Goal: Task Accomplishment & Management: Manage account settings

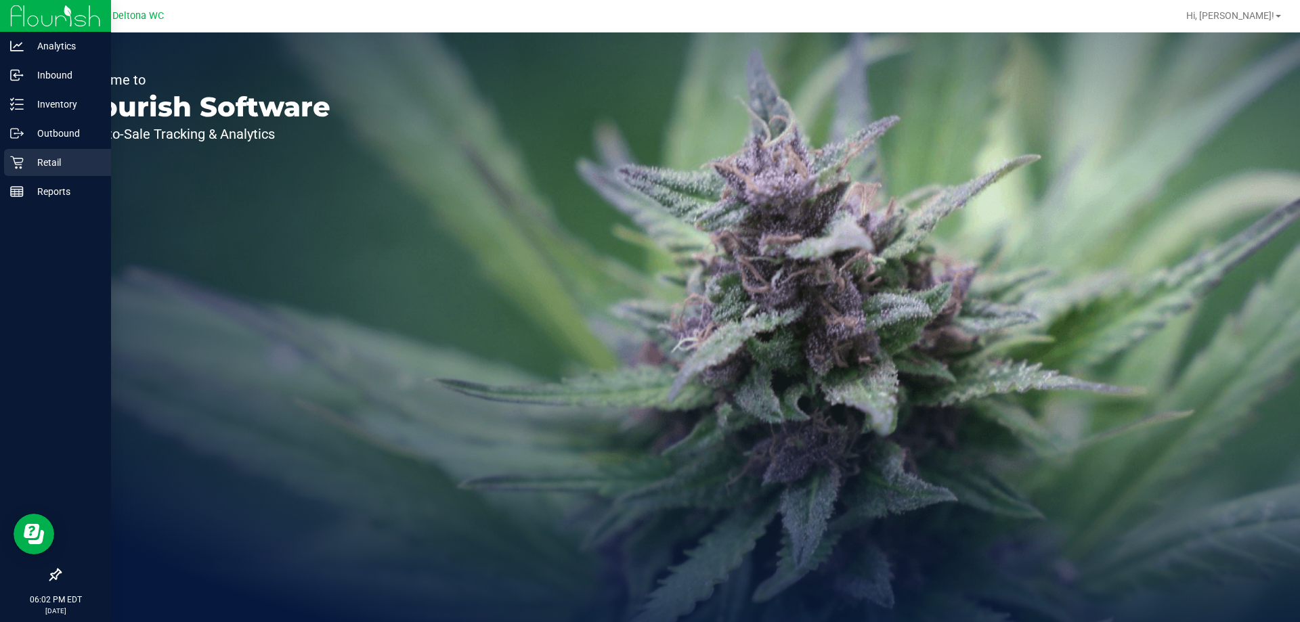
click at [30, 166] on p "Retail" at bounding box center [64, 162] width 81 height 16
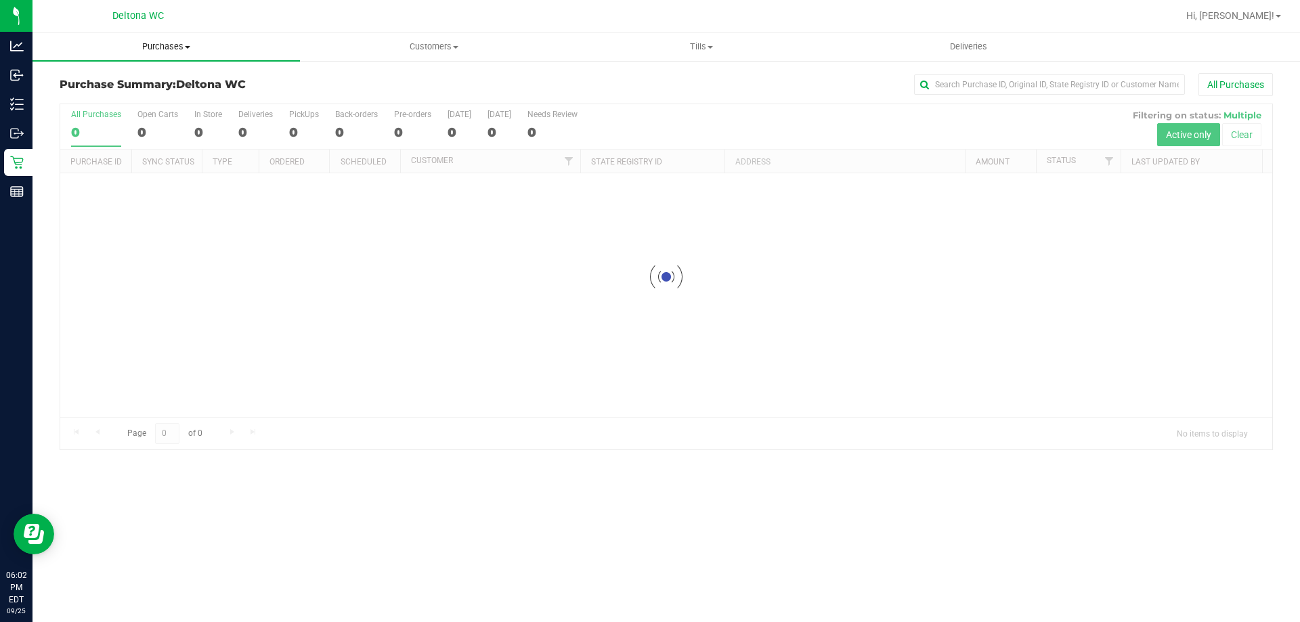
click at [192, 43] on span "Purchases" at bounding box center [166, 47] width 267 height 12
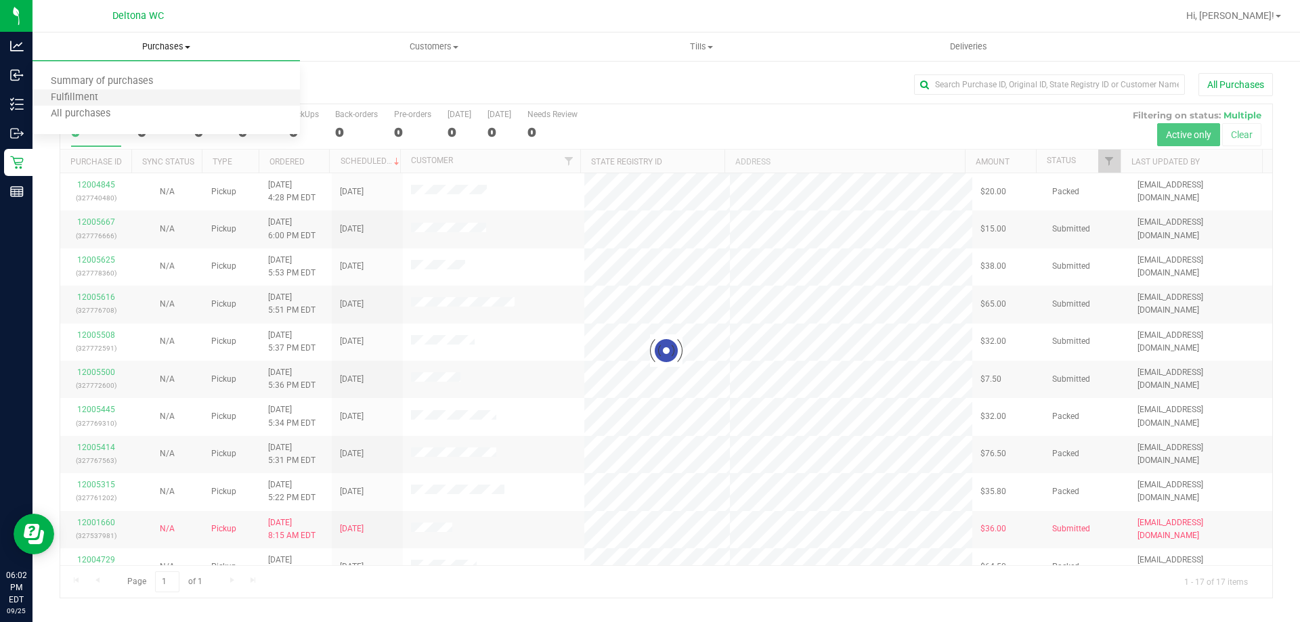
click at [175, 101] on li "Fulfillment" at bounding box center [166, 98] width 267 height 16
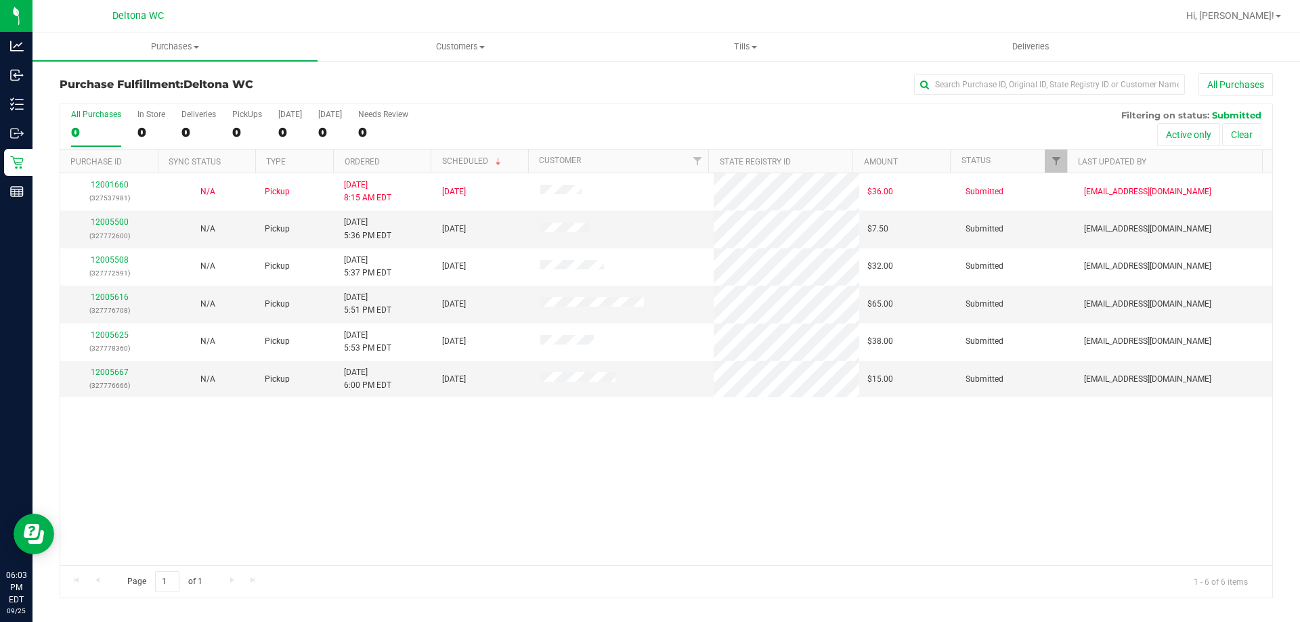
click at [354, 156] on th "Ordered" at bounding box center [382, 162] width 98 height 24
click at [104, 217] on link "12005500" at bounding box center [110, 221] width 38 height 9
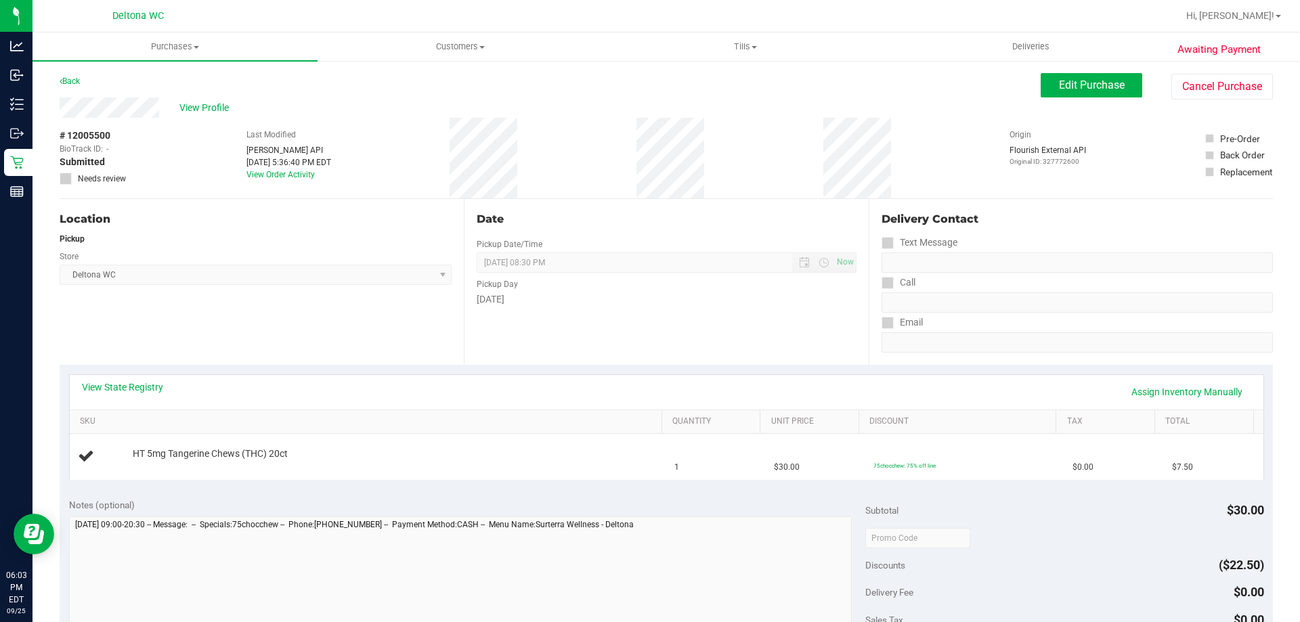
click at [409, 259] on div "Store" at bounding box center [256, 255] width 392 height 20
click at [1216, 89] on button "Cancel Purchase" at bounding box center [1223, 87] width 102 height 26
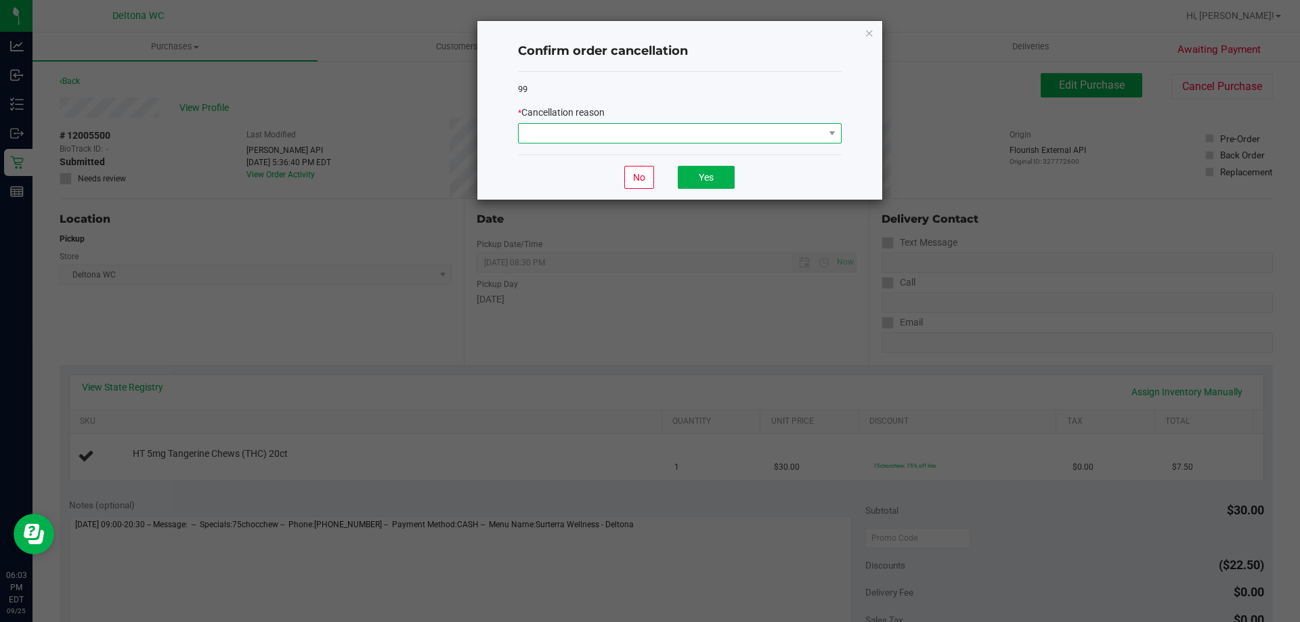
click at [790, 132] on span at bounding box center [671, 133] width 305 height 19
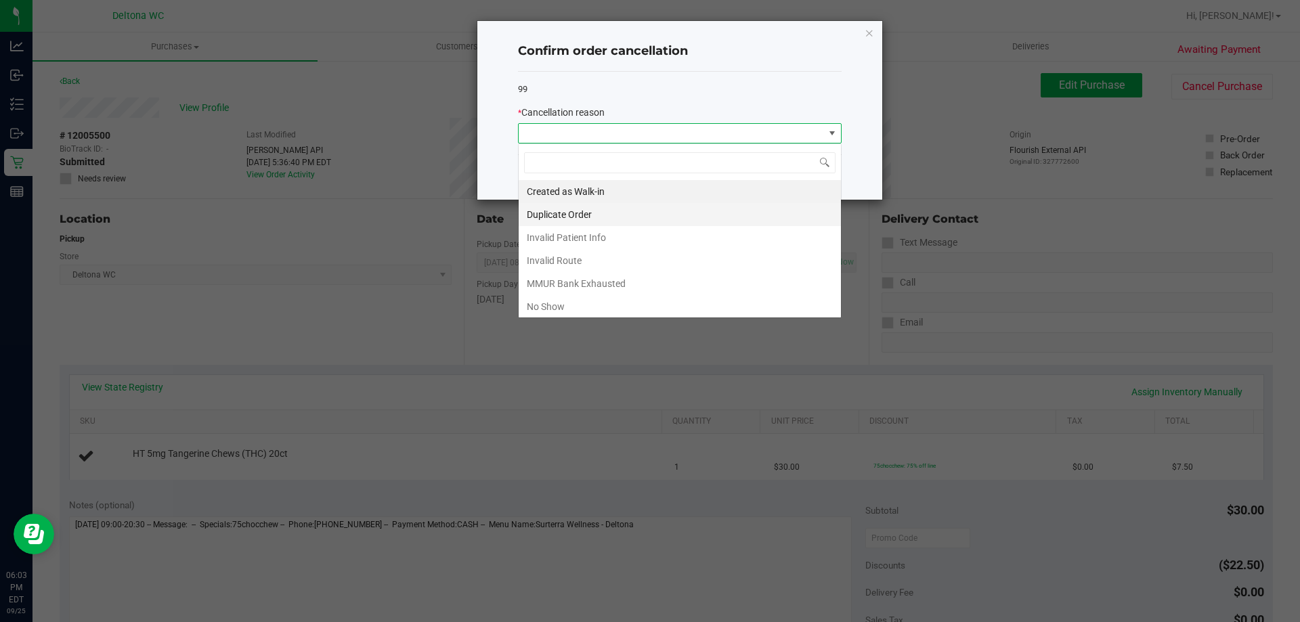
scroll to position [20, 324]
click at [576, 304] on li "No Show" at bounding box center [680, 306] width 322 height 23
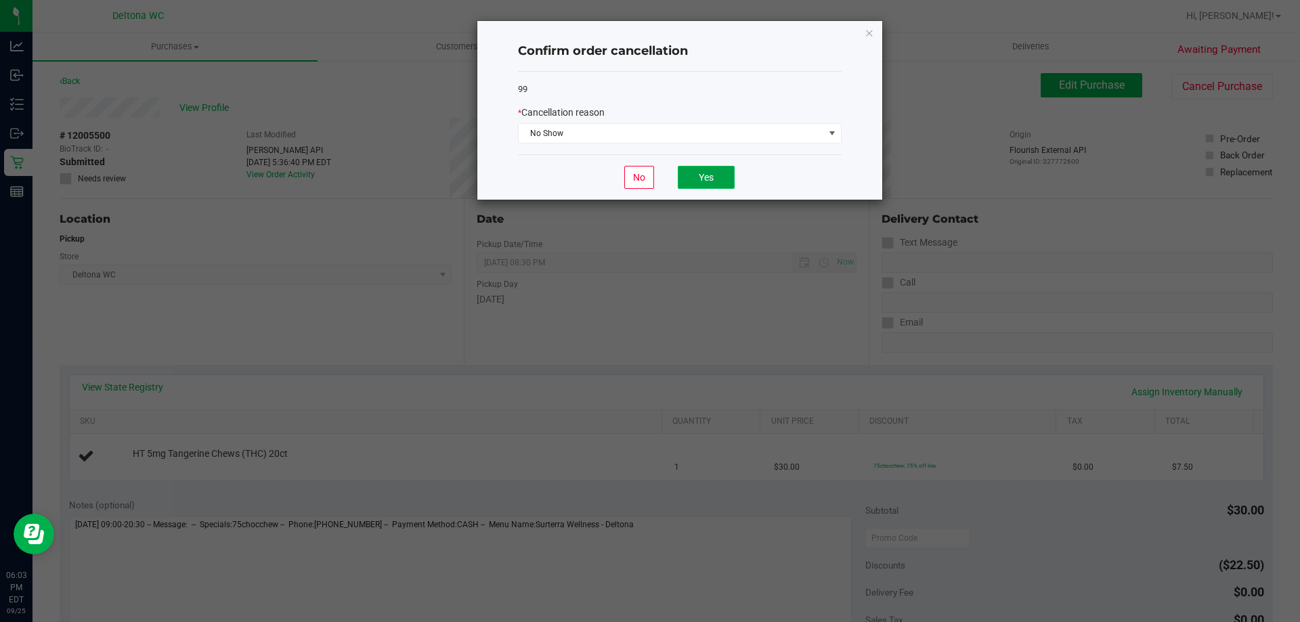
click at [684, 171] on button "Yes" at bounding box center [706, 177] width 57 height 23
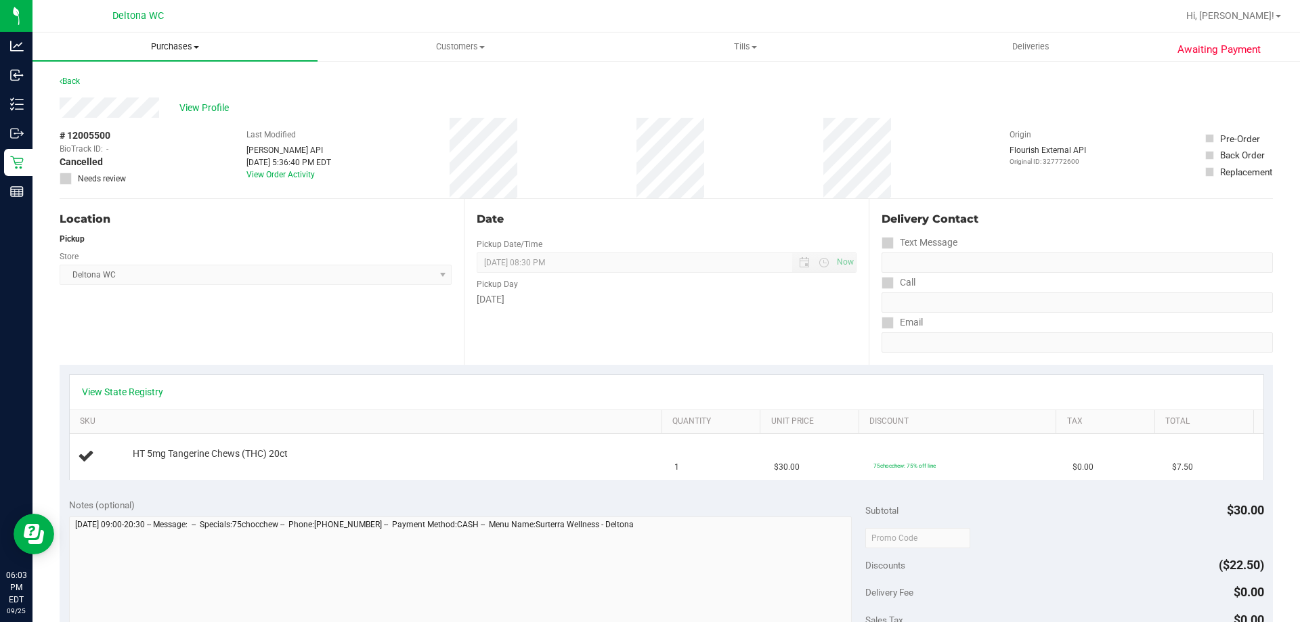
click at [191, 51] on span "Purchases" at bounding box center [175, 47] width 285 height 12
click at [160, 96] on li "Fulfillment" at bounding box center [175, 98] width 285 height 16
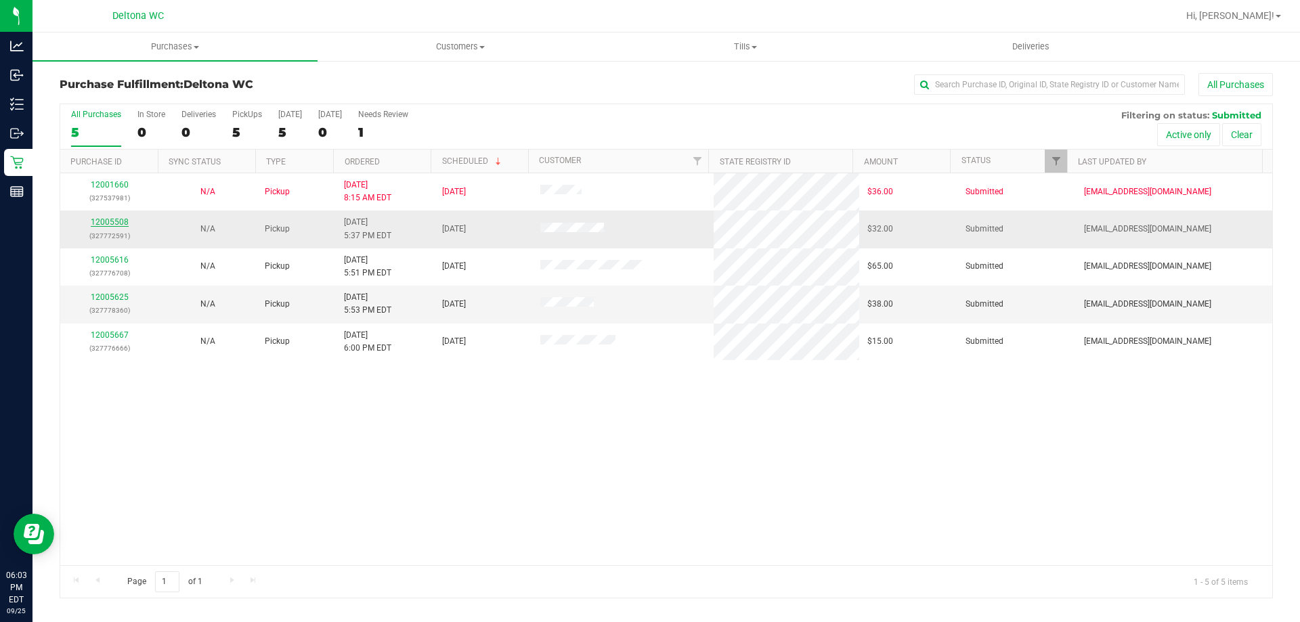
click at [110, 221] on link "12005508" at bounding box center [110, 221] width 38 height 9
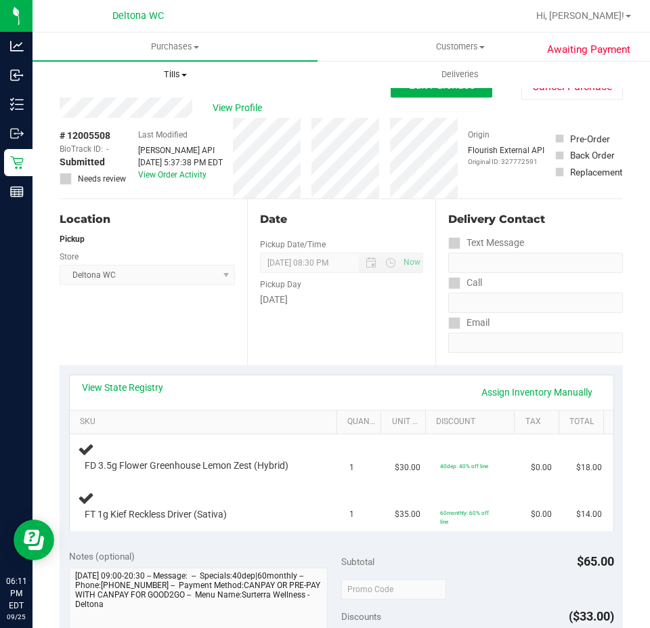
click at [180, 72] on span "Tills" at bounding box center [175, 74] width 284 height 12
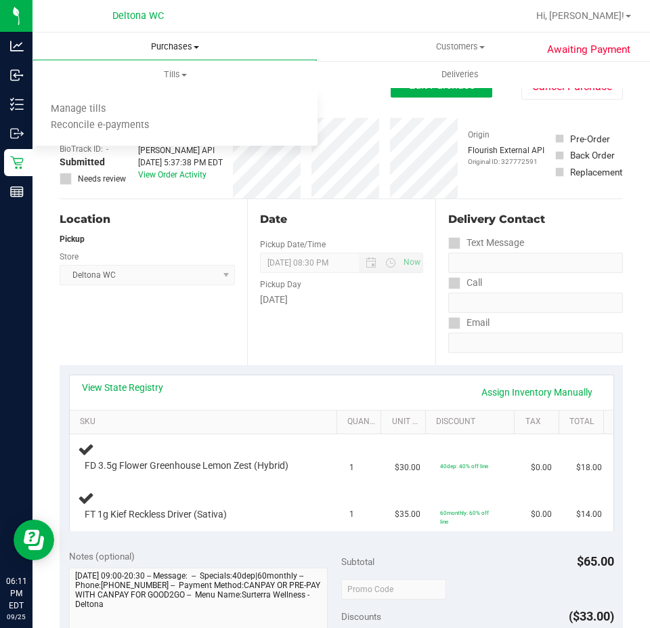
click at [123, 41] on span "Purchases" at bounding box center [175, 47] width 284 height 12
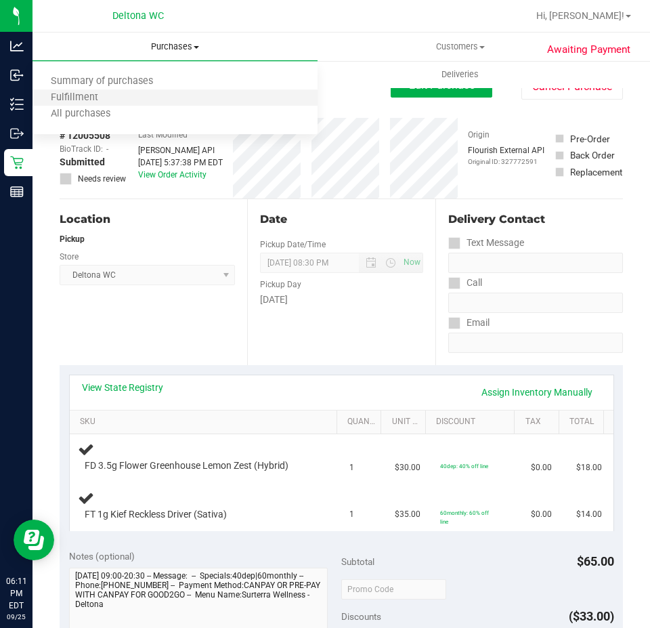
click at [121, 94] on li "Fulfillment" at bounding box center [175, 98] width 285 height 16
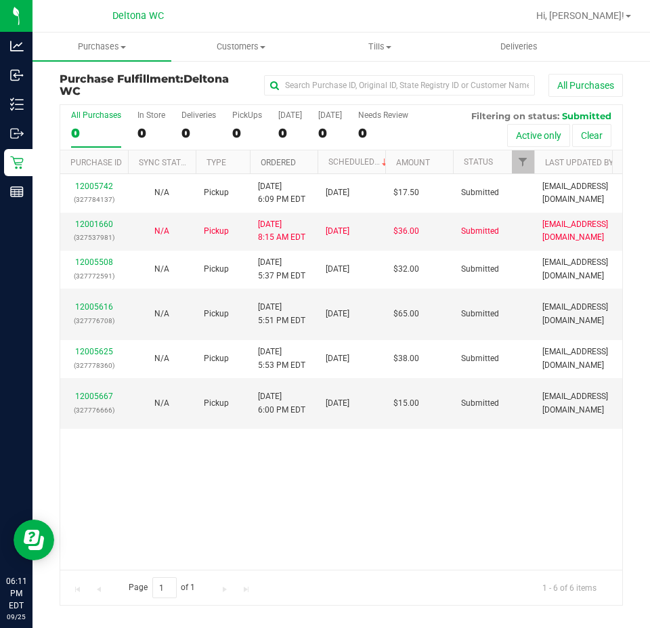
click at [274, 163] on link "Ordered" at bounding box center [278, 162] width 35 height 9
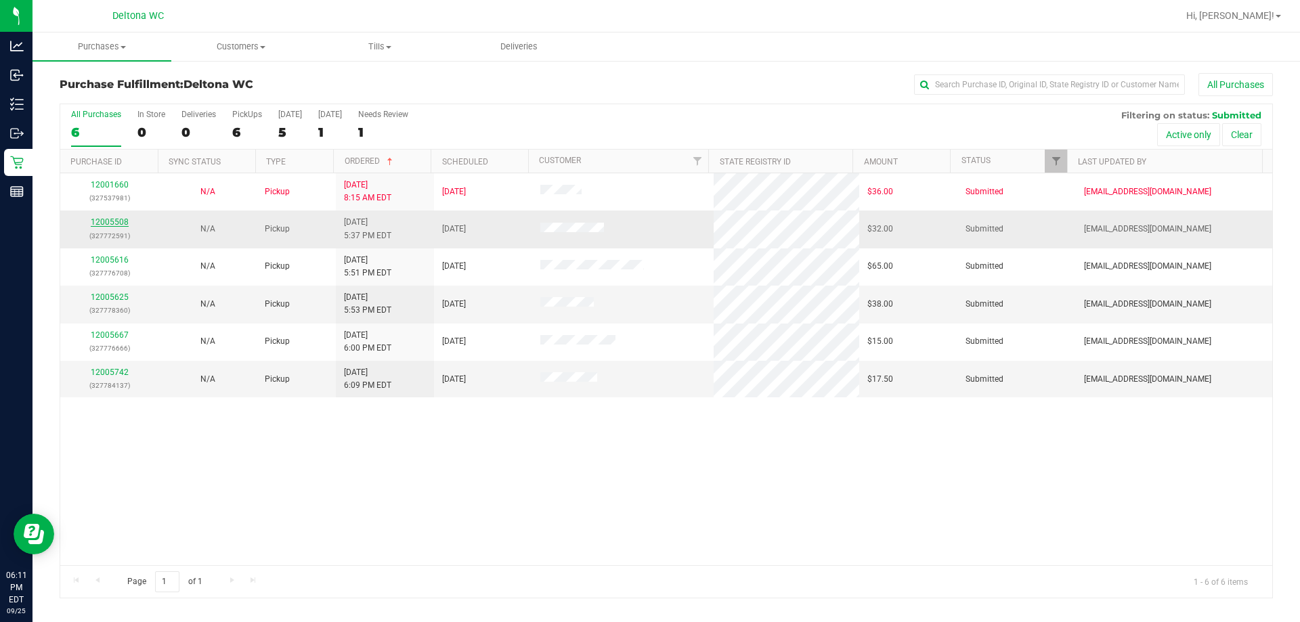
click at [123, 223] on link "12005508" at bounding box center [110, 221] width 38 height 9
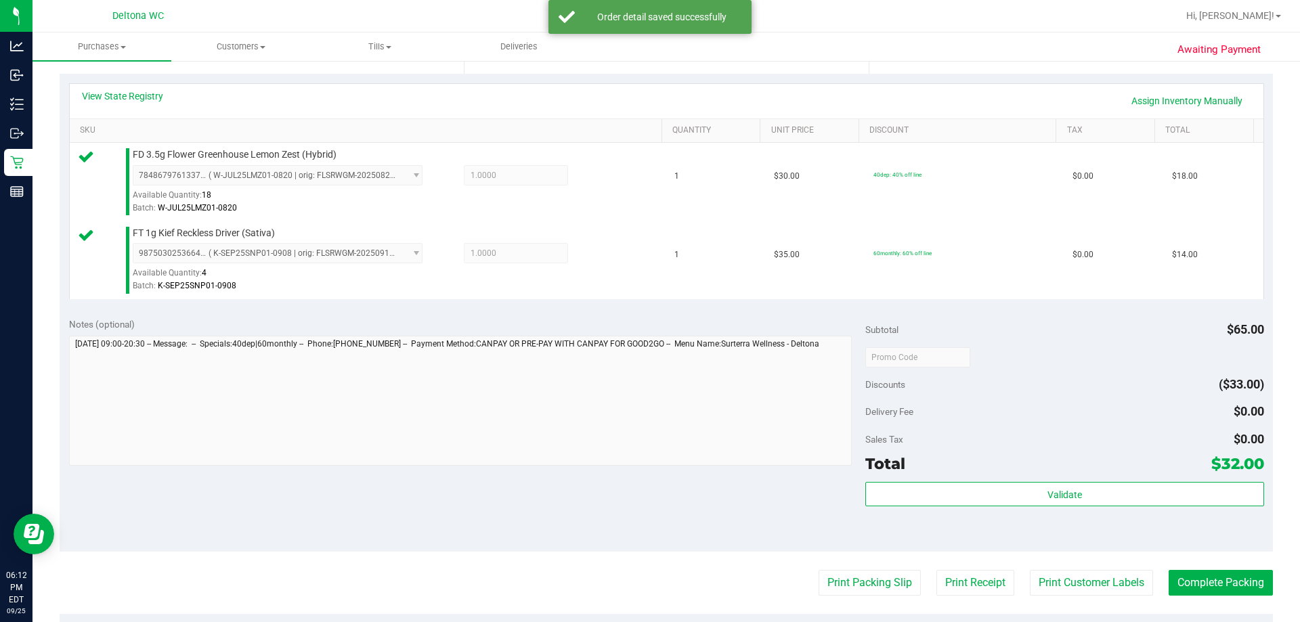
scroll to position [439, 0]
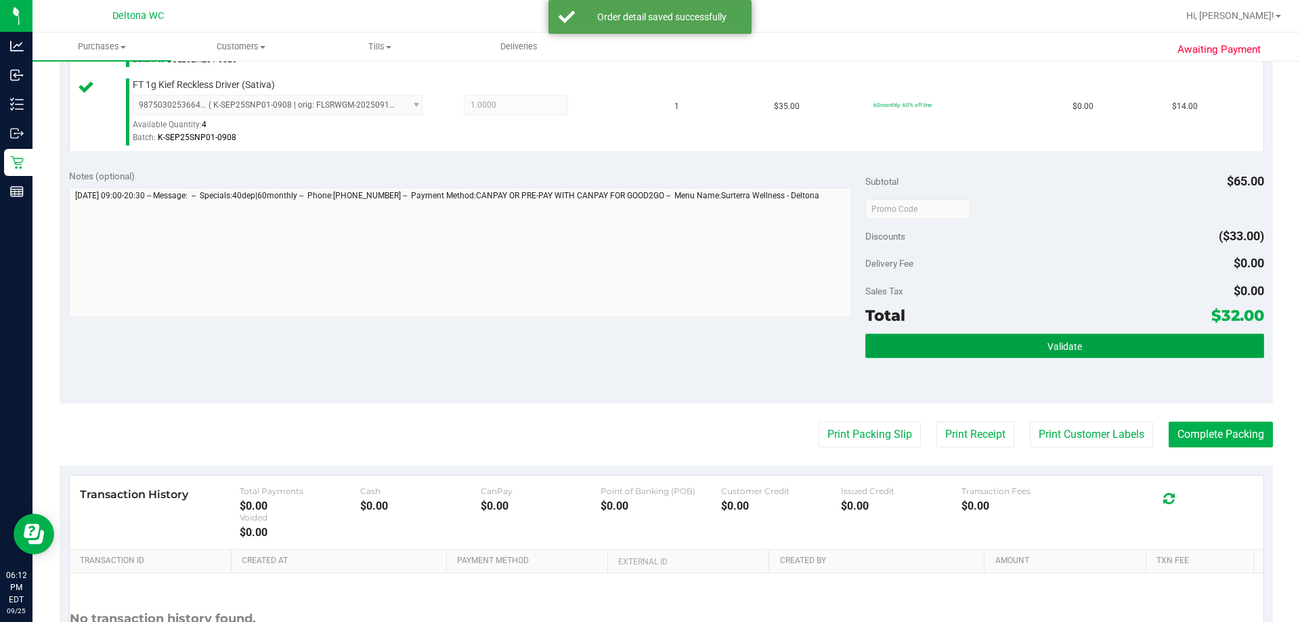
click at [997, 354] on button "Validate" at bounding box center [1064, 346] width 398 height 24
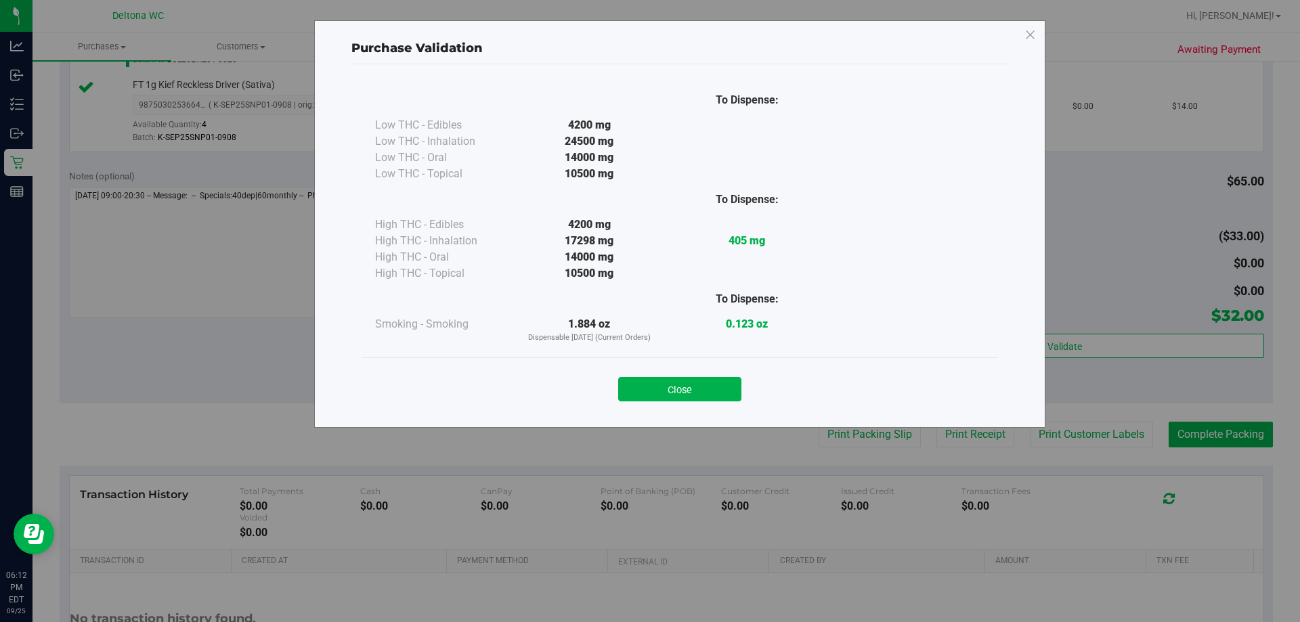
click at [847, 442] on div "Purchase Validation To Dispense: Low THC - Edibles 4200 mg" at bounding box center [655, 311] width 1310 height 622
click at [681, 388] on button "Close" at bounding box center [679, 389] width 123 height 24
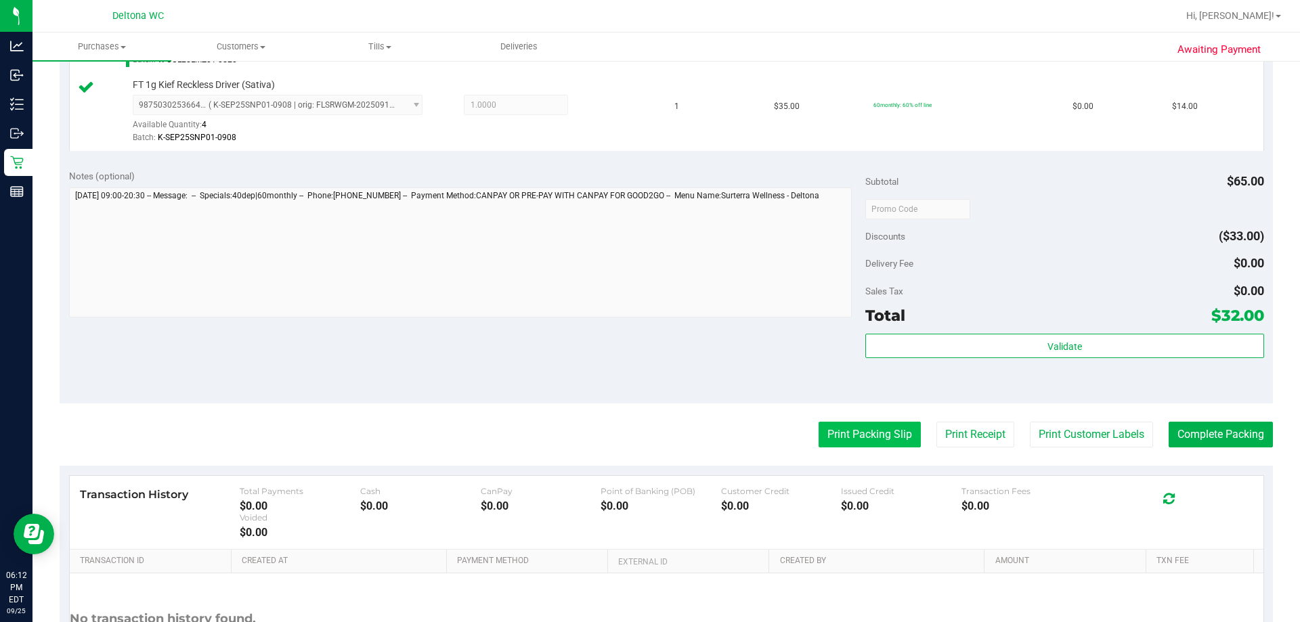
click at [878, 444] on button "Print Packing Slip" at bounding box center [870, 435] width 102 height 26
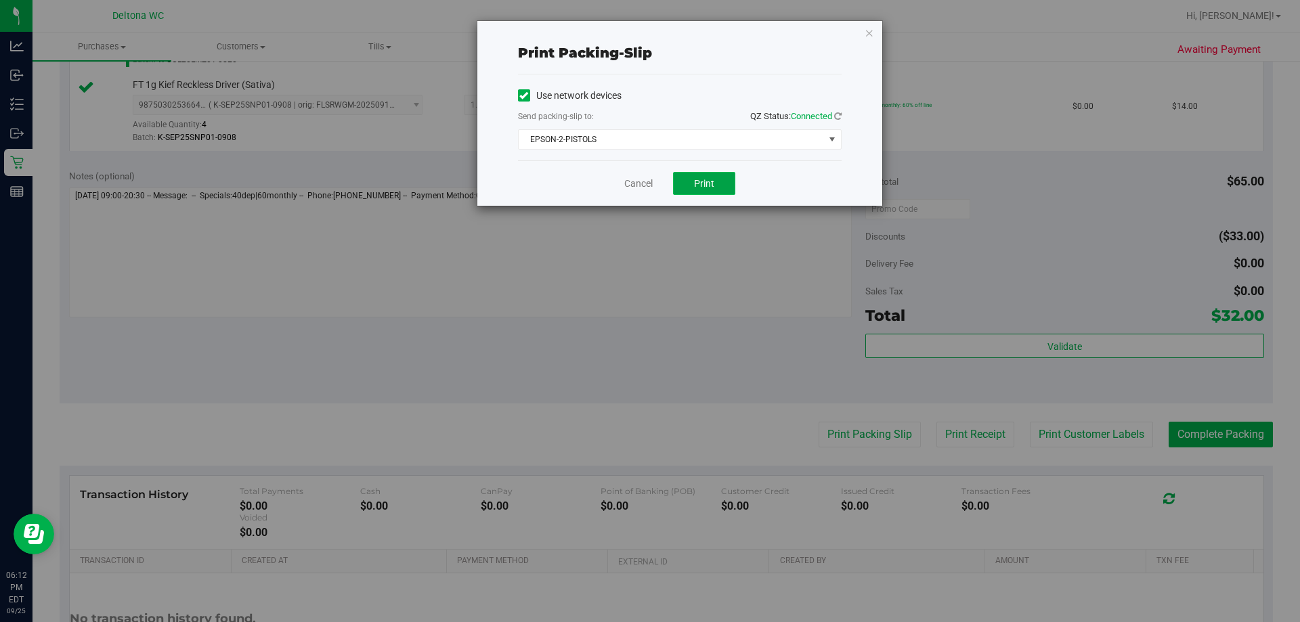
click at [697, 184] on span "Print" at bounding box center [704, 183] width 20 height 11
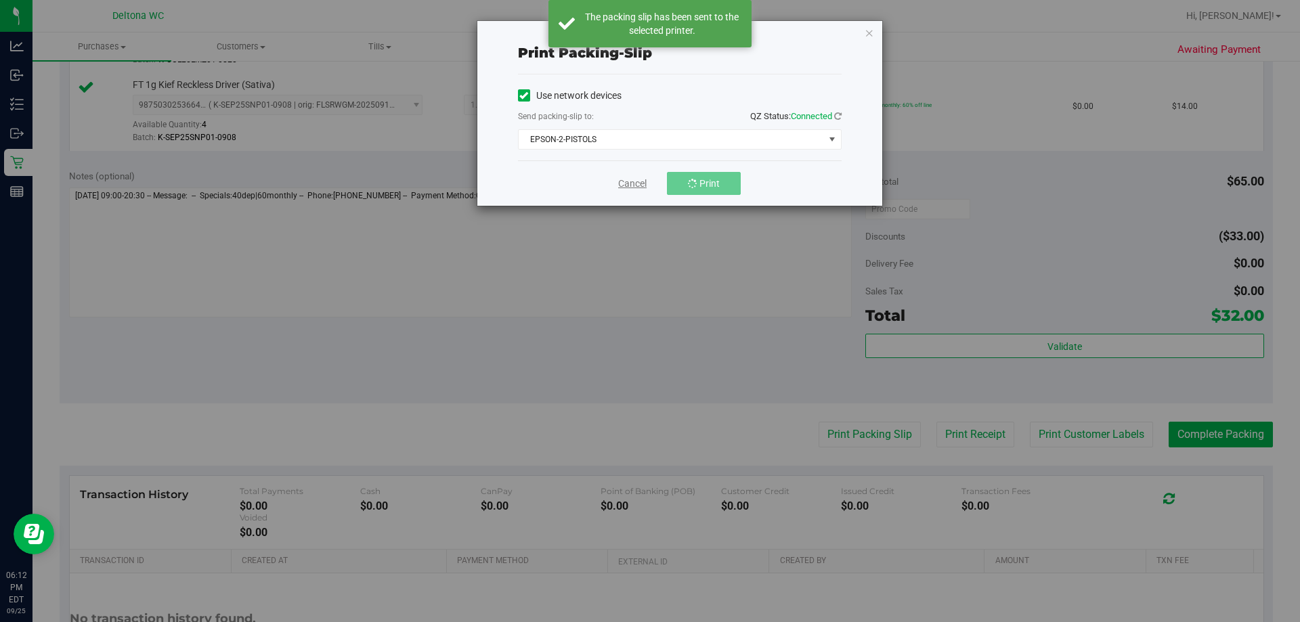
click at [627, 186] on link "Cancel" at bounding box center [632, 184] width 28 height 14
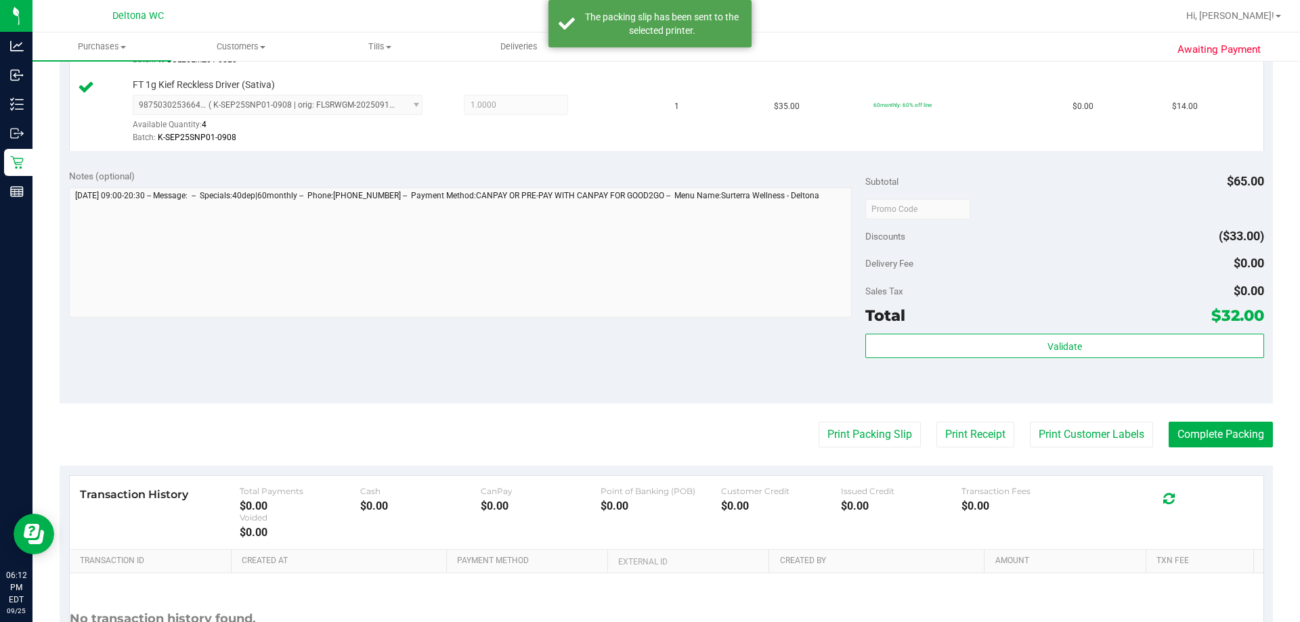
click at [867, 438] on button "Print Packing Slip" at bounding box center [870, 435] width 102 height 26
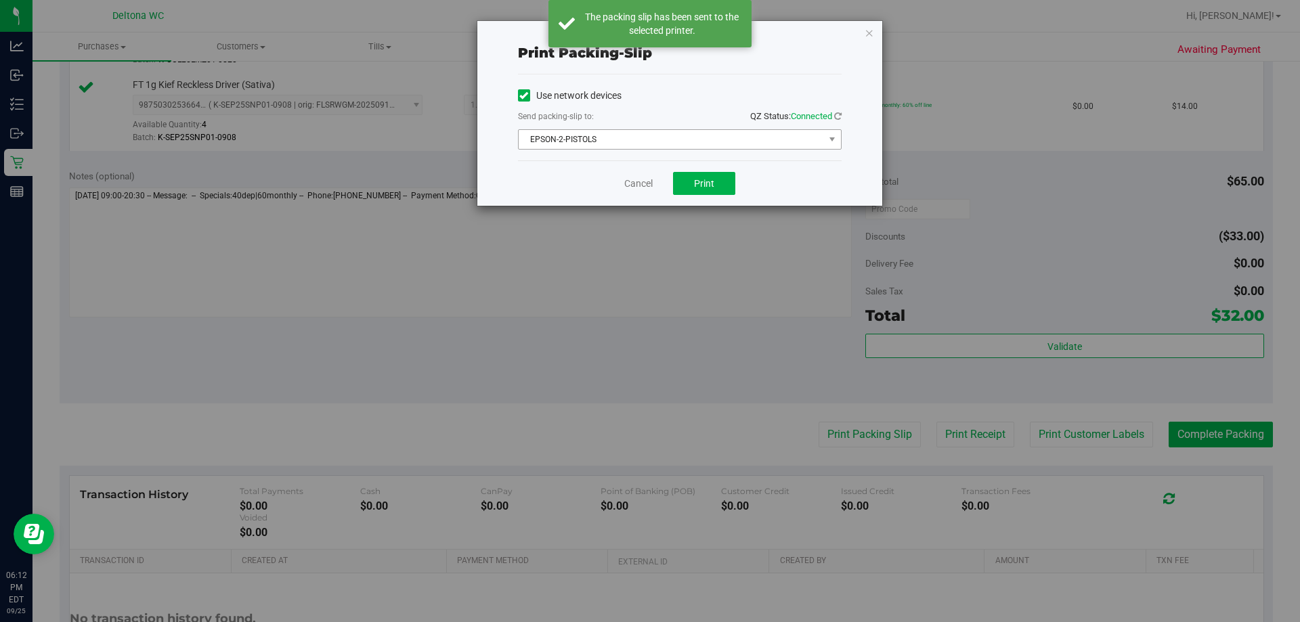
click at [710, 131] on span "EPSON-2-PISTOLS" at bounding box center [671, 139] width 305 height 19
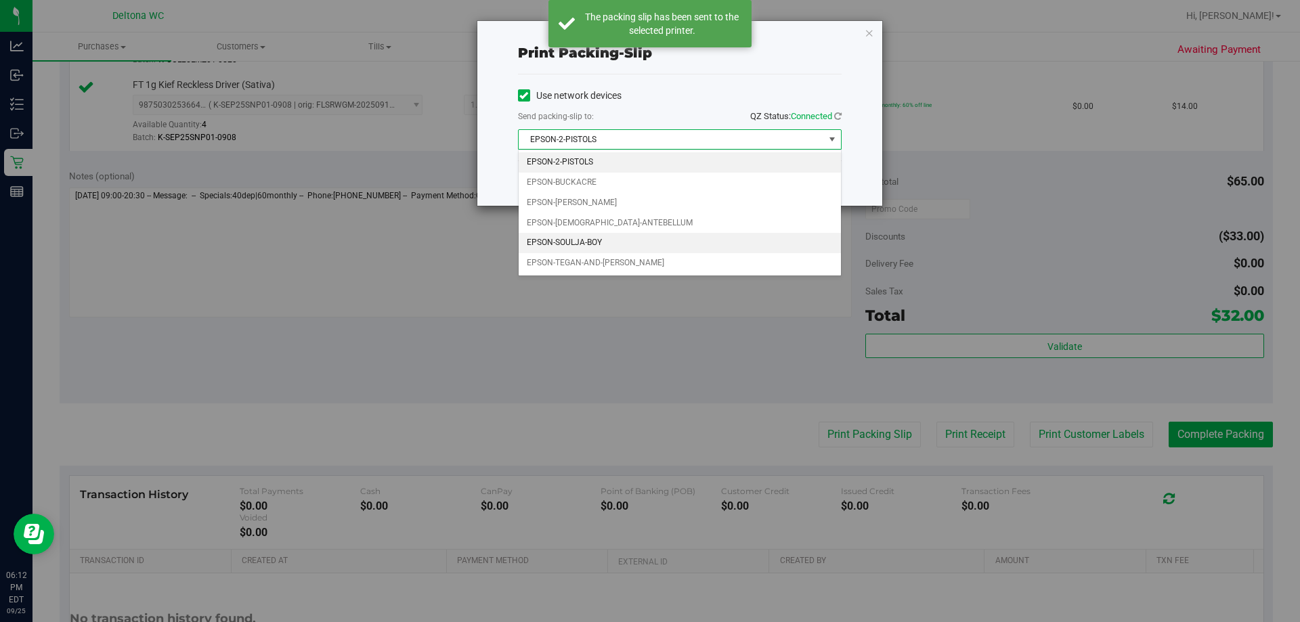
click at [603, 243] on li "EPSON-SOULJA-BOY" at bounding box center [680, 243] width 322 height 20
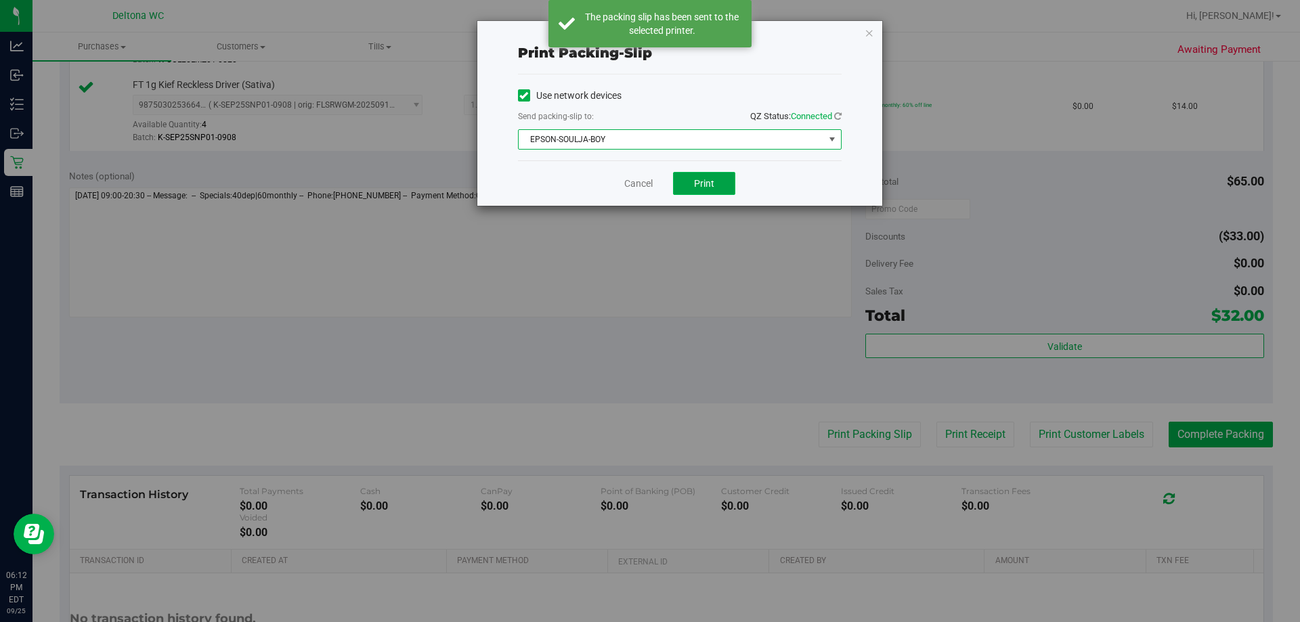
click at [701, 193] on button "Print" at bounding box center [704, 183] width 62 height 23
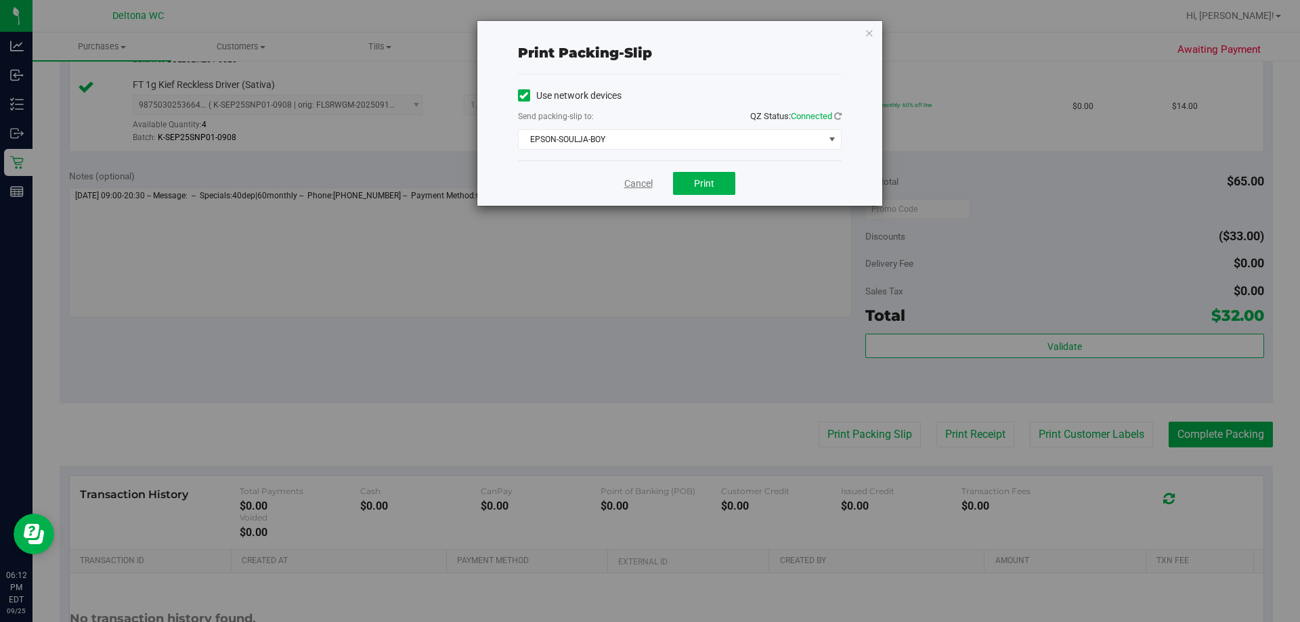
click at [652, 184] on link "Cancel" at bounding box center [638, 184] width 28 height 14
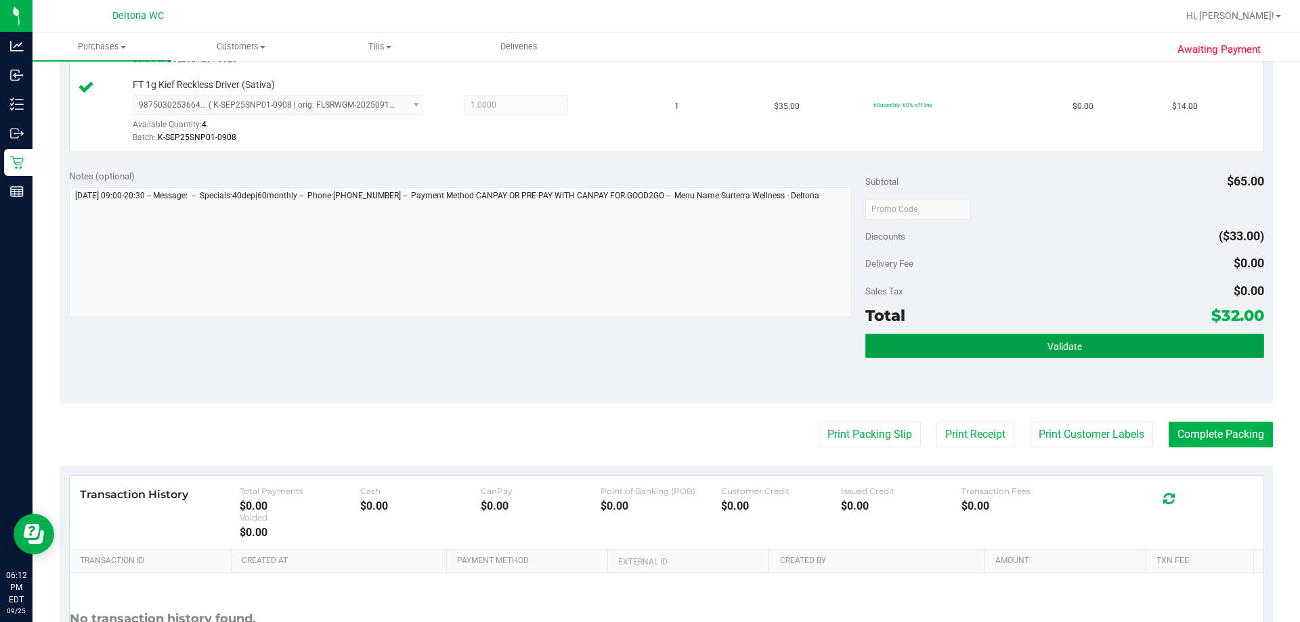
click at [1097, 340] on button "Validate" at bounding box center [1064, 346] width 398 height 24
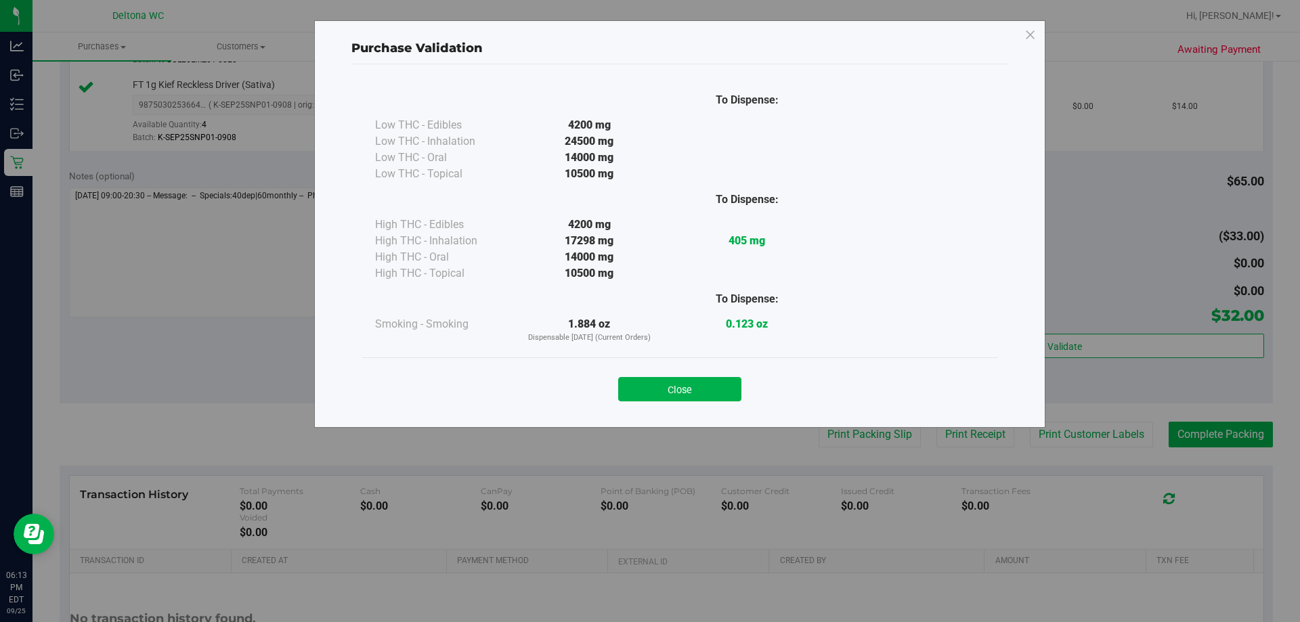
click at [687, 374] on div "Close" at bounding box center [680, 385] width 616 height 34
click at [691, 388] on button "Close" at bounding box center [679, 389] width 123 height 24
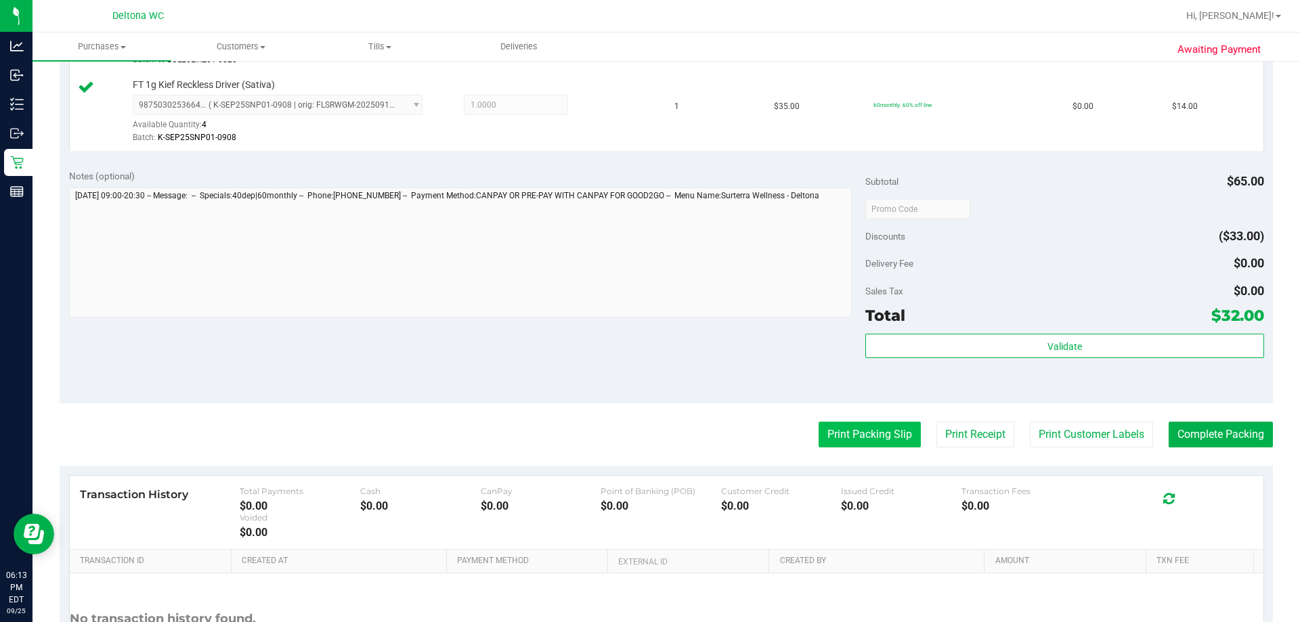
click at [823, 446] on button "Print Packing Slip" at bounding box center [870, 435] width 102 height 26
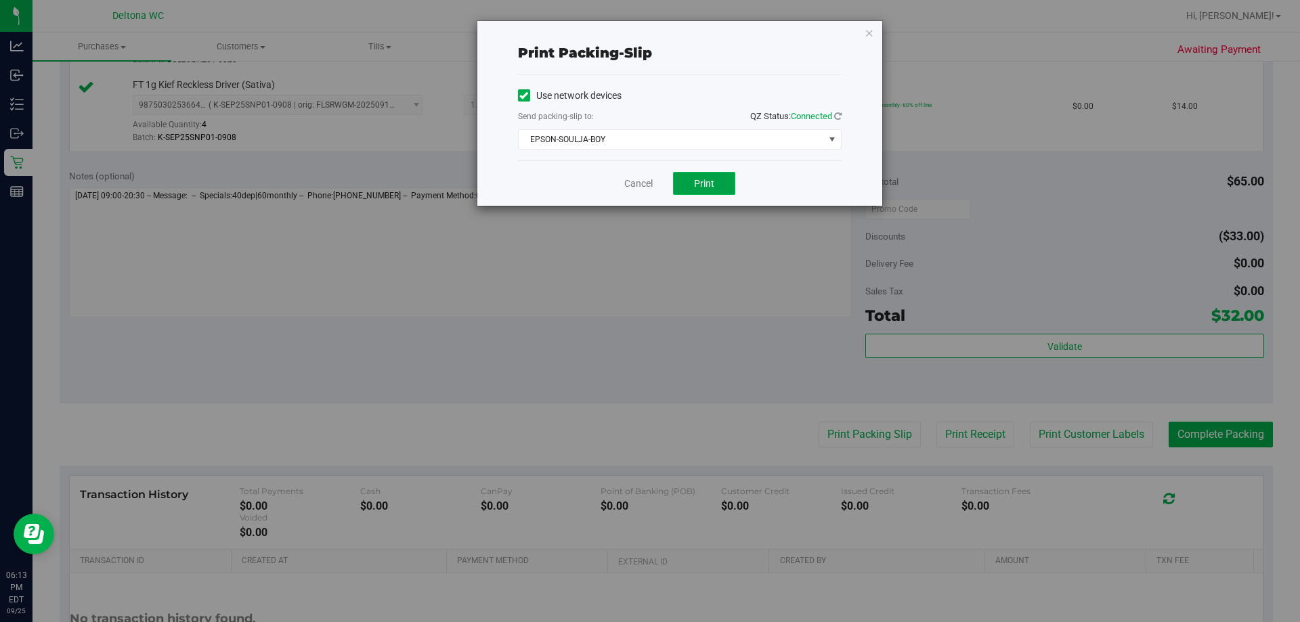
click at [710, 173] on button "Print" at bounding box center [704, 183] width 62 height 23
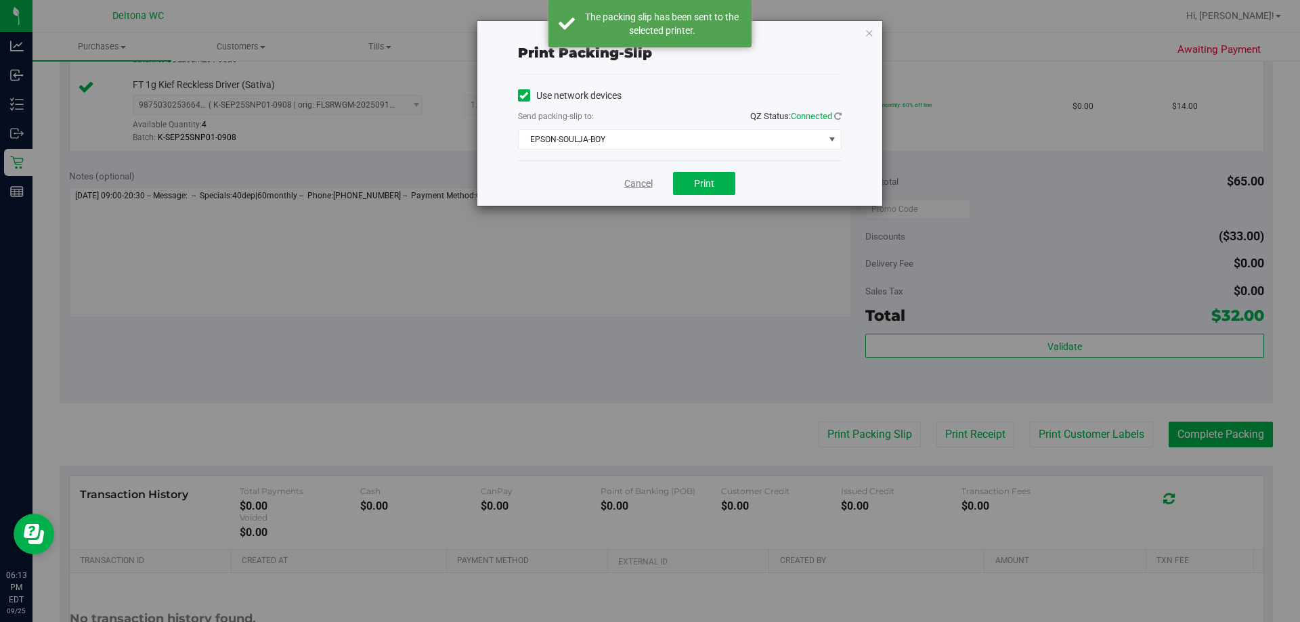
click at [634, 187] on link "Cancel" at bounding box center [638, 184] width 28 height 14
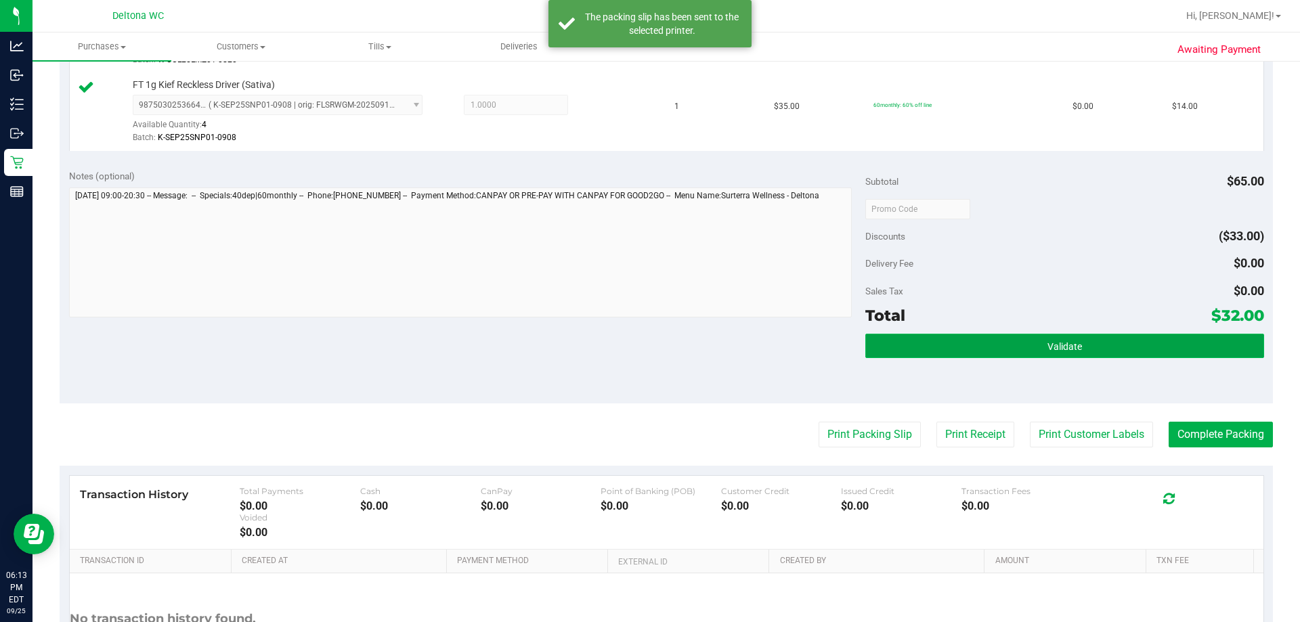
click at [1102, 346] on button "Validate" at bounding box center [1064, 346] width 398 height 24
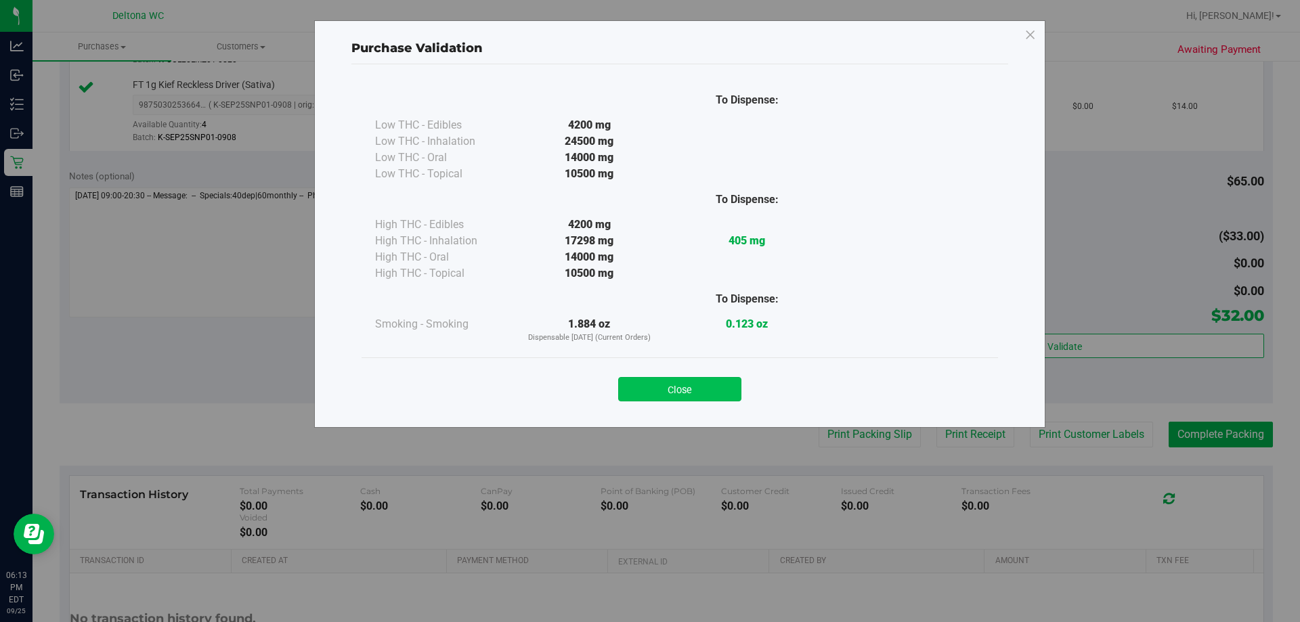
click at [732, 383] on button "Close" at bounding box center [679, 389] width 123 height 24
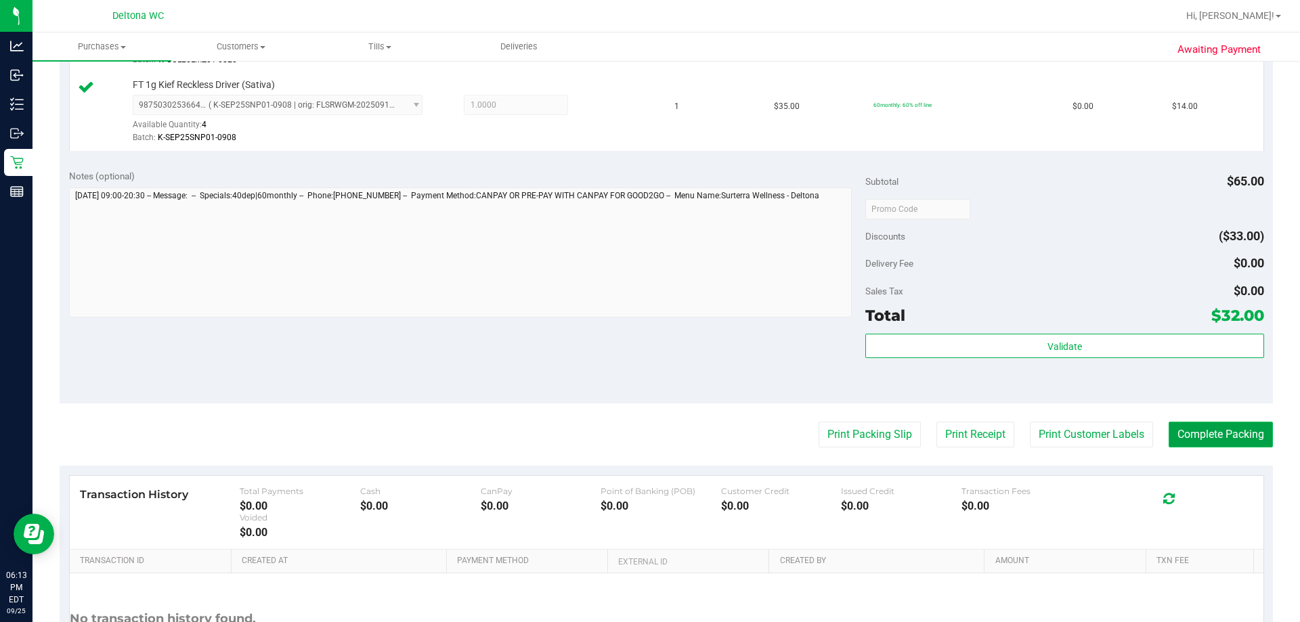
click at [1226, 425] on button "Complete Packing" at bounding box center [1221, 435] width 104 height 26
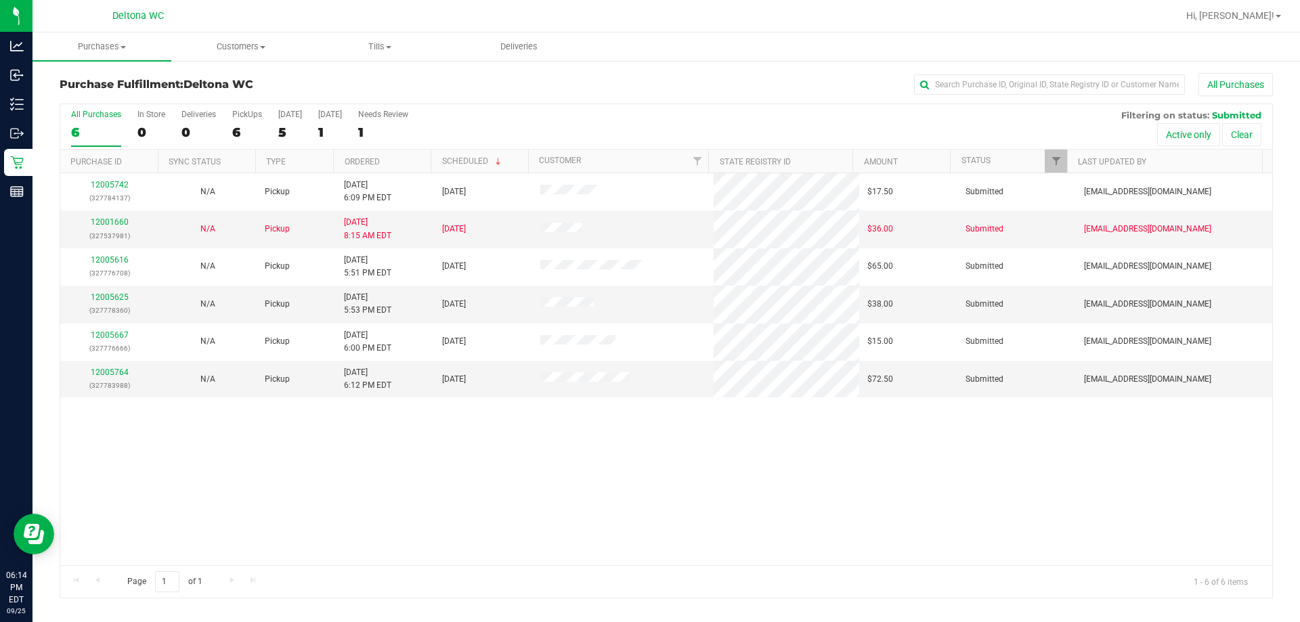
click at [403, 154] on th "Ordered" at bounding box center [382, 162] width 98 height 24
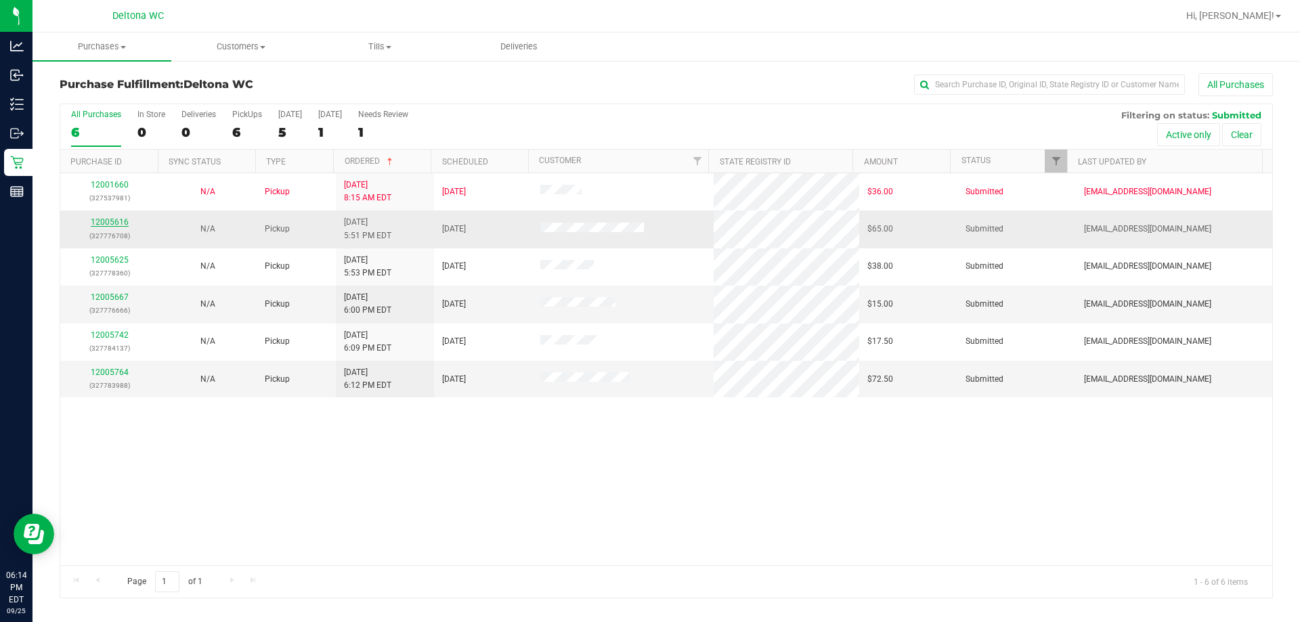
click at [106, 219] on link "12005616" at bounding box center [110, 221] width 38 height 9
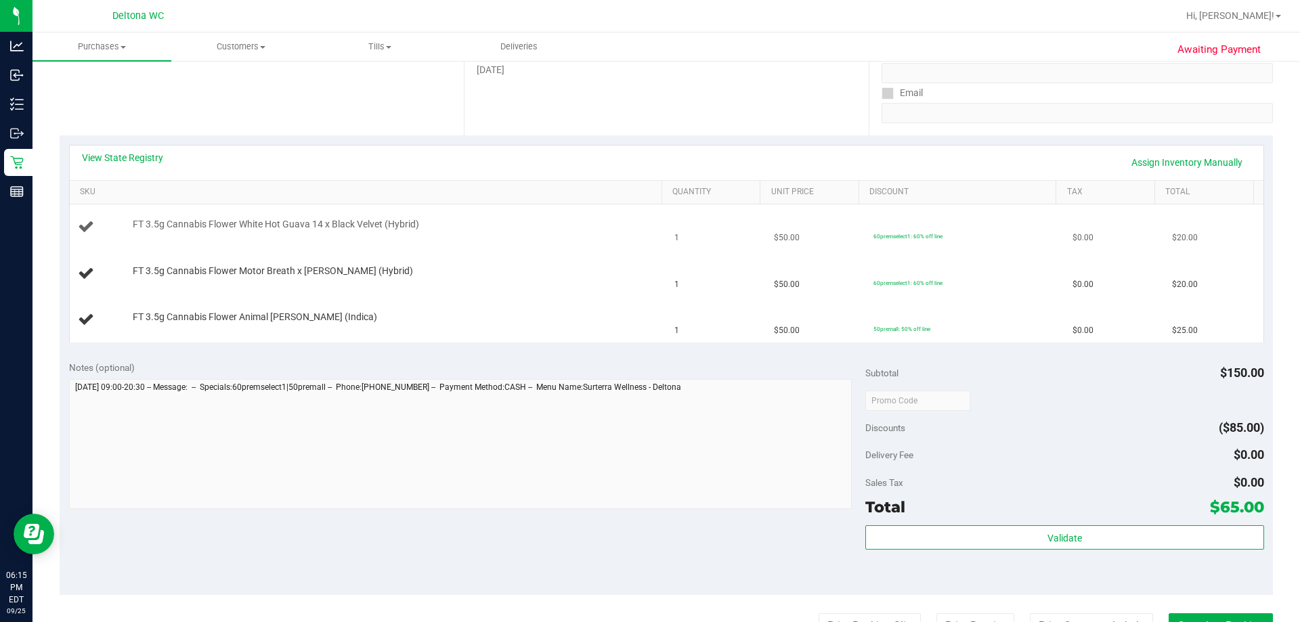
scroll to position [234, 0]
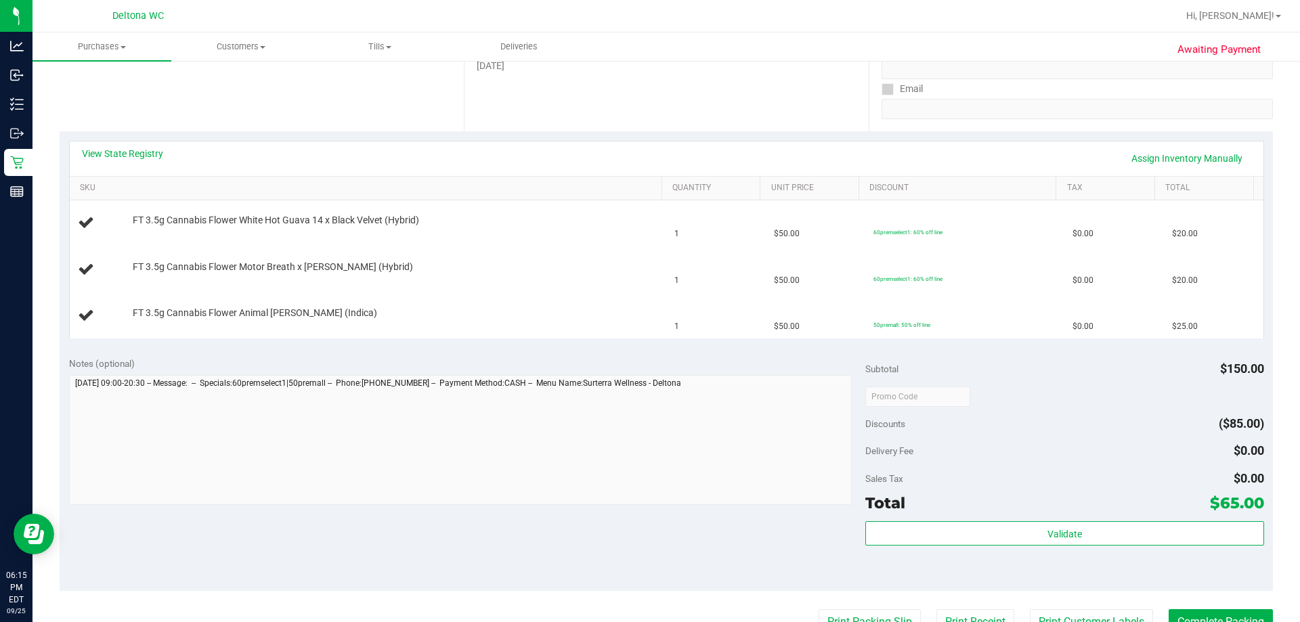
click at [322, 517] on div "Notes (optional) Subtotal $150.00 Discounts ($85.00) Delivery Fee $0.00 Sales T…" at bounding box center [667, 469] width 1214 height 244
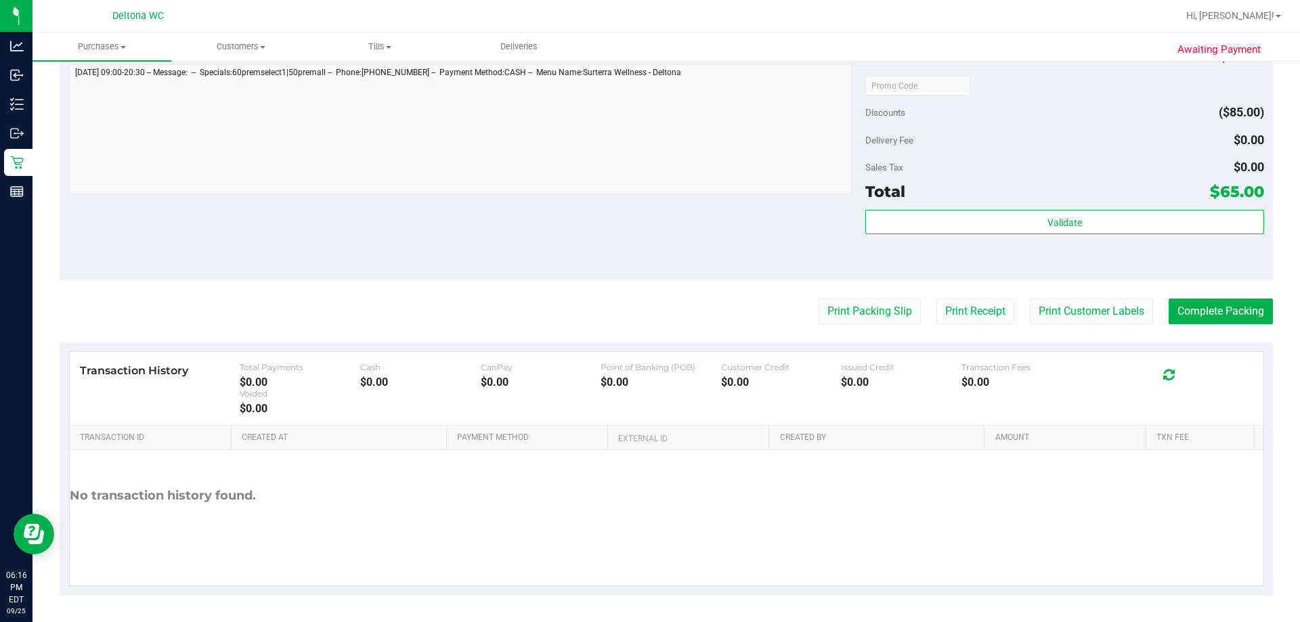
scroll to position [642, 0]
click at [862, 307] on button "Print Packing Slip" at bounding box center [870, 311] width 102 height 26
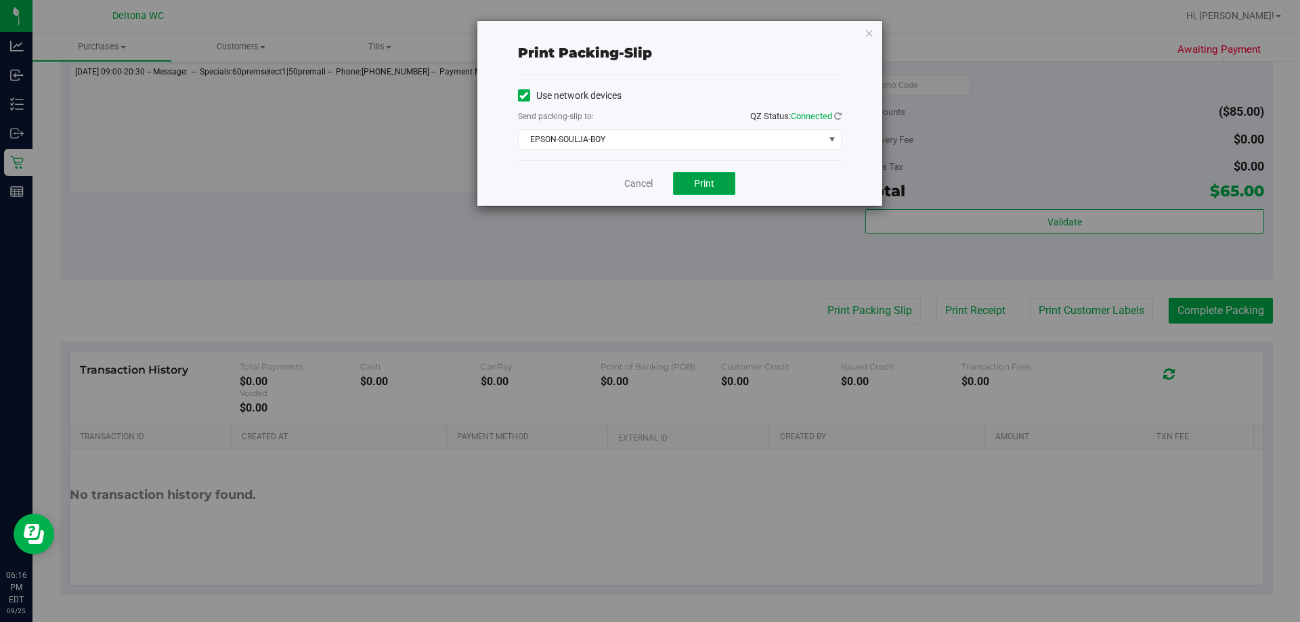
click at [707, 175] on button "Print" at bounding box center [704, 183] width 62 height 23
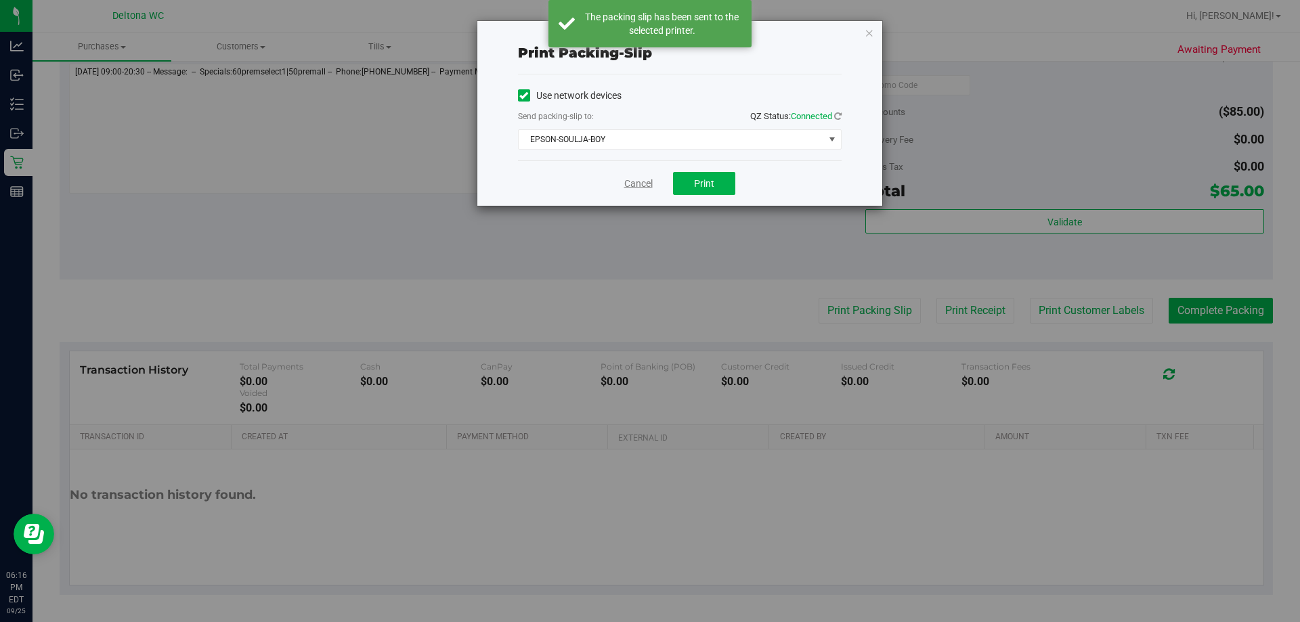
click at [624, 184] on link "Cancel" at bounding box center [638, 184] width 28 height 14
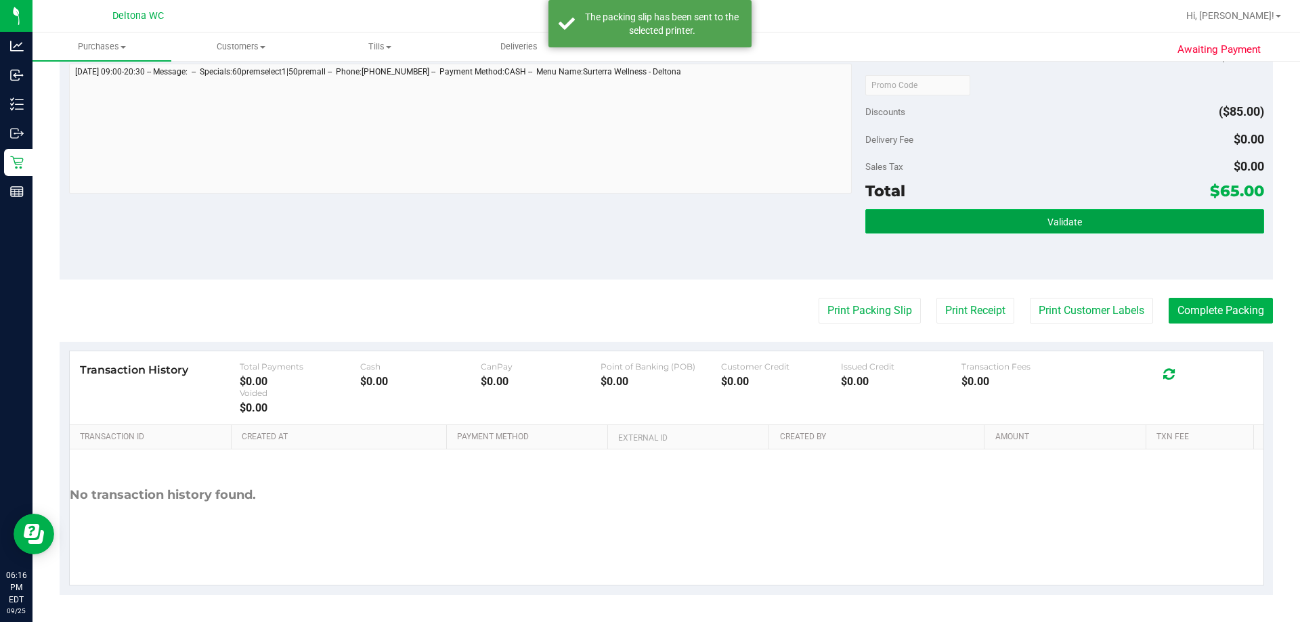
click at [1048, 221] on span "Validate" at bounding box center [1065, 222] width 35 height 11
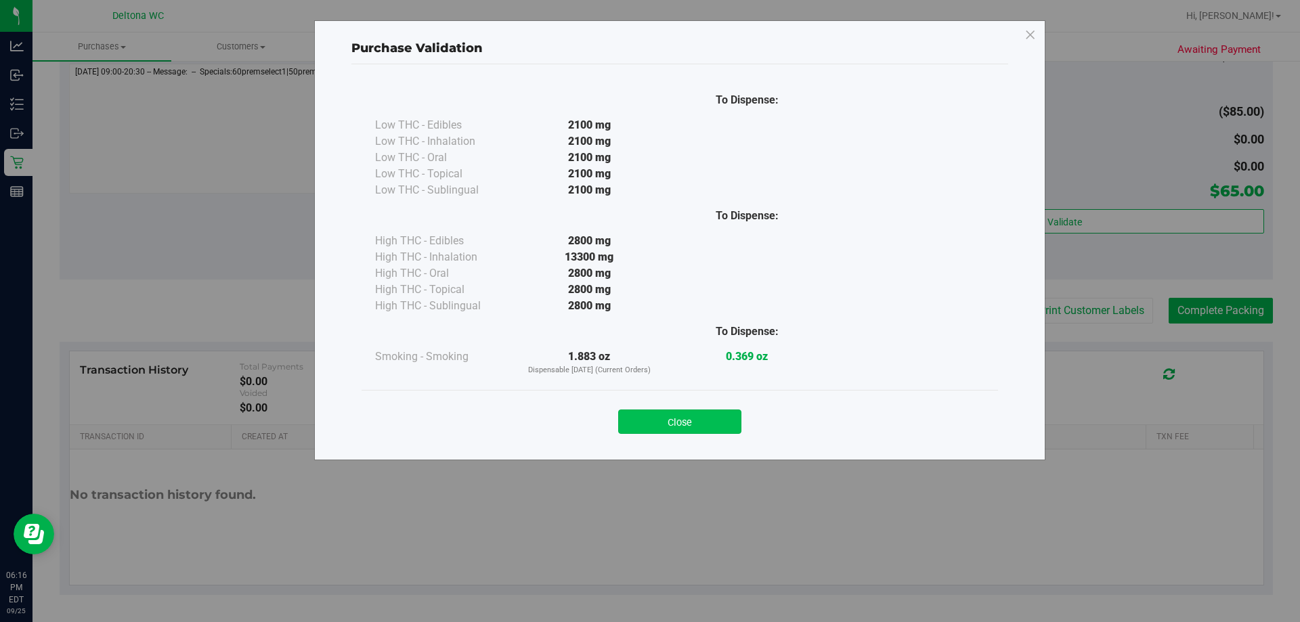
click at [707, 414] on button "Close" at bounding box center [679, 422] width 123 height 24
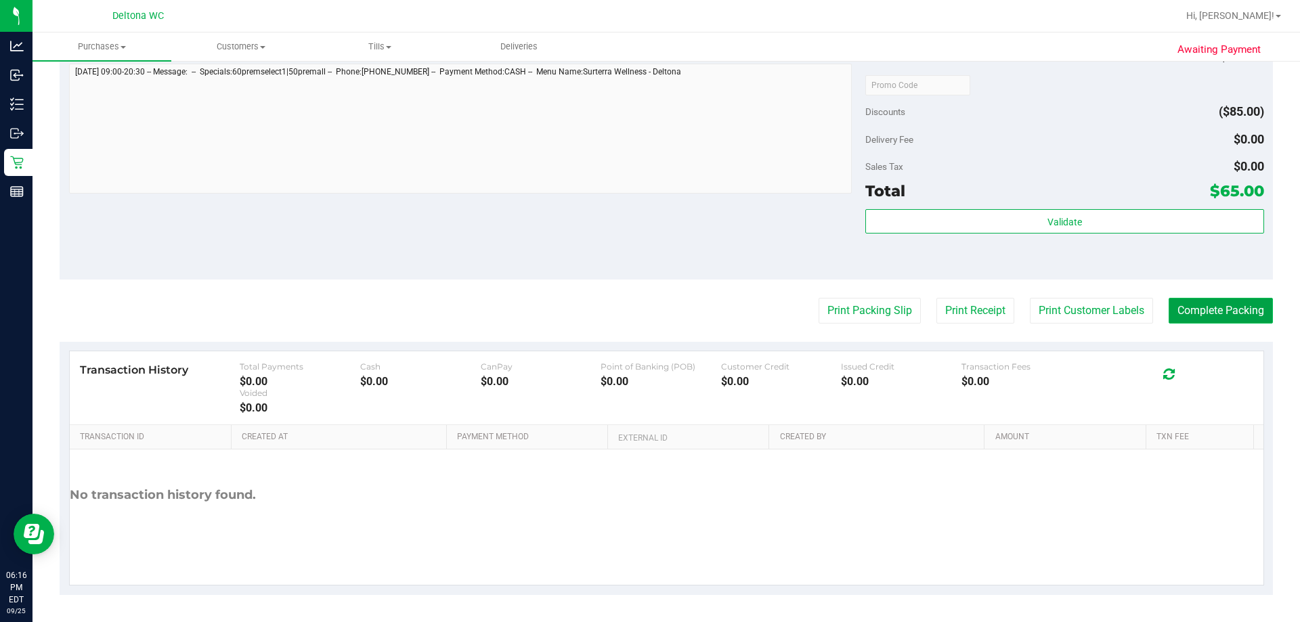
click at [1218, 308] on button "Complete Packing" at bounding box center [1221, 311] width 104 height 26
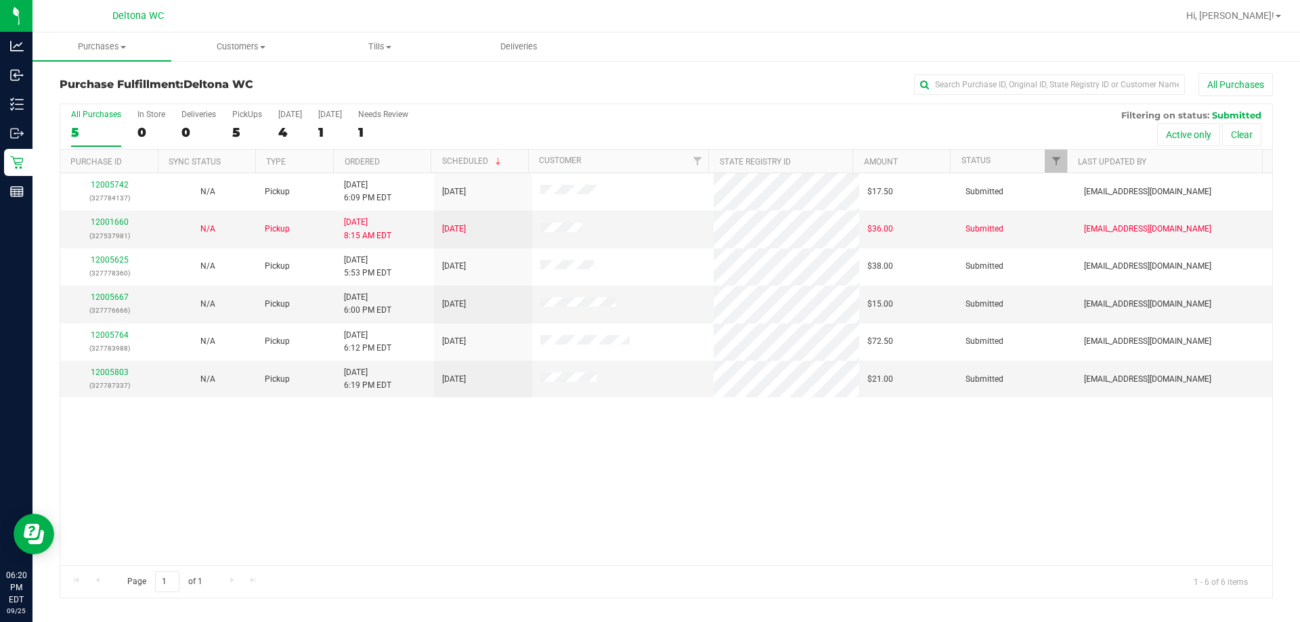
click at [415, 161] on th "Ordered" at bounding box center [382, 162] width 98 height 24
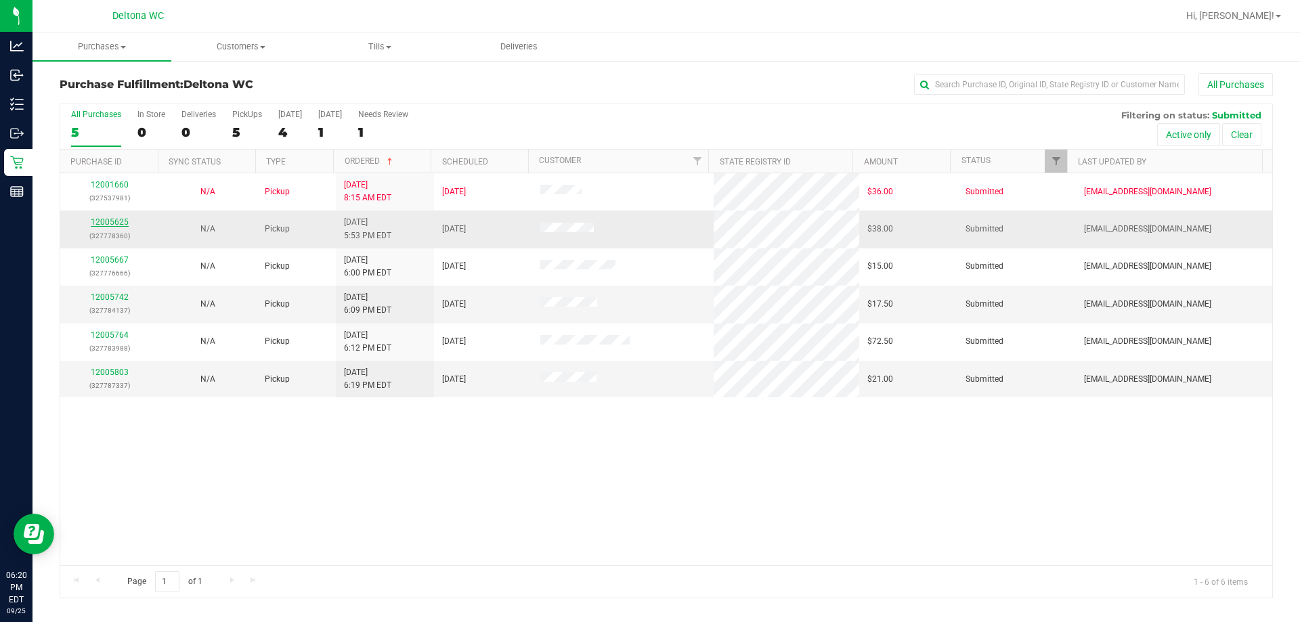
click at [113, 225] on link "12005625" at bounding box center [110, 221] width 38 height 9
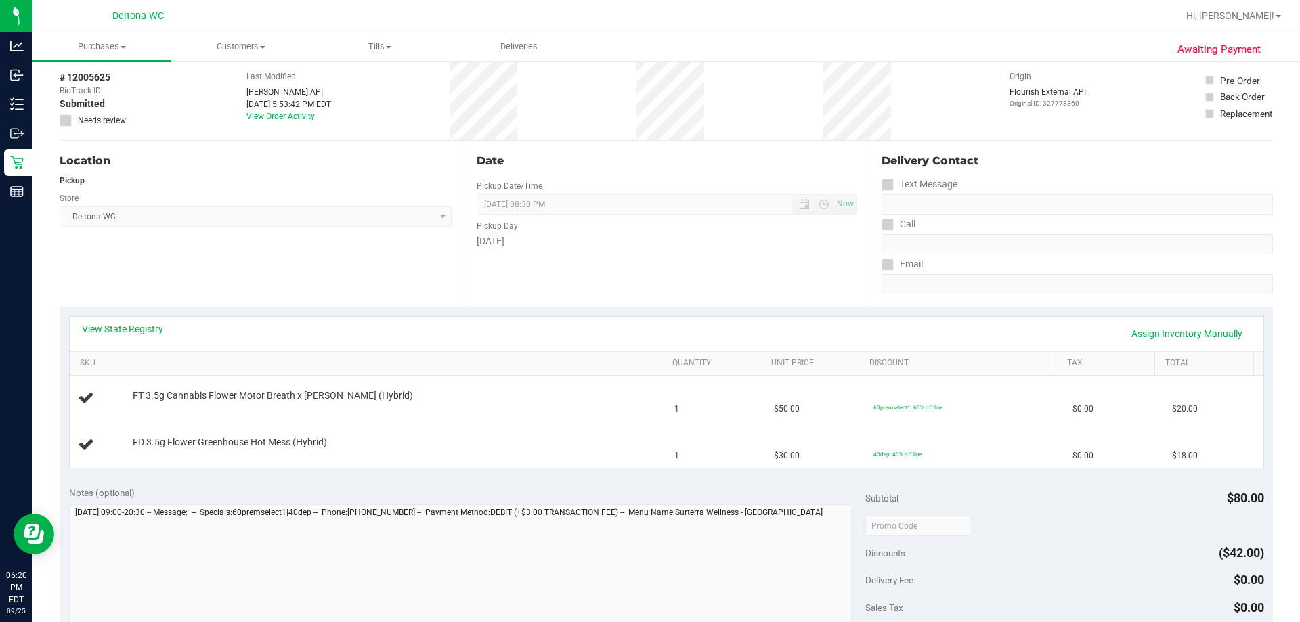
scroll to position [135, 0]
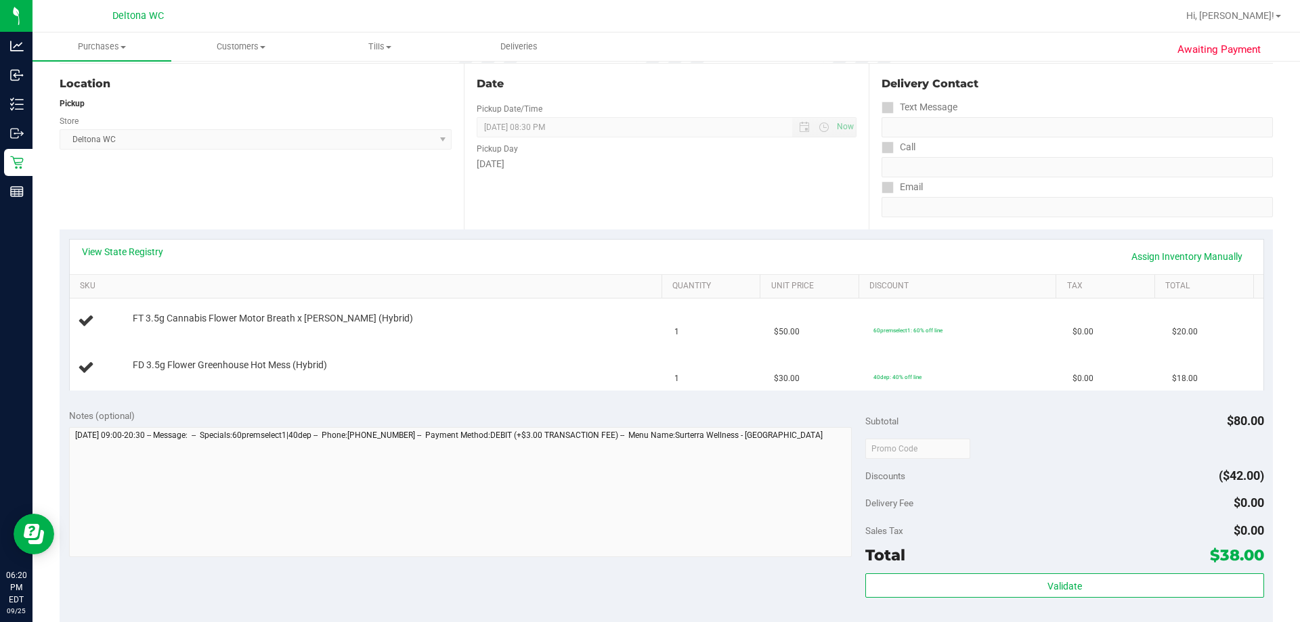
click at [246, 249] on div "View State Registry Assign Inventory Manually" at bounding box center [667, 256] width 1170 height 23
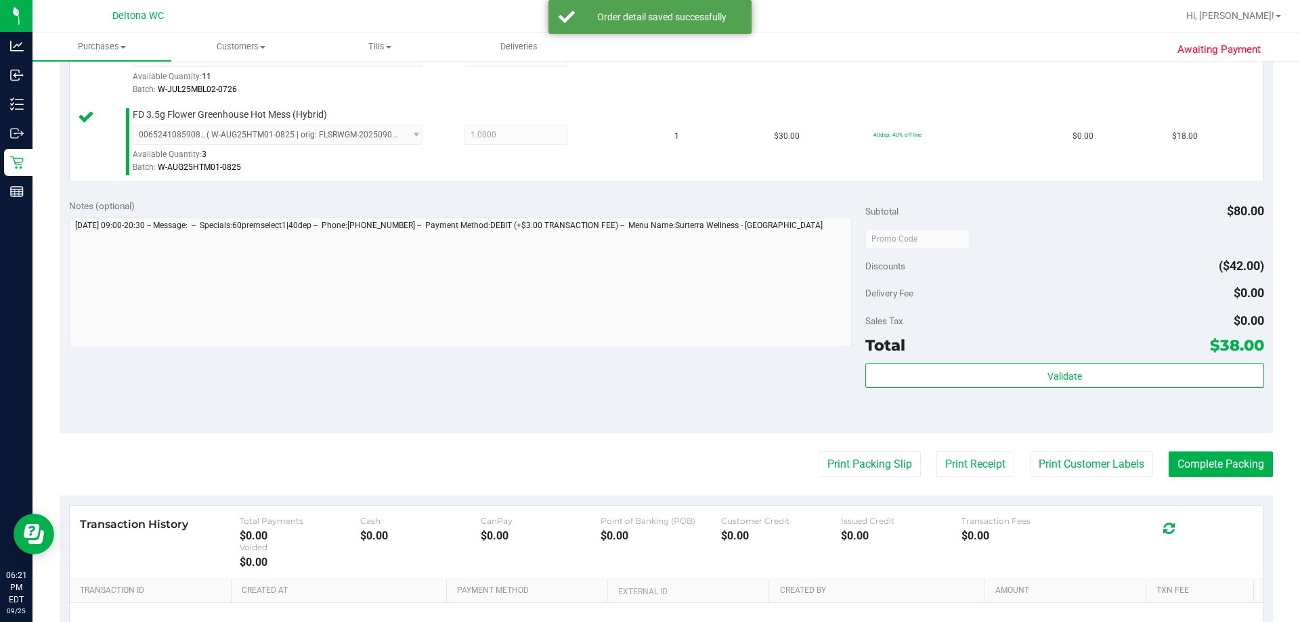
scroll to position [563, 0]
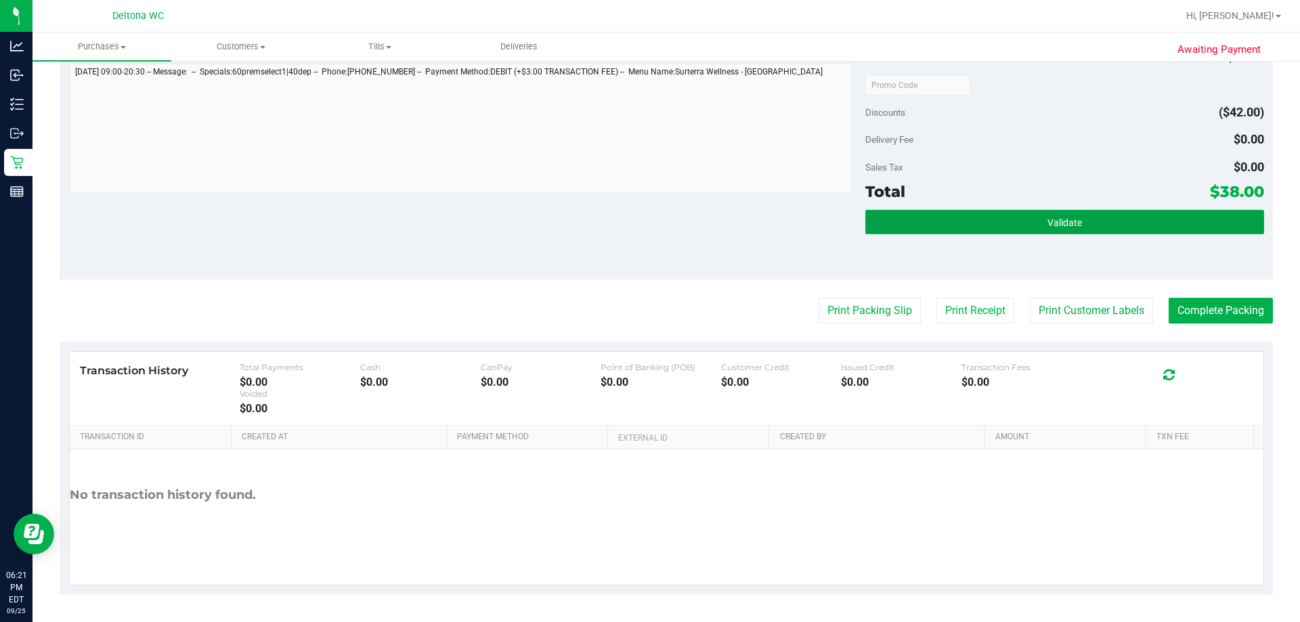
click at [1071, 215] on button "Validate" at bounding box center [1064, 222] width 398 height 24
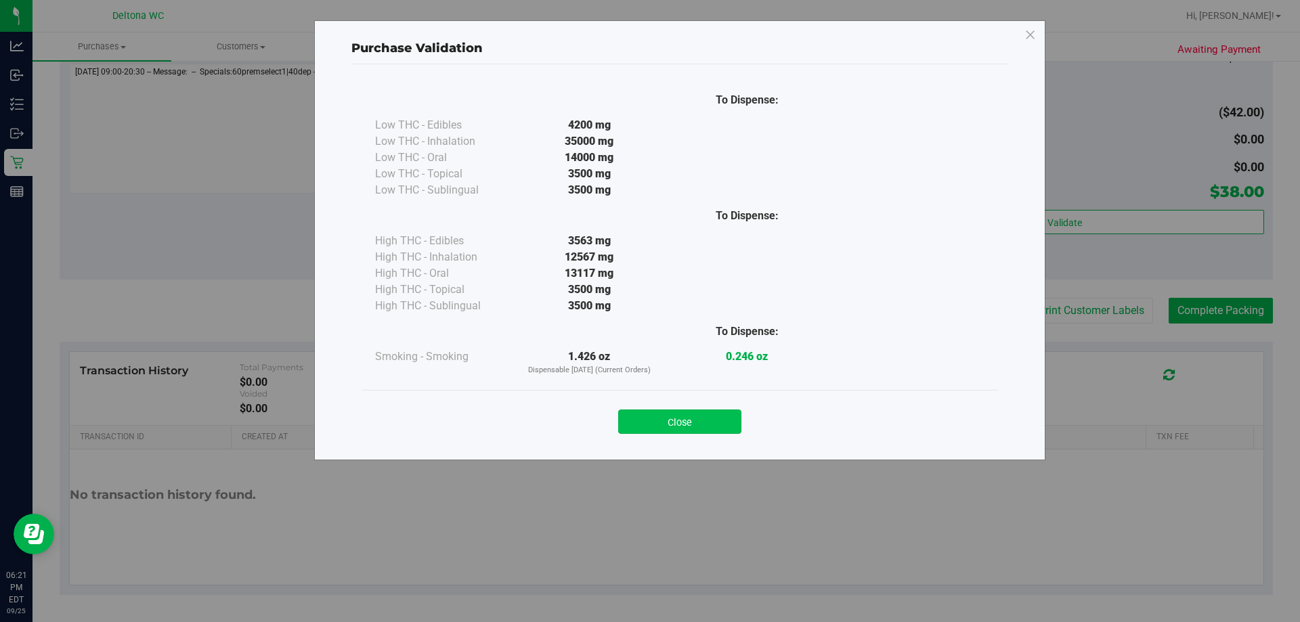
click at [699, 426] on button "Close" at bounding box center [679, 422] width 123 height 24
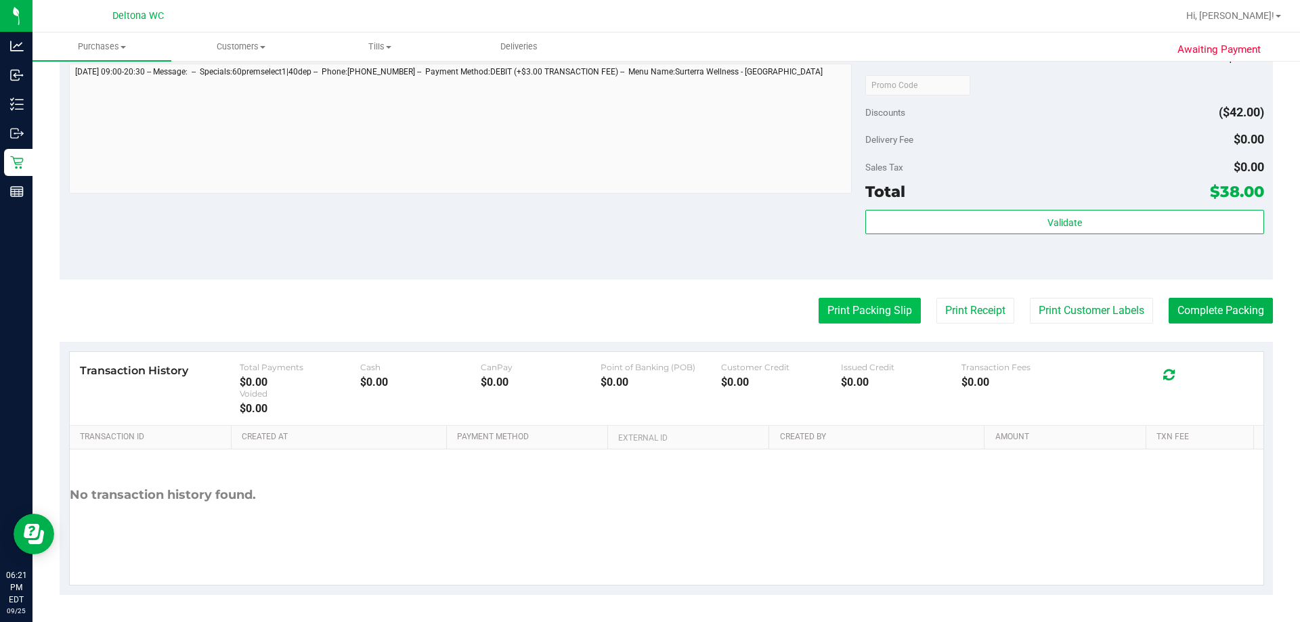
click at [843, 304] on button "Print Packing Slip" at bounding box center [870, 311] width 102 height 26
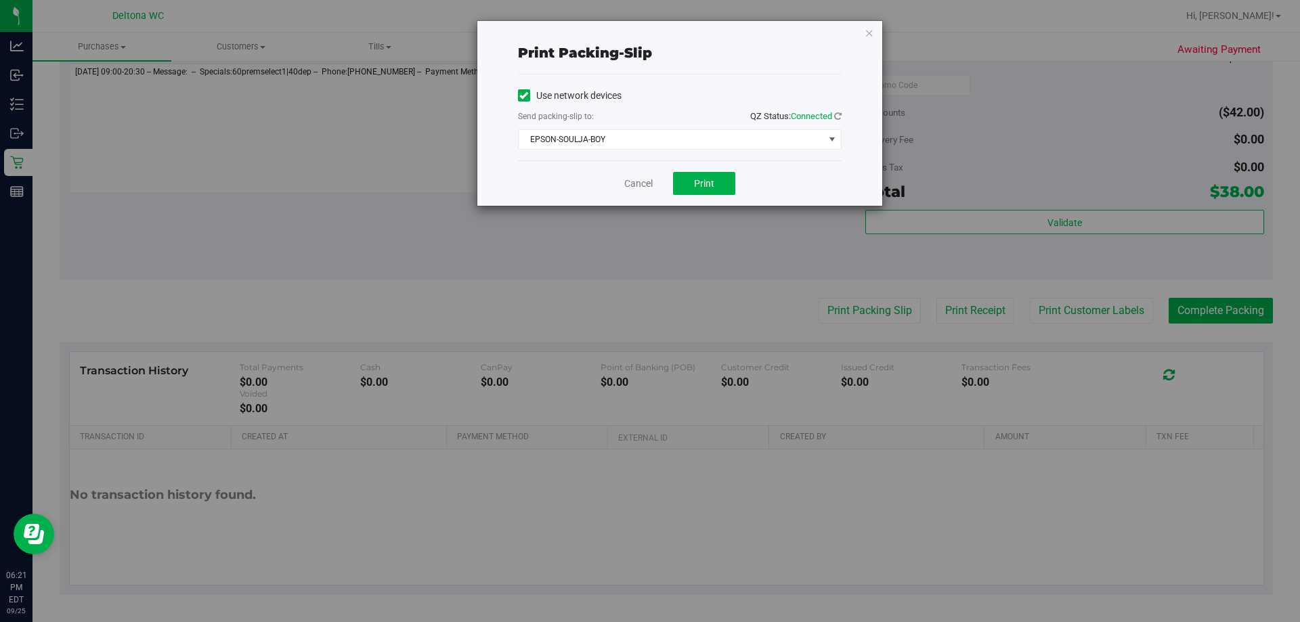
click at [693, 167] on div "Cancel Print" at bounding box center [680, 182] width 324 height 45
click at [699, 179] on span "Print" at bounding box center [704, 183] width 20 height 11
click at [640, 182] on link "Cancel" at bounding box center [638, 184] width 28 height 14
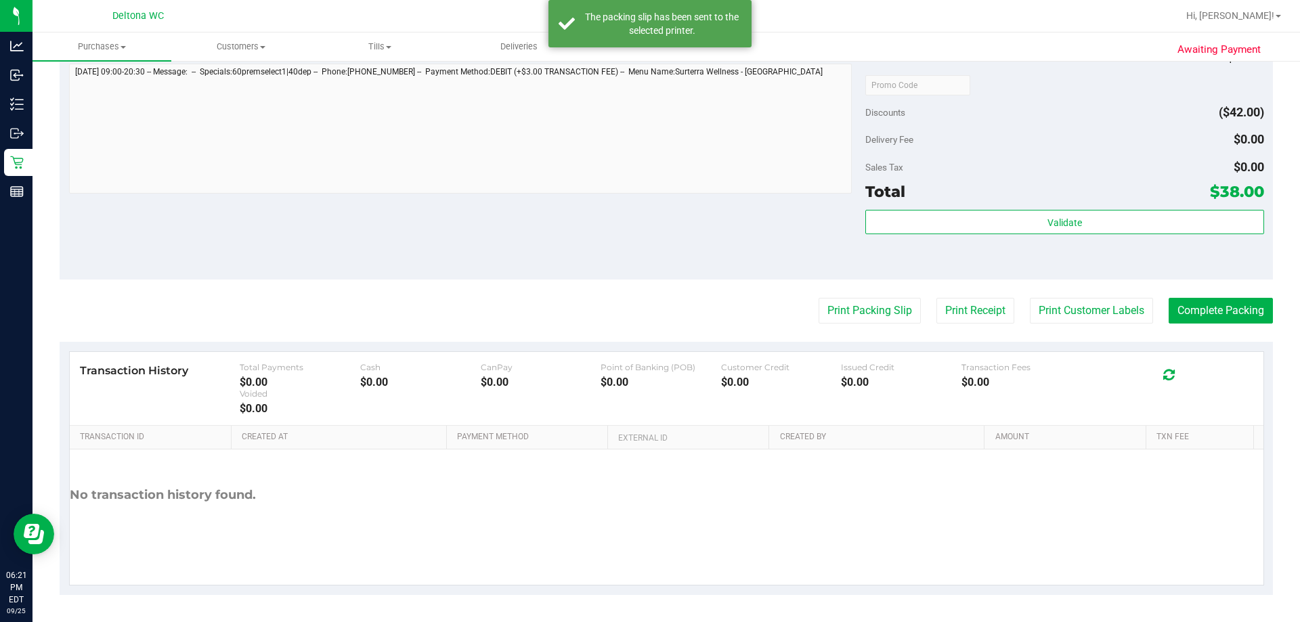
click at [1071, 237] on div "Validate" at bounding box center [1064, 240] width 398 height 61
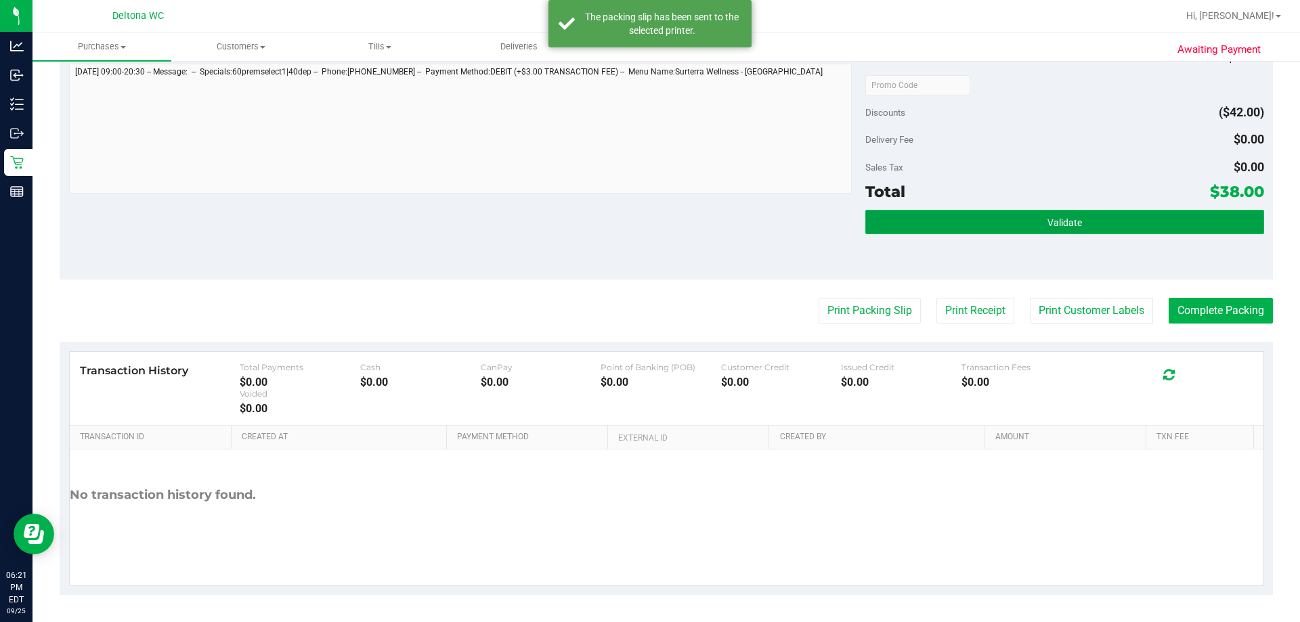
click at [1071, 231] on button "Validate" at bounding box center [1064, 222] width 398 height 24
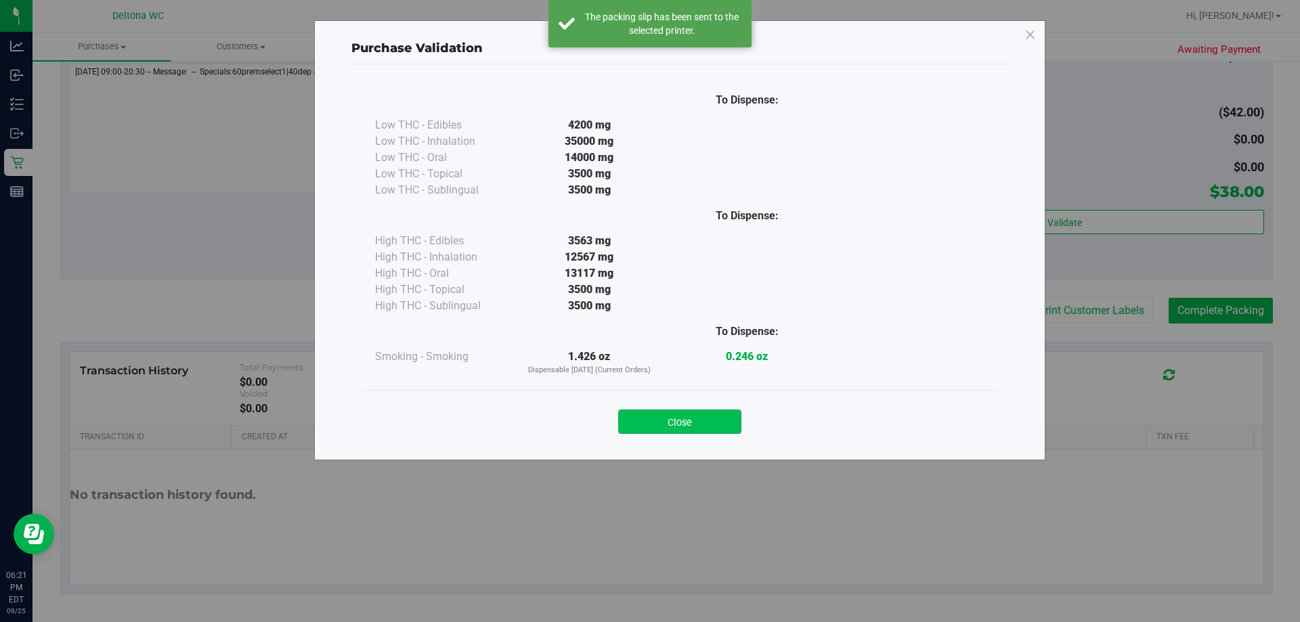
click at [725, 423] on button "Close" at bounding box center [679, 422] width 123 height 24
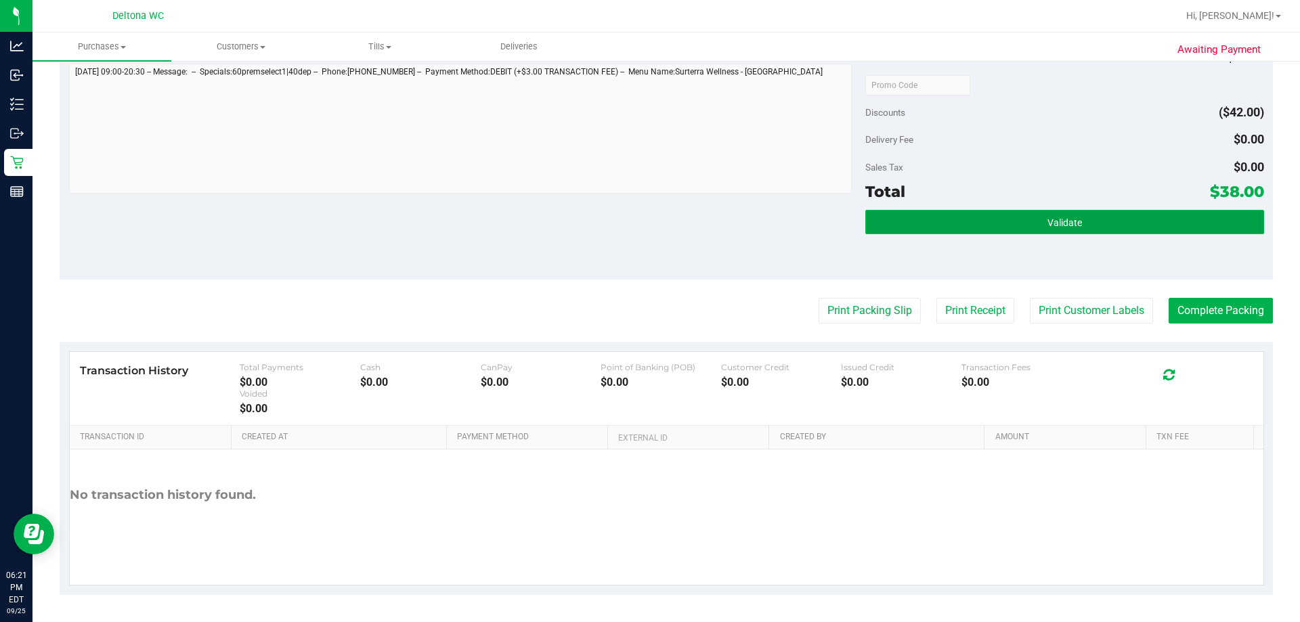
drag, startPoint x: 1167, startPoint y: 228, endPoint x: 1158, endPoint y: 211, distance: 19.1
click at [1167, 226] on button "Validate" at bounding box center [1064, 222] width 398 height 24
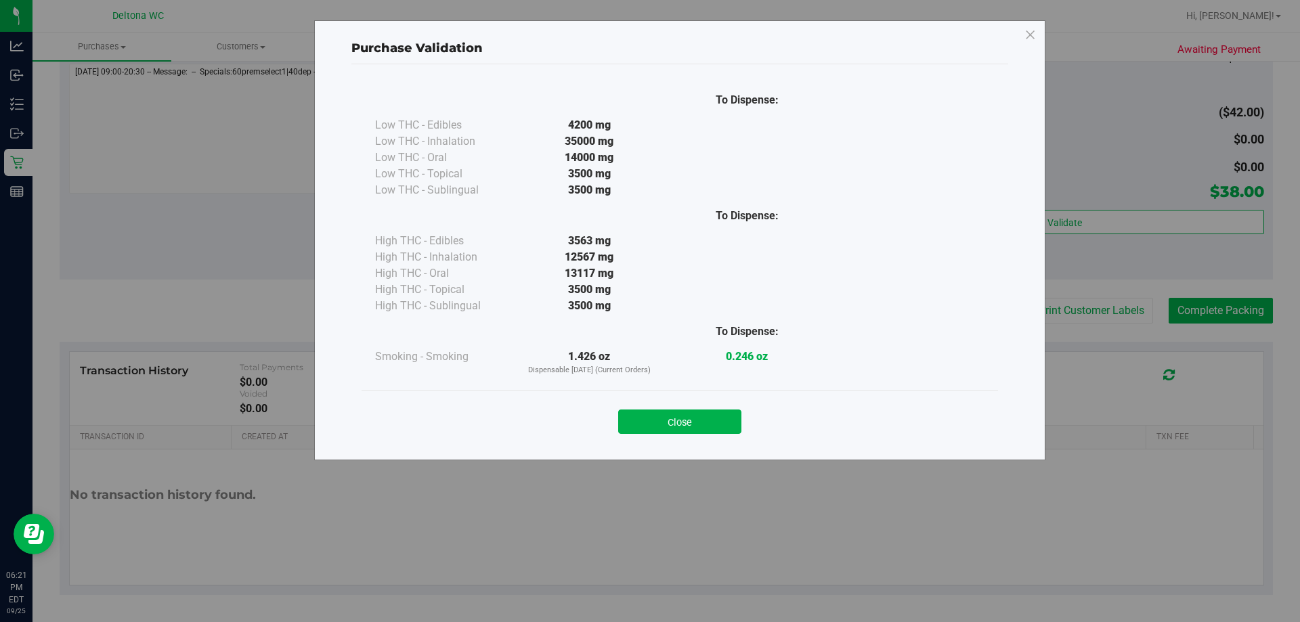
click at [689, 446] on div "To Dispense: Low THC - Edibles 4200 mg" at bounding box center [679, 255] width 657 height 383
click at [690, 425] on button "Close" at bounding box center [679, 422] width 123 height 24
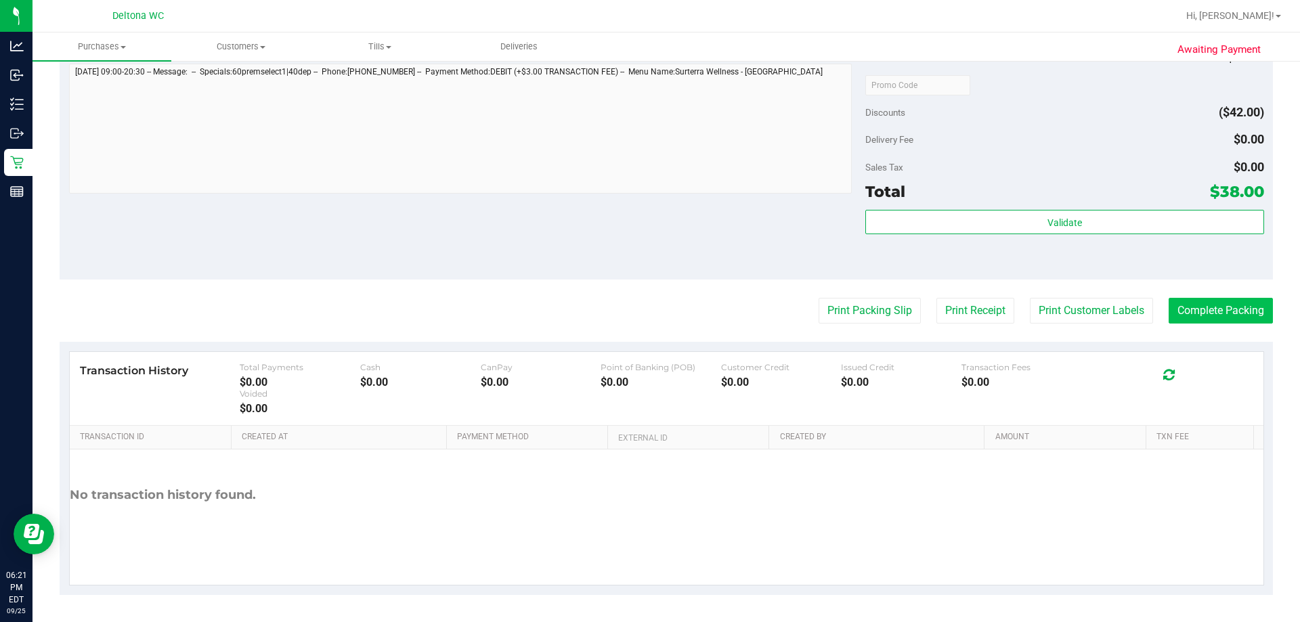
drag, startPoint x: 1233, startPoint y: 328, endPoint x: 1197, endPoint y: 315, distance: 38.4
click at [1232, 328] on purchase-details "Back Edit Purchase Cancel Purchase View Profile # 12005625 BioTrack ID: - Submi…" at bounding box center [667, 53] width 1214 height 1086
click at [1190, 312] on button "Complete Packing" at bounding box center [1221, 311] width 104 height 26
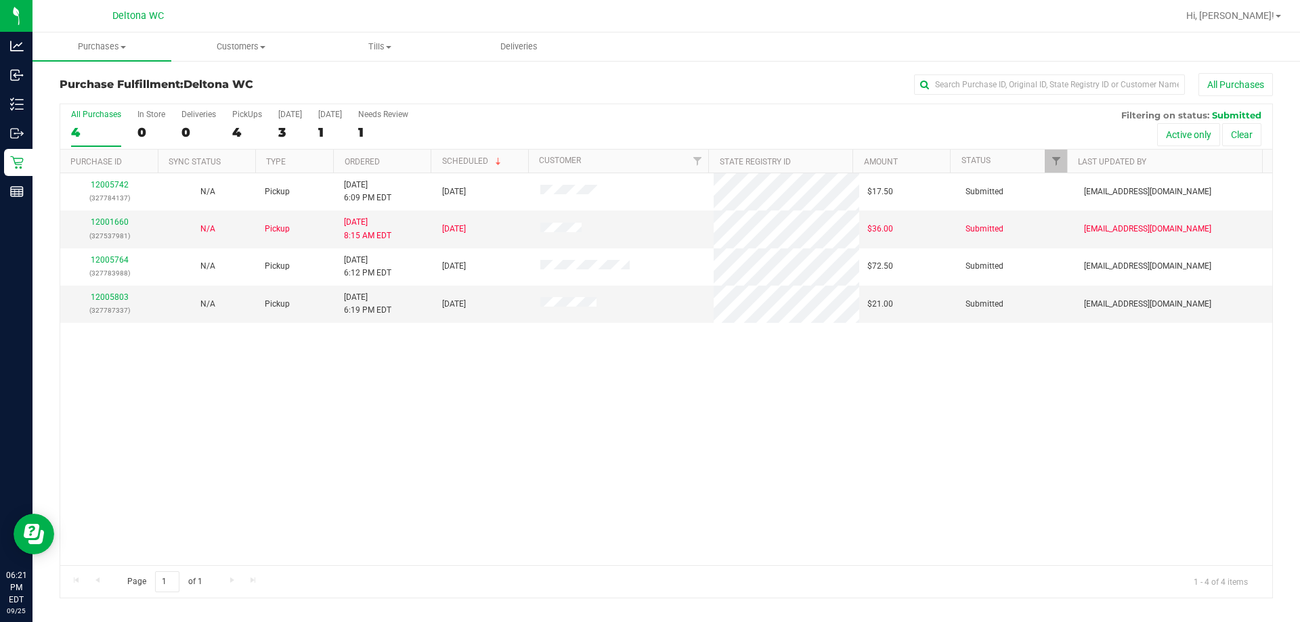
click at [419, 163] on th "Ordered" at bounding box center [382, 162] width 98 height 24
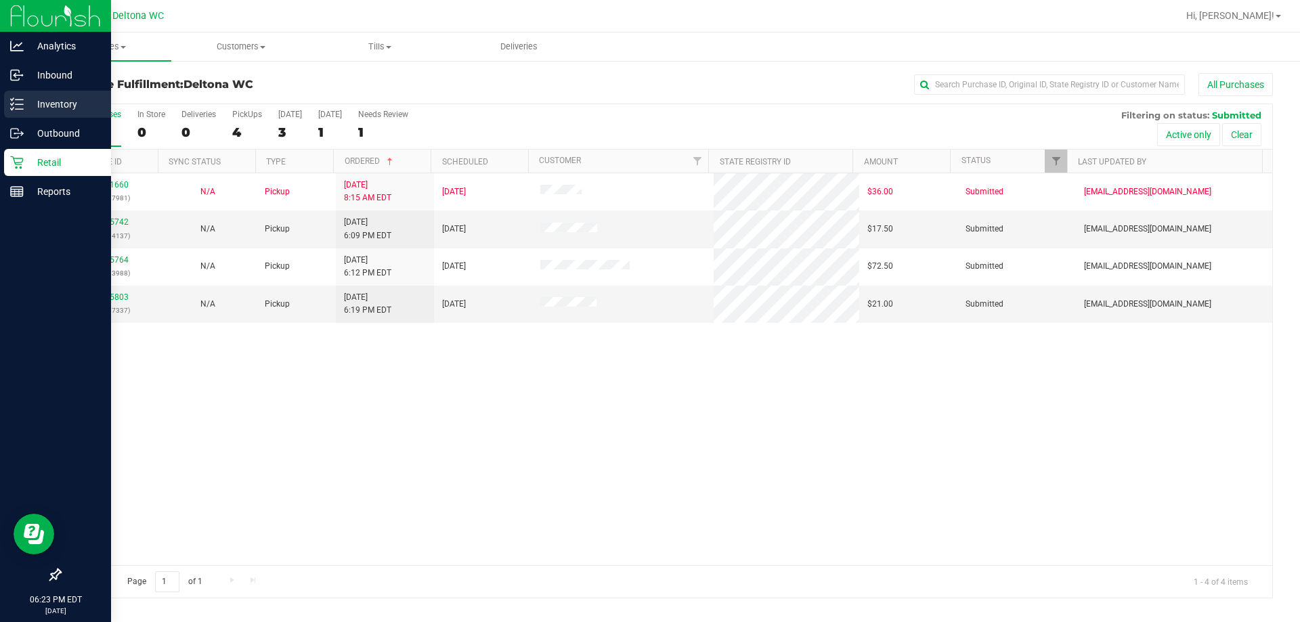
click at [19, 103] on icon at bounding box center [17, 105] width 14 height 14
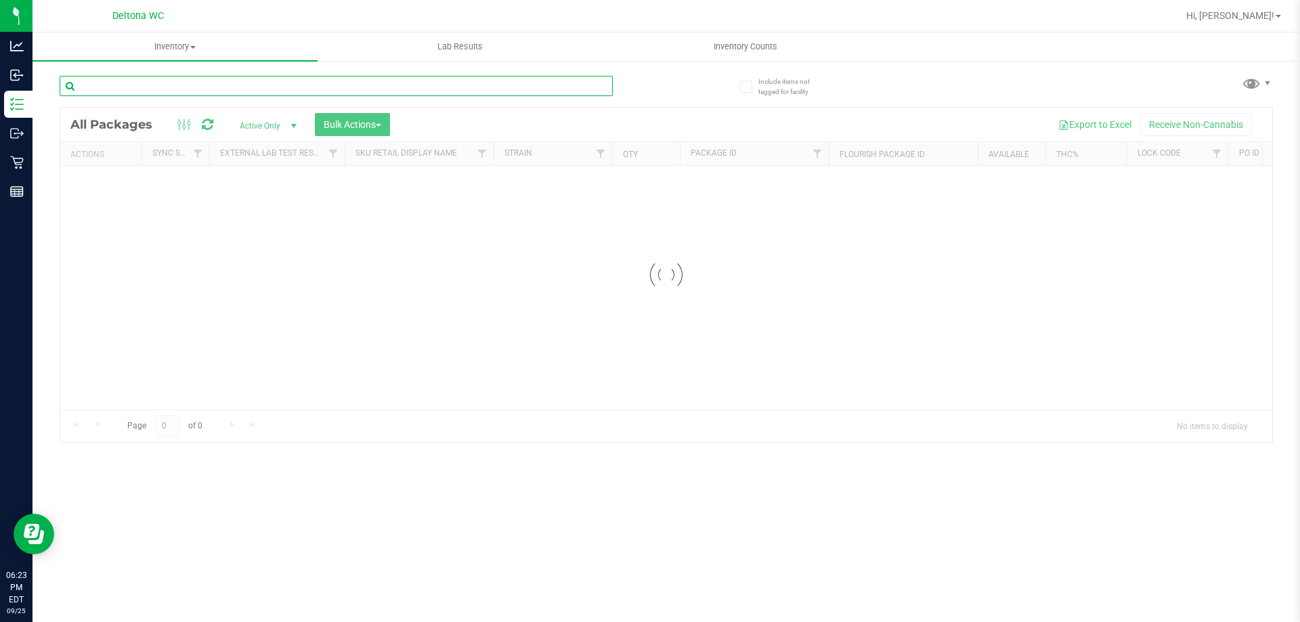
click at [302, 85] on input "text" at bounding box center [336, 86] width 553 height 20
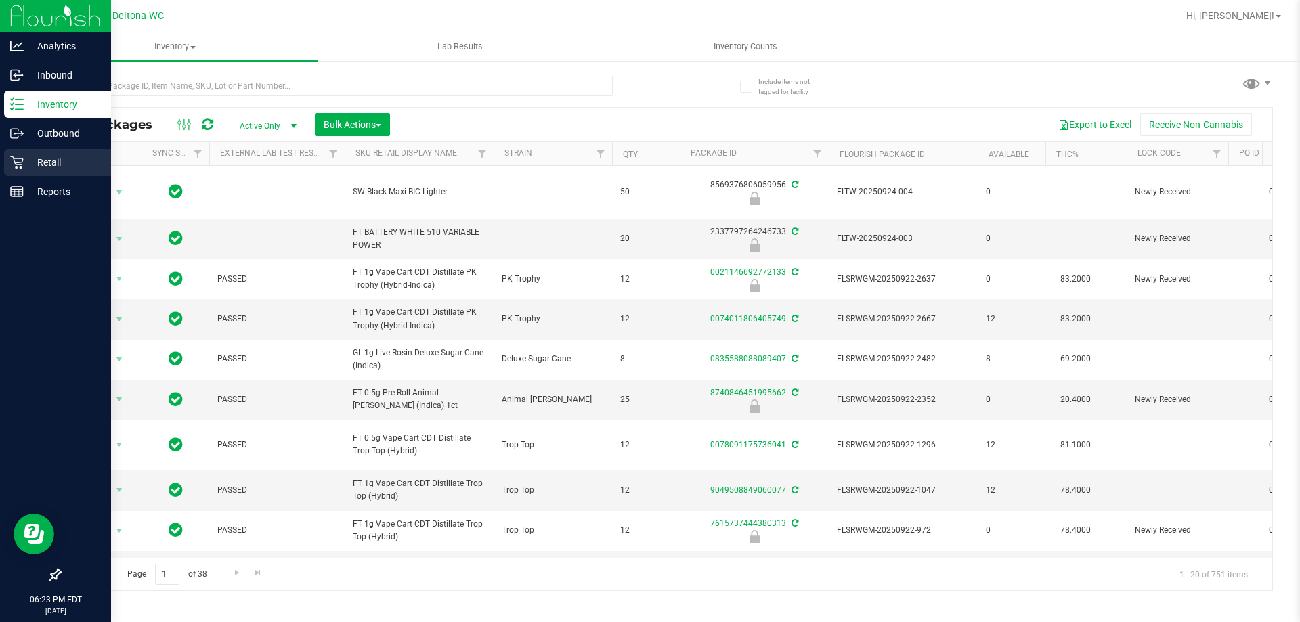
click at [16, 167] on icon at bounding box center [17, 163] width 14 height 14
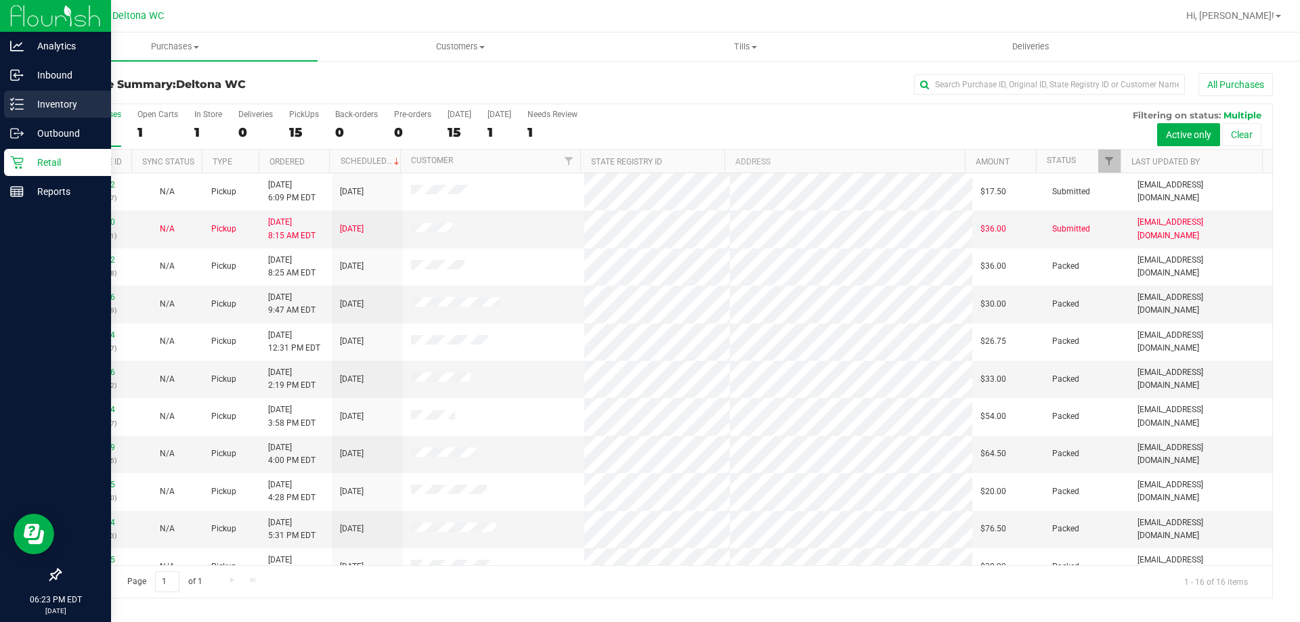
click at [11, 93] on div "Inventory" at bounding box center [57, 104] width 107 height 27
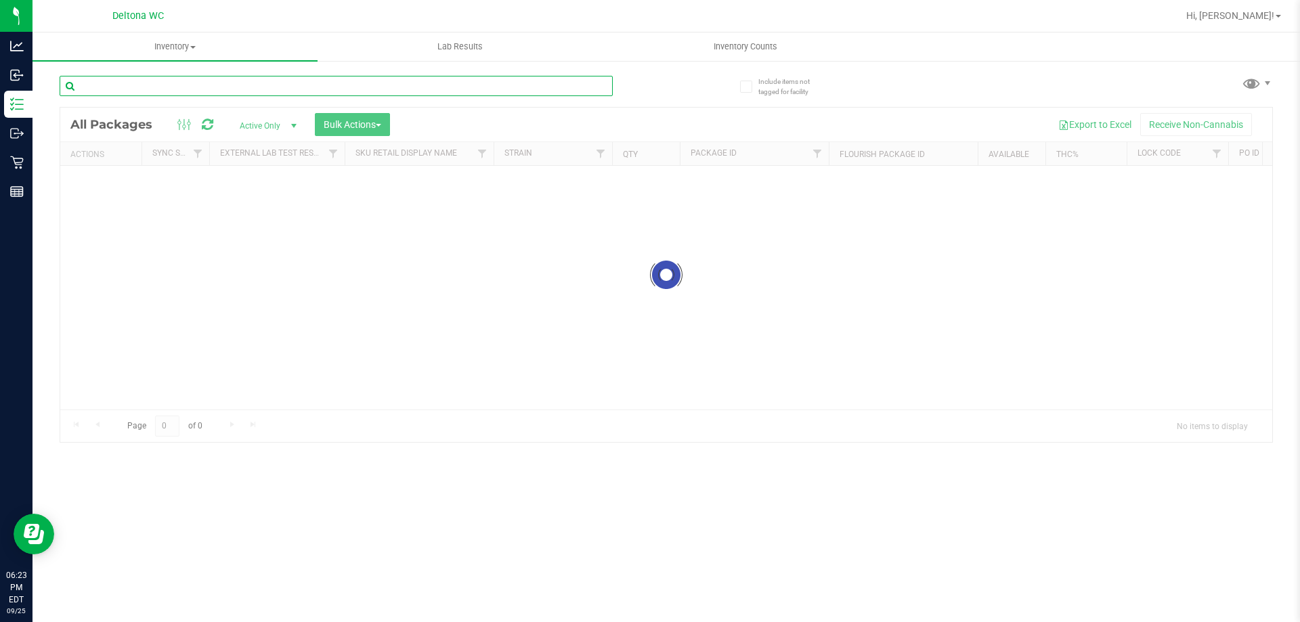
click at [270, 81] on div "Inventory All packages All inventory Waste log Create inventory Lab Results Inv…" at bounding box center [667, 328] width 1268 height 590
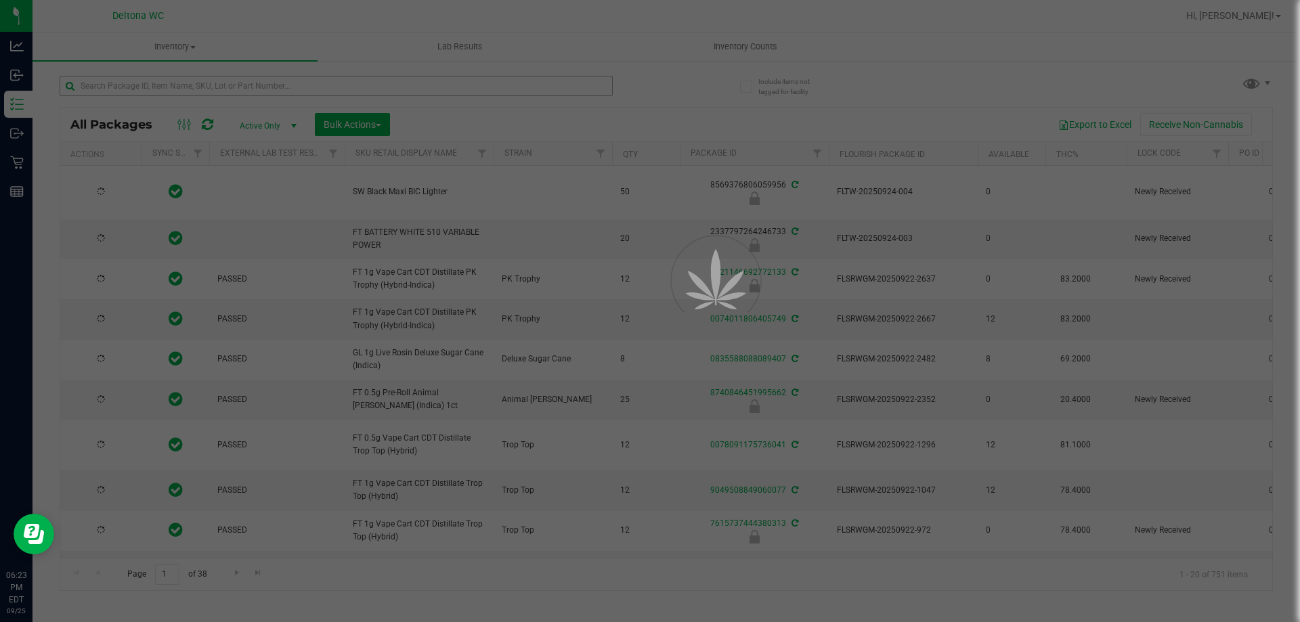
click at [270, 81] on div at bounding box center [650, 311] width 1300 height 622
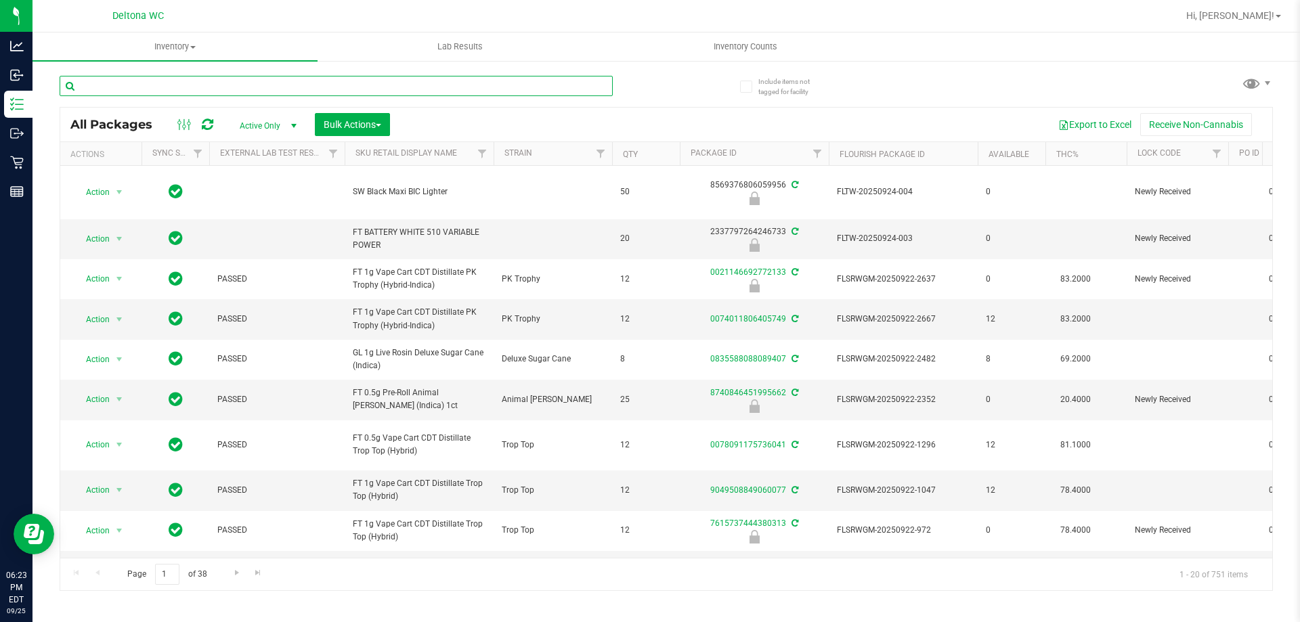
click at [270, 79] on input "text" at bounding box center [336, 86] width 553 height 20
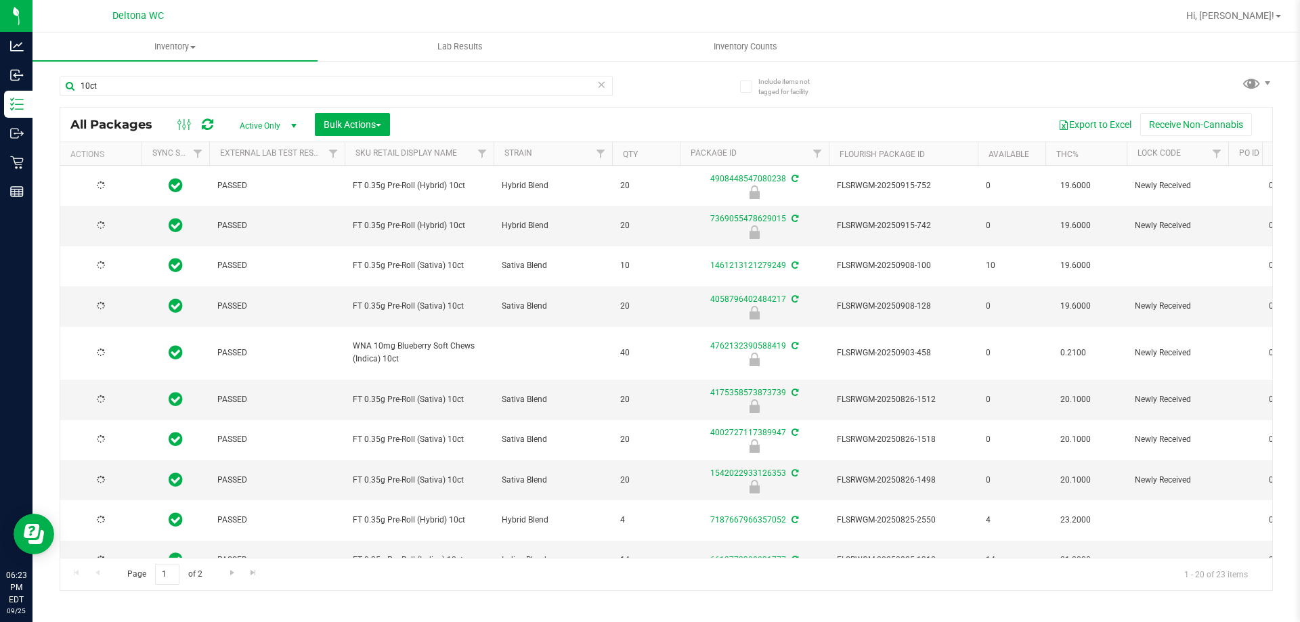
click at [566, 151] on th "Strain" at bounding box center [553, 154] width 119 height 24
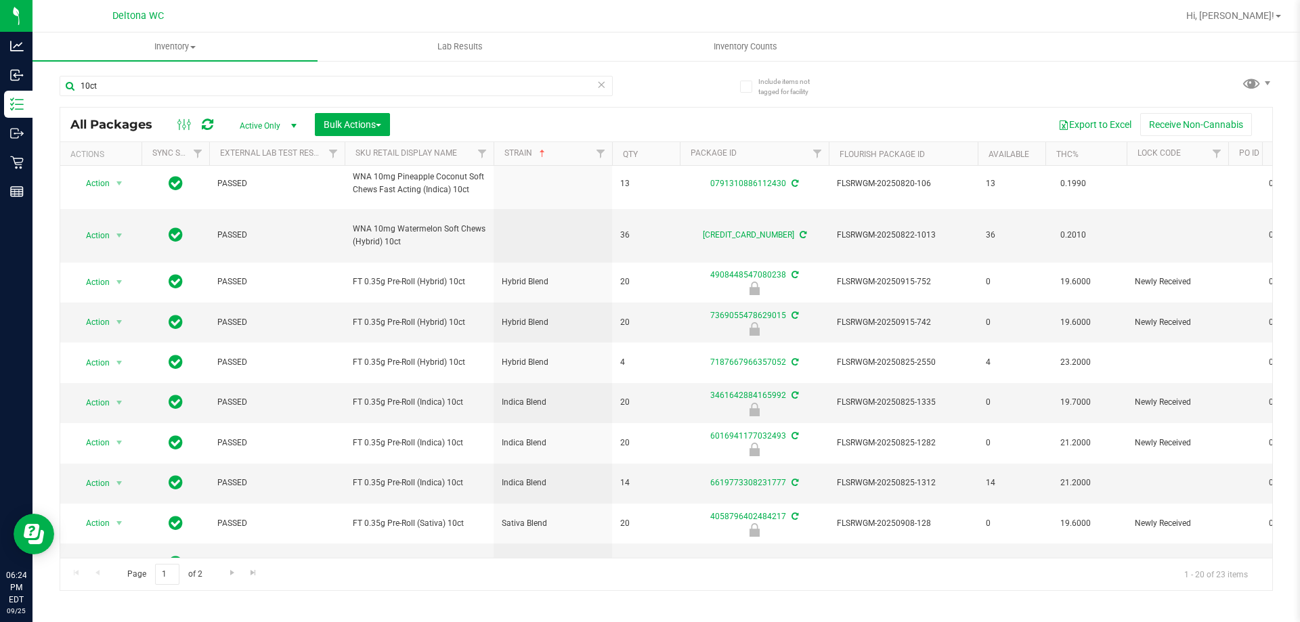
scroll to position [578, 0]
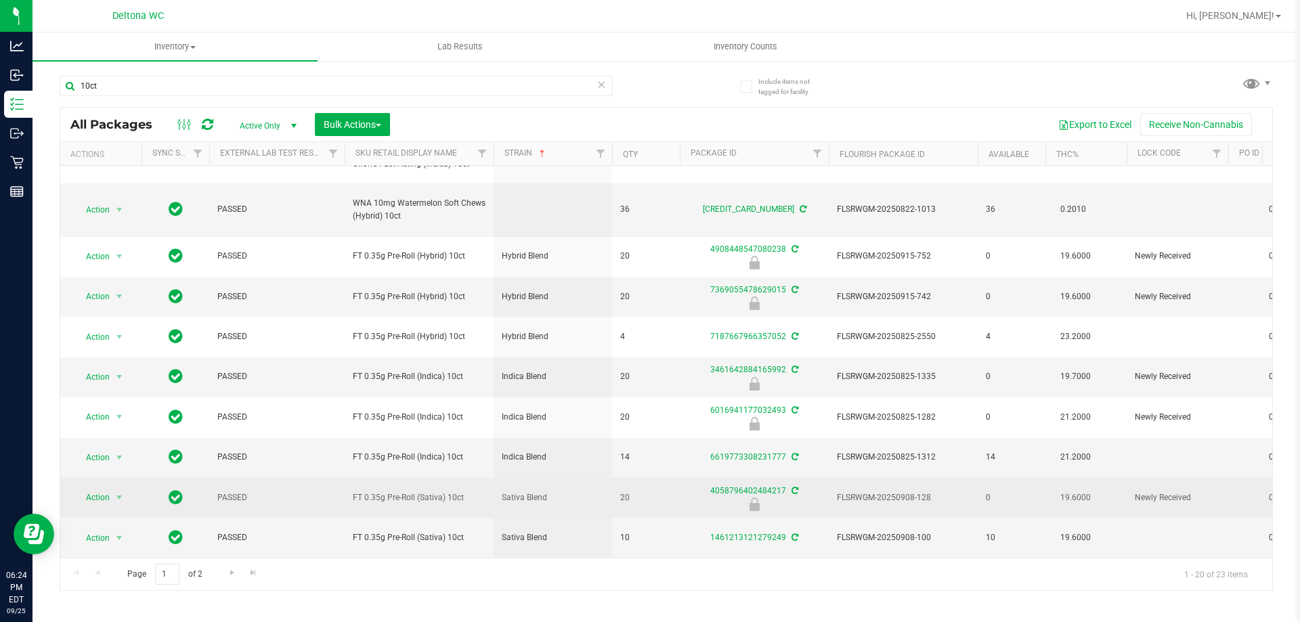
drag, startPoint x: 467, startPoint y: 492, endPoint x: 345, endPoint y: 478, distance: 122.7
click at [345, 478] on td "FT 0.35g Pre-Roll (Sativa) 10ct" at bounding box center [419, 498] width 149 height 40
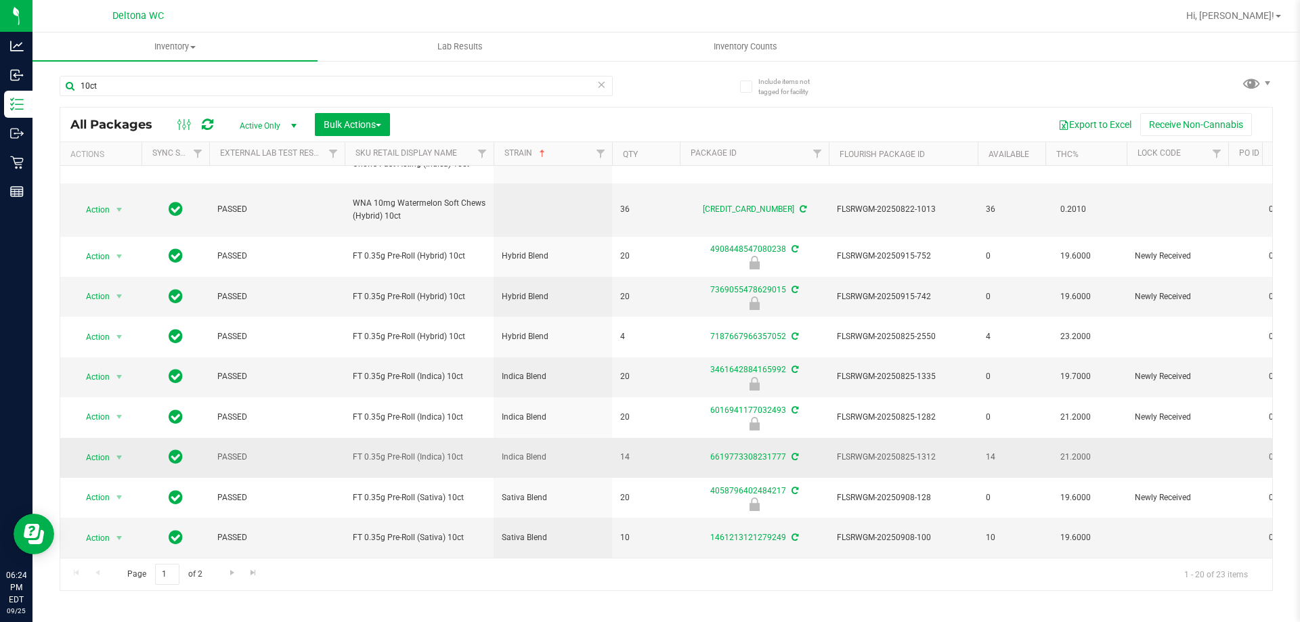
copy span "FT 0.35g Pre-Roll (Sativa) 10ct"
drag, startPoint x: 228, startPoint y: 89, endPoint x: 0, endPoint y: -5, distance: 246.9
click at [0, 0] on html "Analytics Inbound Inventory Outbound Retail Reports 06:24 PM EDT 09/25/2025 09/…" at bounding box center [650, 311] width 1300 height 622
paste input "FT 0.35g Pre-Roll (Sativa)"
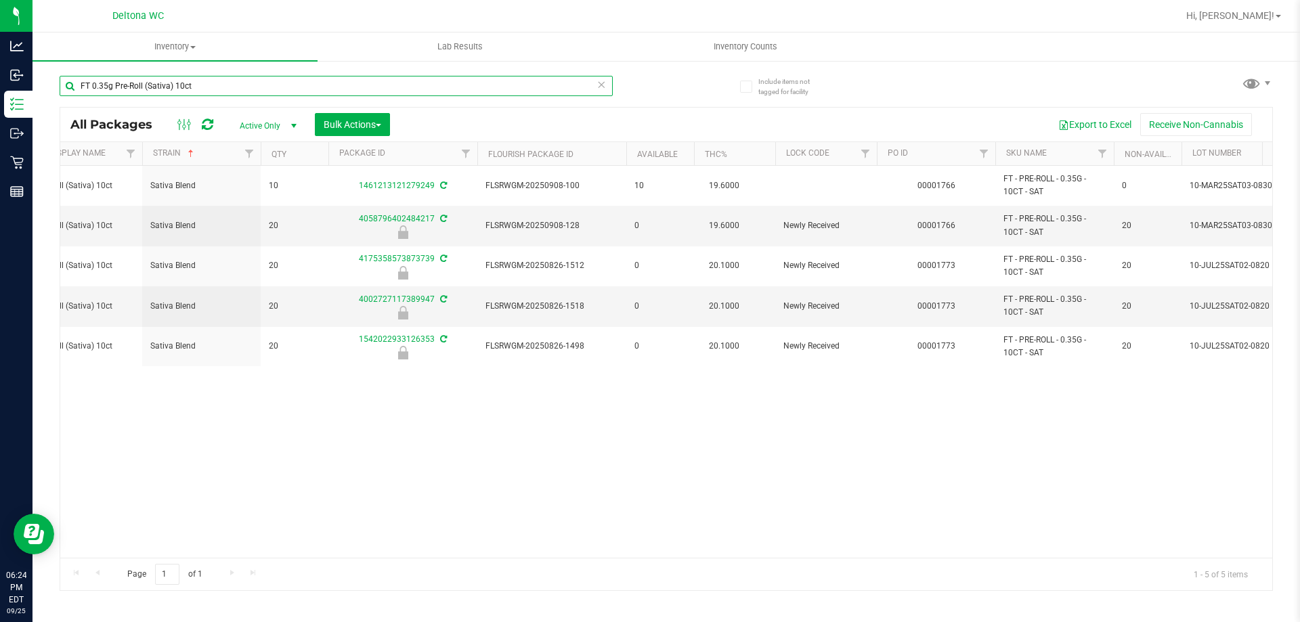
scroll to position [0, 416]
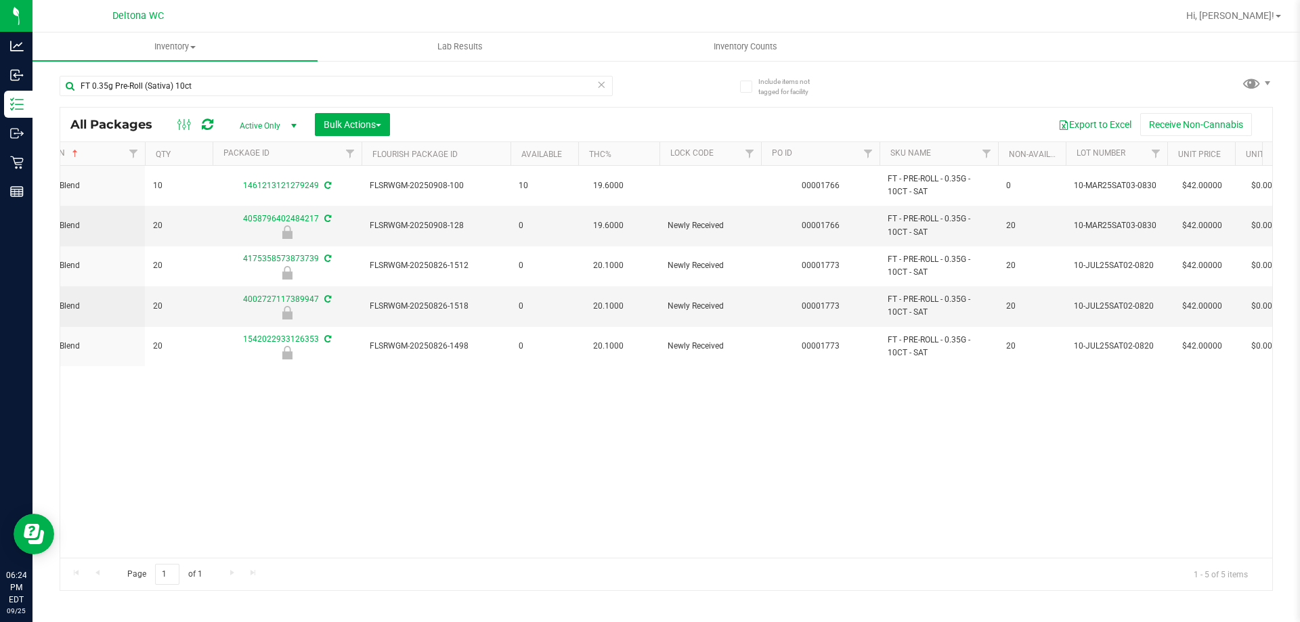
click at [739, 462] on div "Action Action Adjust qty Create package Edit attributes Global inventory Locate…" at bounding box center [666, 362] width 1212 height 392
click at [287, 393] on div "Action Action Adjust qty Create package Edit attributes Global inventory Locate…" at bounding box center [666, 362] width 1212 height 392
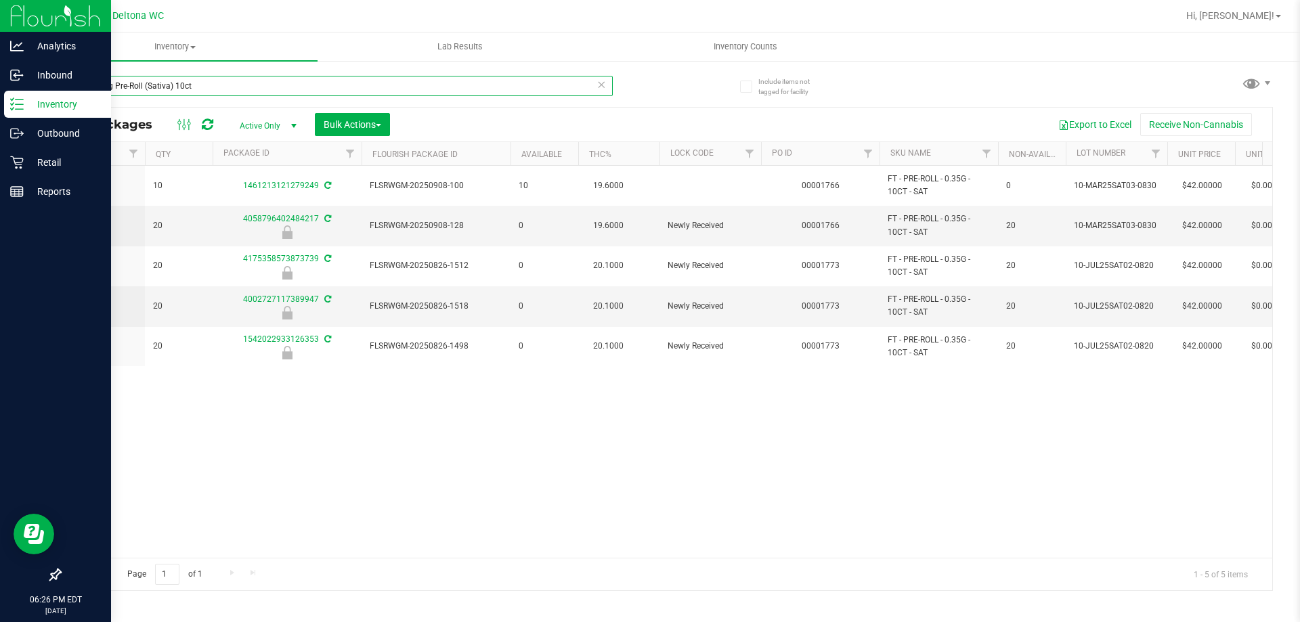
drag, startPoint x: 256, startPoint y: 91, endPoint x: 0, endPoint y: 21, distance: 265.5
click at [0, 21] on div "Analytics Inbound Inventory Outbound Retail Reports 06:26 PM EDT 09/25/2025 09/…" at bounding box center [650, 311] width 1300 height 622
type input "amn"
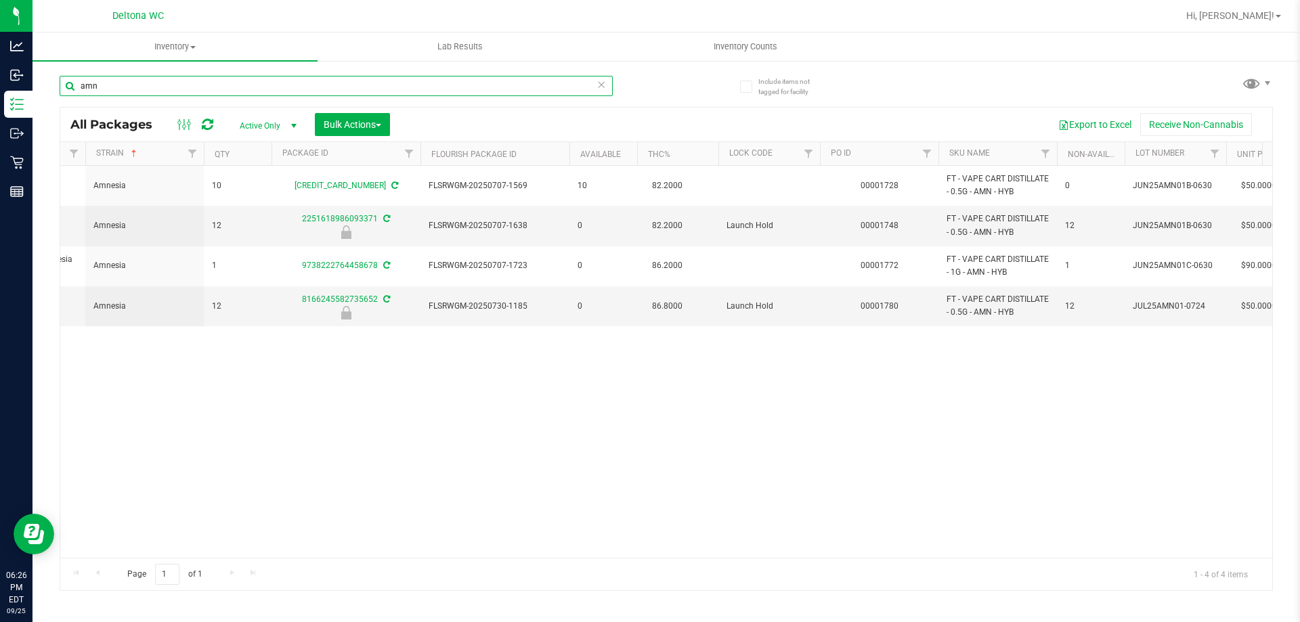
scroll to position [0, 389]
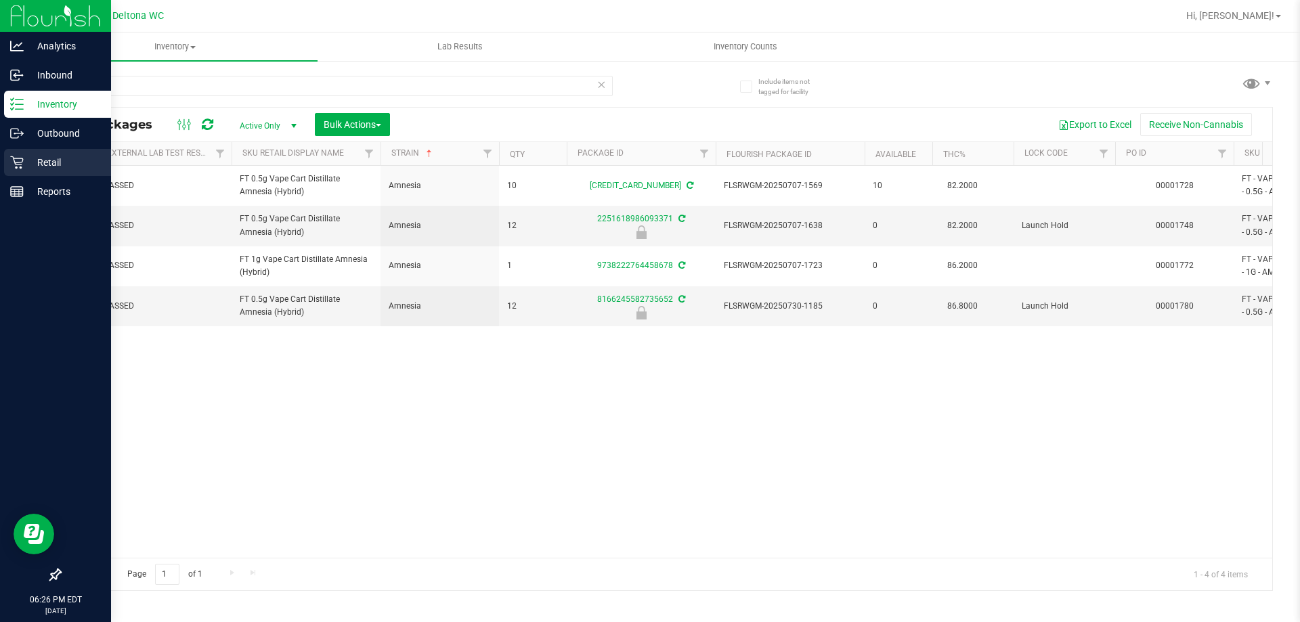
click at [13, 169] on div "Retail" at bounding box center [57, 162] width 107 height 27
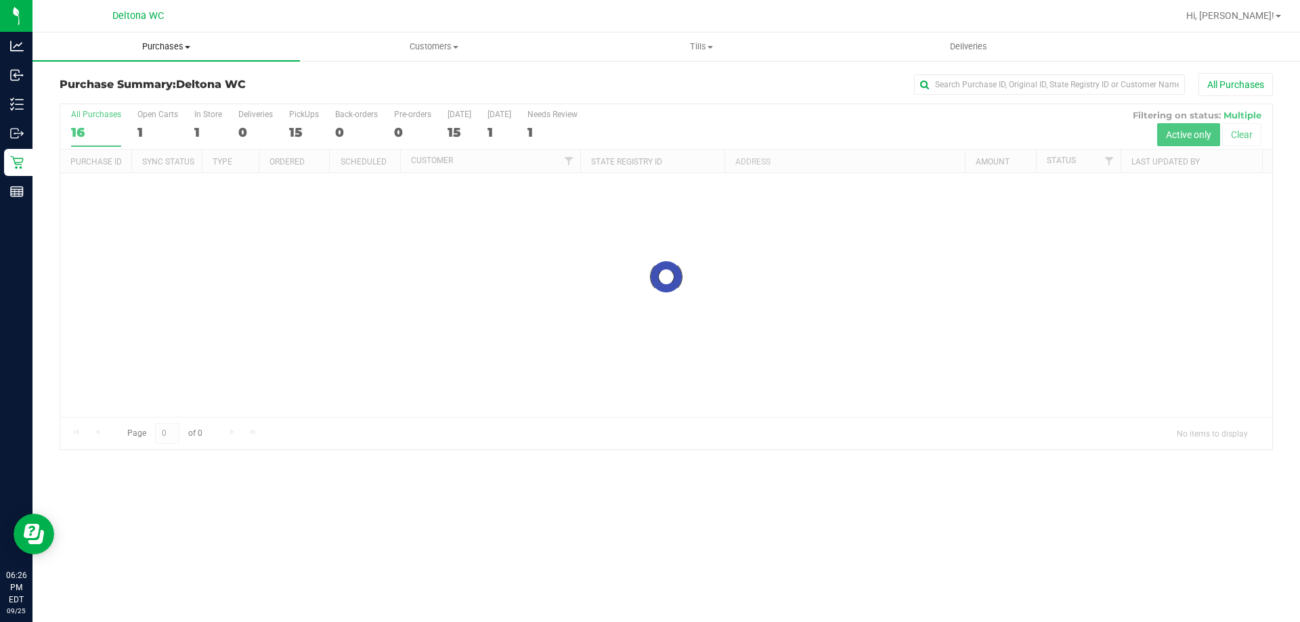
click at [182, 42] on span "Purchases" at bounding box center [166, 47] width 267 height 12
click at [144, 99] on li "Fulfillment" at bounding box center [166, 98] width 267 height 16
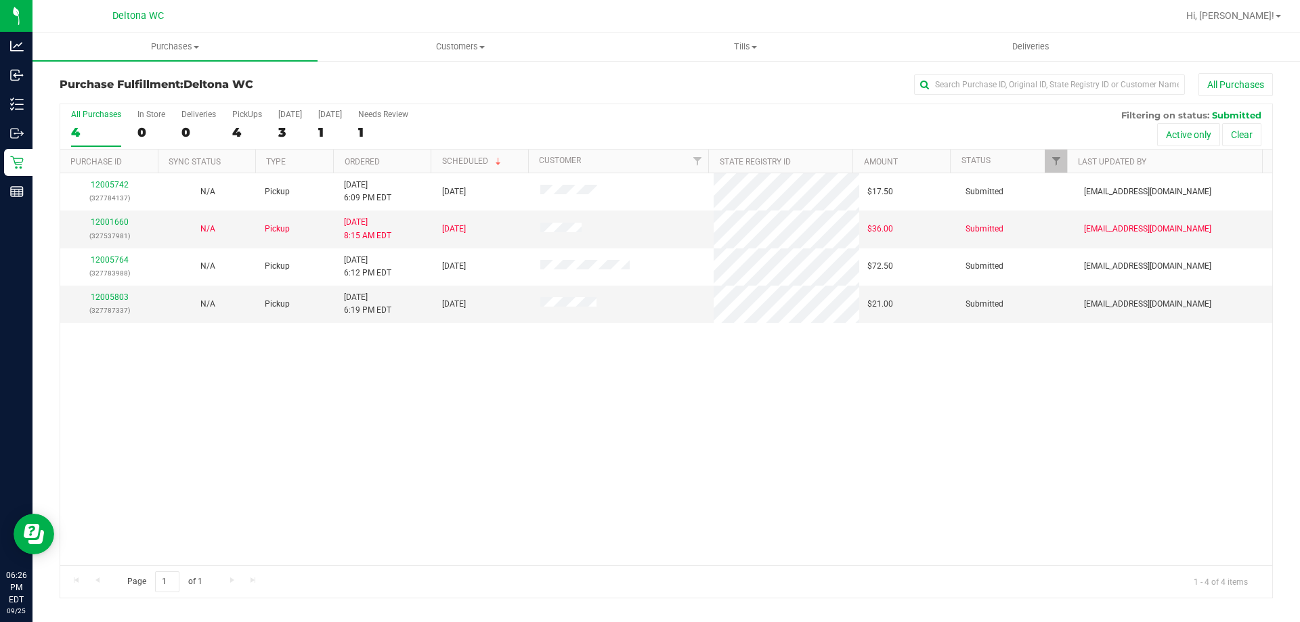
click at [389, 158] on th "Ordered" at bounding box center [382, 162] width 98 height 24
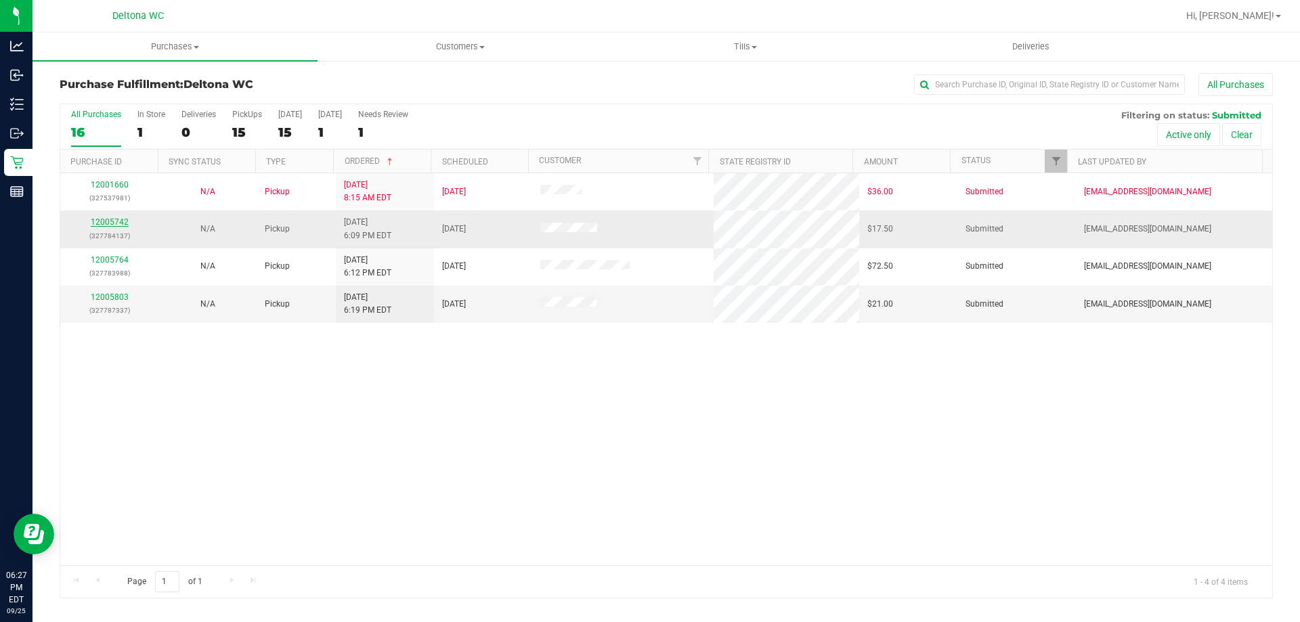
click at [114, 226] on link "12005742" at bounding box center [110, 221] width 38 height 9
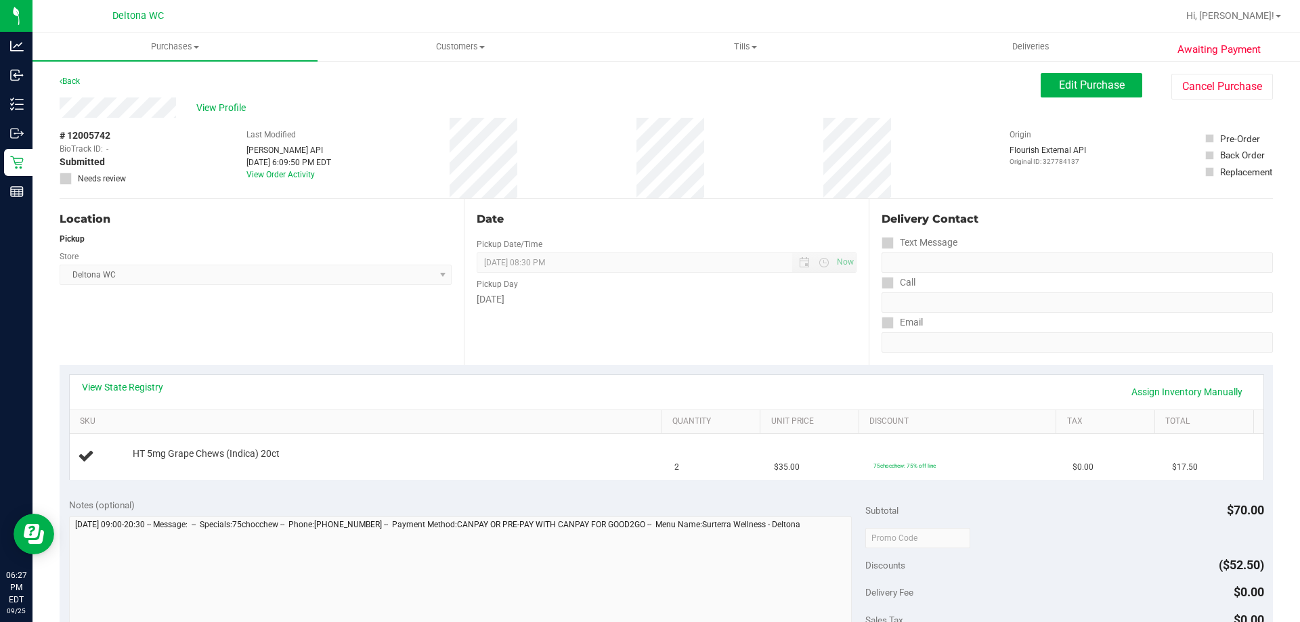
click at [691, 330] on div "Date Pickup Date/Time 09/26/2025 Now 09/26/2025 08:30 PM Now Pickup Day Friday" at bounding box center [666, 282] width 404 height 166
click at [477, 391] on div "View State Registry Assign Inventory Manually" at bounding box center [667, 392] width 1170 height 23
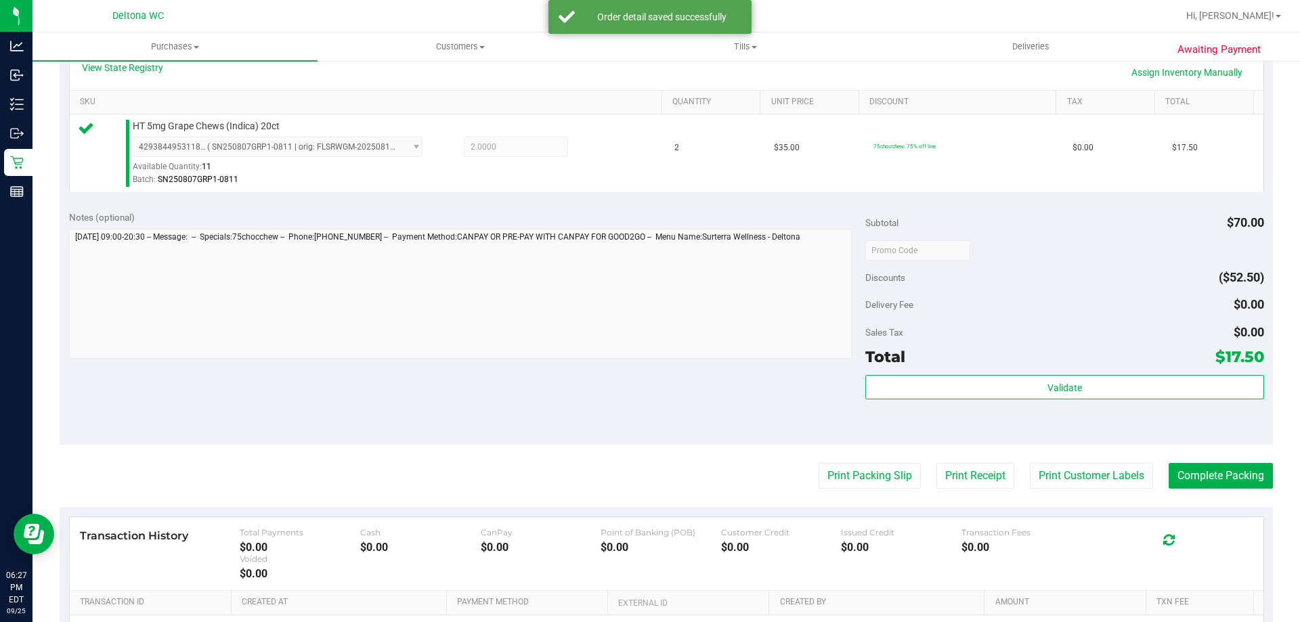
scroll to position [339, 0]
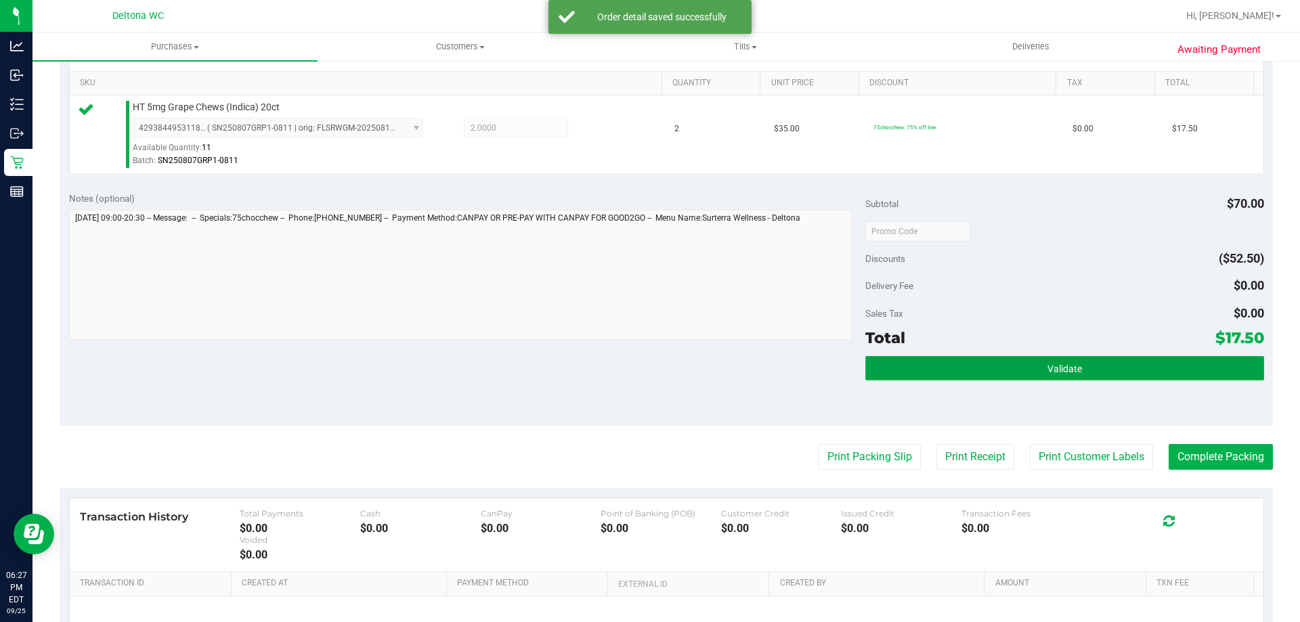
click at [961, 359] on button "Validate" at bounding box center [1064, 368] width 398 height 24
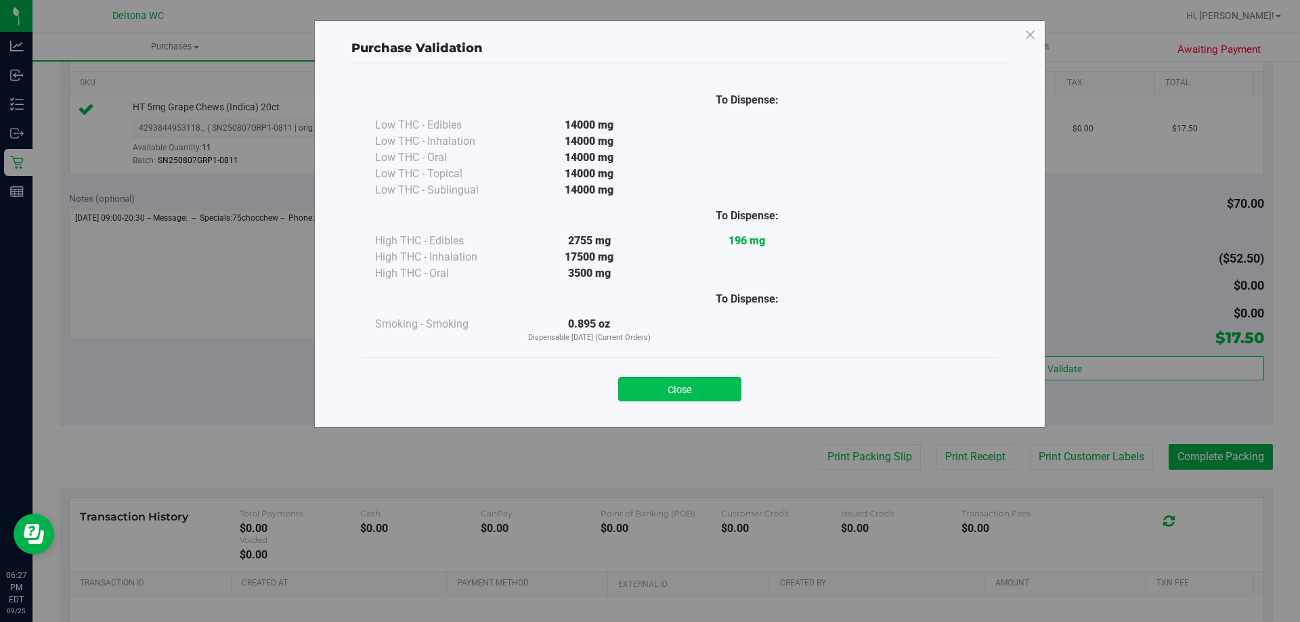
click at [700, 385] on button "Close" at bounding box center [679, 389] width 123 height 24
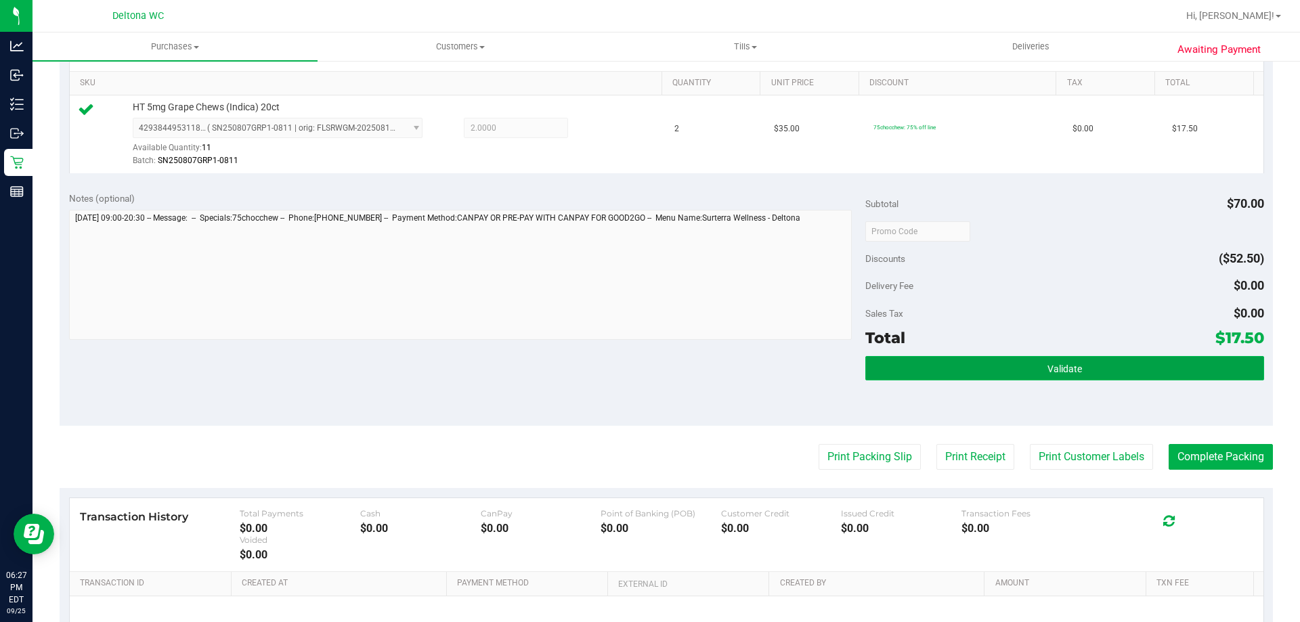
click at [978, 362] on button "Validate" at bounding box center [1064, 368] width 398 height 24
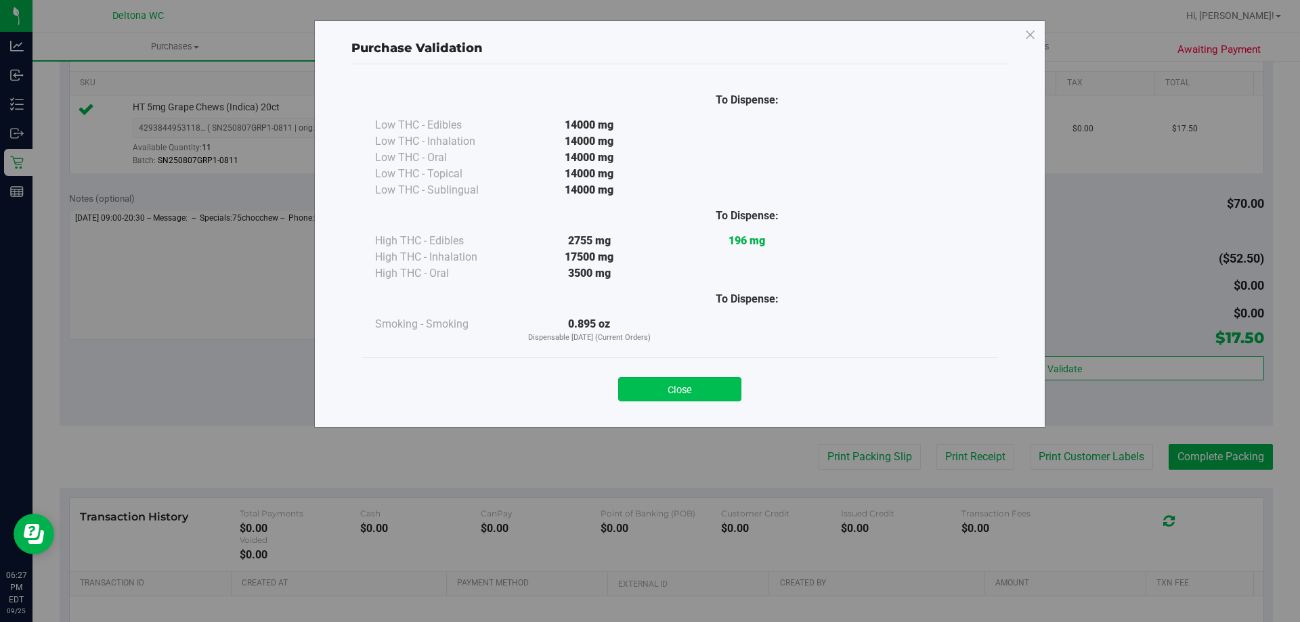
click at [670, 383] on button "Close" at bounding box center [679, 389] width 123 height 24
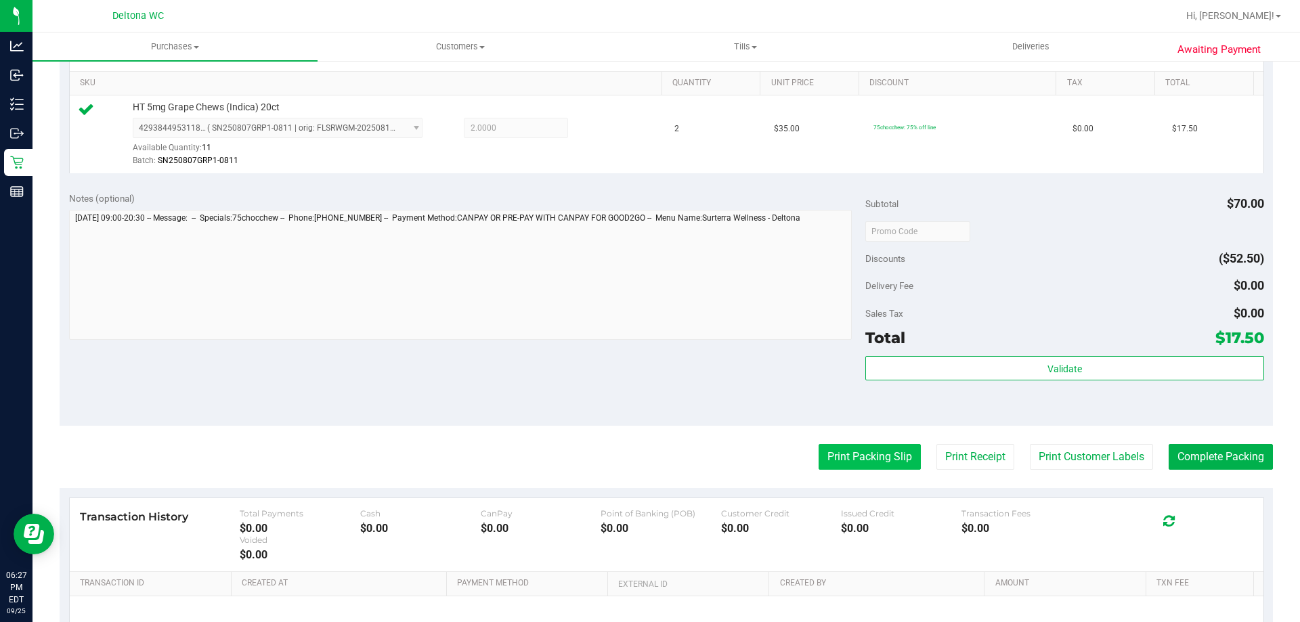
click at [851, 450] on button "Print Packing Slip" at bounding box center [870, 457] width 102 height 26
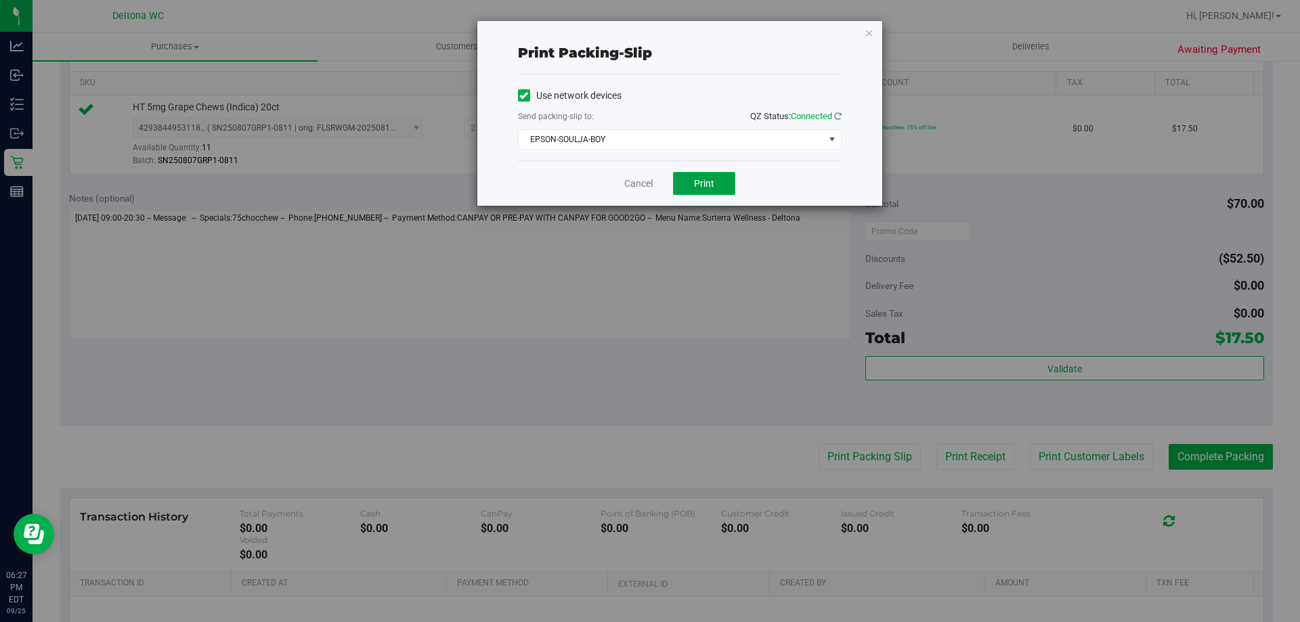
click at [707, 174] on button "Print" at bounding box center [704, 183] width 62 height 23
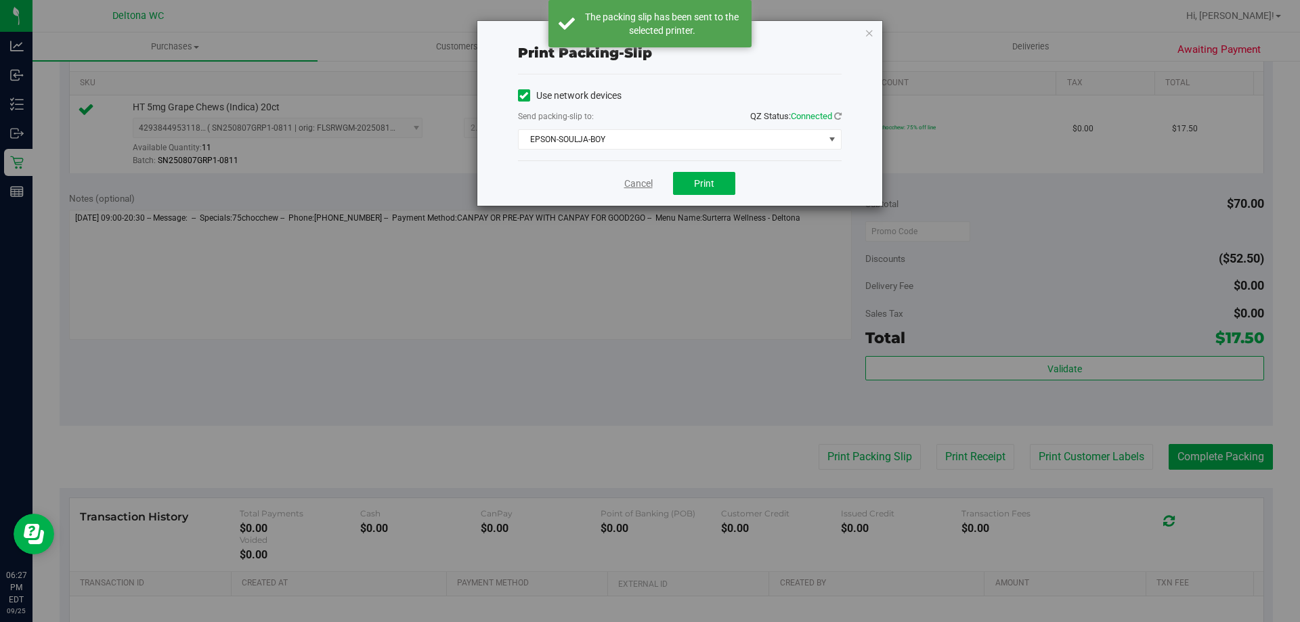
click at [641, 183] on link "Cancel" at bounding box center [638, 184] width 28 height 14
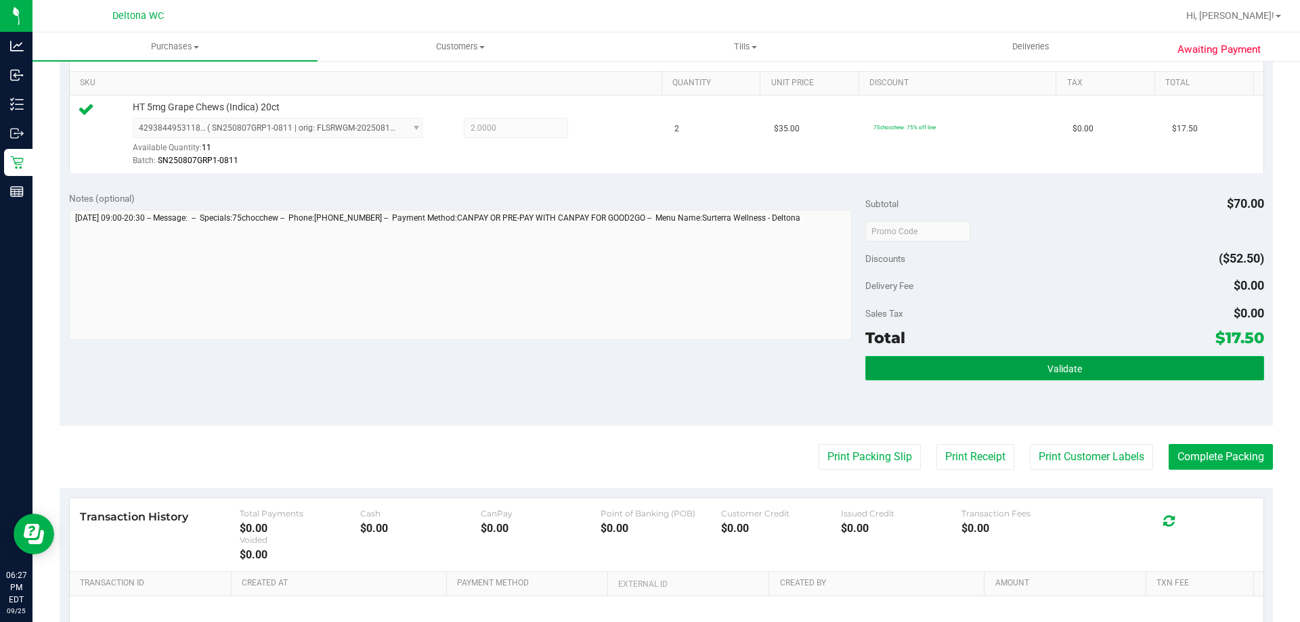
click at [1107, 369] on button "Validate" at bounding box center [1064, 368] width 398 height 24
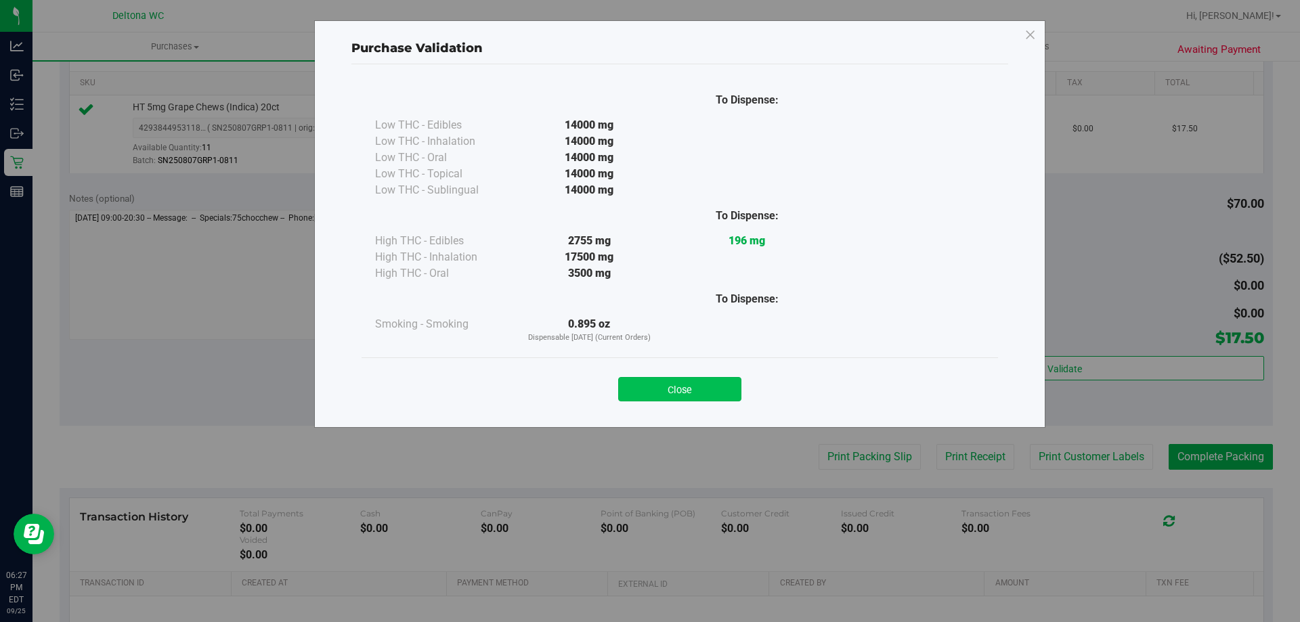
click at [672, 384] on button "Close" at bounding box center [679, 389] width 123 height 24
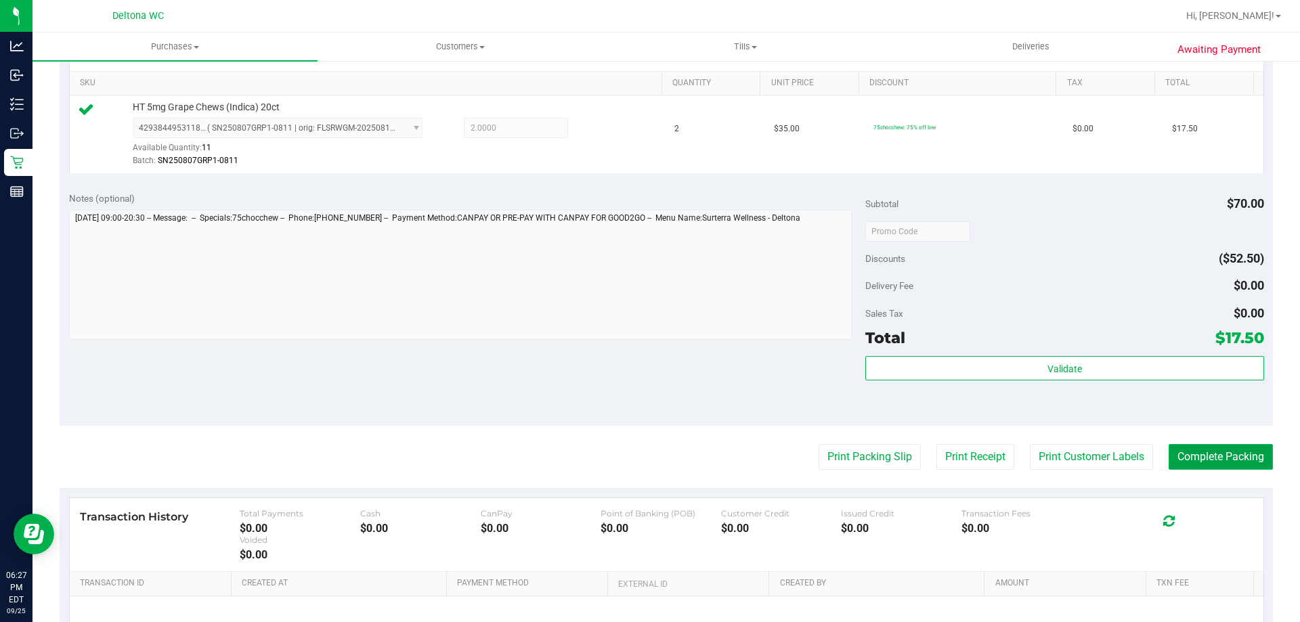
click at [1210, 457] on button "Complete Packing" at bounding box center [1221, 457] width 104 height 26
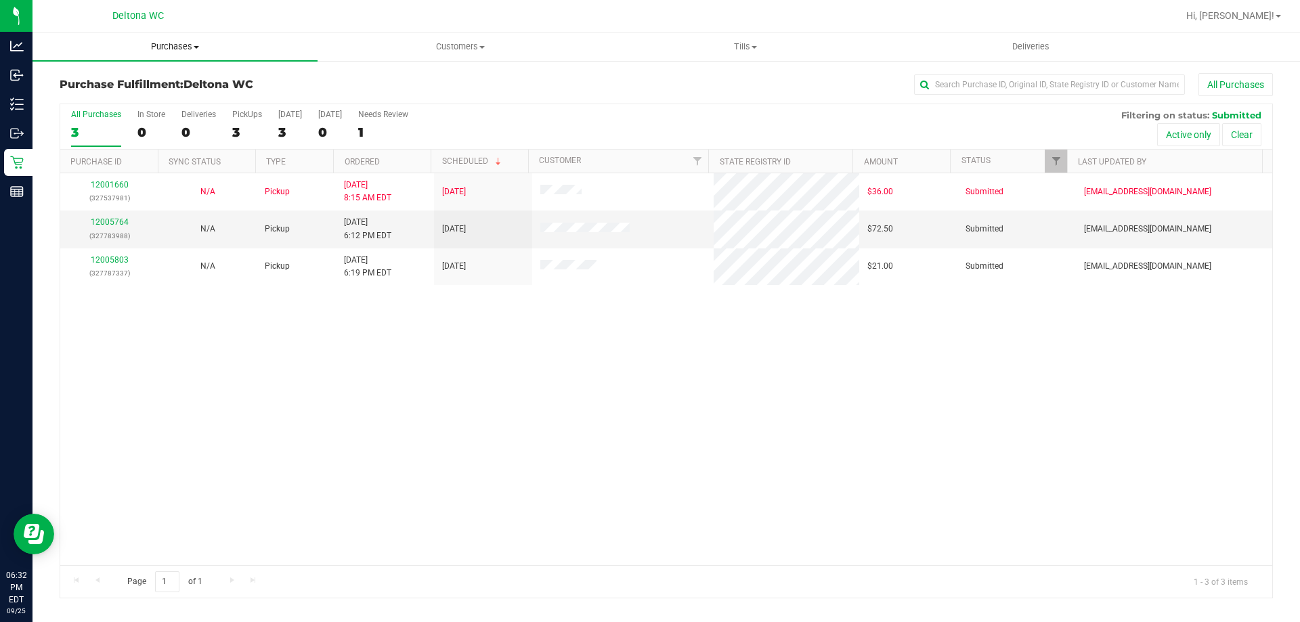
click at [162, 51] on span "Purchases" at bounding box center [175, 47] width 285 height 12
click at [154, 83] on span "Summary of purchases" at bounding box center [102, 82] width 139 height 12
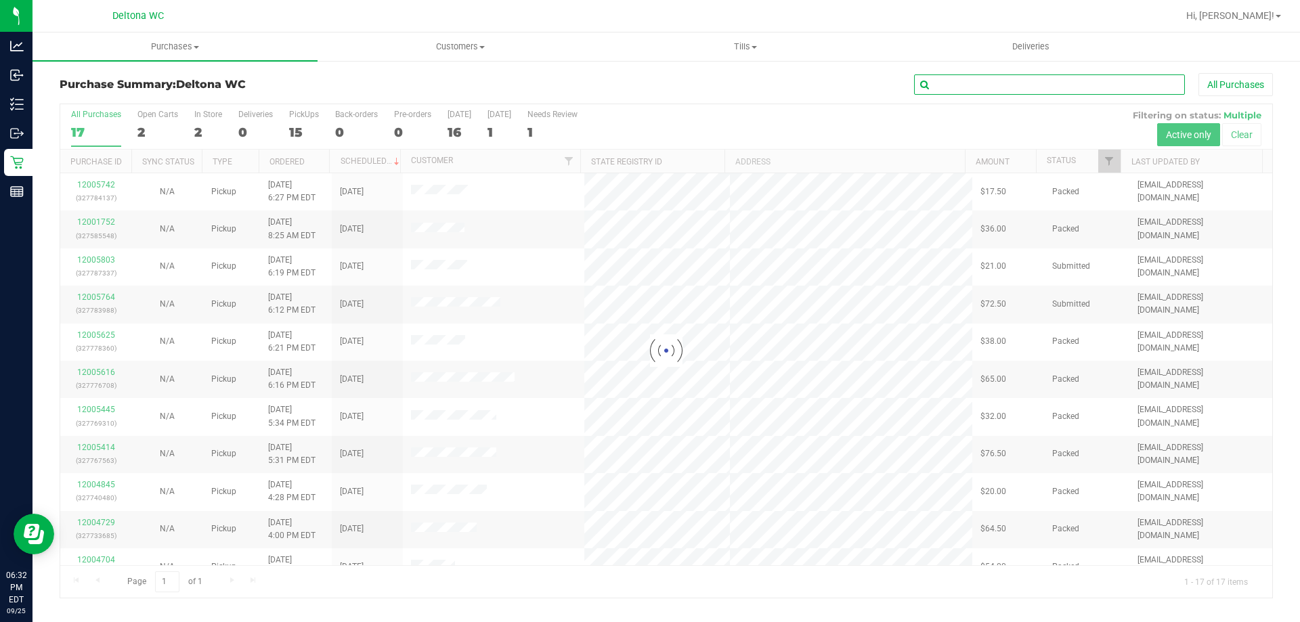
click at [949, 90] on input "text" at bounding box center [1049, 84] width 271 height 20
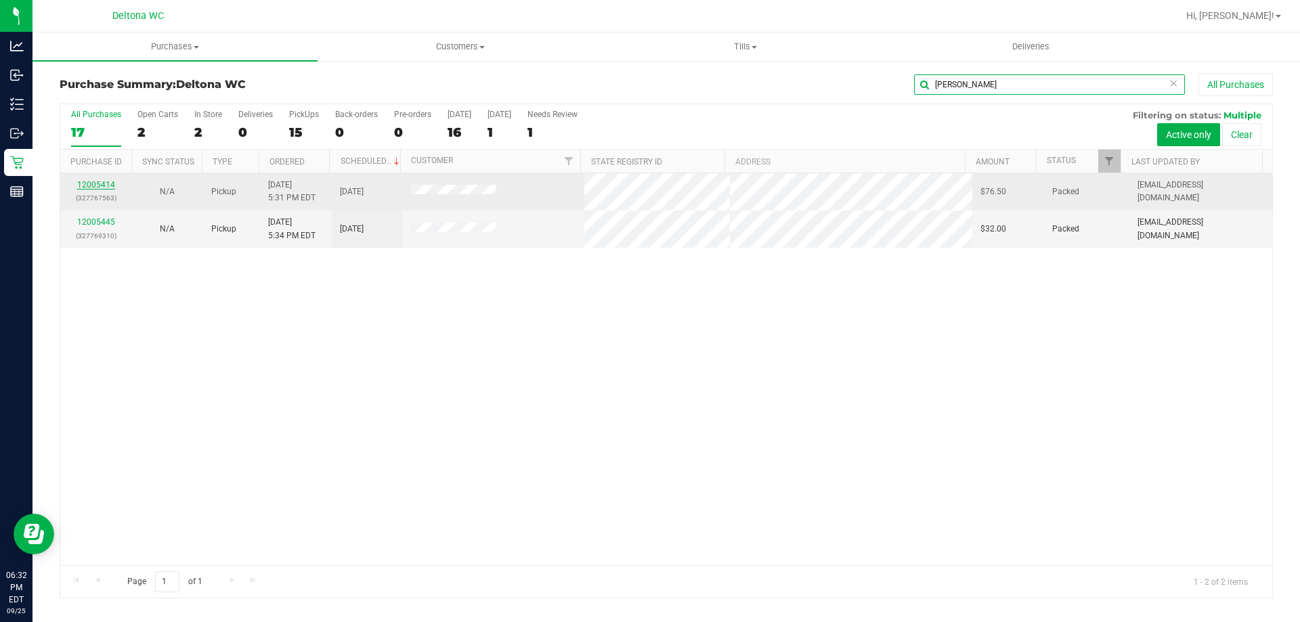
type input "christina"
click at [95, 185] on link "12005414" at bounding box center [96, 184] width 38 height 9
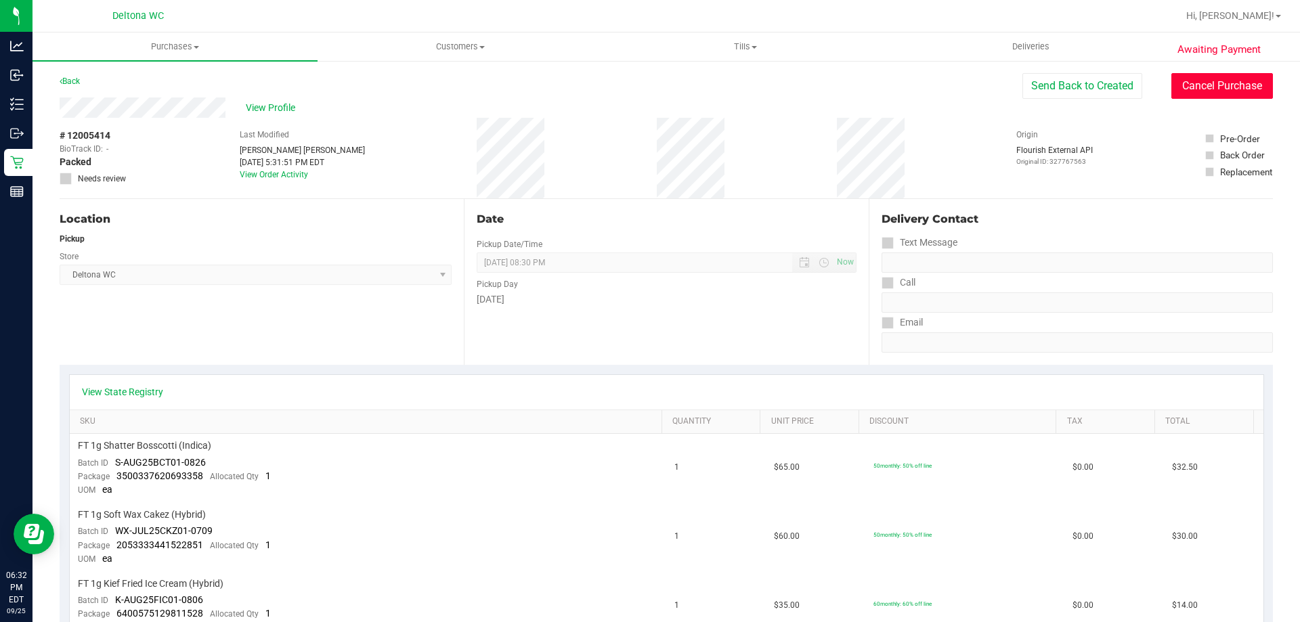
click at [1213, 75] on button "Cancel Purchase" at bounding box center [1223, 86] width 102 height 26
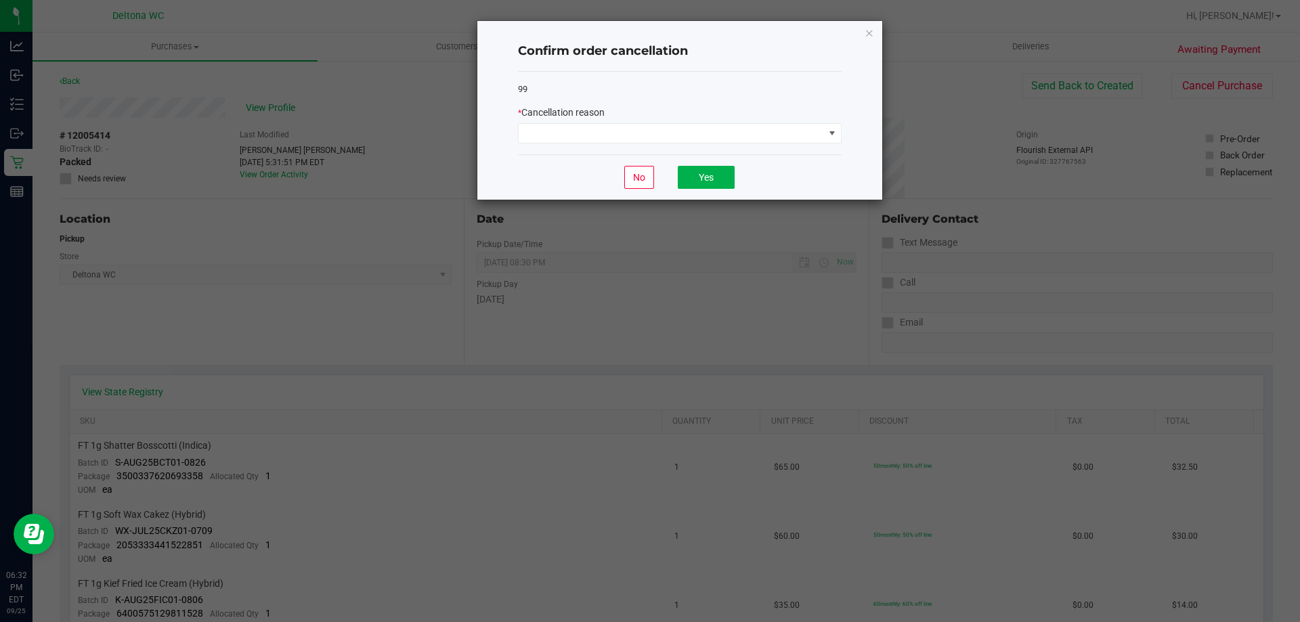
click at [736, 121] on div "* Cancellation reason" at bounding box center [680, 125] width 324 height 38
click at [719, 138] on span at bounding box center [671, 133] width 305 height 19
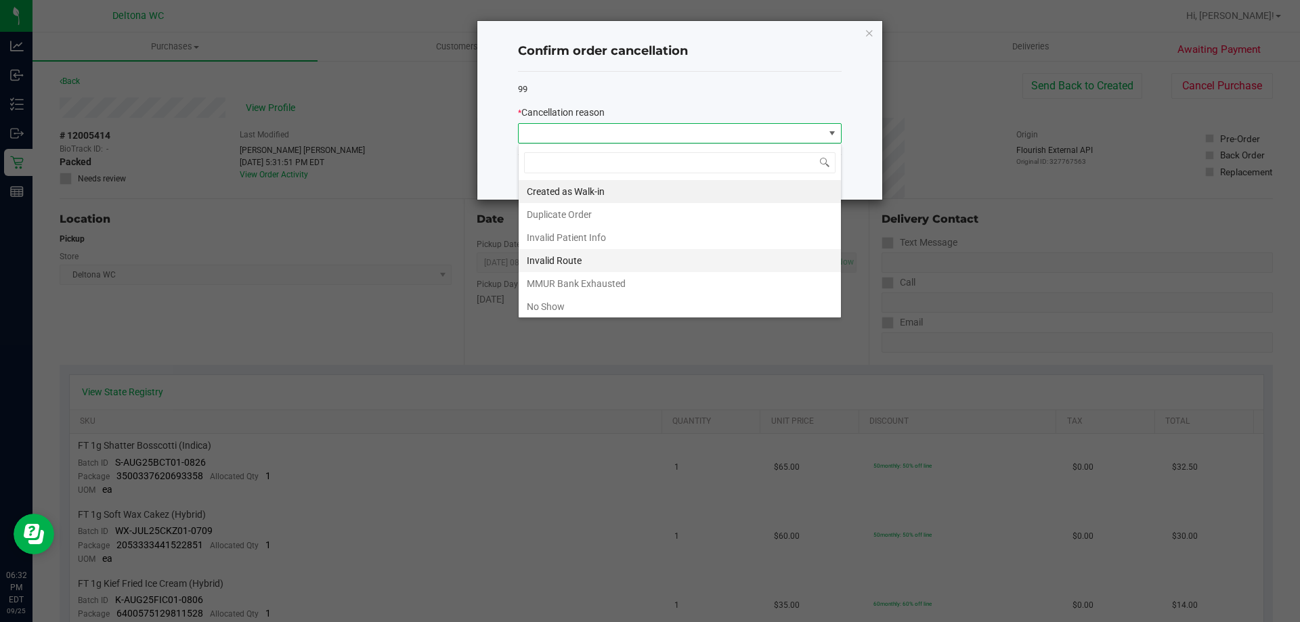
scroll to position [20, 324]
click at [578, 216] on li "Duplicate Order" at bounding box center [680, 214] width 322 height 23
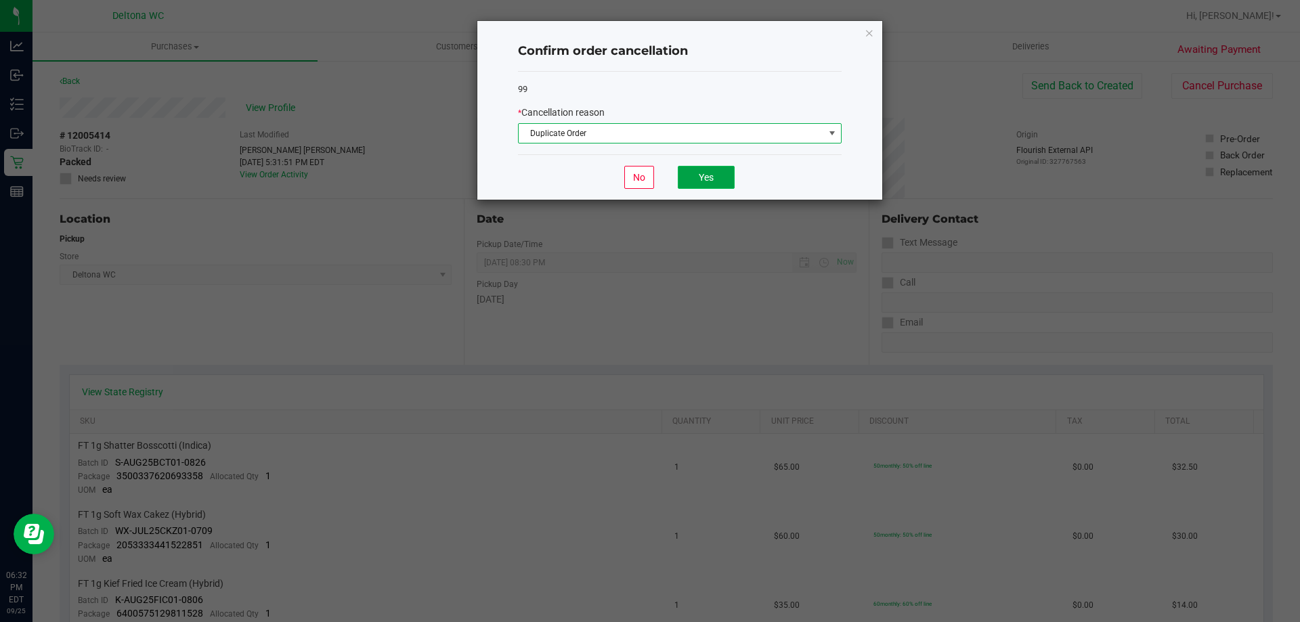
click at [693, 179] on button "Yes" at bounding box center [706, 177] width 57 height 23
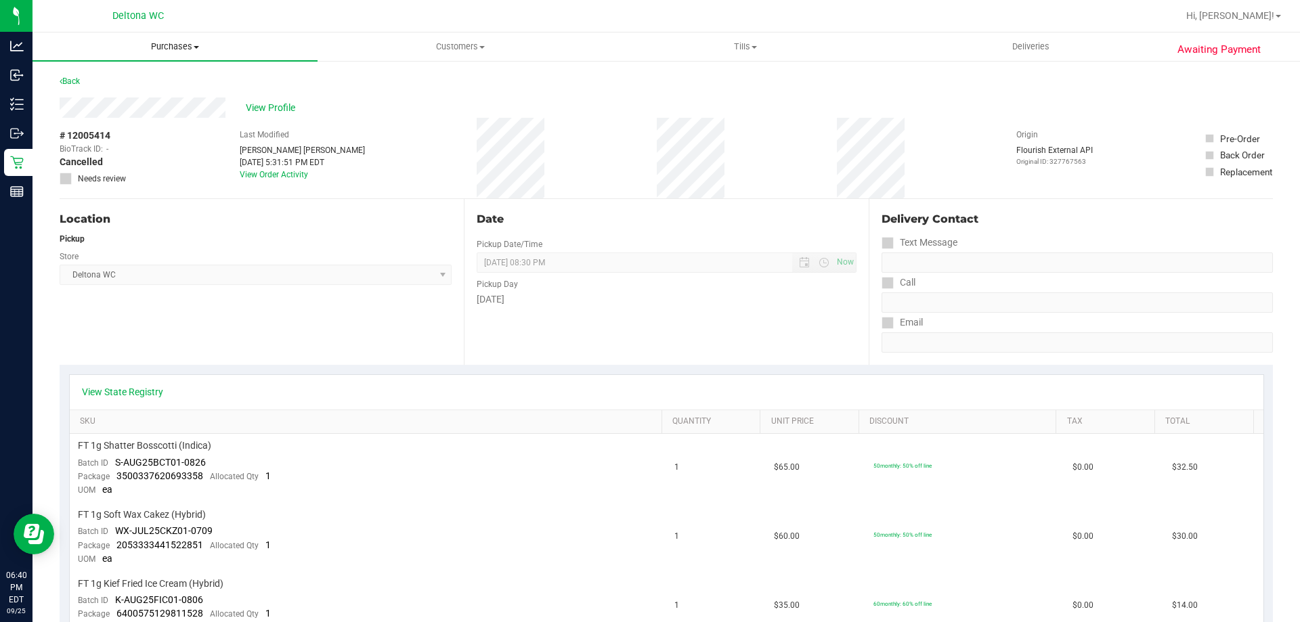
click at [166, 41] on span "Purchases" at bounding box center [175, 47] width 285 height 12
click at [162, 102] on li "Fulfillment" at bounding box center [175, 98] width 285 height 16
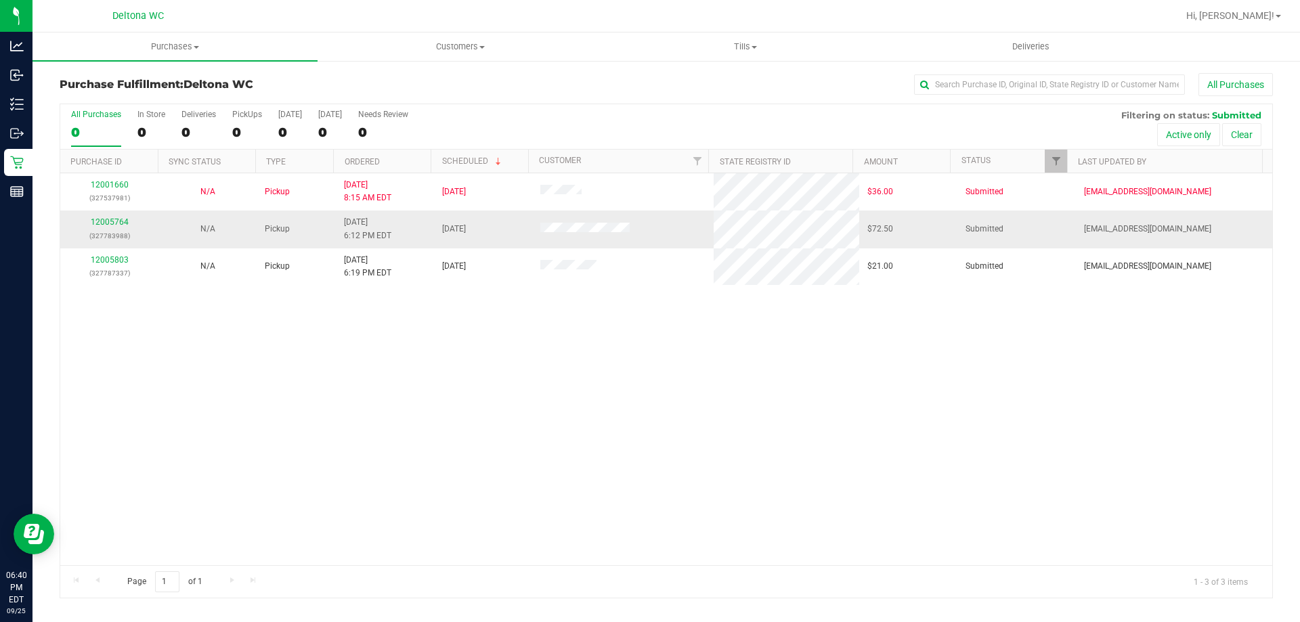
click at [114, 228] on div "12005764 (327783988)" at bounding box center [109, 229] width 82 height 26
click at [118, 223] on link "12005764" at bounding box center [110, 221] width 38 height 9
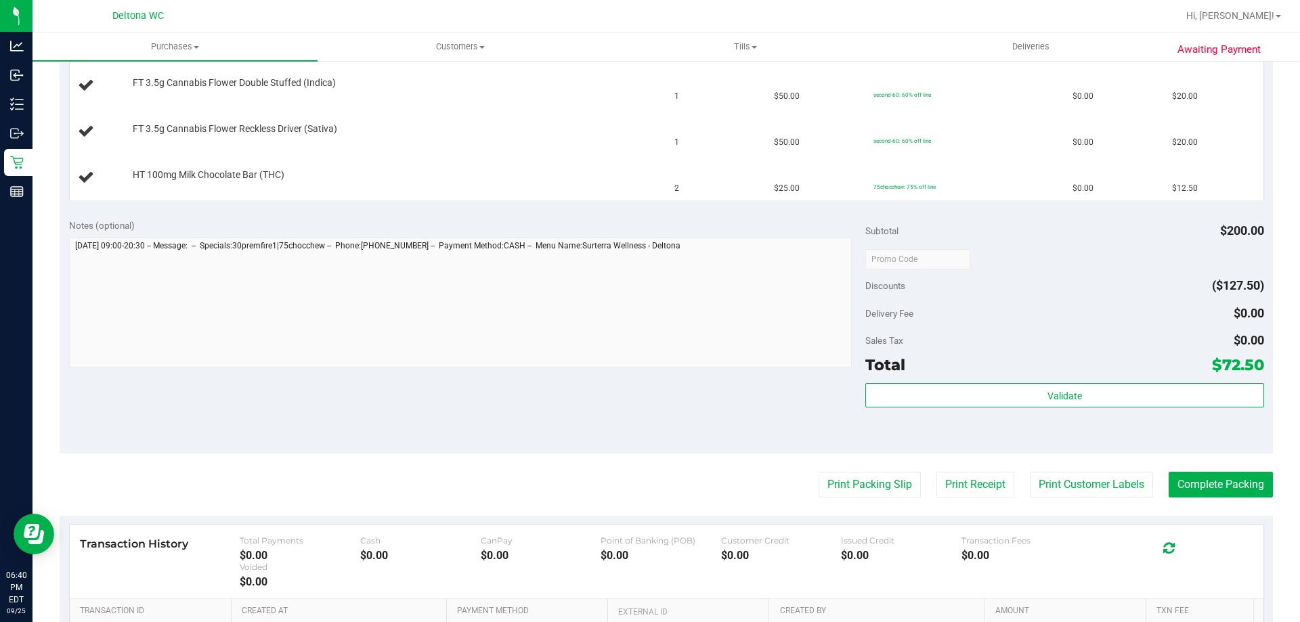
scroll to position [542, 0]
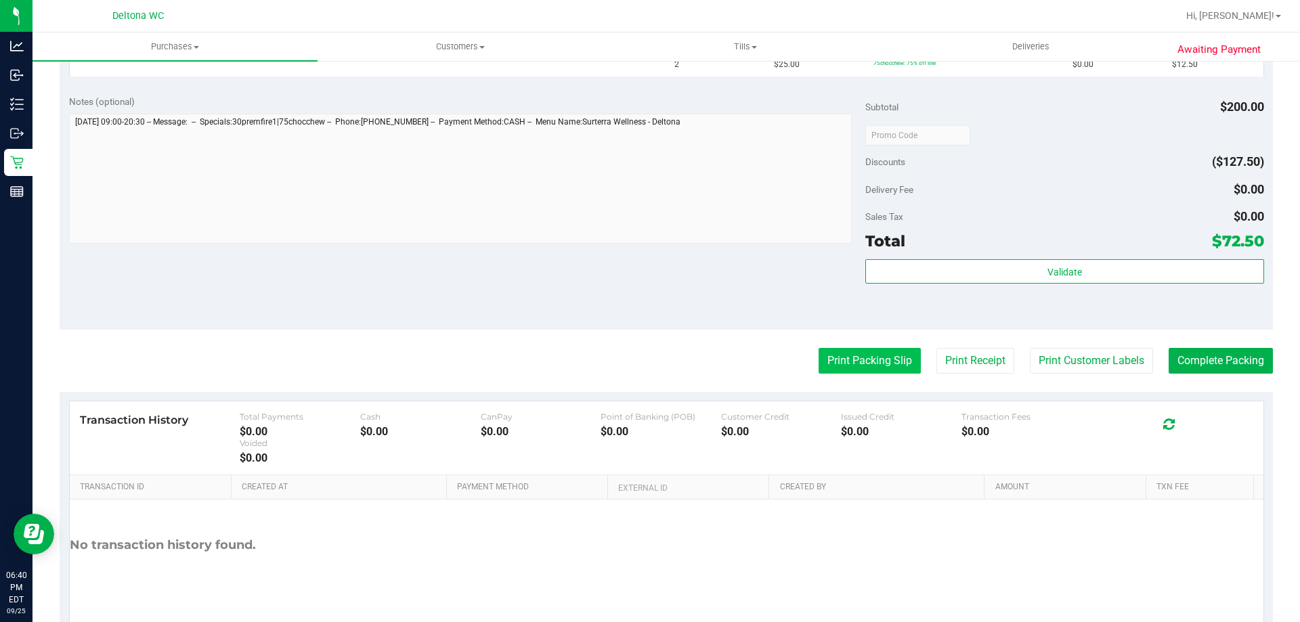
click at [877, 368] on button "Print Packing Slip" at bounding box center [870, 361] width 102 height 26
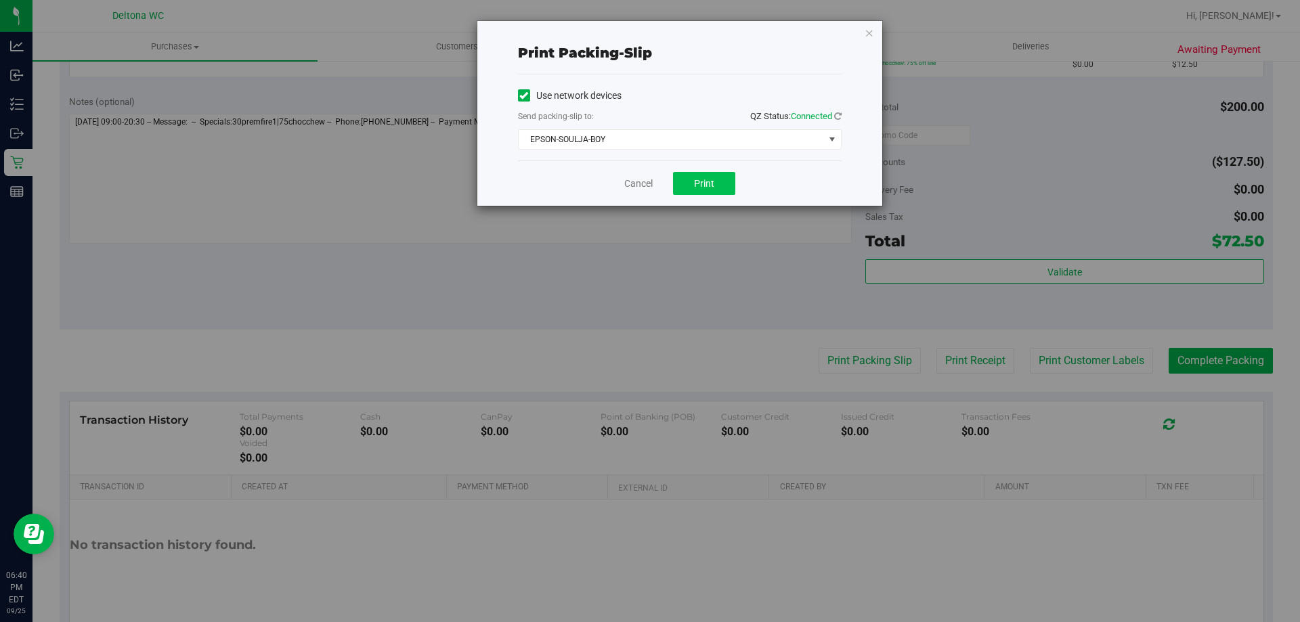
click at [693, 194] on div "Cancel Print" at bounding box center [680, 182] width 324 height 45
click at [689, 184] on button "Print" at bounding box center [704, 183] width 62 height 23
click at [632, 187] on link "Cancel" at bounding box center [638, 184] width 28 height 14
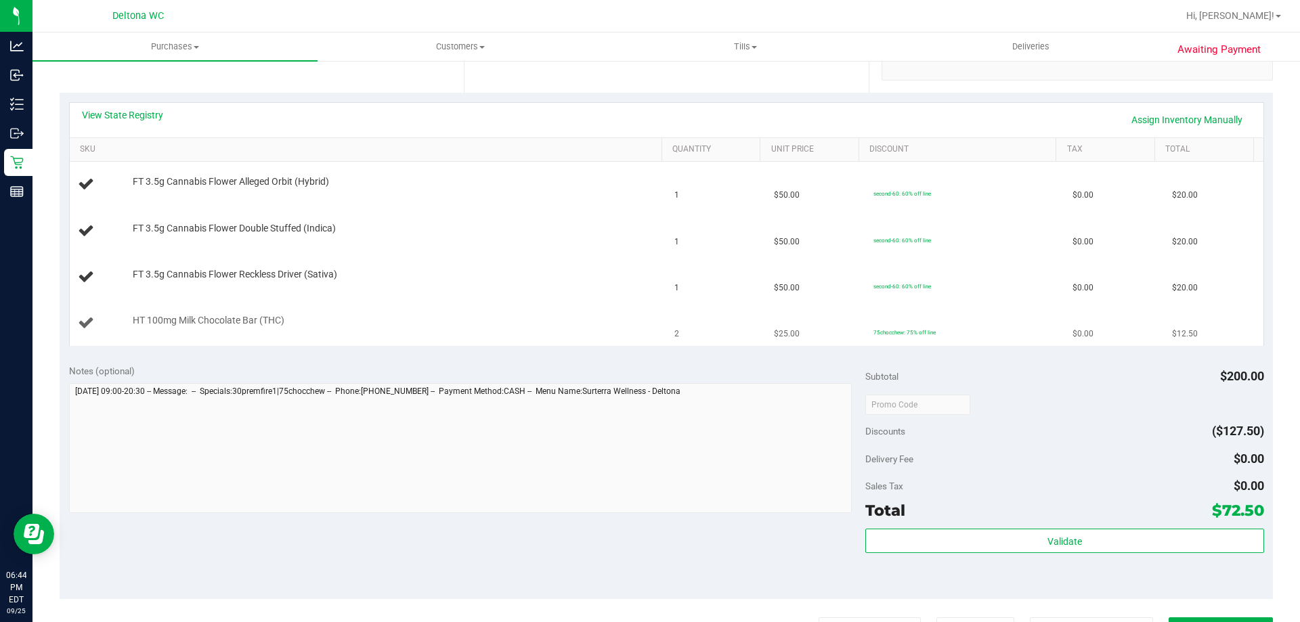
scroll to position [271, 0]
click at [617, 342] on td "HT 100mg Milk Chocolate Bar (THC)" at bounding box center [368, 324] width 597 height 45
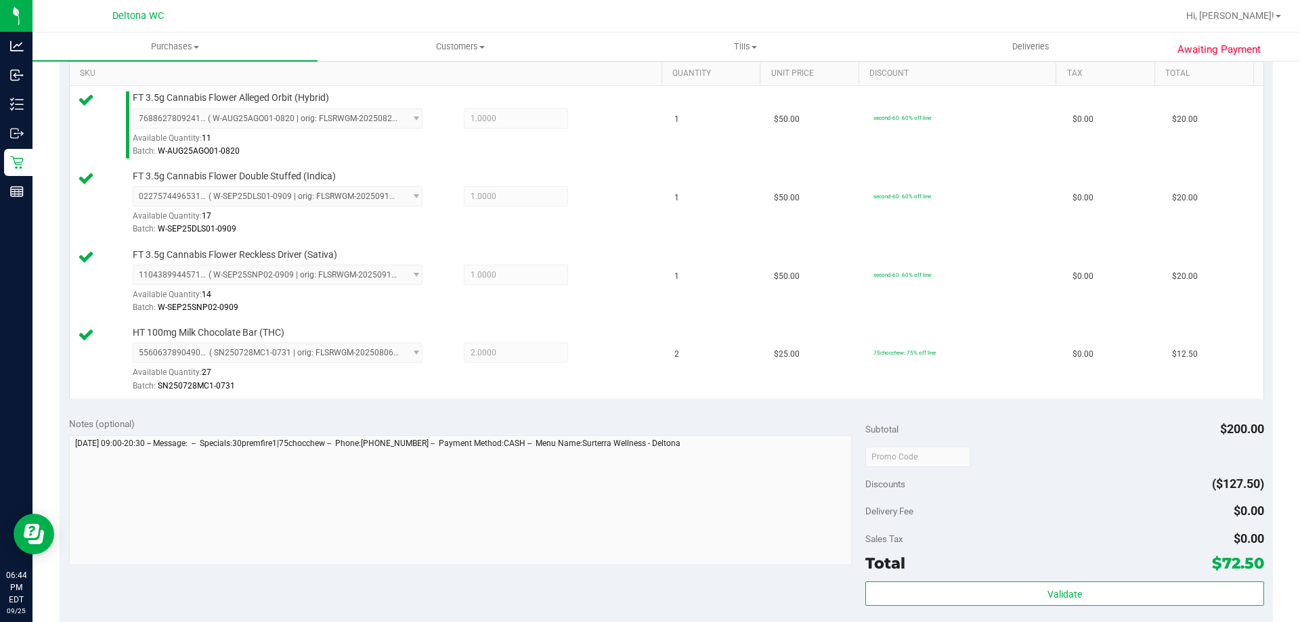
scroll to position [677, 0]
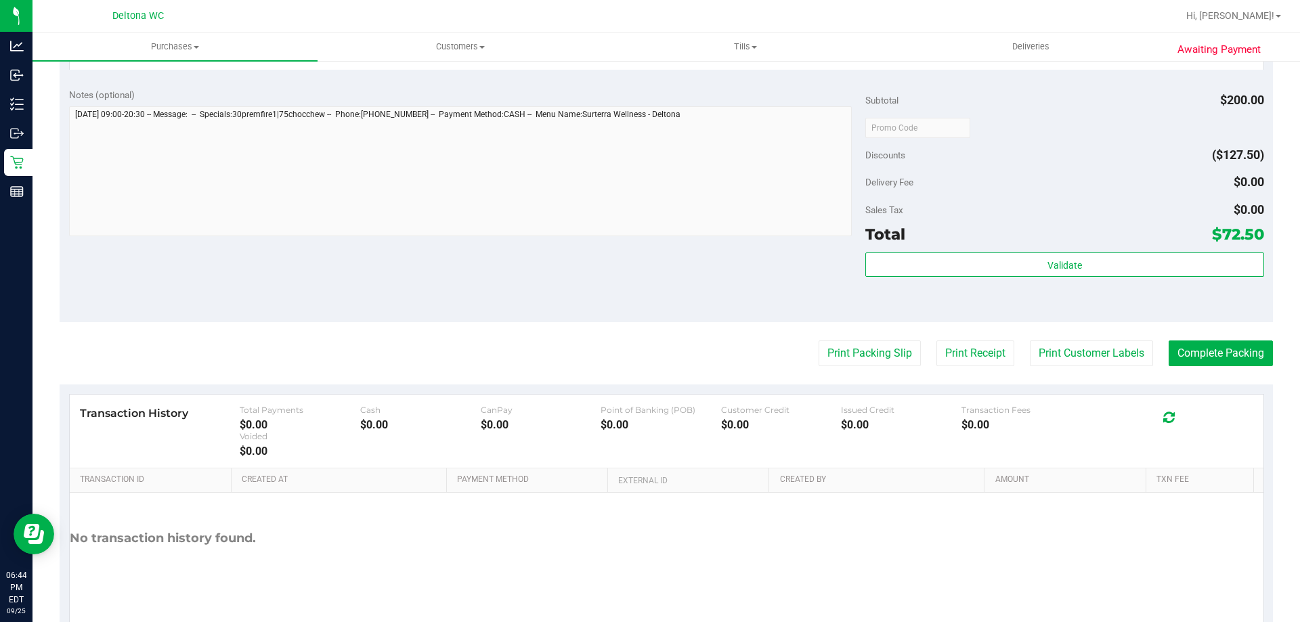
click at [959, 277] on div "Validate" at bounding box center [1064, 266] width 398 height 26
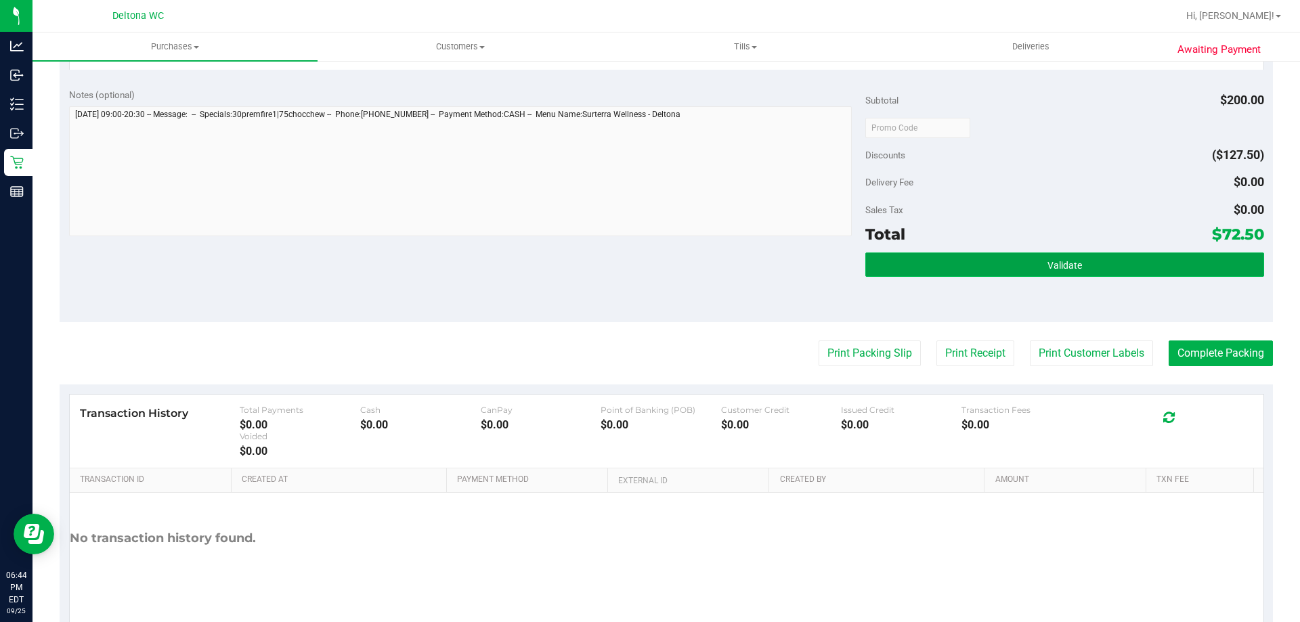
click at [963, 266] on button "Validate" at bounding box center [1064, 265] width 398 height 24
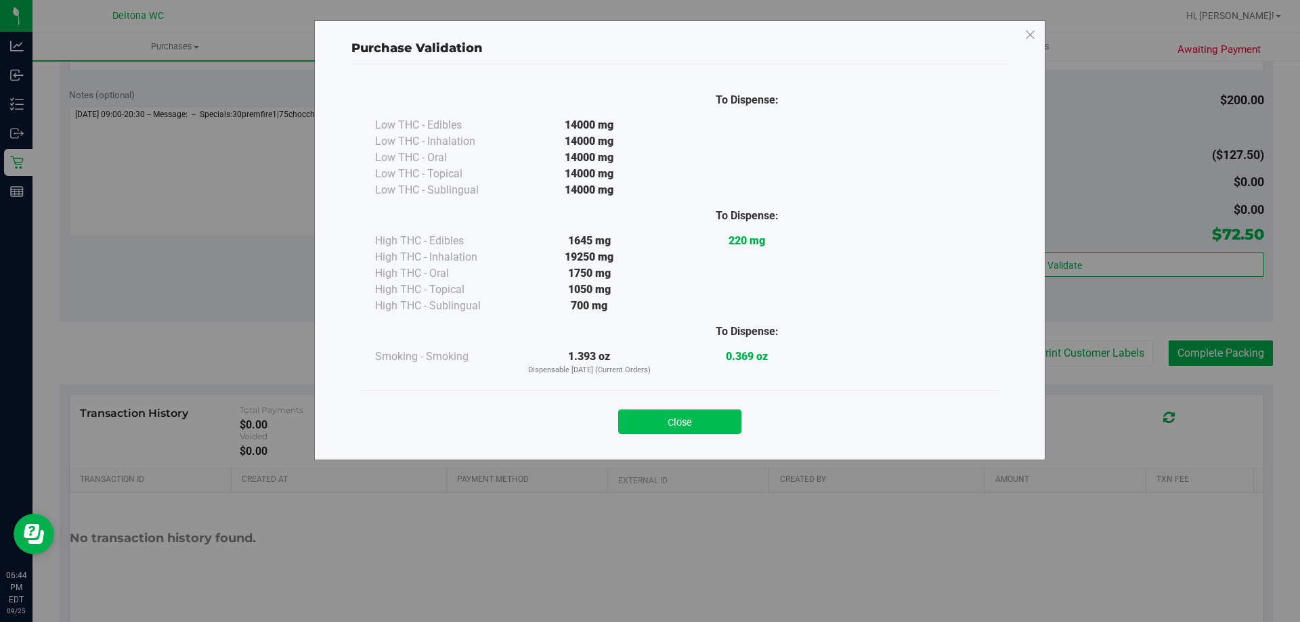
click at [656, 427] on button "Close" at bounding box center [679, 422] width 123 height 24
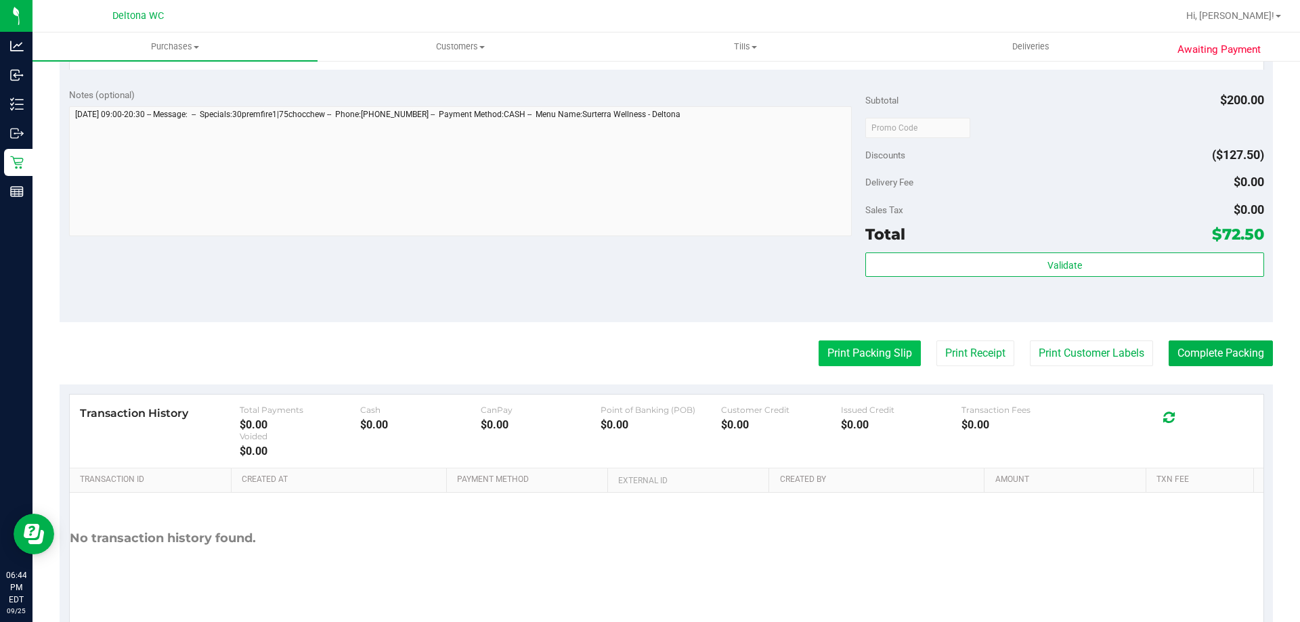
click at [877, 349] on button "Print Packing Slip" at bounding box center [870, 354] width 102 height 26
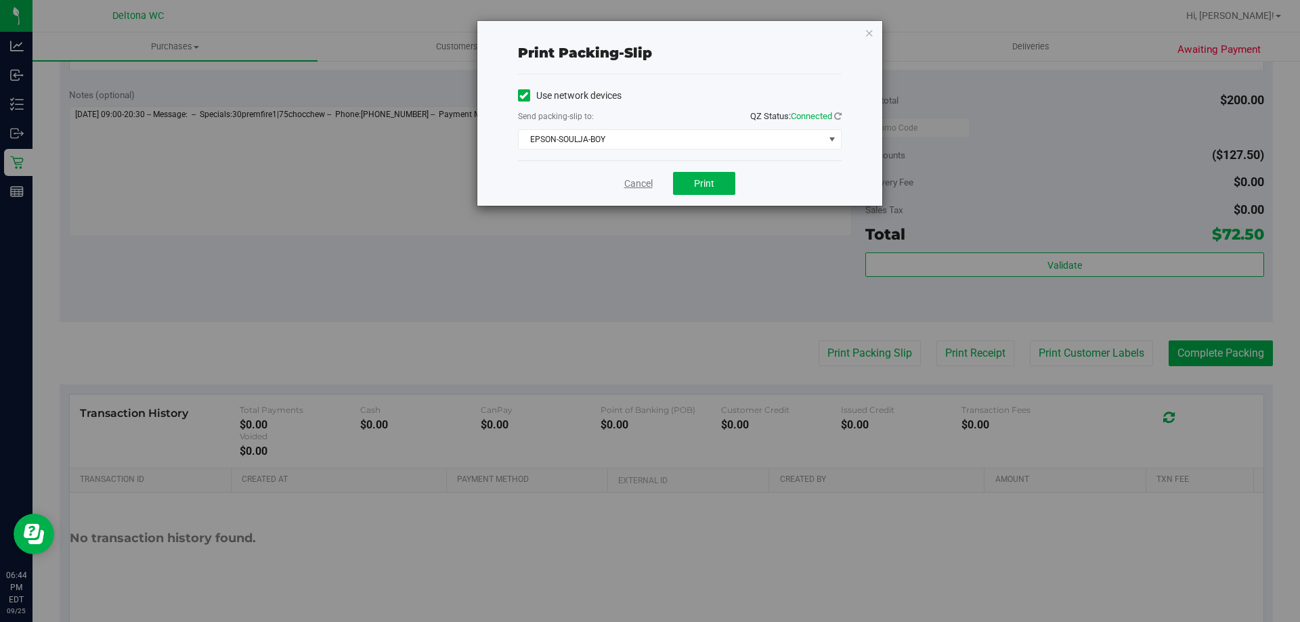
click at [638, 182] on link "Cancel" at bounding box center [638, 184] width 28 height 14
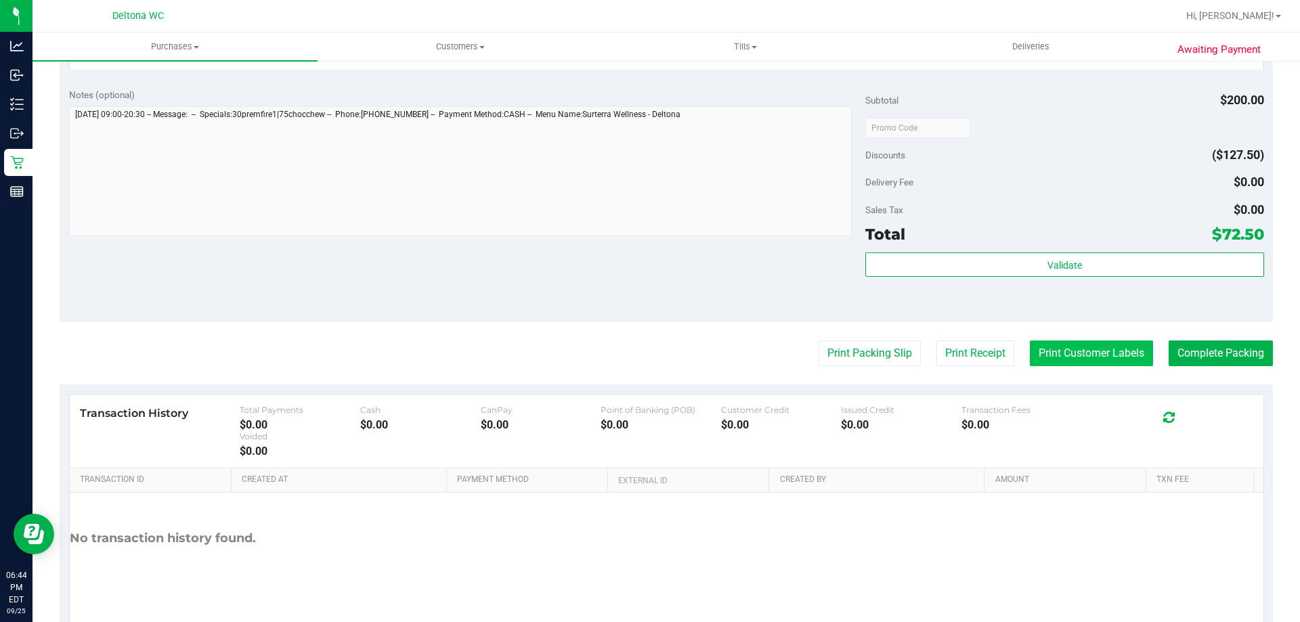
click at [1117, 353] on button "Print Customer Labels" at bounding box center [1091, 354] width 123 height 26
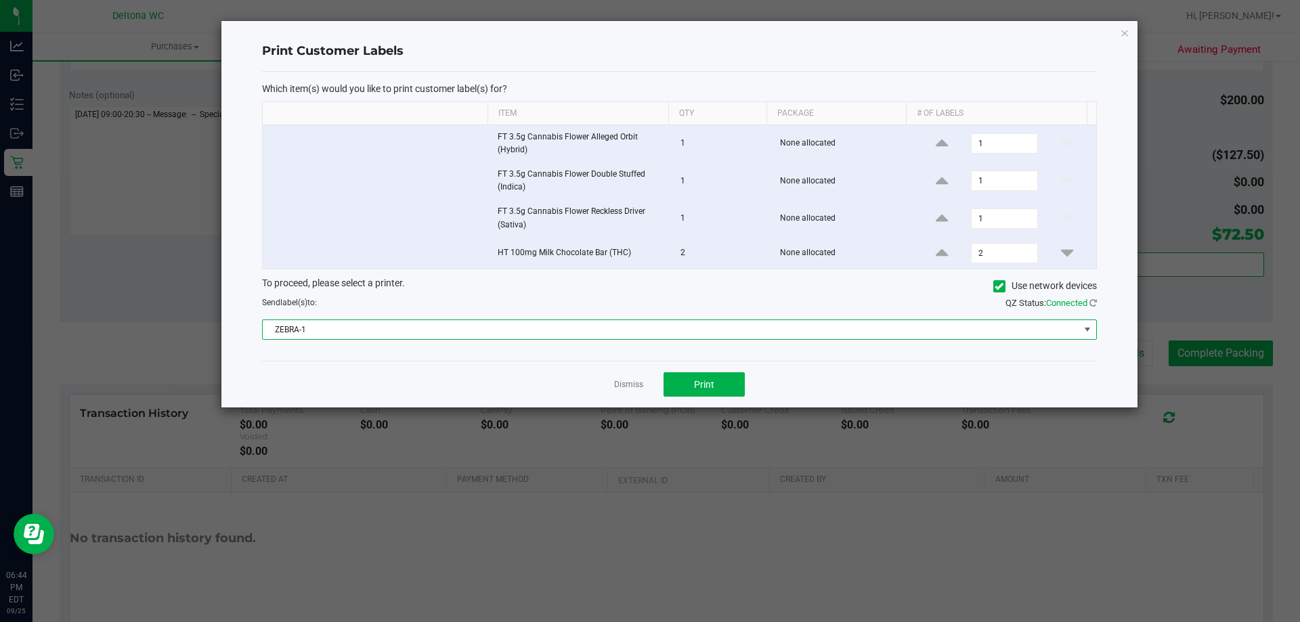
click at [658, 322] on span "ZEBRA-1" at bounding box center [671, 329] width 817 height 19
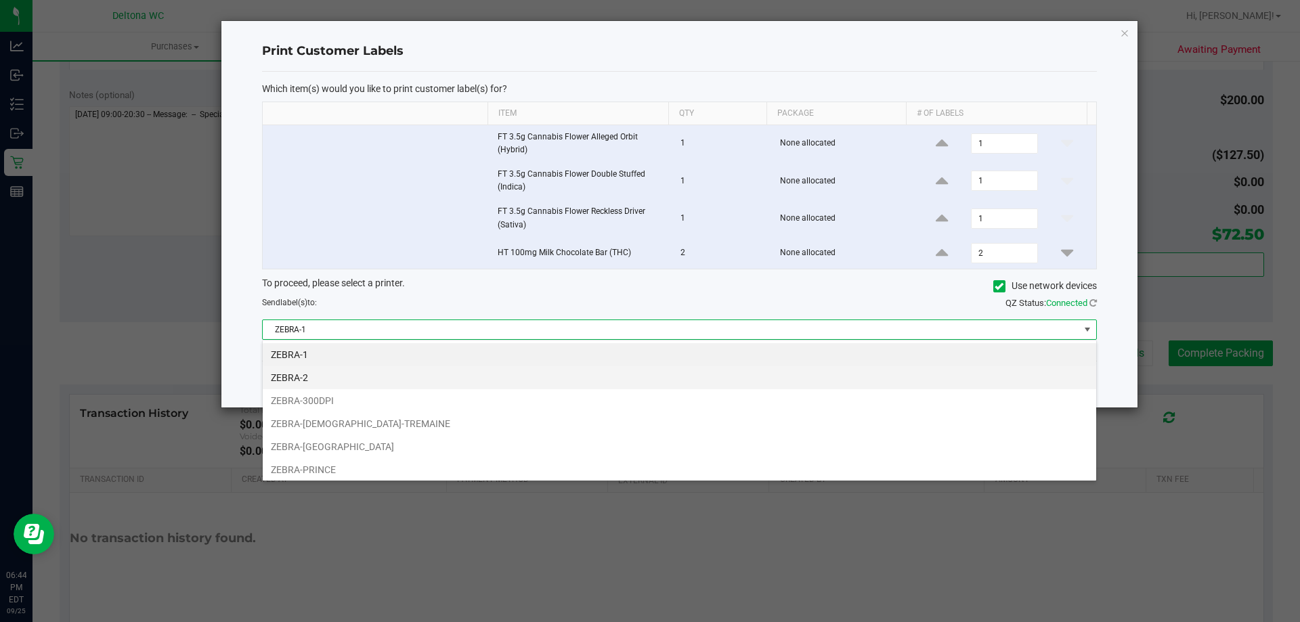
scroll to position [20, 834]
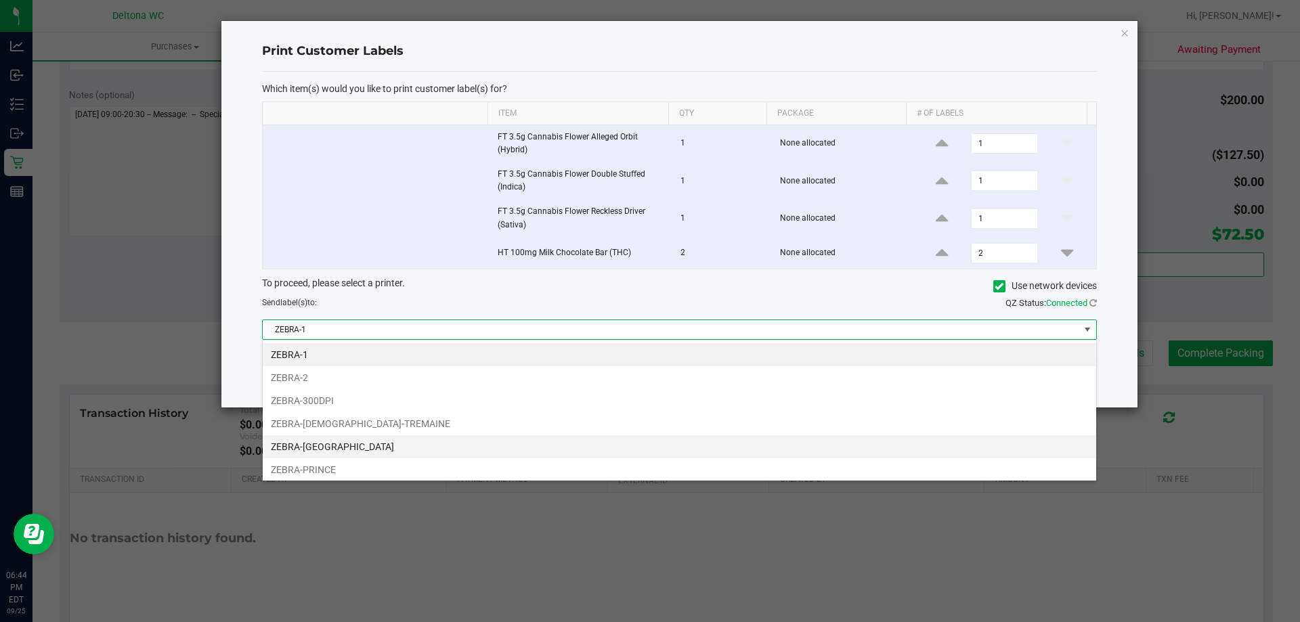
click at [344, 452] on li "ZEBRA-LESOTHO" at bounding box center [680, 446] width 834 height 23
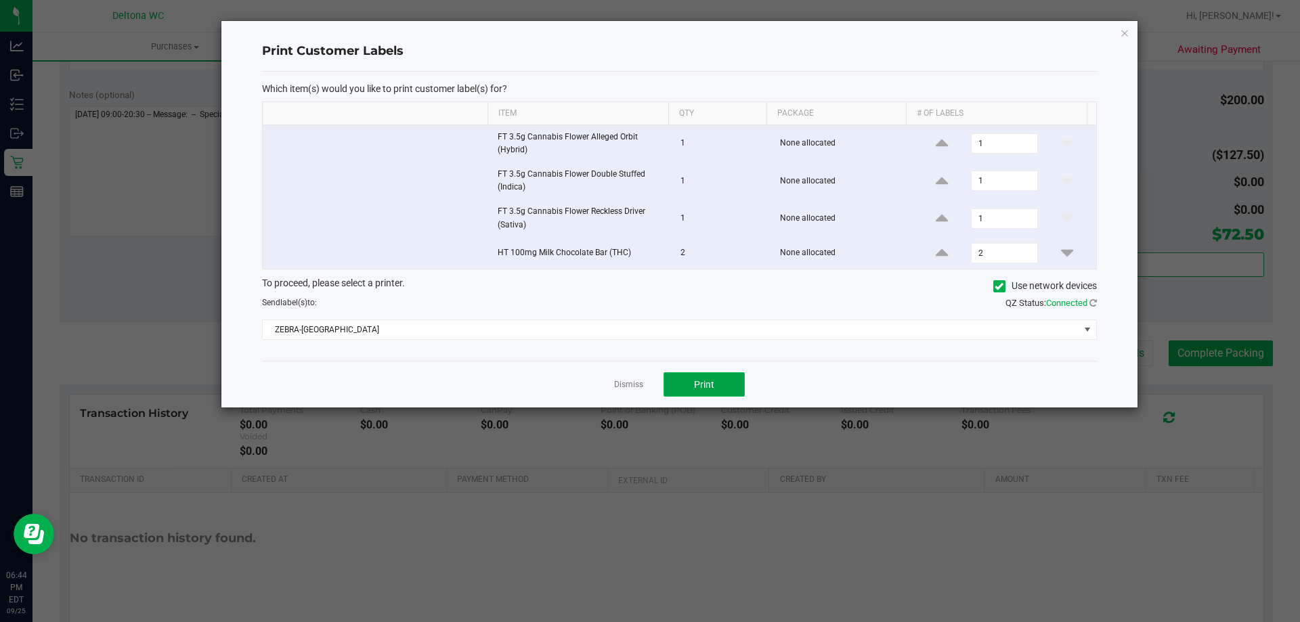
click at [725, 384] on button "Print" at bounding box center [704, 384] width 81 height 24
click at [618, 383] on link "Dismiss" at bounding box center [628, 385] width 29 height 12
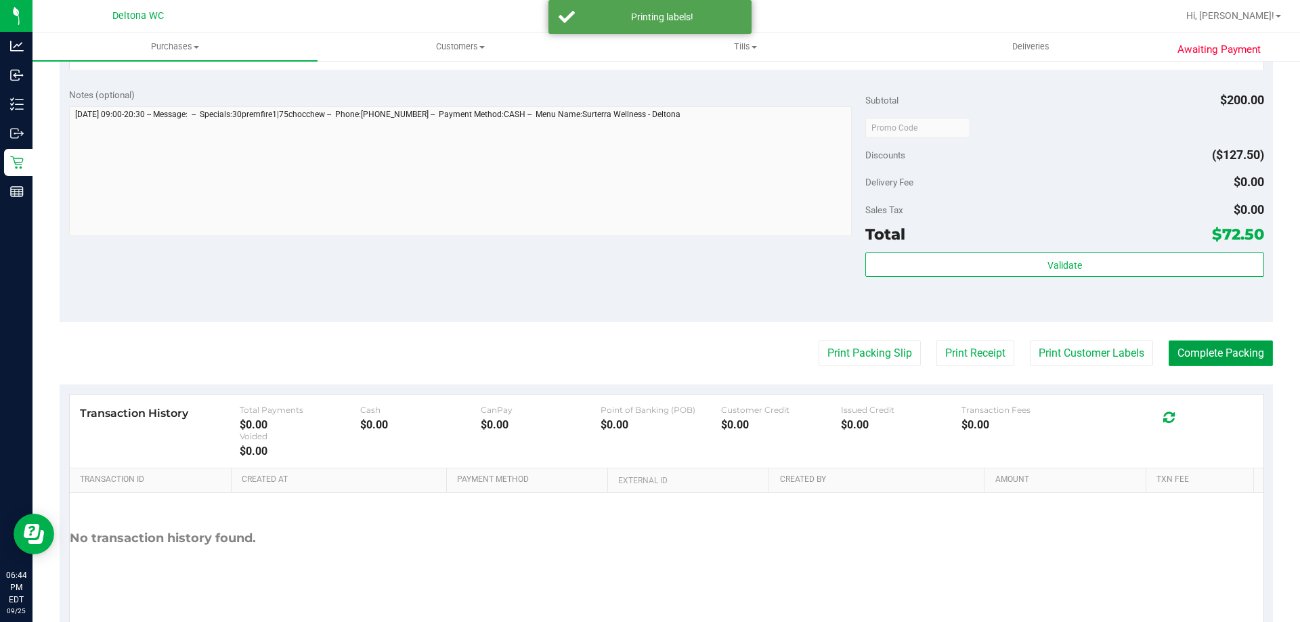
click at [1200, 349] on button "Complete Packing" at bounding box center [1221, 354] width 104 height 26
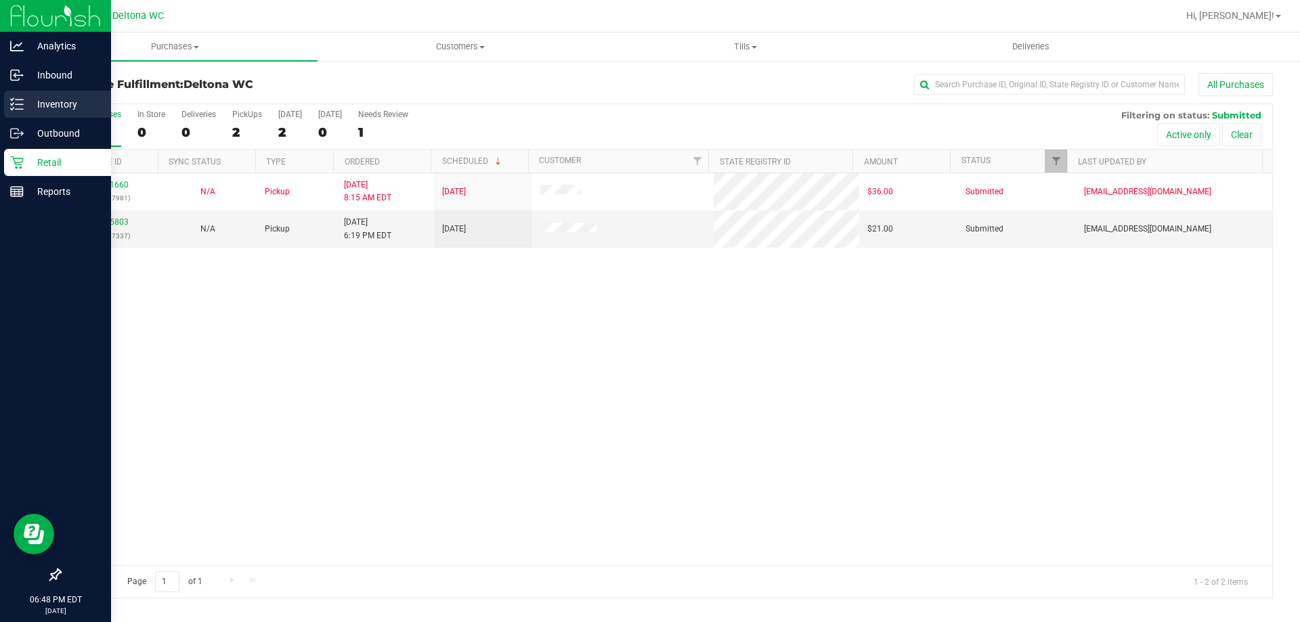
click at [9, 100] on div "Inventory" at bounding box center [57, 104] width 107 height 27
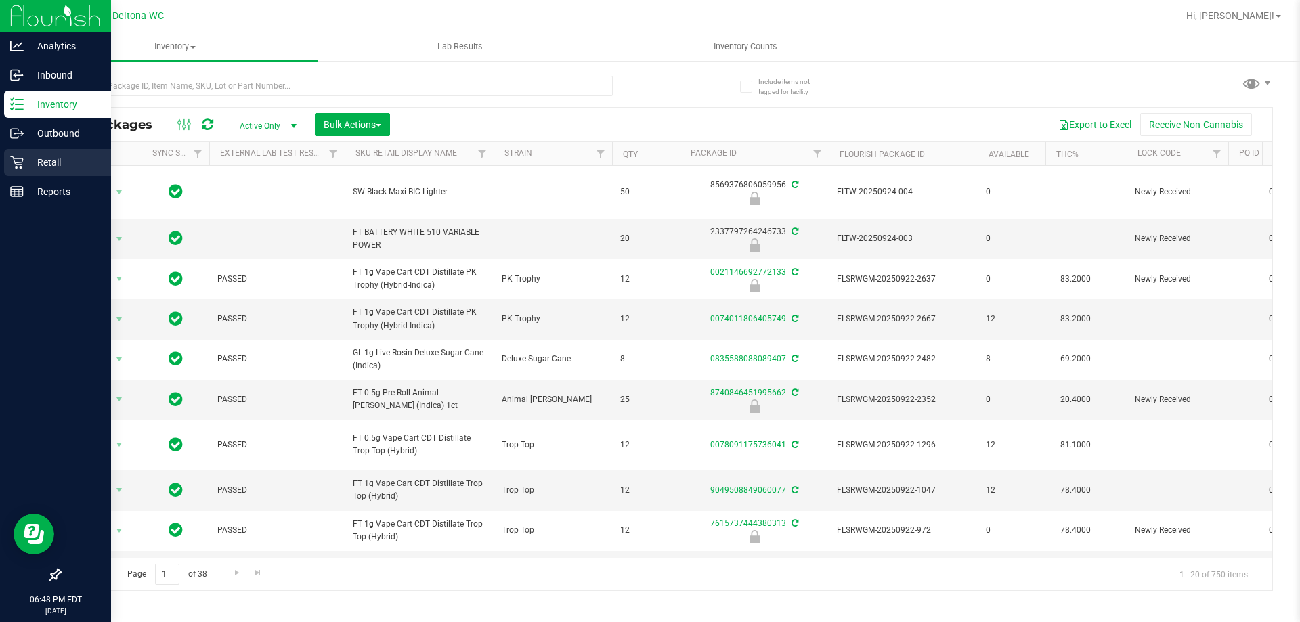
click at [20, 160] on icon at bounding box center [17, 163] width 14 height 14
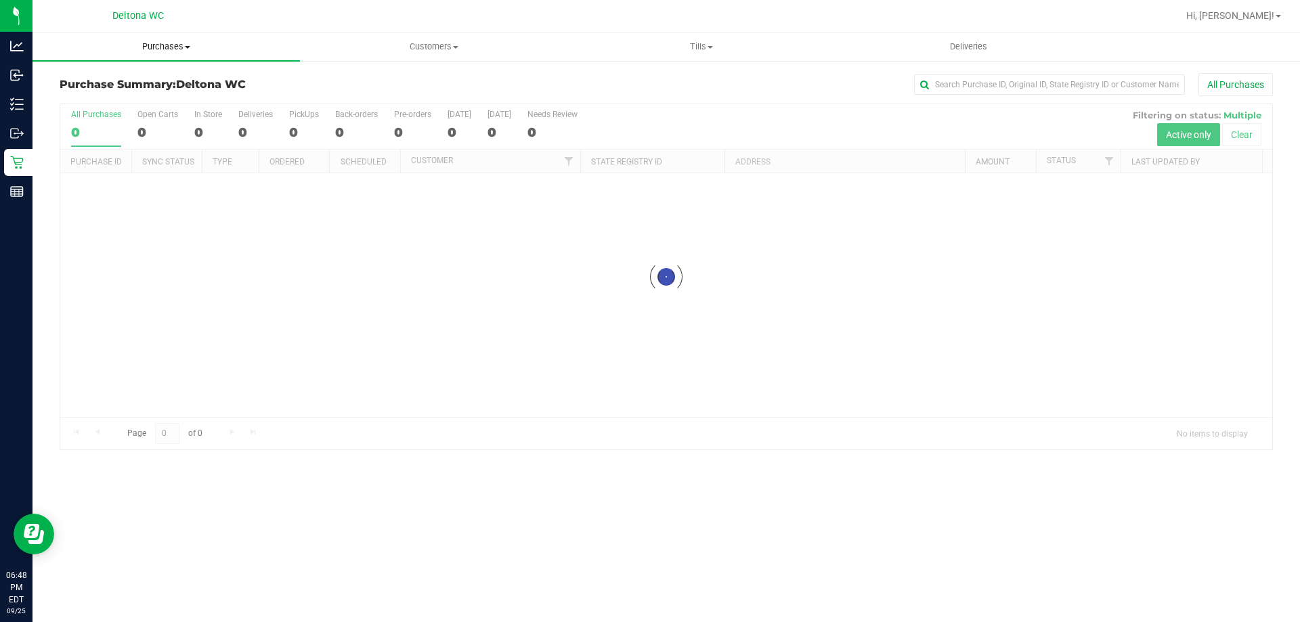
click at [168, 37] on uib-tab-heading "Purchases Summary of purchases Fulfillment All purchases" at bounding box center [166, 47] width 267 height 28
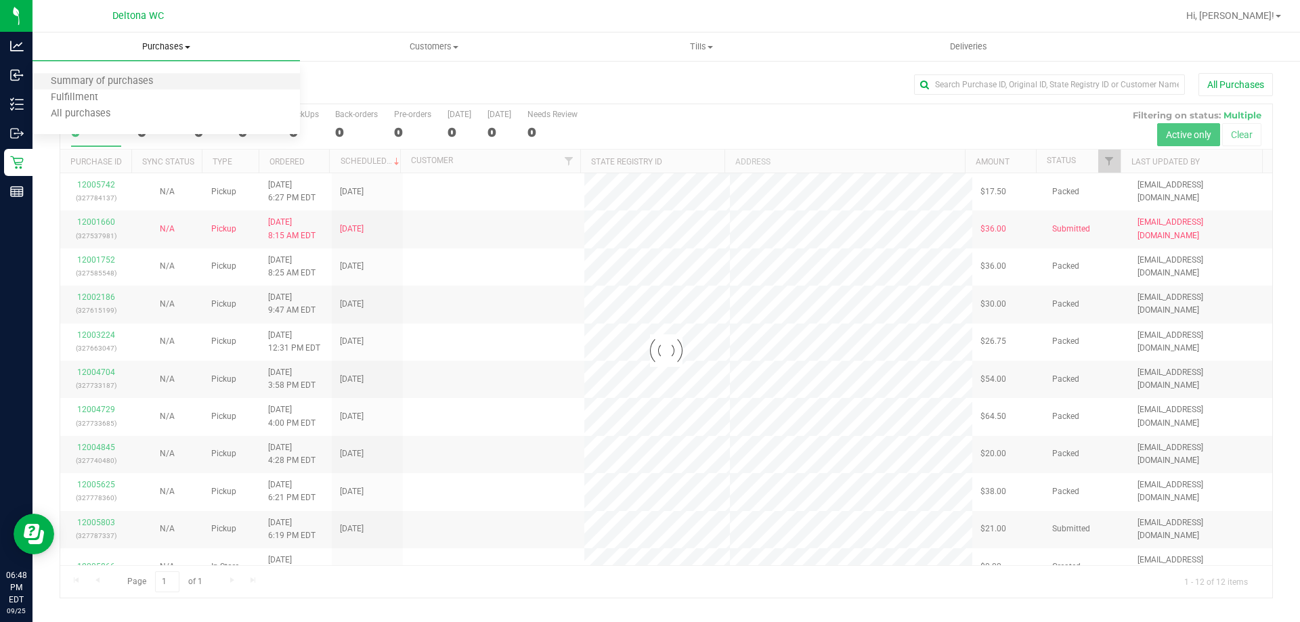
click at [177, 83] on li "Summary of purchases" at bounding box center [166, 82] width 267 height 16
click at [368, 164] on div at bounding box center [666, 351] width 1212 height 494
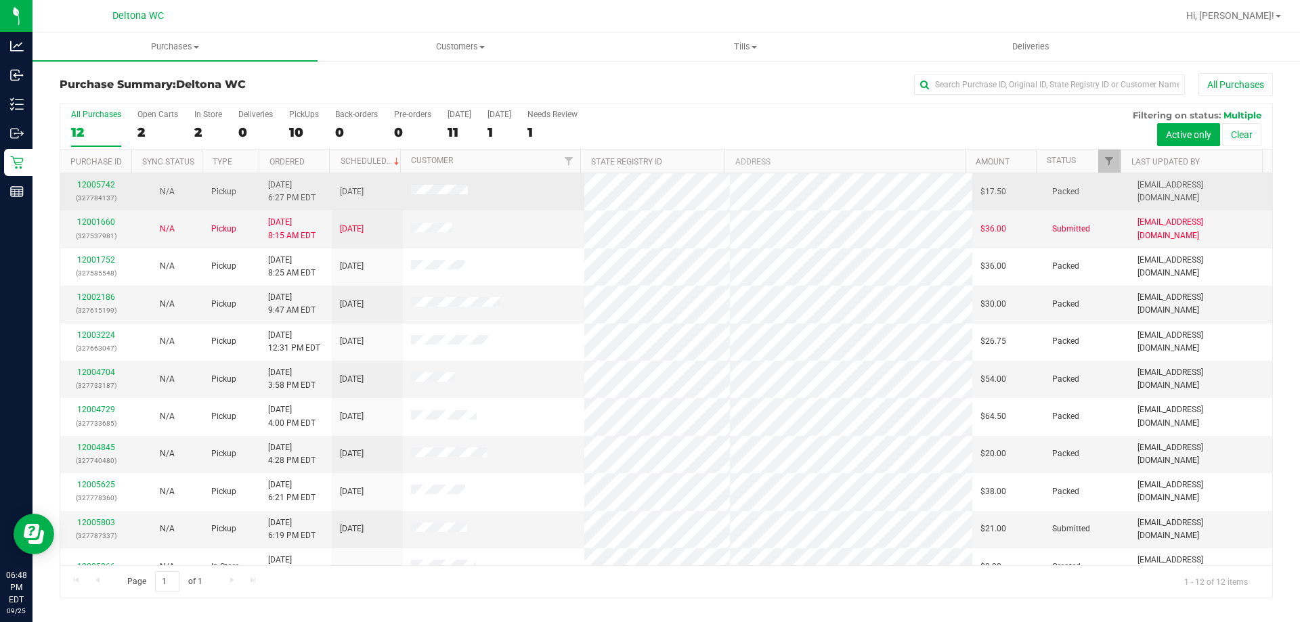
click at [94, 179] on div "12005742 (327784137)" at bounding box center [95, 192] width 55 height 26
click at [101, 184] on link "12005742" at bounding box center [96, 184] width 38 height 9
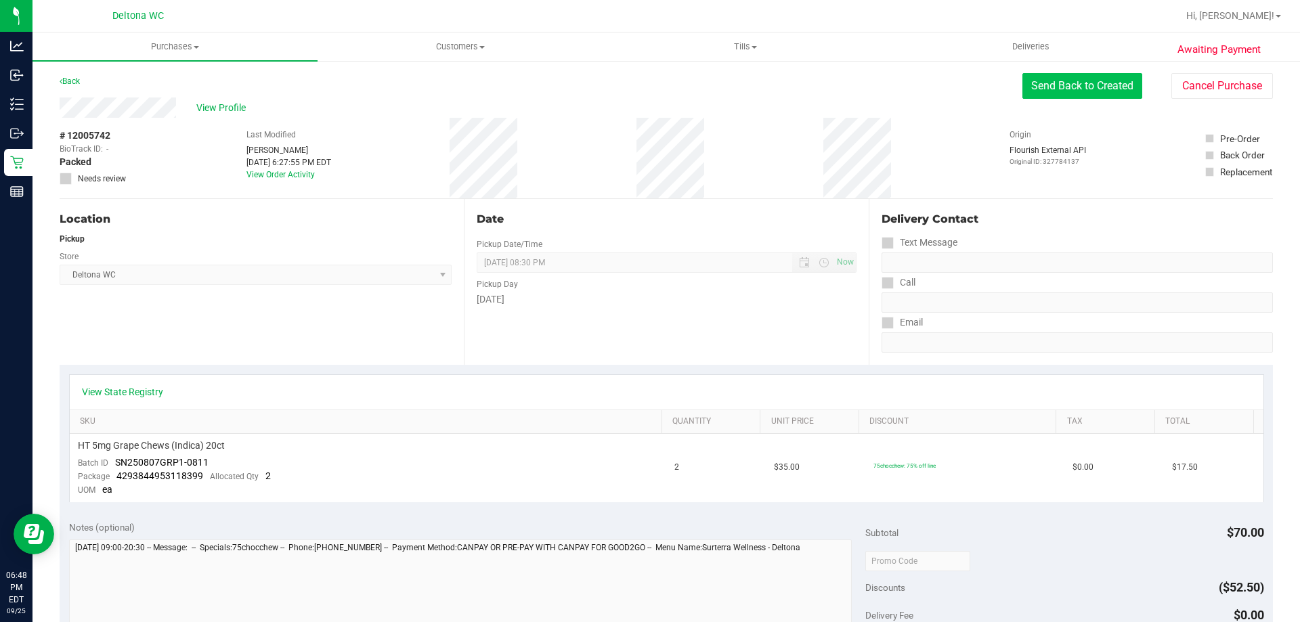
click at [1092, 83] on button "Send Back to Created" at bounding box center [1083, 86] width 120 height 26
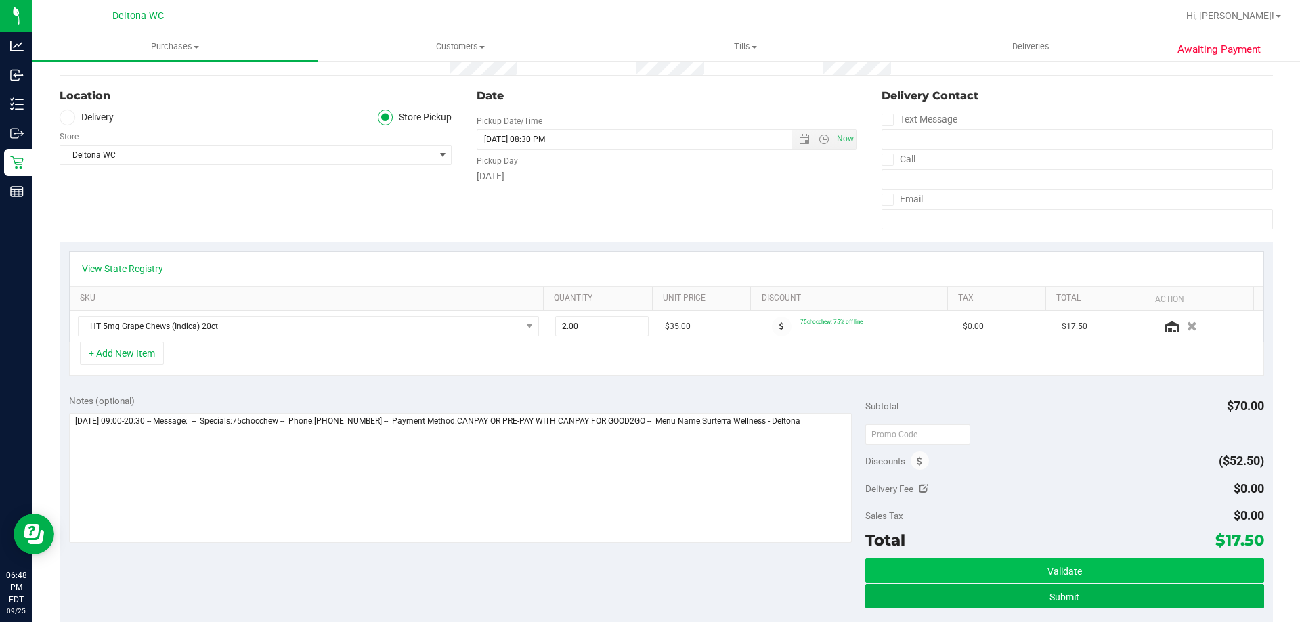
scroll to position [271, 0]
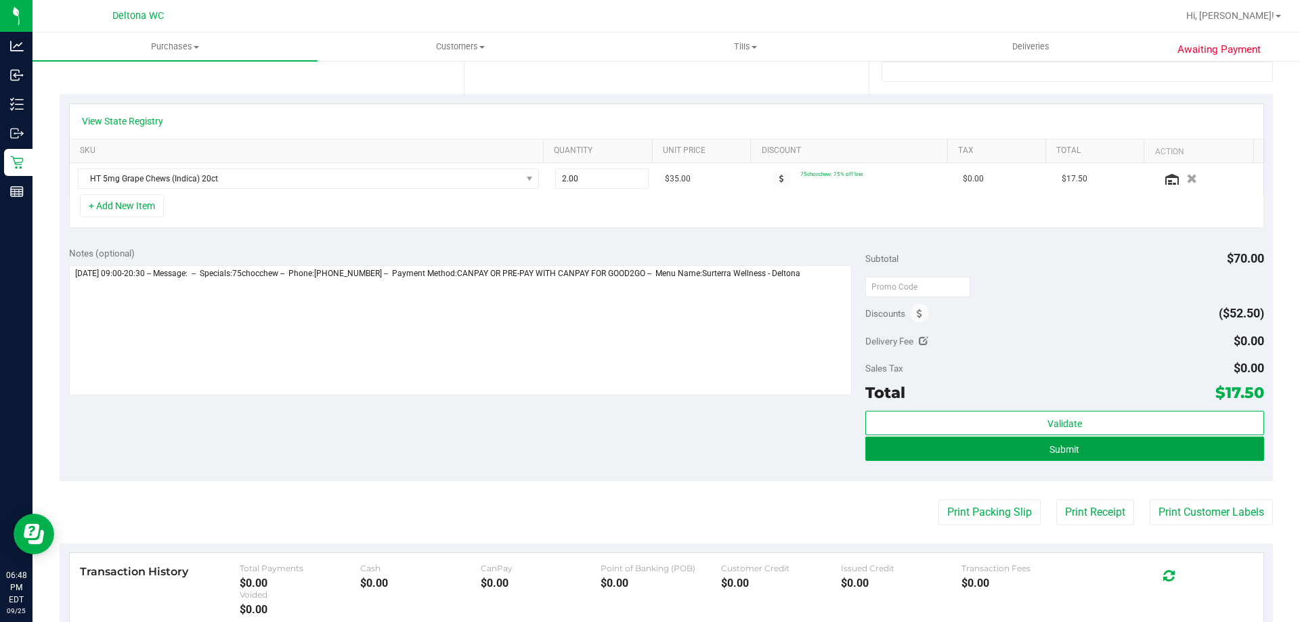
click at [1183, 455] on button "Submit" at bounding box center [1064, 449] width 398 height 24
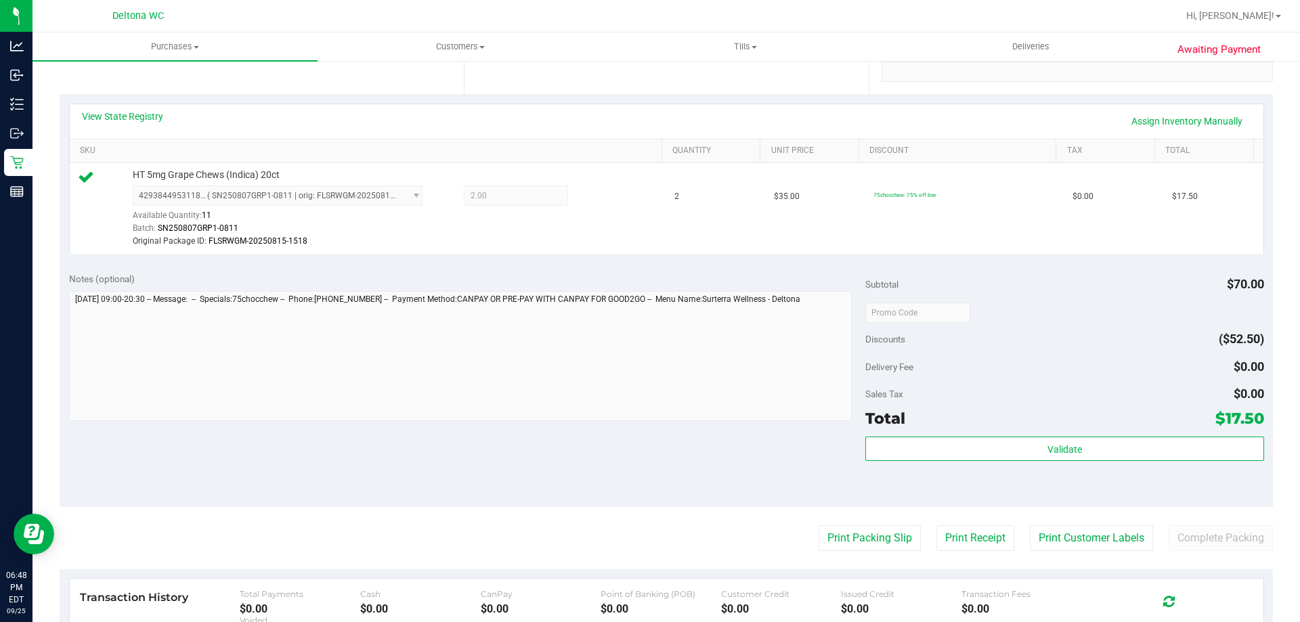
click at [1193, 107] on div "View State Registry Assign Inventory Manually" at bounding box center [667, 121] width 1194 height 35
click at [1190, 121] on link "Assign Inventory Manually" at bounding box center [1187, 121] width 129 height 23
click at [595, 196] on icon at bounding box center [600, 198] width 14 height 16
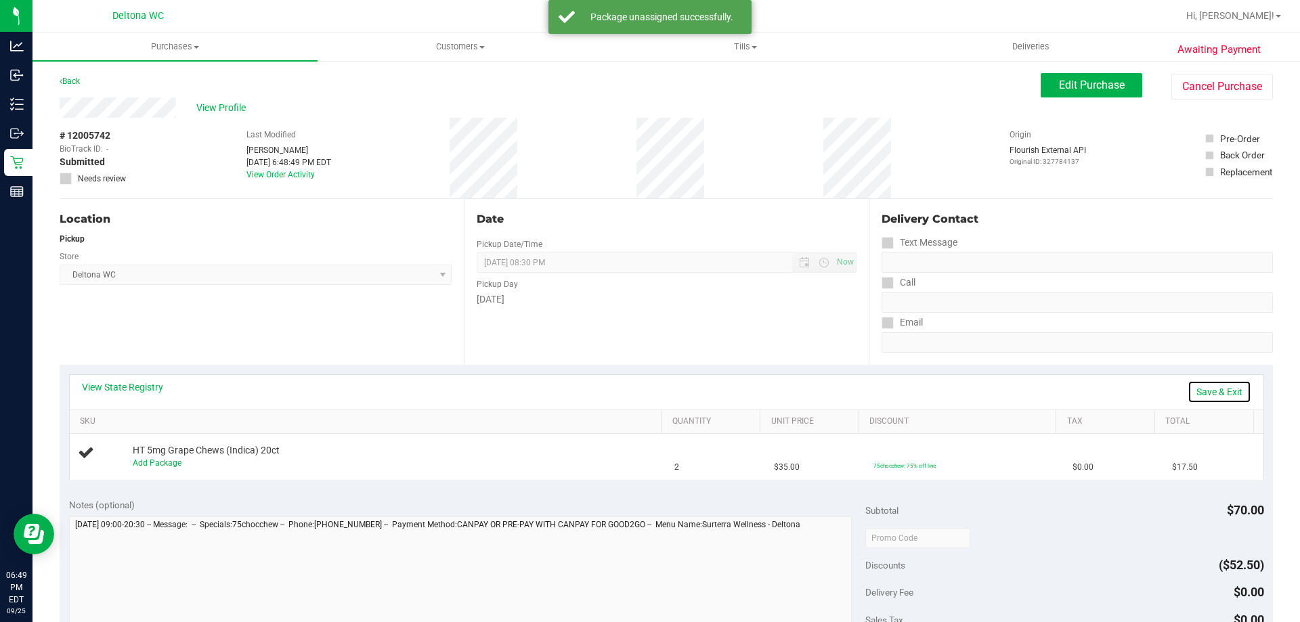
click at [1202, 393] on link "Save & Exit" at bounding box center [1220, 392] width 64 height 23
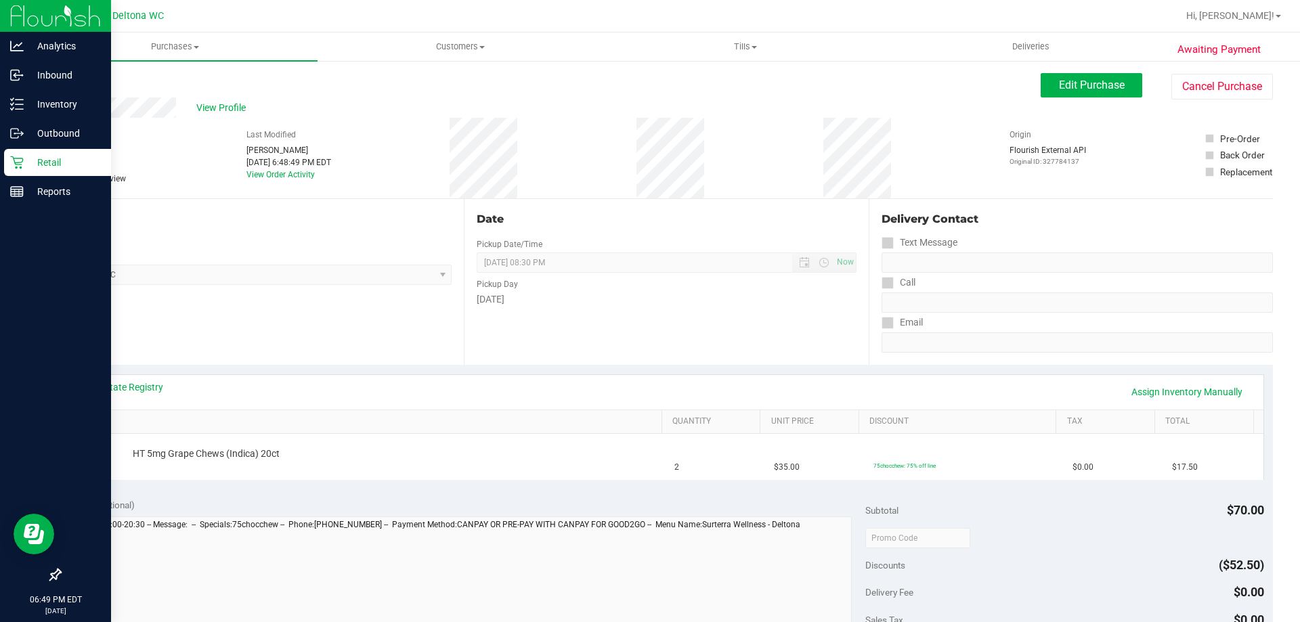
click at [66, 158] on p "Retail" at bounding box center [64, 162] width 81 height 16
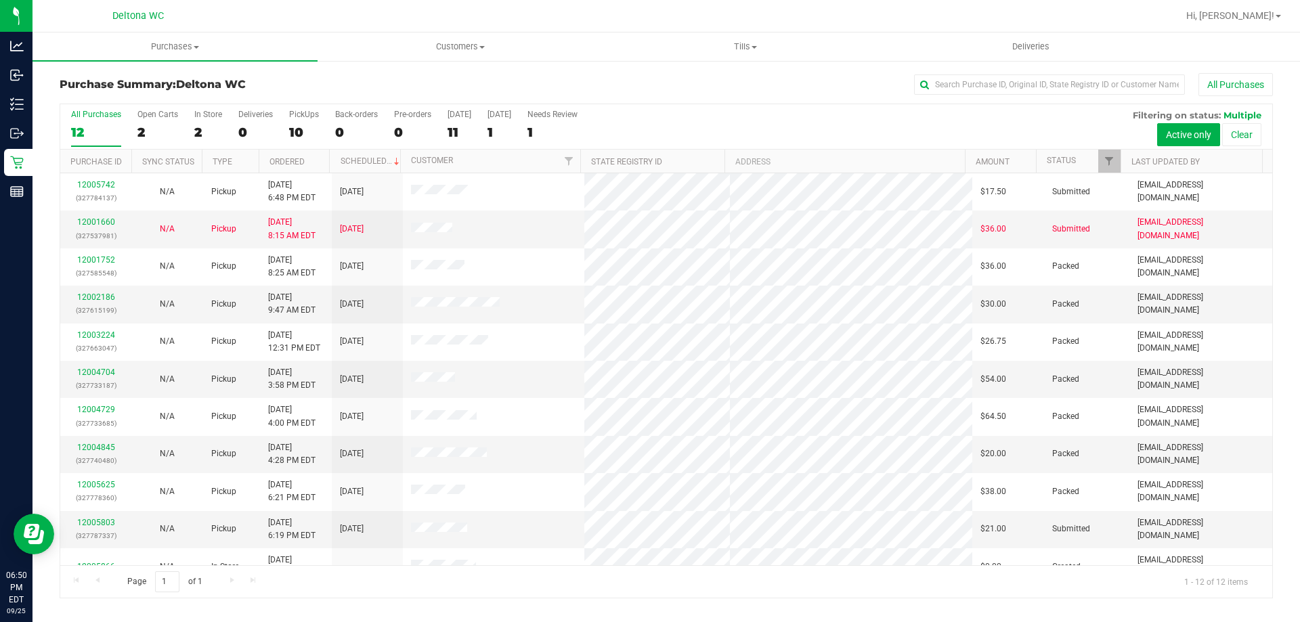
click at [308, 158] on th "Ordered" at bounding box center [294, 162] width 71 height 24
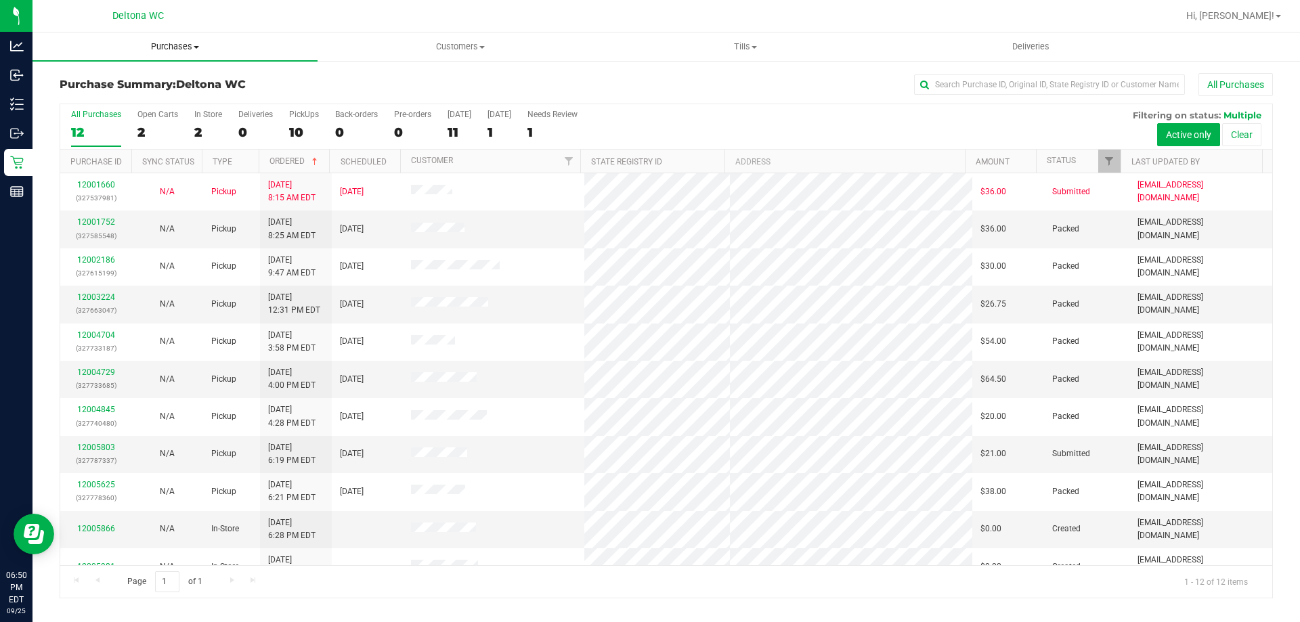
click at [182, 55] on uib-tab-heading "Purchases Summary of purchases Fulfillment All purchases" at bounding box center [175, 47] width 285 height 28
click at [164, 106] on li "All purchases" at bounding box center [175, 114] width 285 height 16
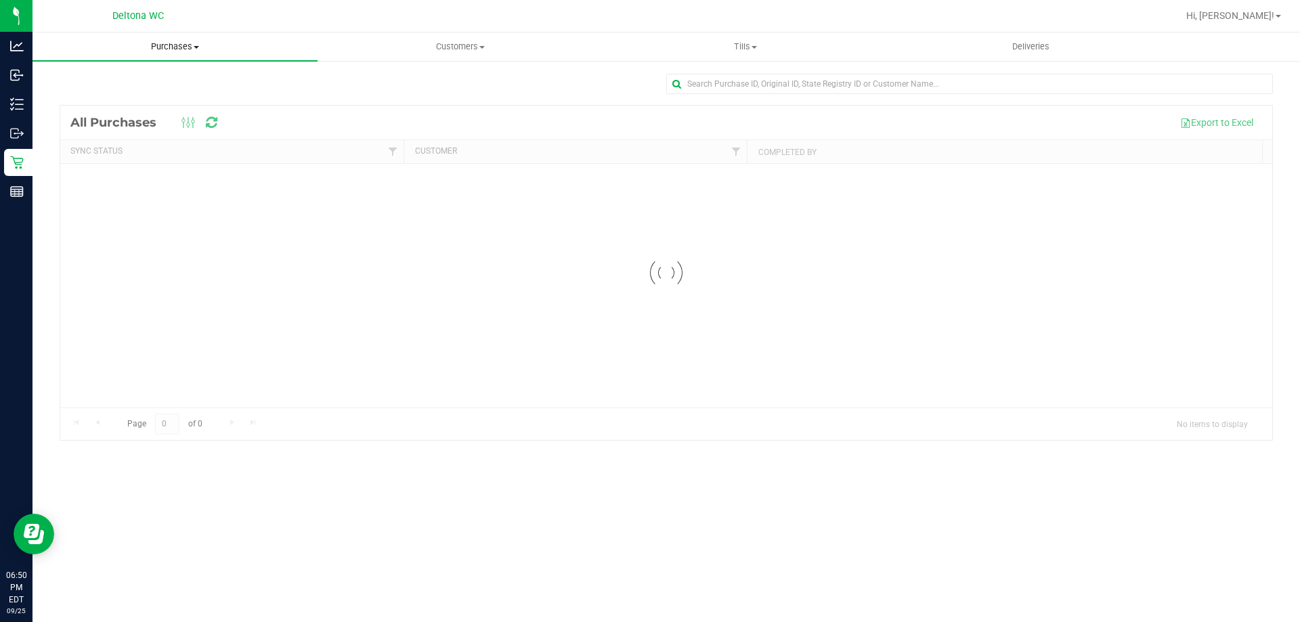
click at [163, 45] on span "Purchases" at bounding box center [175, 47] width 285 height 12
click at [152, 102] on li "Fulfillment" at bounding box center [175, 98] width 285 height 16
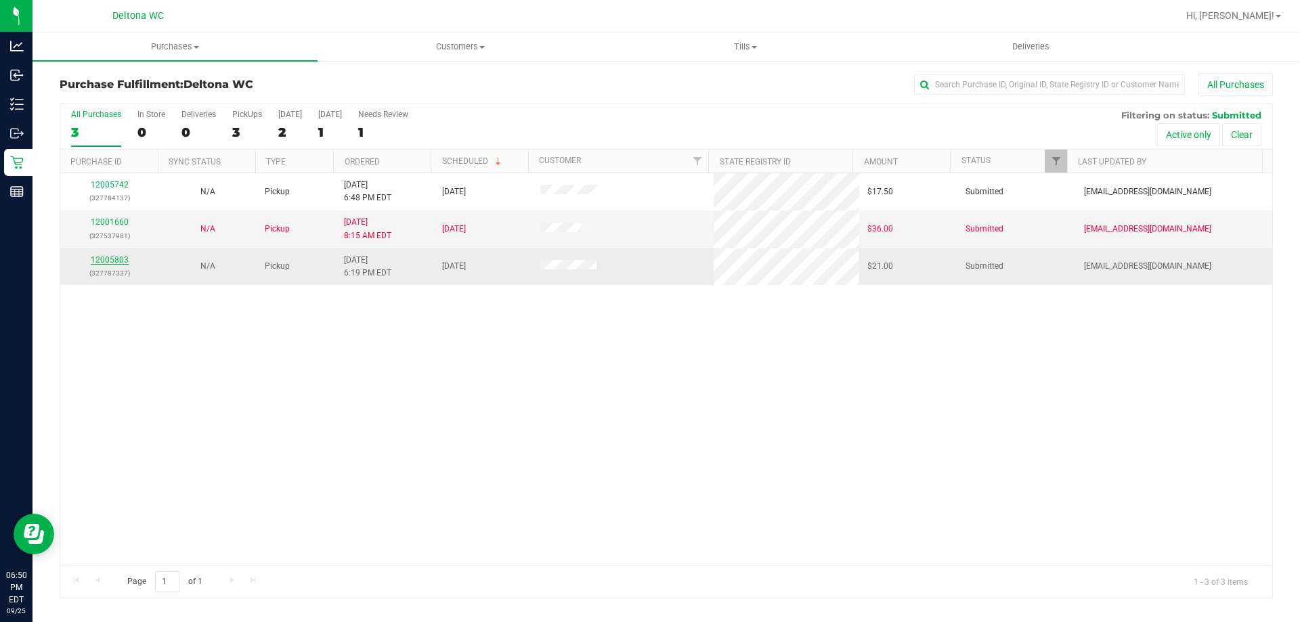
click at [102, 259] on link "12005803" at bounding box center [110, 259] width 38 height 9
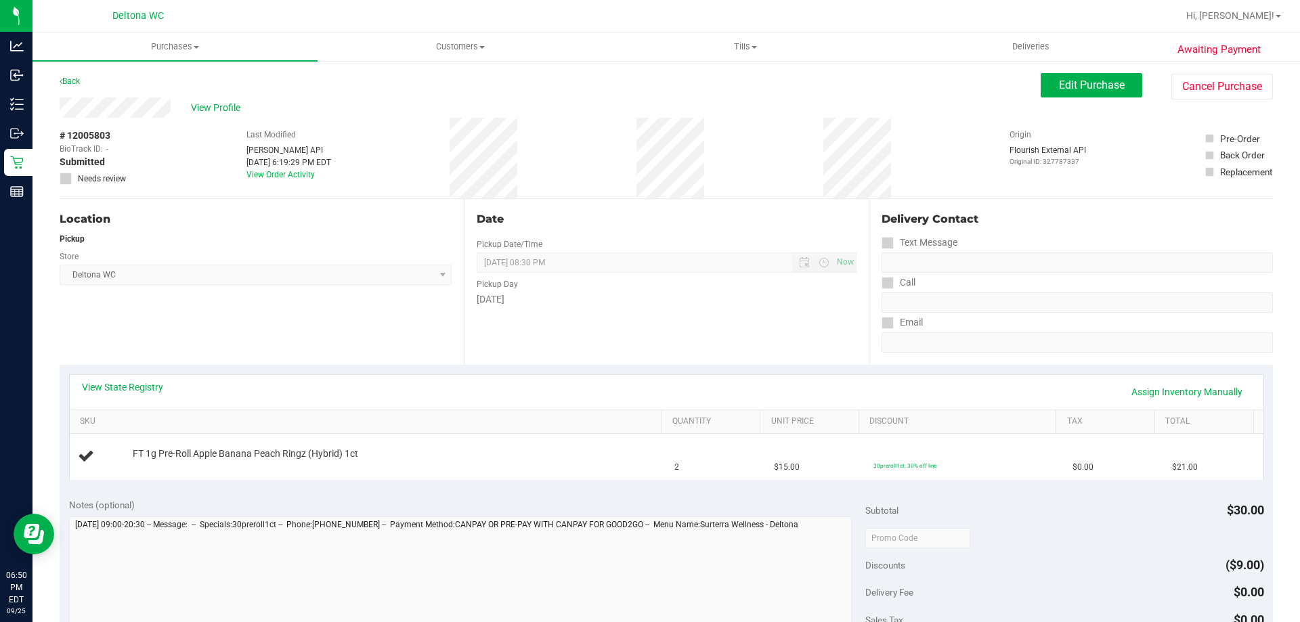
click at [520, 356] on div "Date Pickup Date/Time 09/25/2025 Now 09/25/2025 08:30 PM Now Pickup Day Thursday" at bounding box center [666, 282] width 404 height 166
click at [733, 404] on div "View State Registry Assign Inventory Manually" at bounding box center [667, 392] width 1194 height 35
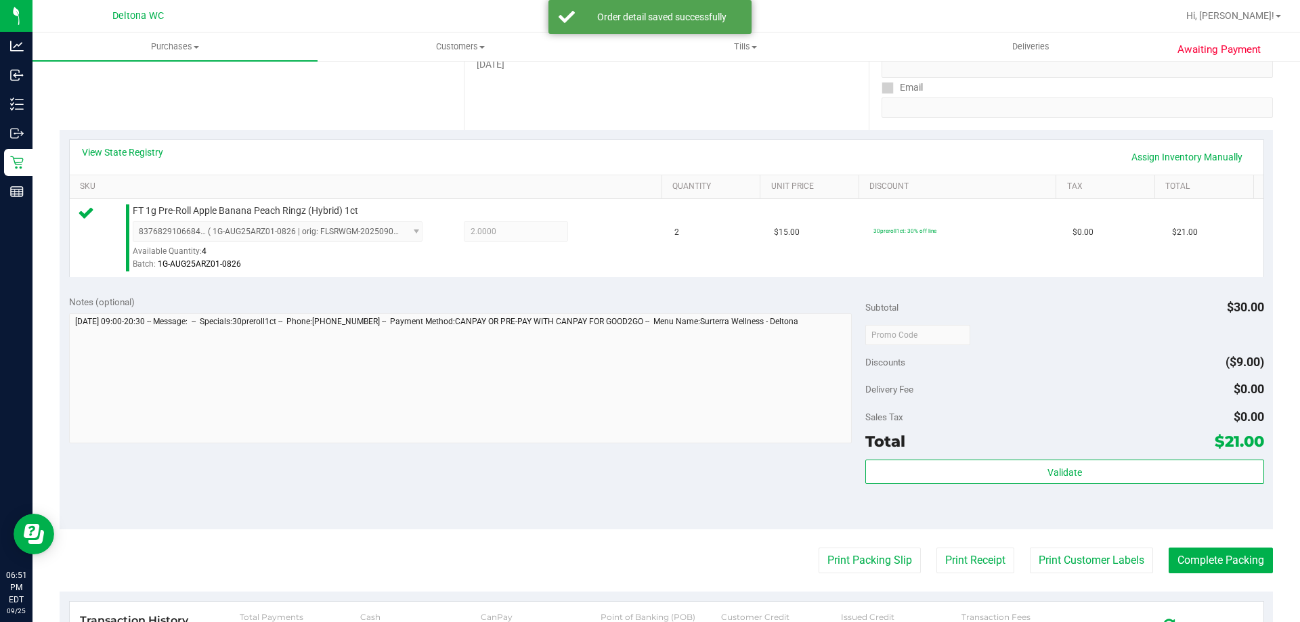
scroll to position [339, 0]
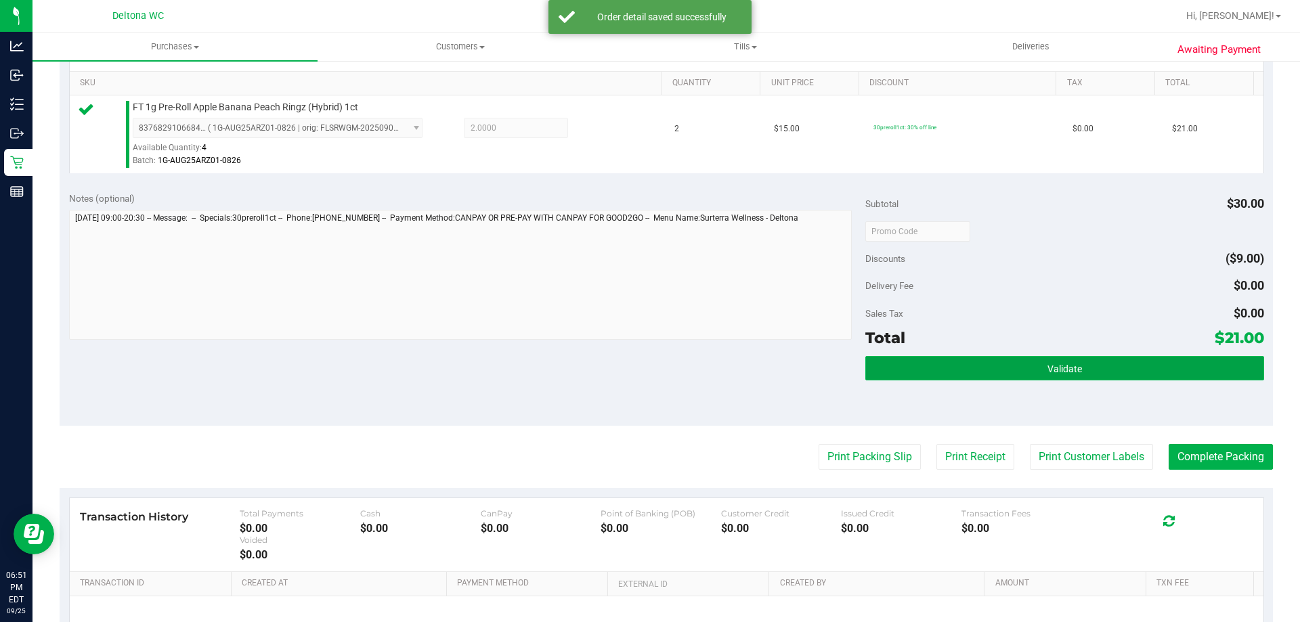
click at [974, 372] on button "Validate" at bounding box center [1064, 368] width 398 height 24
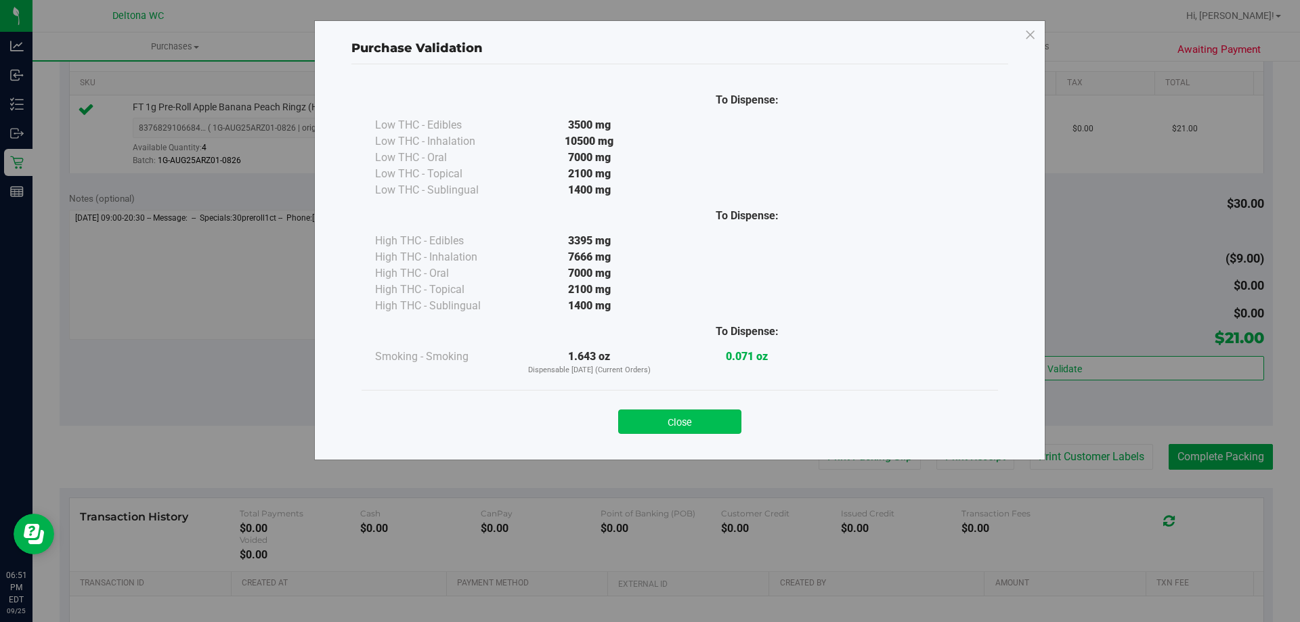
drag, startPoint x: 677, startPoint y: 427, endPoint x: 692, endPoint y: 429, distance: 15.7
click at [677, 427] on button "Close" at bounding box center [679, 422] width 123 height 24
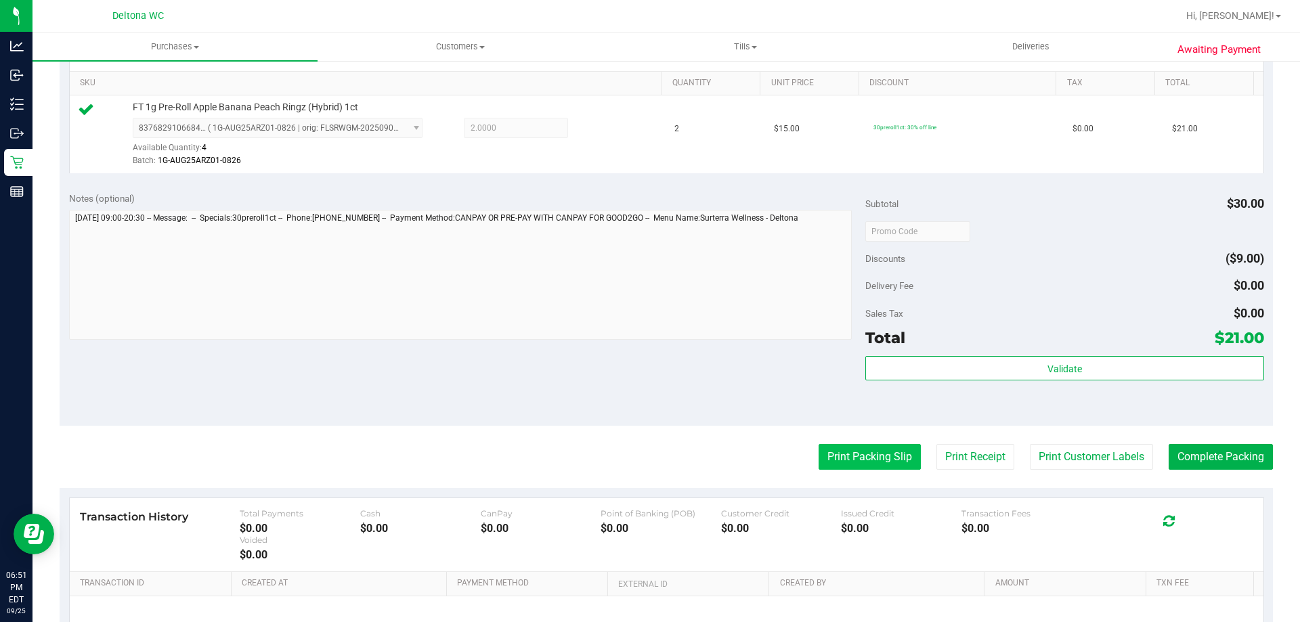
click at [877, 448] on button "Print Packing Slip" at bounding box center [870, 457] width 102 height 26
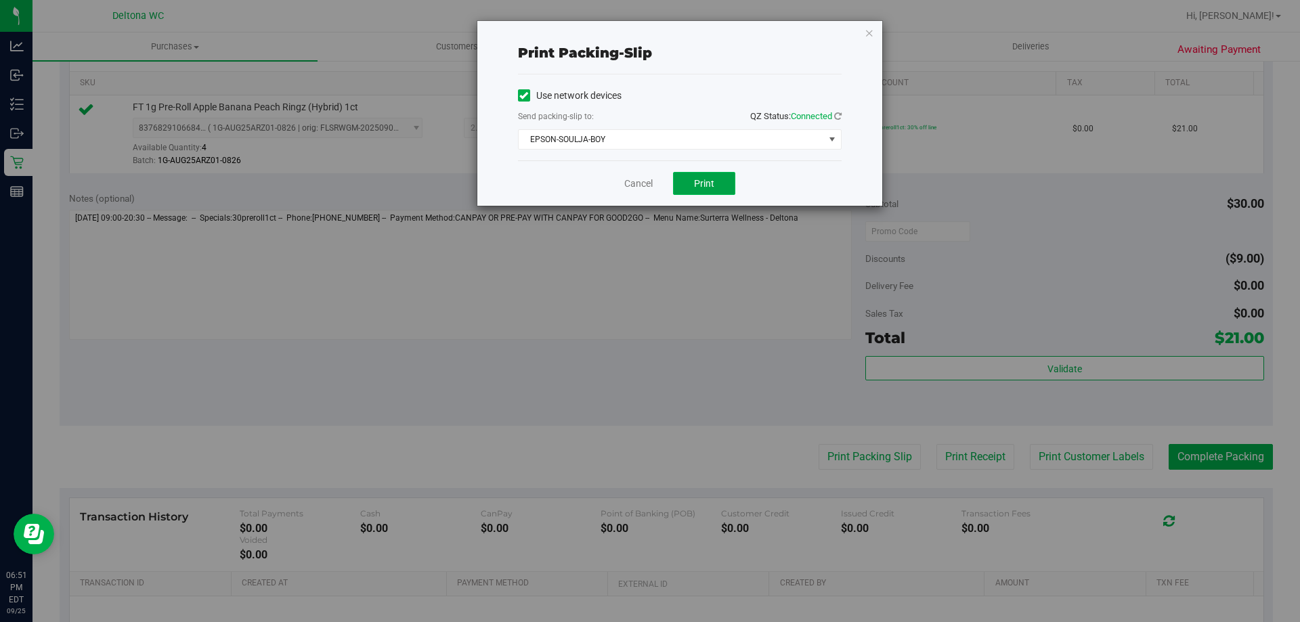
click at [691, 173] on button "Print" at bounding box center [704, 183] width 62 height 23
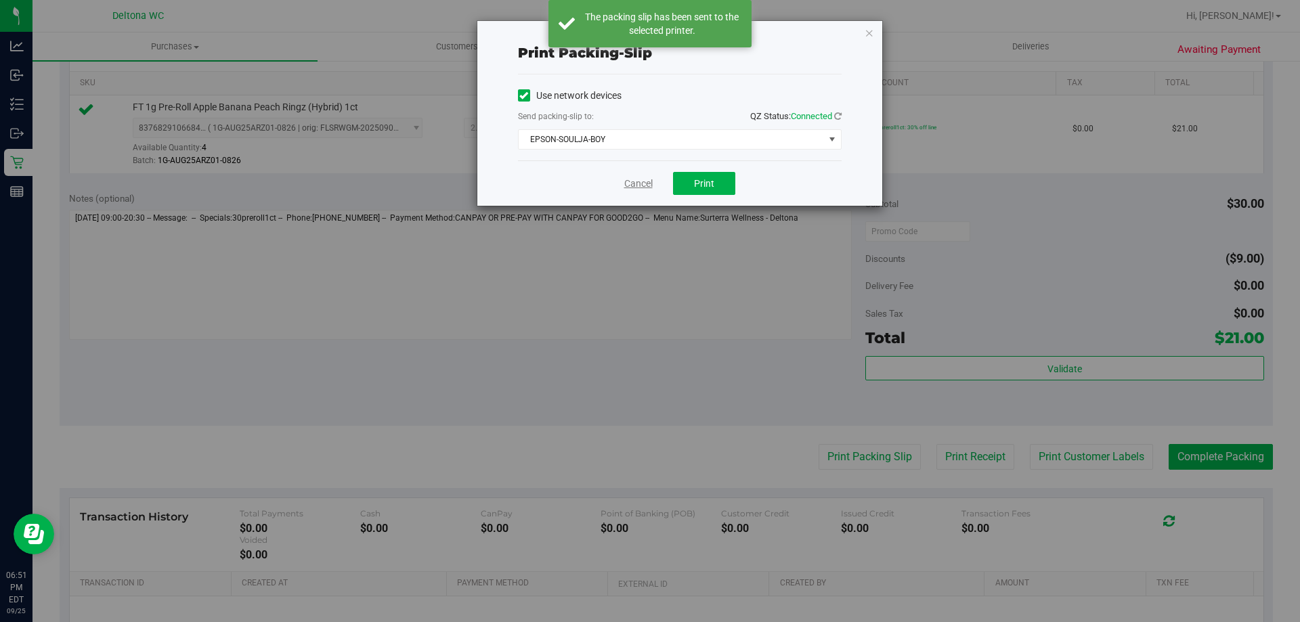
click at [644, 182] on link "Cancel" at bounding box center [638, 184] width 28 height 14
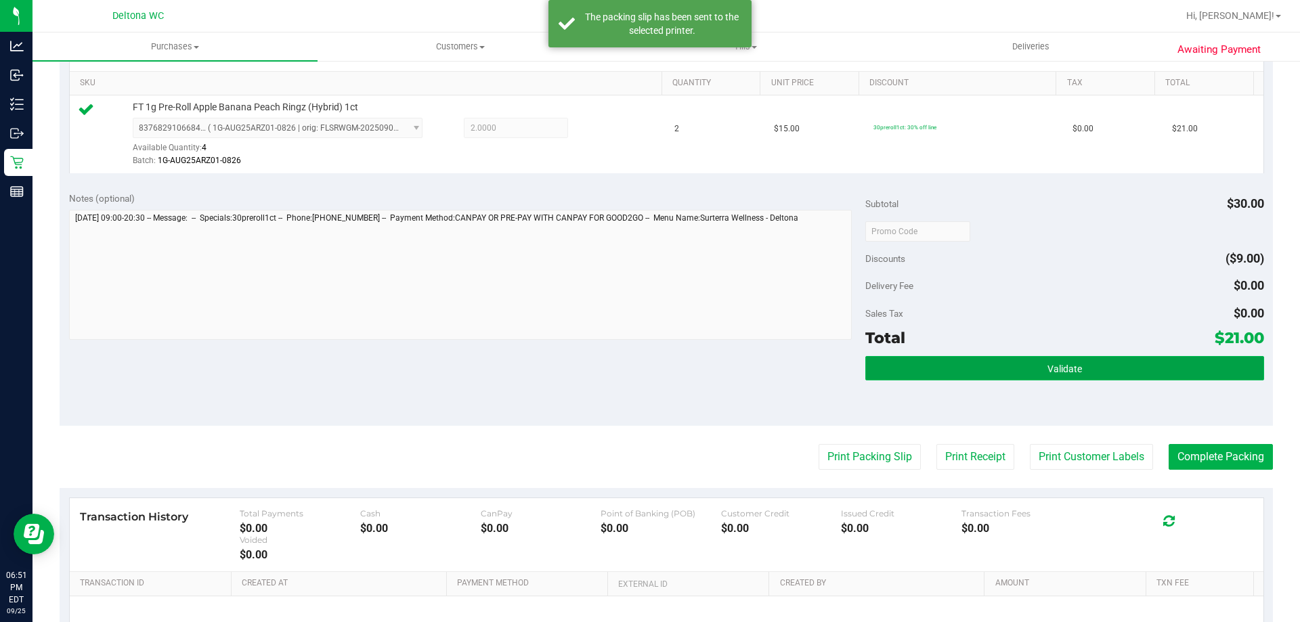
click at [1109, 357] on button "Validate" at bounding box center [1064, 368] width 398 height 24
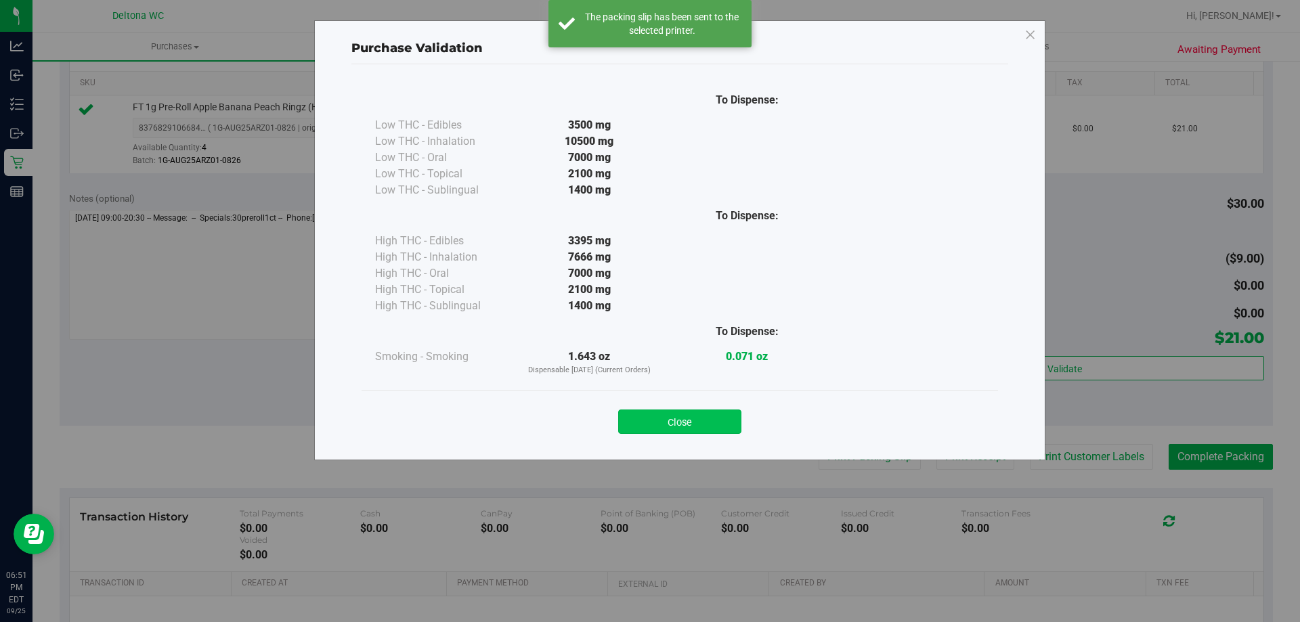
click at [661, 420] on button "Close" at bounding box center [679, 422] width 123 height 24
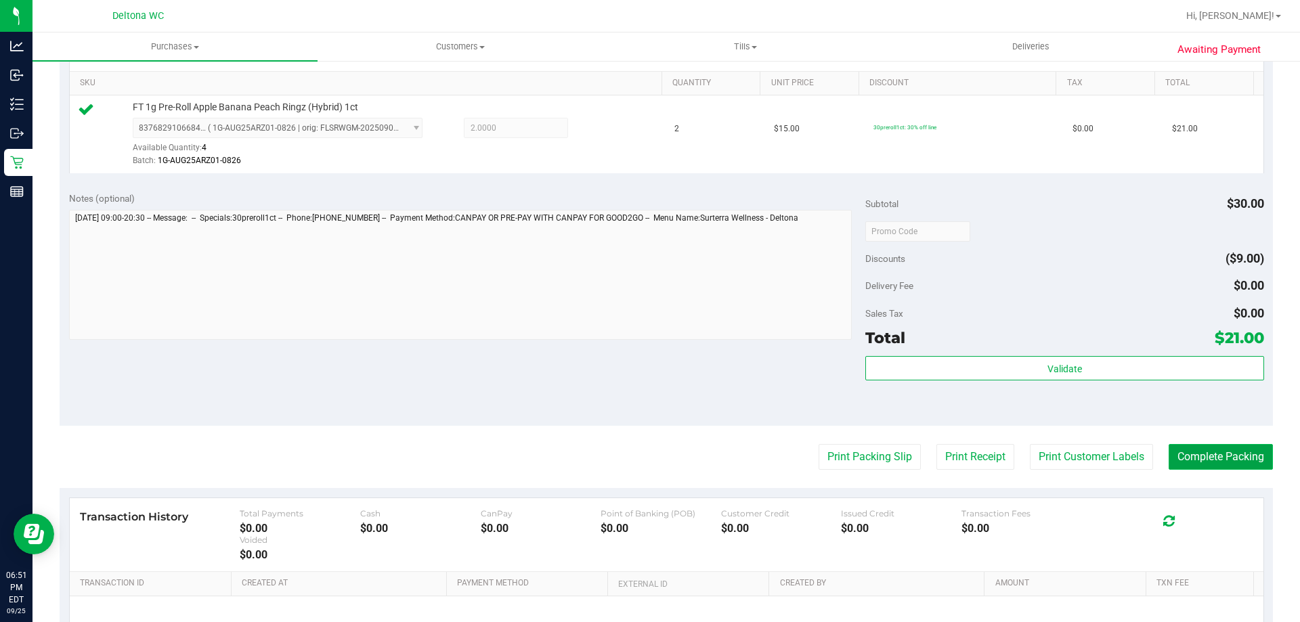
click at [1221, 454] on button "Complete Packing" at bounding box center [1221, 457] width 104 height 26
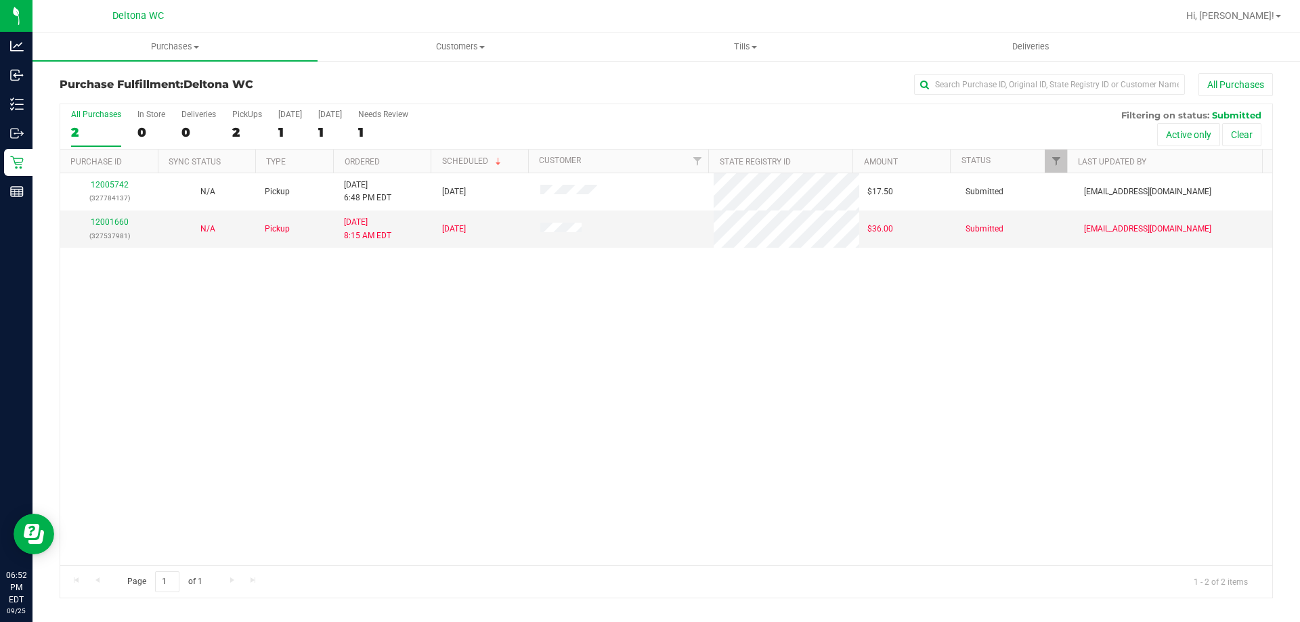
click at [337, 63] on div "Purchase Fulfillment: Deltona WC All Purchases All Purchases 2 In Store 0 Deliv…" at bounding box center [667, 336] width 1268 height 553
click at [189, 350] on div "12005742 (327784137) N/A Pickup 9/25/2025 6:48 PM EDT 9/26/2025 $17.50 Submitte…" at bounding box center [666, 369] width 1212 height 392
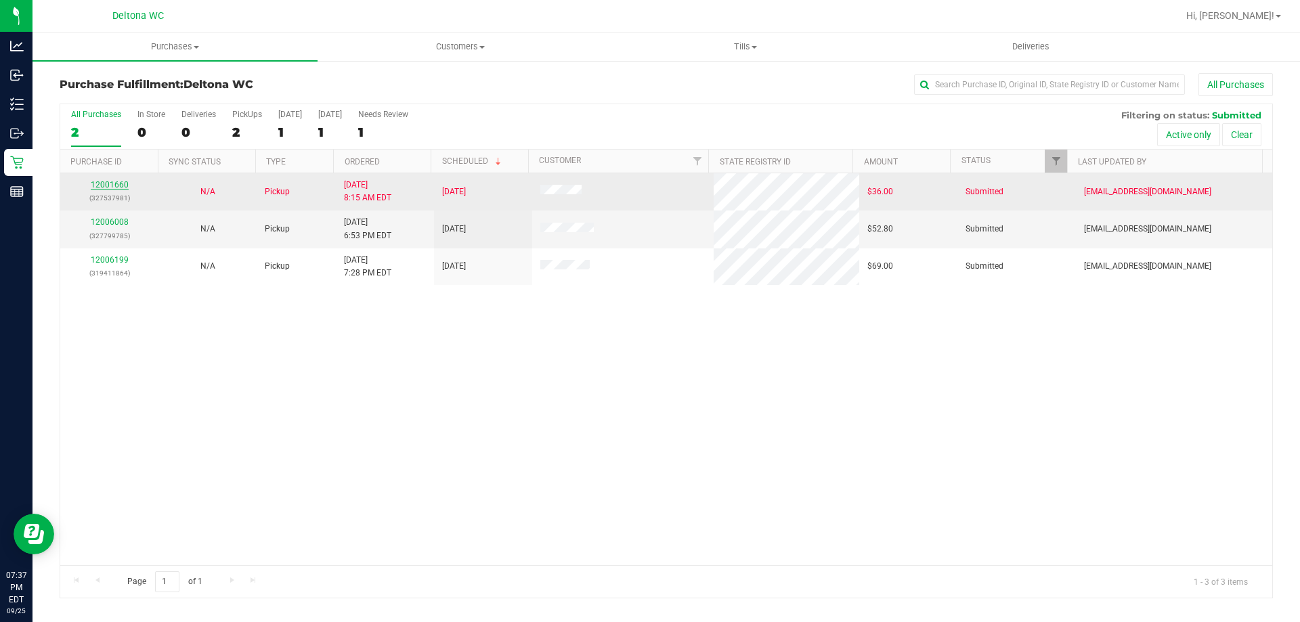
click at [110, 186] on link "12001660" at bounding box center [110, 184] width 38 height 9
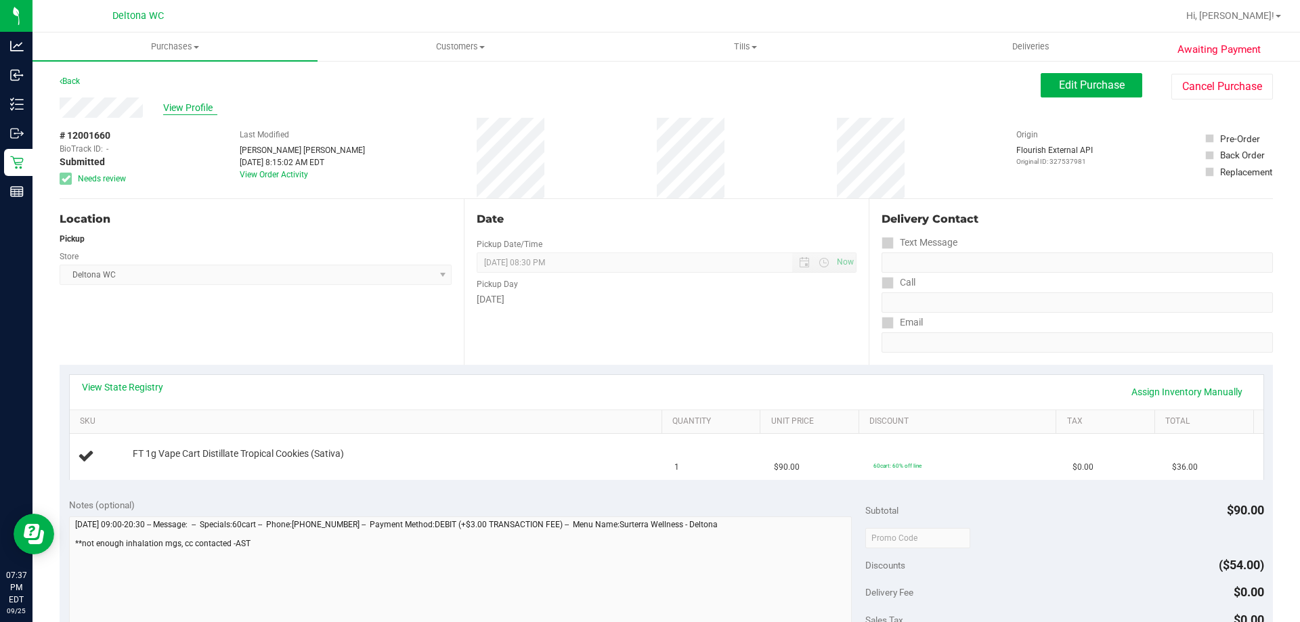
click at [167, 106] on span "View Profile" at bounding box center [190, 108] width 54 height 14
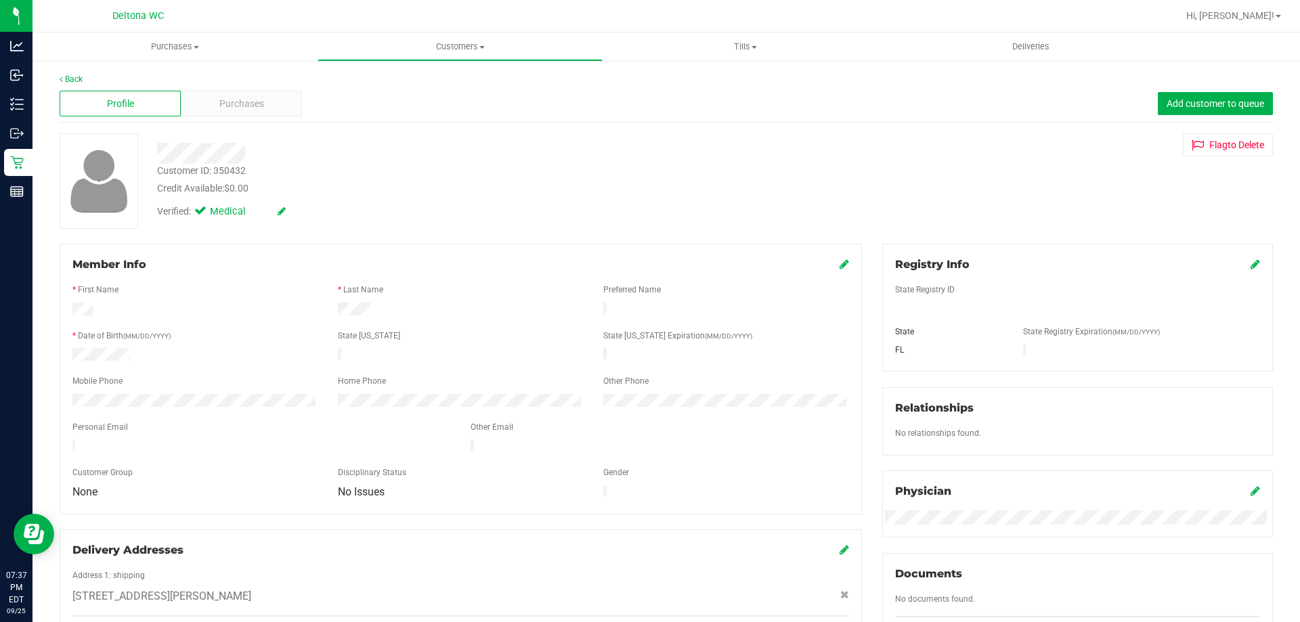
click at [244, 116] on div "Profile Purchases Add customer to queue" at bounding box center [667, 103] width 1214 height 37
click at [252, 103] on span "Purchases" at bounding box center [241, 104] width 45 height 14
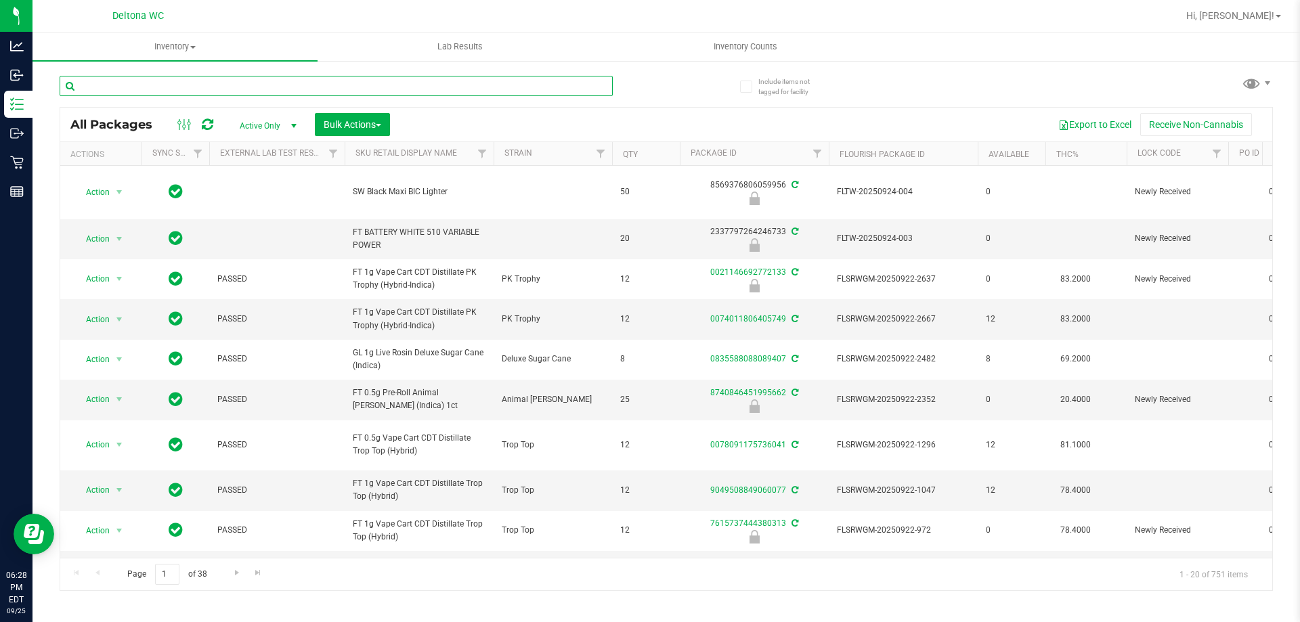
click at [202, 87] on input "text" at bounding box center [336, 86] width 553 height 20
type input "nyd"
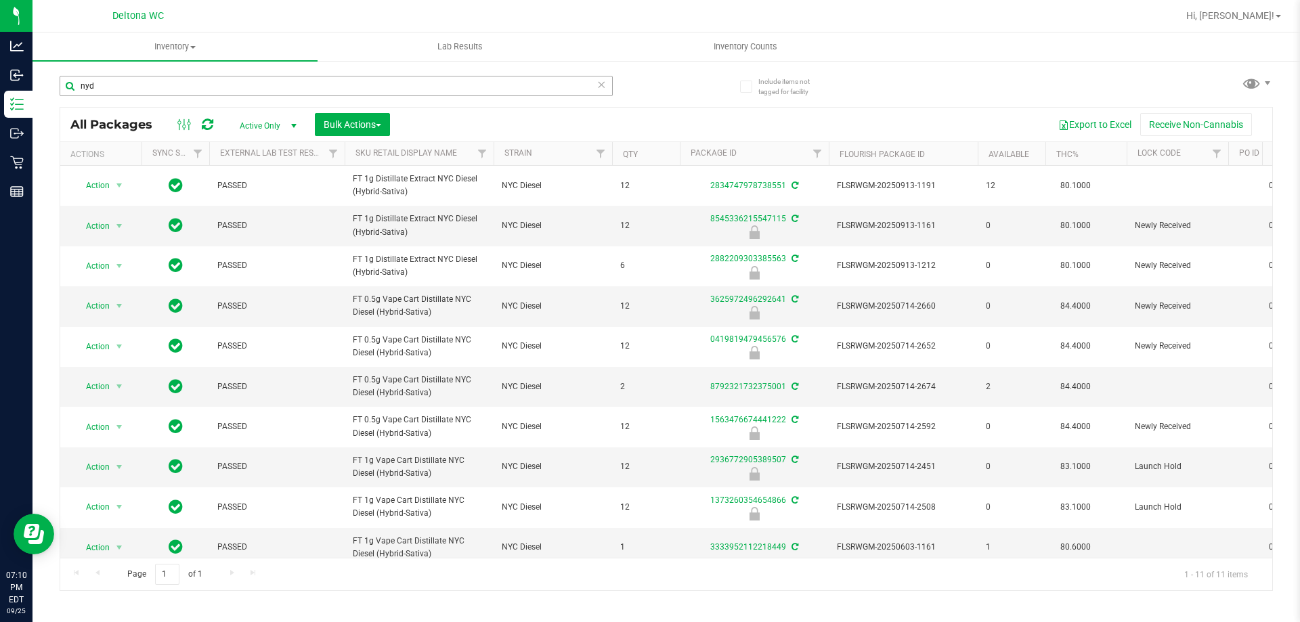
click at [253, 80] on input "nyd" at bounding box center [336, 86] width 553 height 20
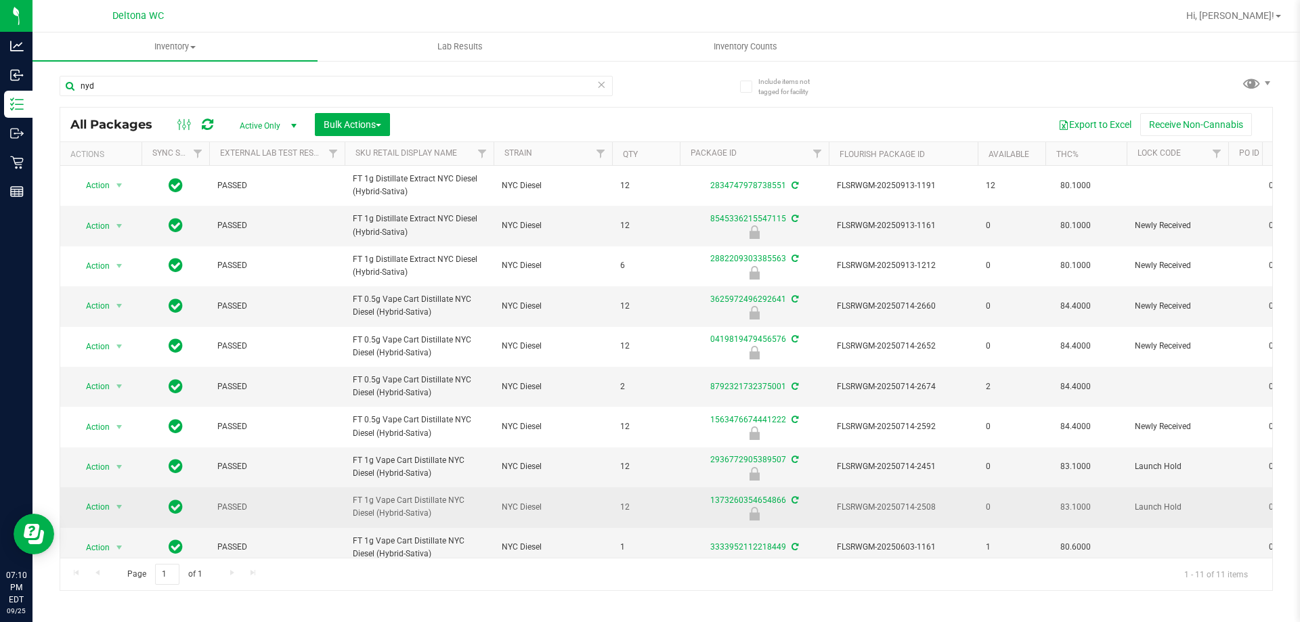
click at [416, 507] on span "FT 1g Vape Cart Distillate NYC Diesel (Hybrid-Sativa)" at bounding box center [419, 507] width 133 height 26
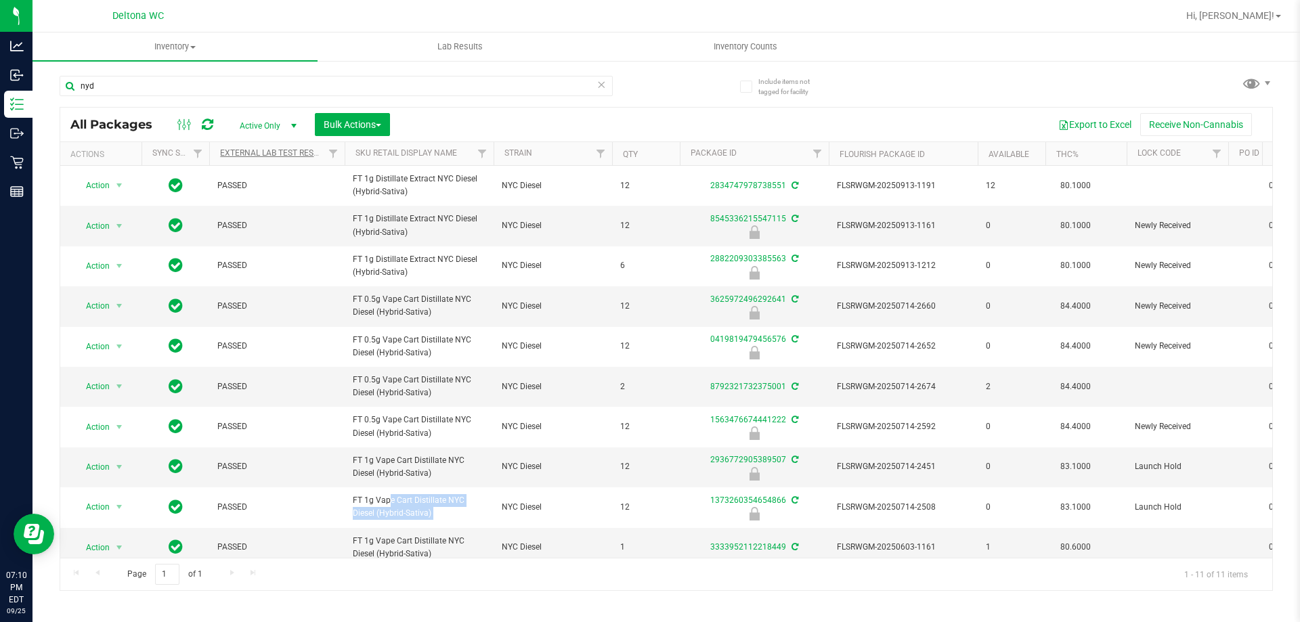
copy tr "FT 1g Vape Cart Distillate NYC Diesel (Hybrid-Sativa)"
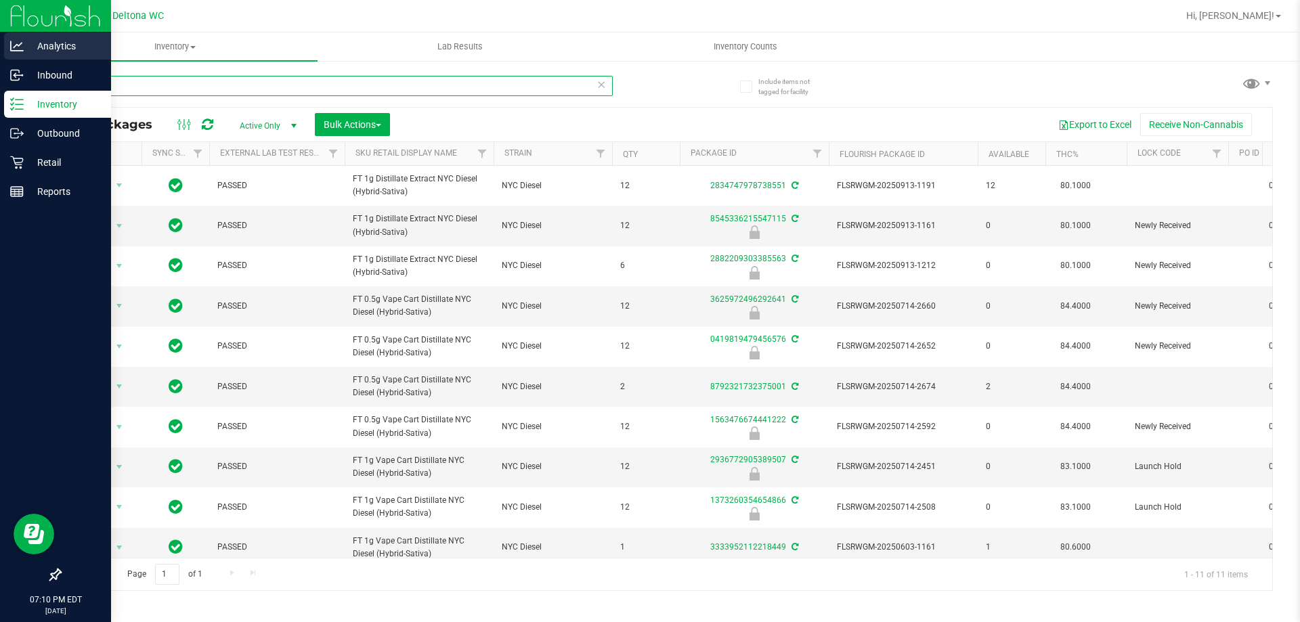
drag, startPoint x: 195, startPoint y: 80, endPoint x: 0, endPoint y: 33, distance: 200.6
click at [0, 45] on div "Analytics Inbound Inventory Outbound Retail Reports 07:10 PM EDT 09/25/2025 09/…" at bounding box center [650, 311] width 1300 height 622
paste input "FT 1g Vape Cart Distillate NYC Diesel (Hybrid-Sativa)"
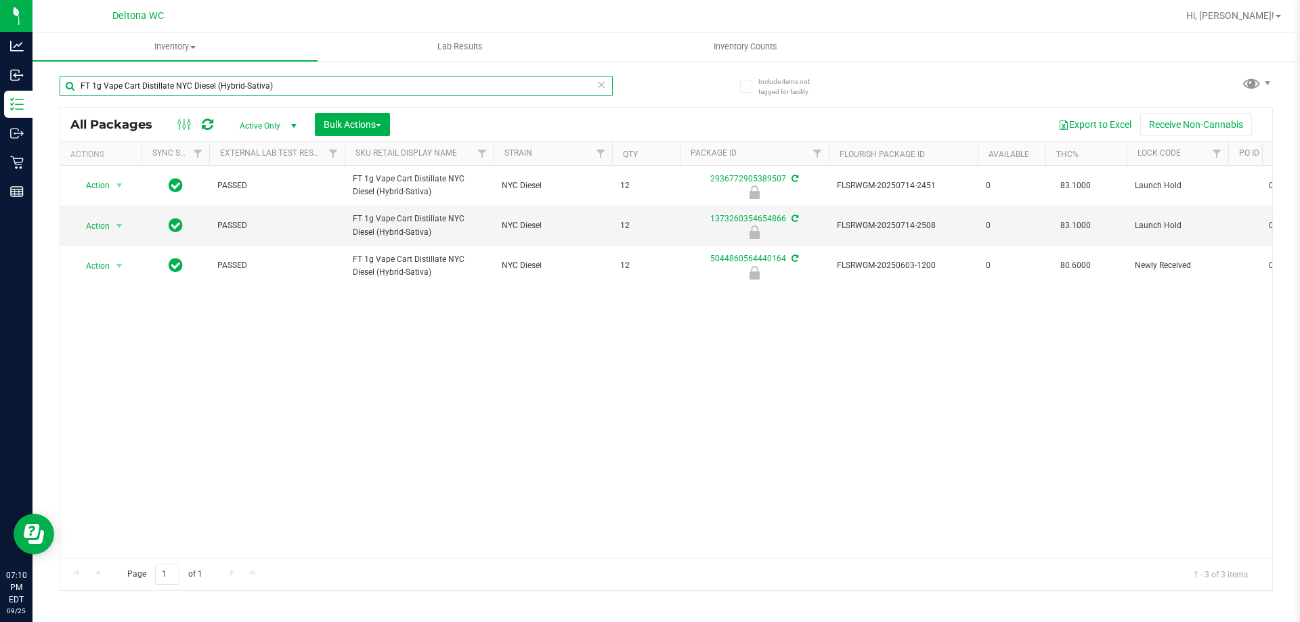
type input "FT 1g Vape Cart Distillate NYC Diesel (Hybrid-Sativa)"
click at [286, 125] on span "select" at bounding box center [293, 125] width 17 height 19
click at [257, 201] on li "All" at bounding box center [264, 208] width 73 height 20
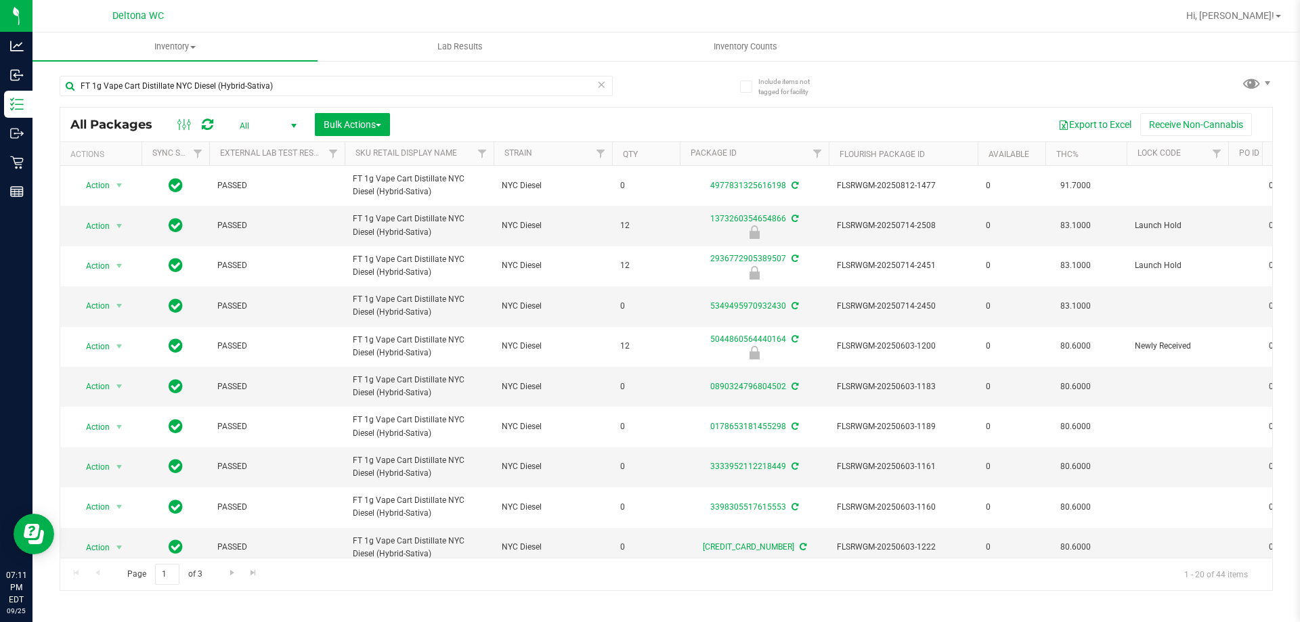
scroll to position [0, 1052]
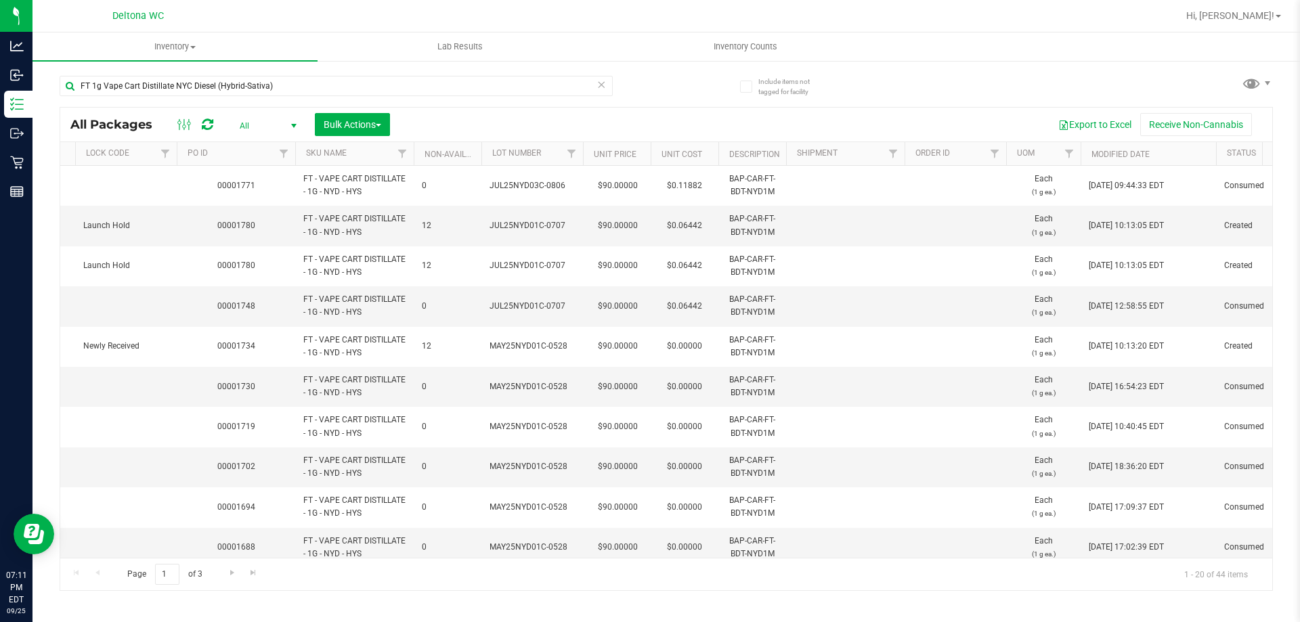
click at [1181, 153] on th "Modified Date" at bounding box center [1148, 154] width 135 height 24
click at [1179, 151] on th "Modified Date" at bounding box center [1148, 154] width 135 height 24
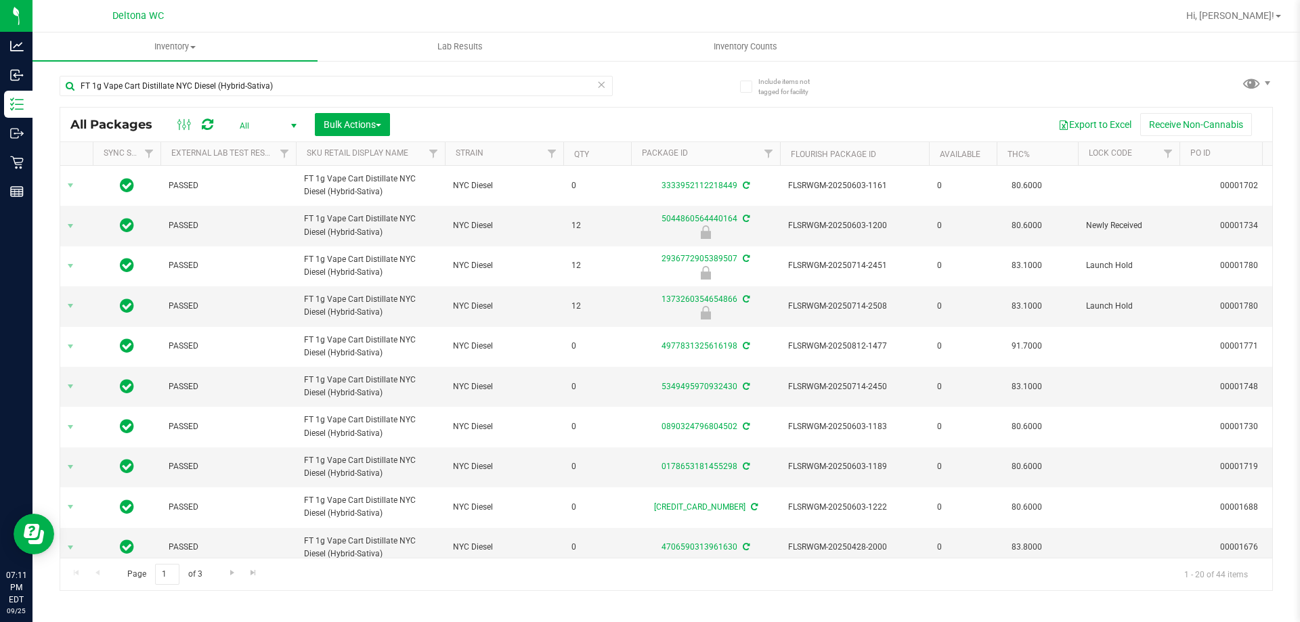
scroll to position [0, 0]
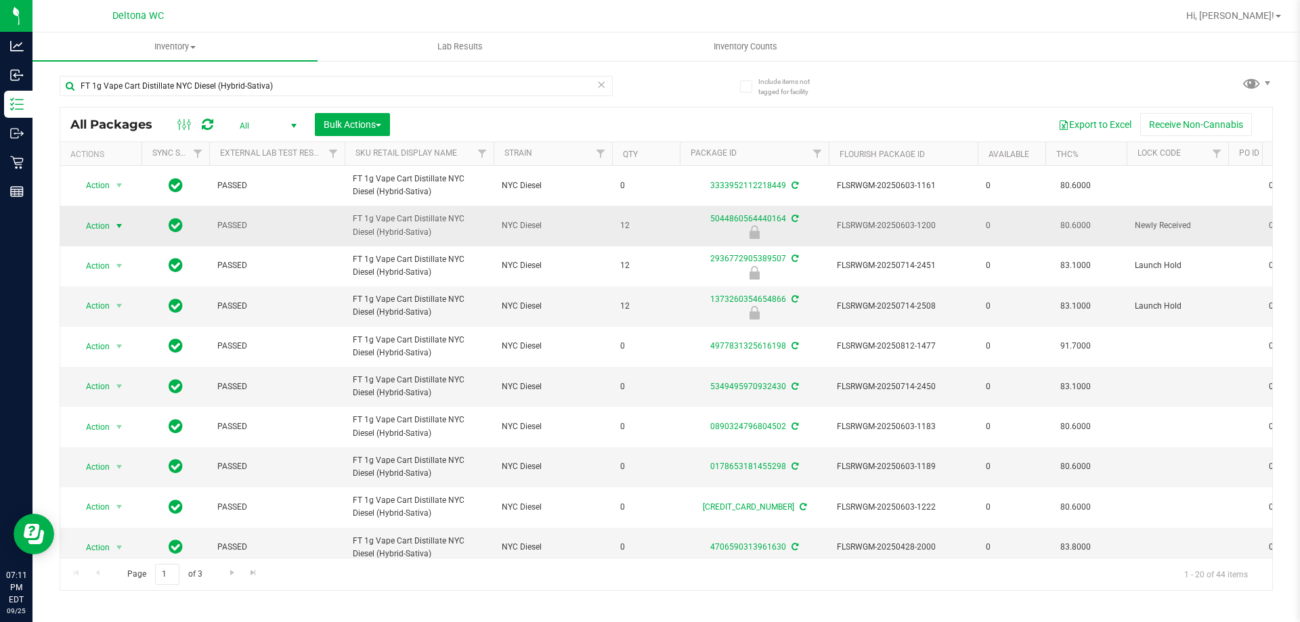
click at [120, 223] on span "select" at bounding box center [119, 226] width 11 height 11
click at [129, 377] on li "Unlock package" at bounding box center [117, 387] width 87 height 20
click at [767, 47] on span "Inventory Counts" at bounding box center [745, 47] width 100 height 12
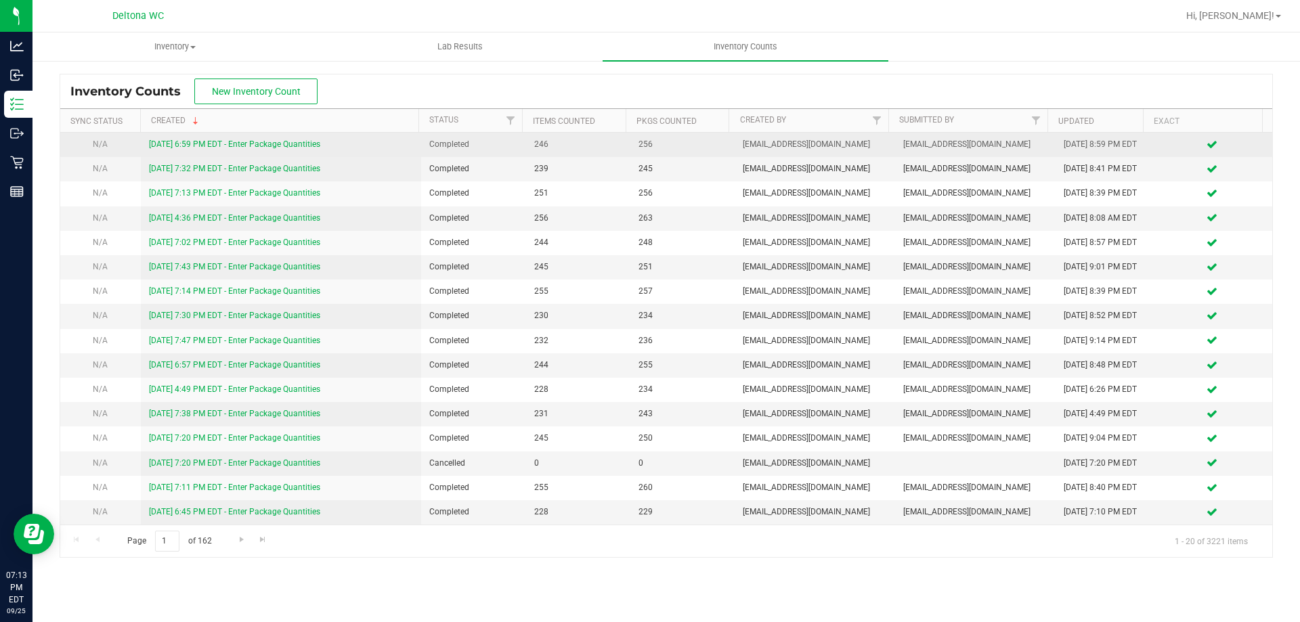
click at [242, 145] on link "9/24/25 6:59 PM EDT - Enter Package Quantities" at bounding box center [234, 144] width 171 height 9
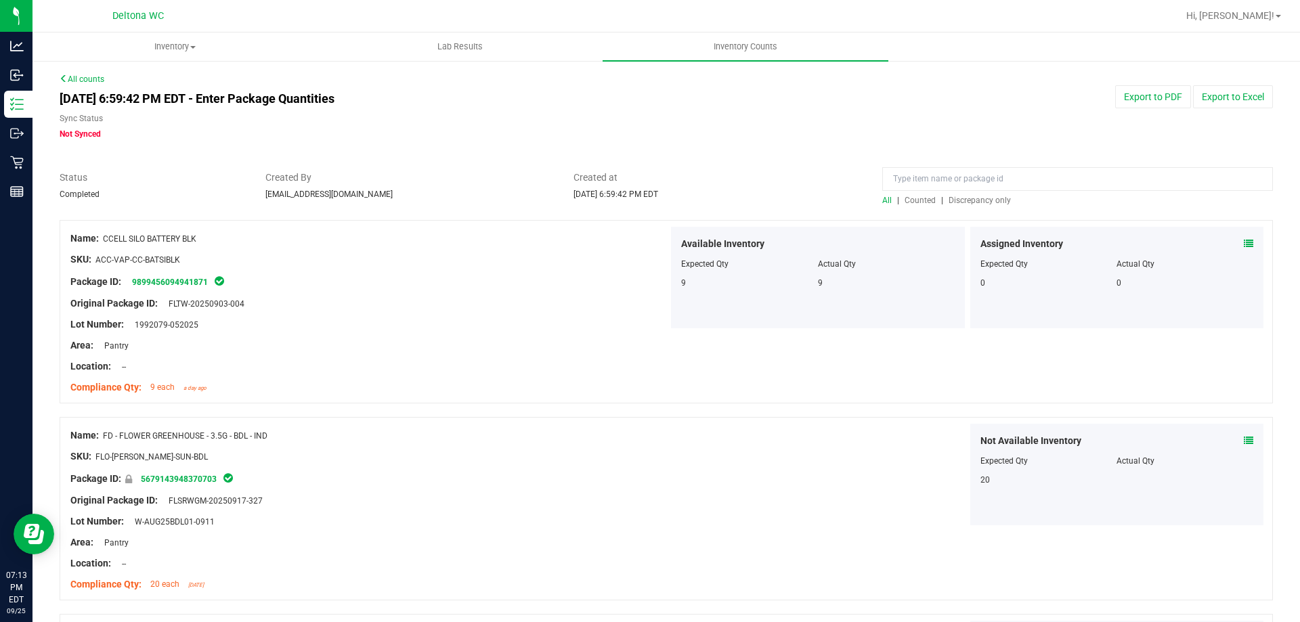
click at [74, 79] on link "All counts" at bounding box center [82, 78] width 45 height 9
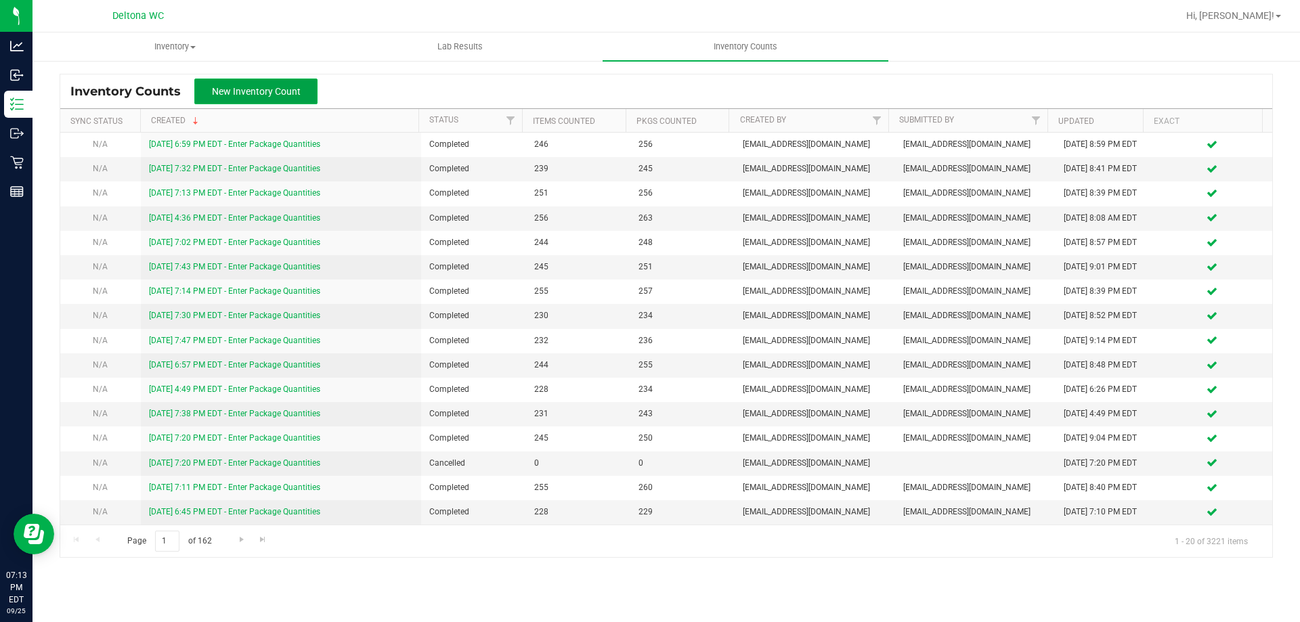
click at [297, 87] on span "New Inventory Count" at bounding box center [256, 91] width 89 height 11
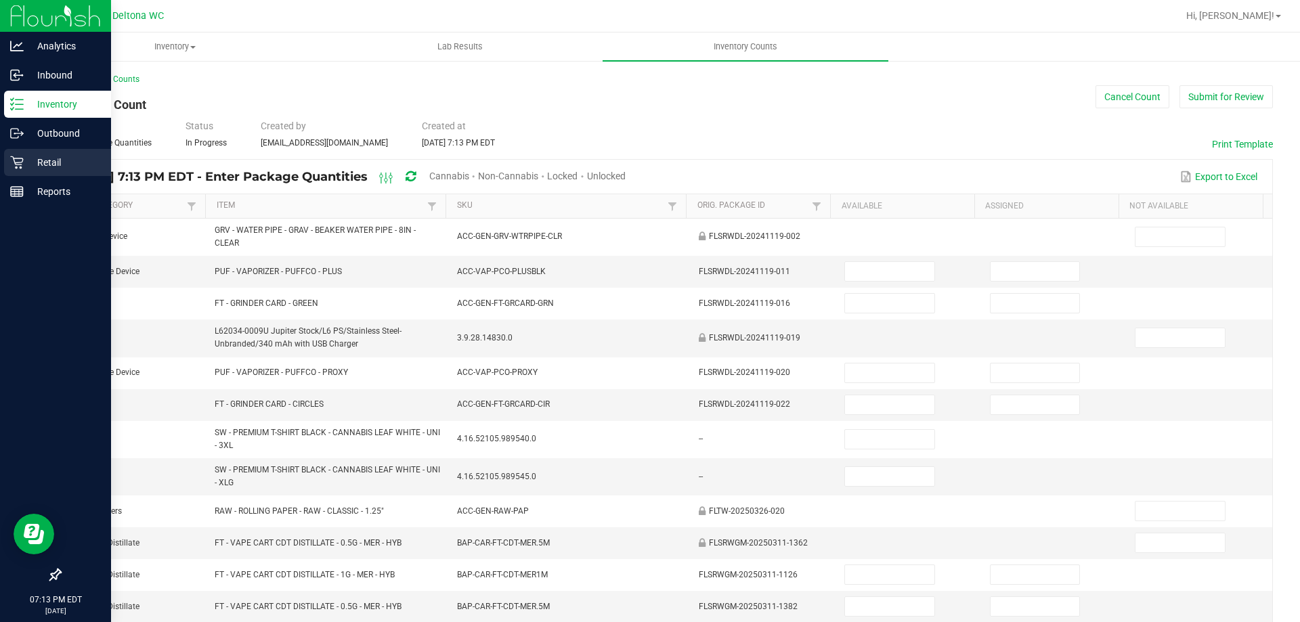
click at [77, 163] on p "Retail" at bounding box center [64, 162] width 81 height 16
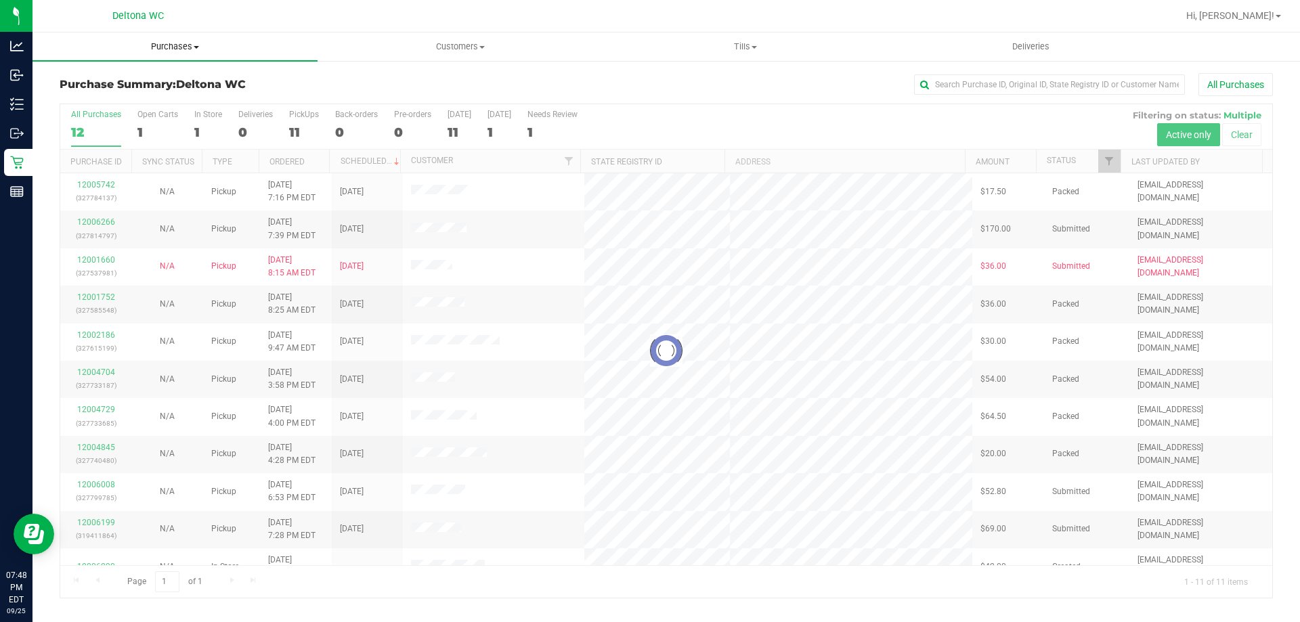
click at [166, 47] on span "Purchases" at bounding box center [175, 47] width 285 height 12
click at [167, 102] on li "Fulfillment" at bounding box center [175, 98] width 285 height 16
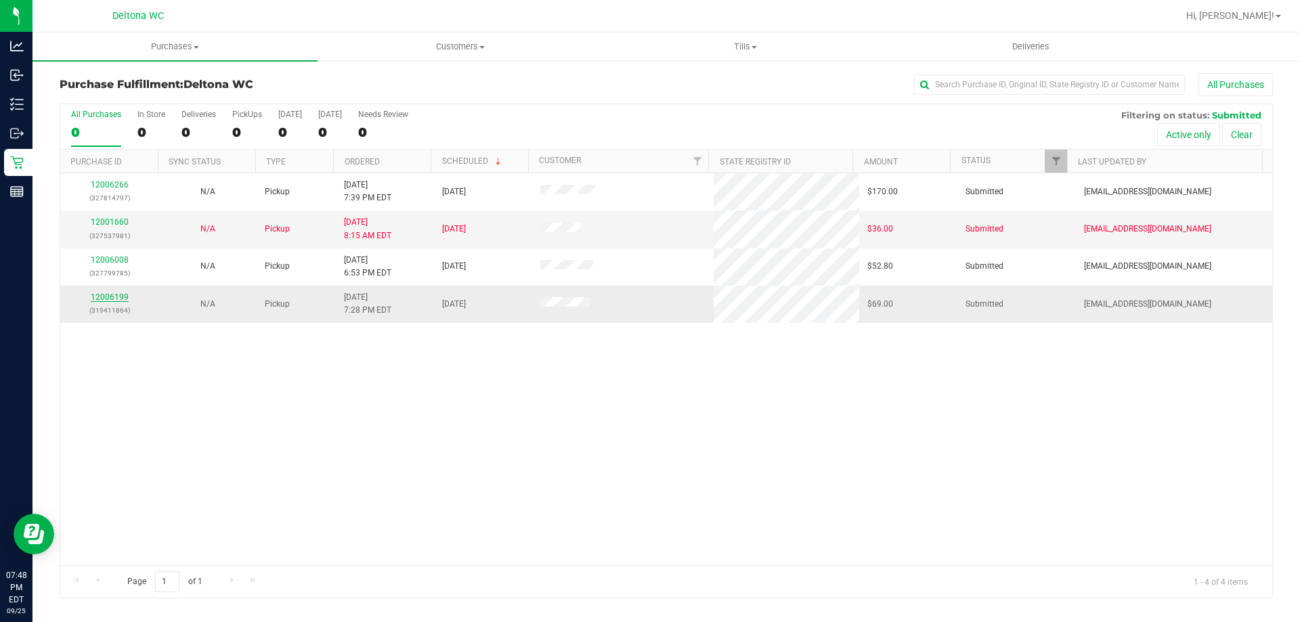
click at [121, 299] on link "12006199" at bounding box center [110, 297] width 38 height 9
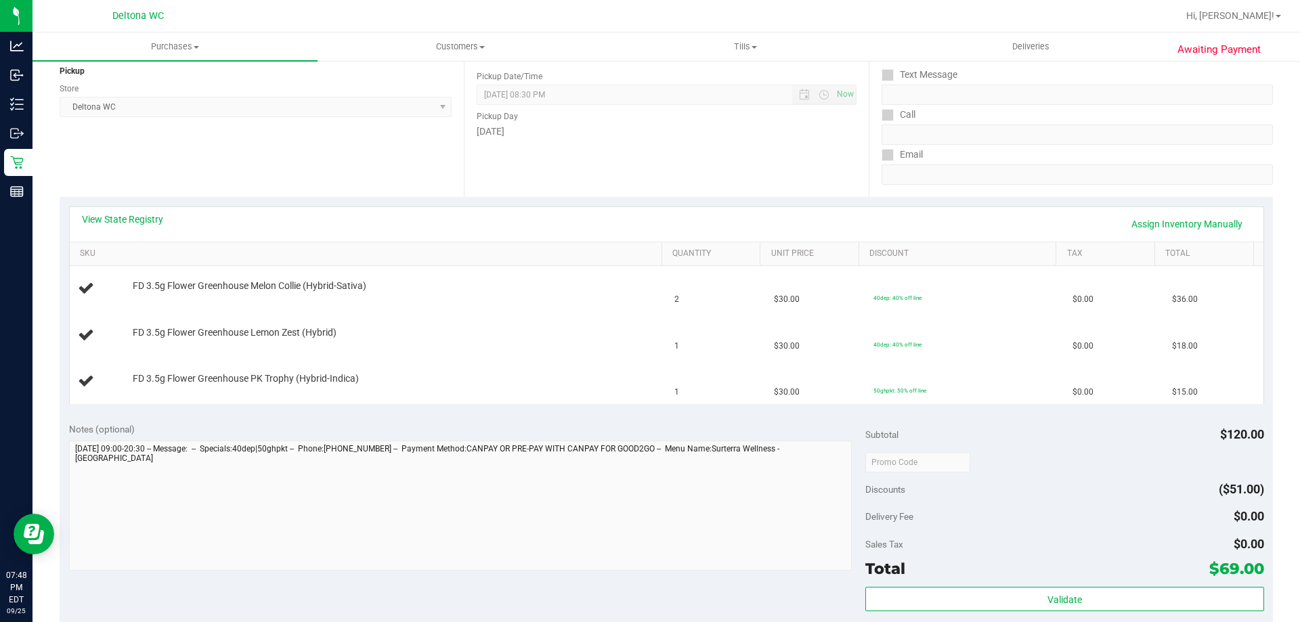
scroll to position [203, 0]
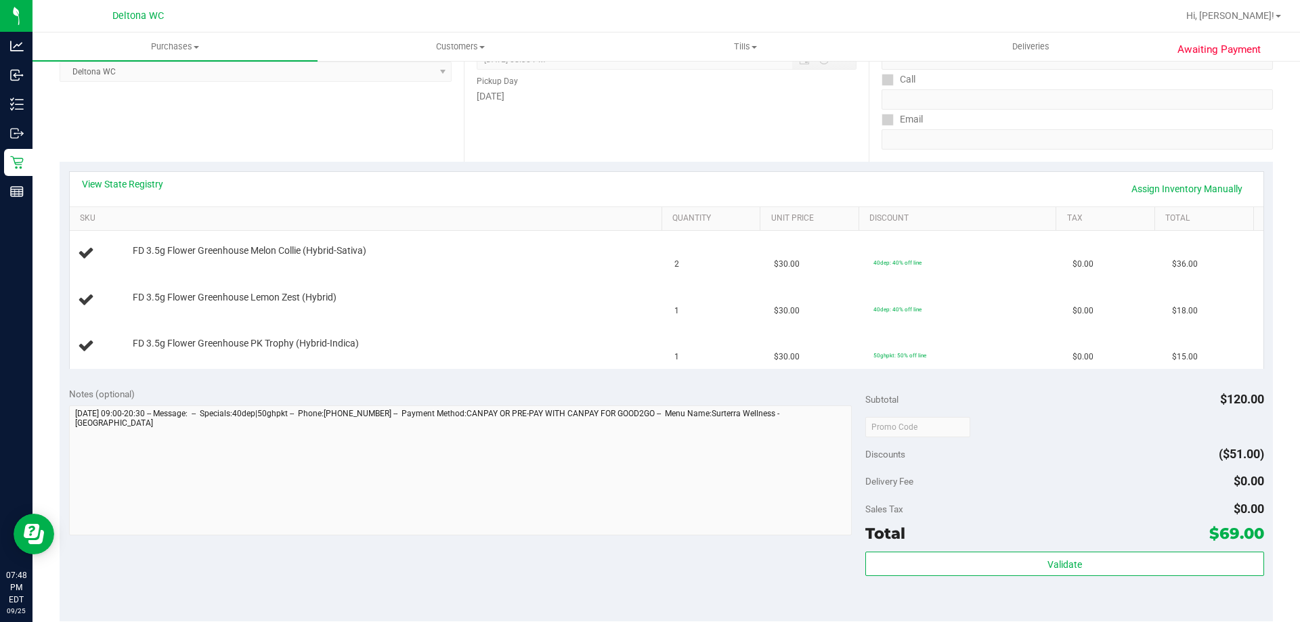
drag, startPoint x: 498, startPoint y: 202, endPoint x: 498, endPoint y: 186, distance: 16.3
click at [501, 201] on div "View State Registry Assign Inventory Manually" at bounding box center [667, 189] width 1194 height 35
click at [500, 161] on div "Date Pickup Date/Time 09/25/2025 Now 09/25/2025 08:30 PM Now Pickup Day Thursday" at bounding box center [666, 79] width 404 height 166
click at [700, 366] on td "1" at bounding box center [716, 346] width 100 height 45
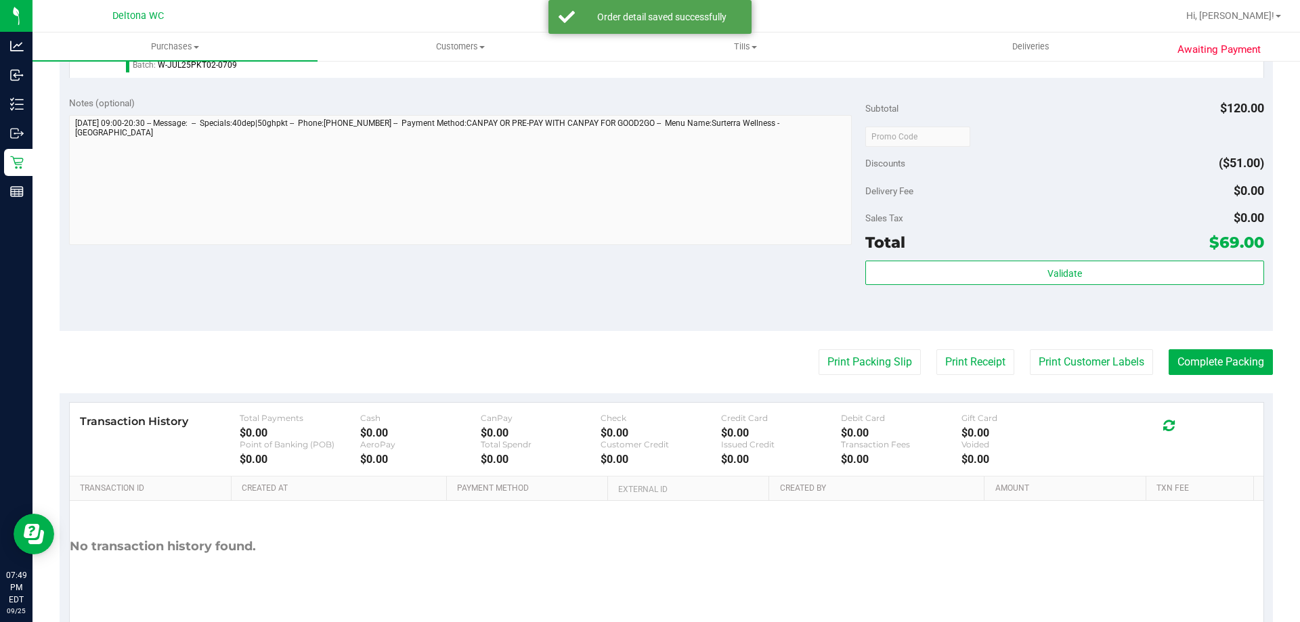
scroll to position [609, 0]
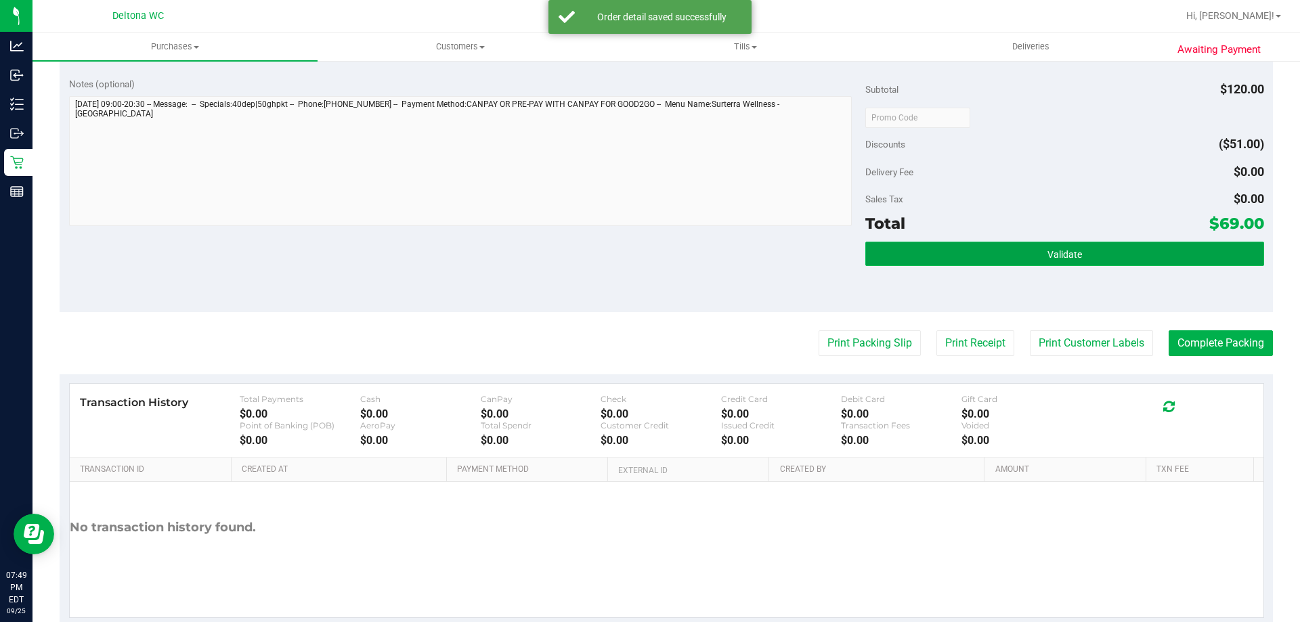
click at [966, 251] on button "Validate" at bounding box center [1064, 254] width 398 height 24
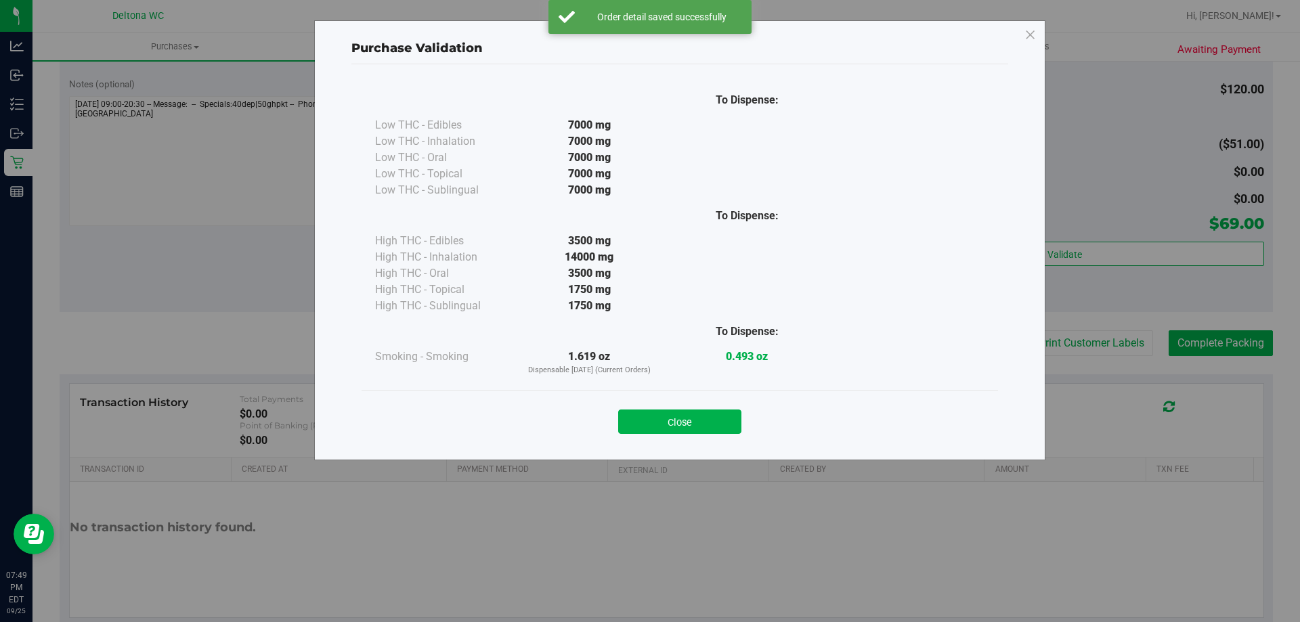
click at [678, 428] on button "Close" at bounding box center [679, 422] width 123 height 24
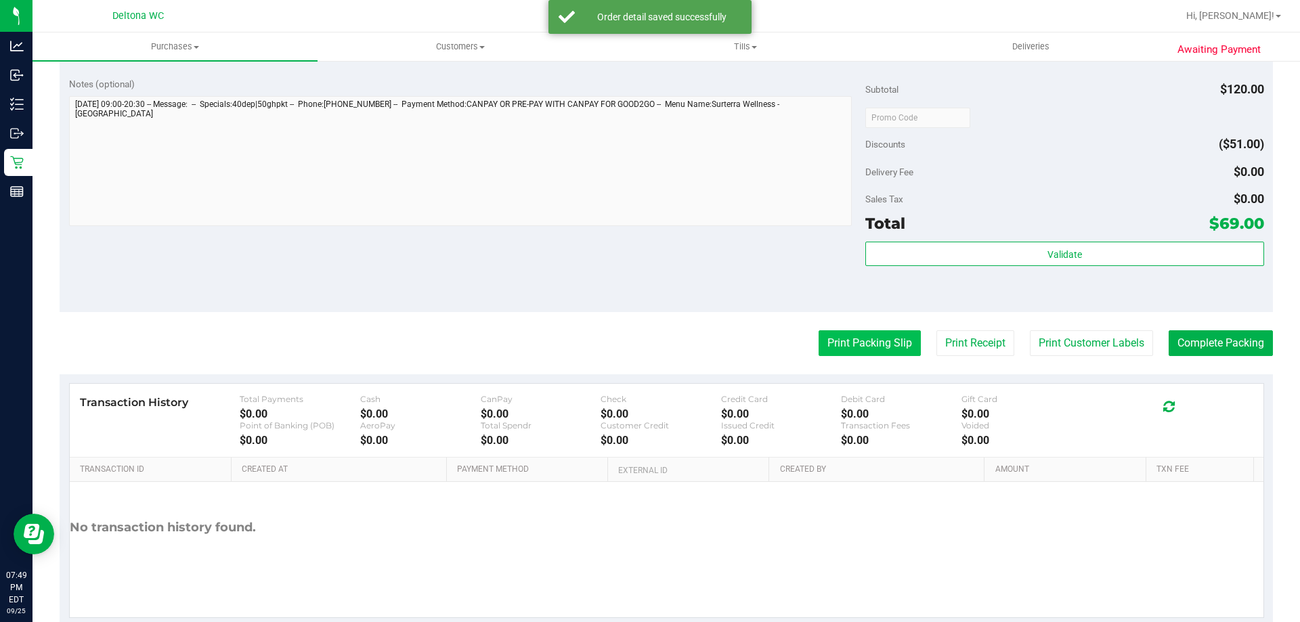
click at [889, 349] on button "Print Packing Slip" at bounding box center [870, 343] width 102 height 26
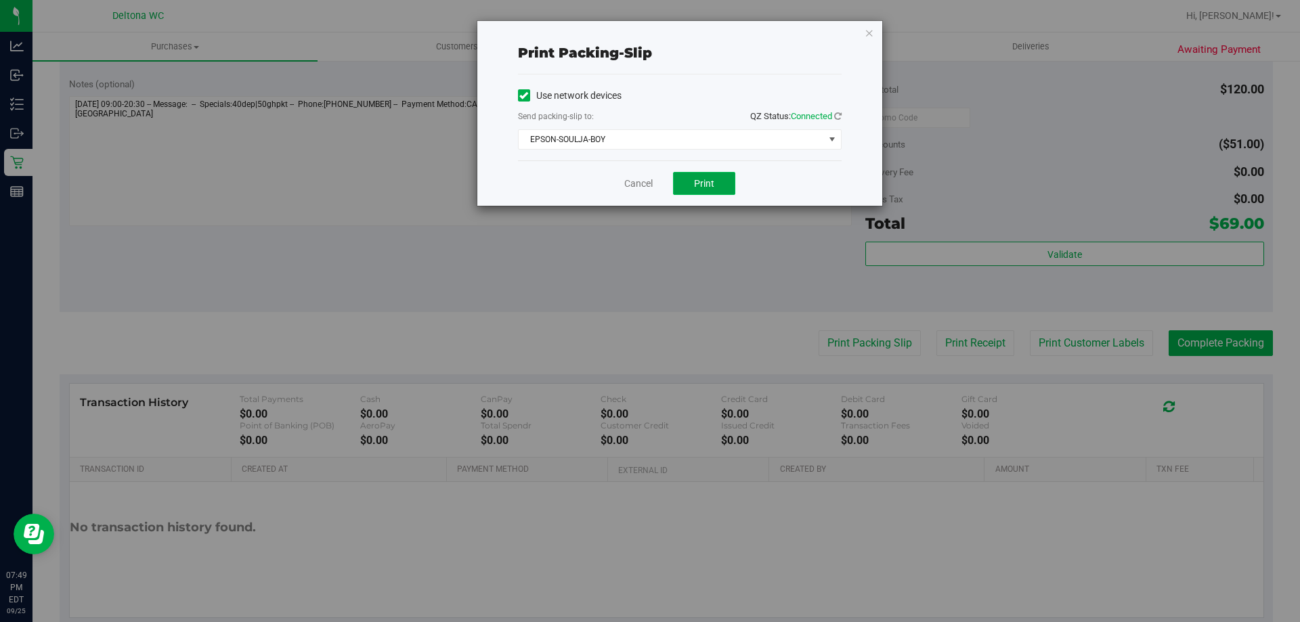
click at [693, 183] on button "Print" at bounding box center [704, 183] width 62 height 23
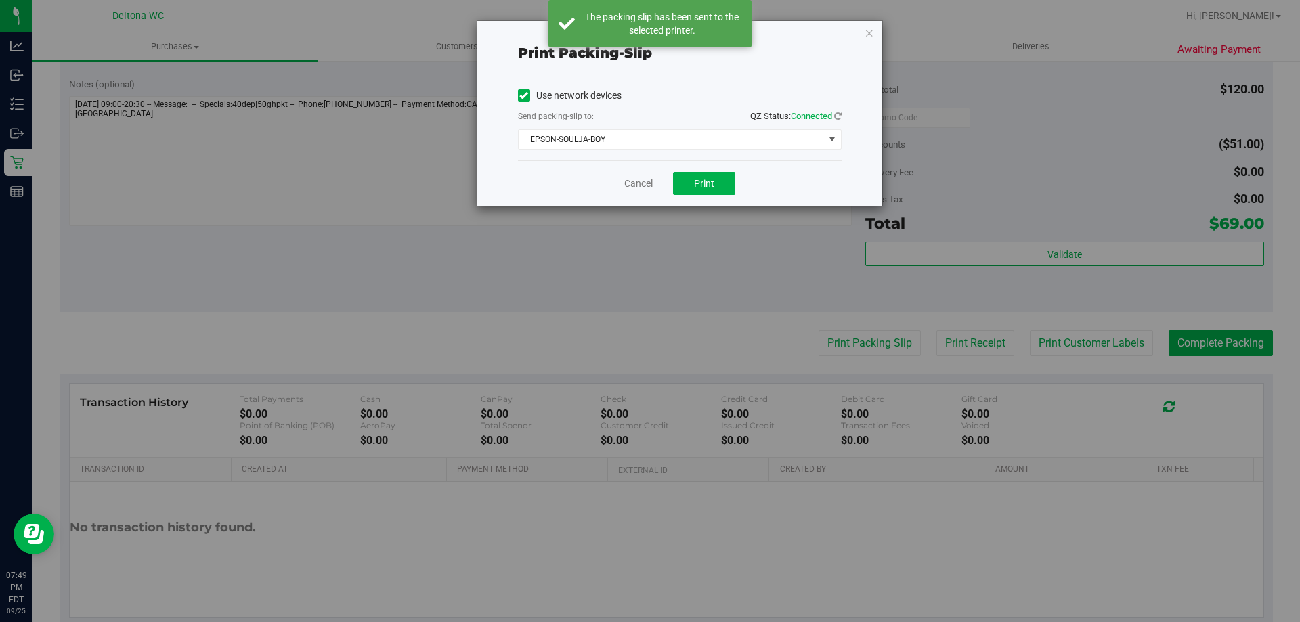
click at [647, 191] on div "Cancel Print" at bounding box center [680, 182] width 324 height 45
click at [644, 175] on div "Cancel Print" at bounding box center [680, 182] width 324 height 45
click at [647, 186] on link "Cancel" at bounding box center [638, 184] width 28 height 14
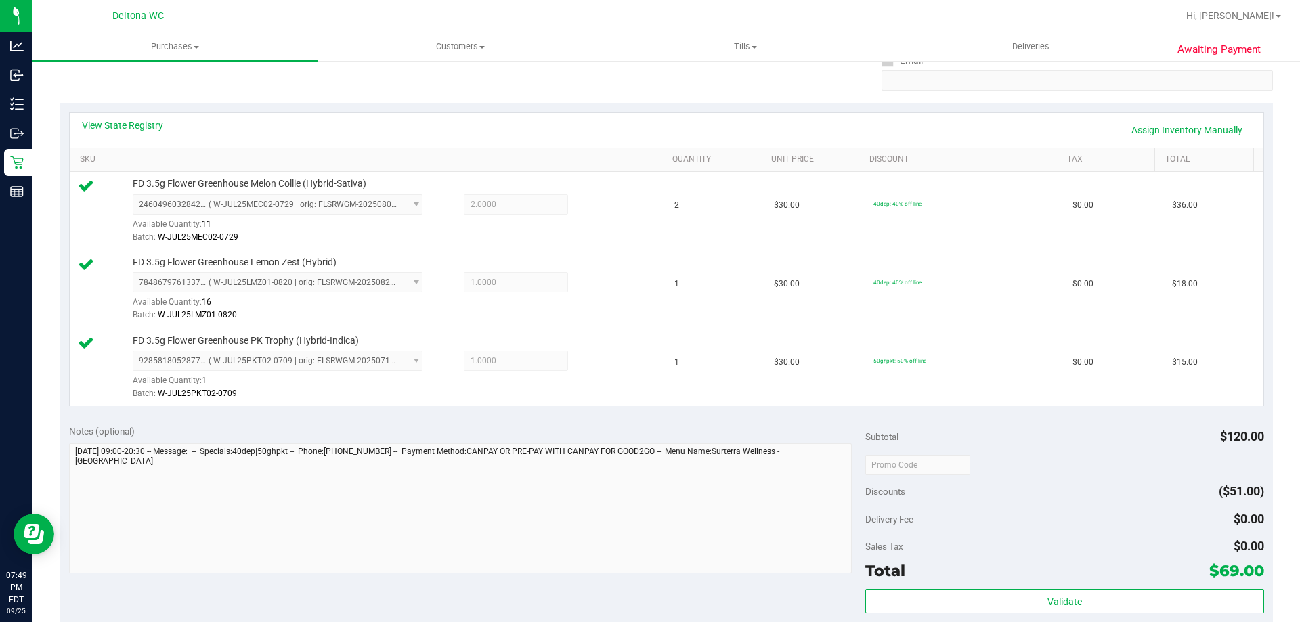
scroll to position [474, 0]
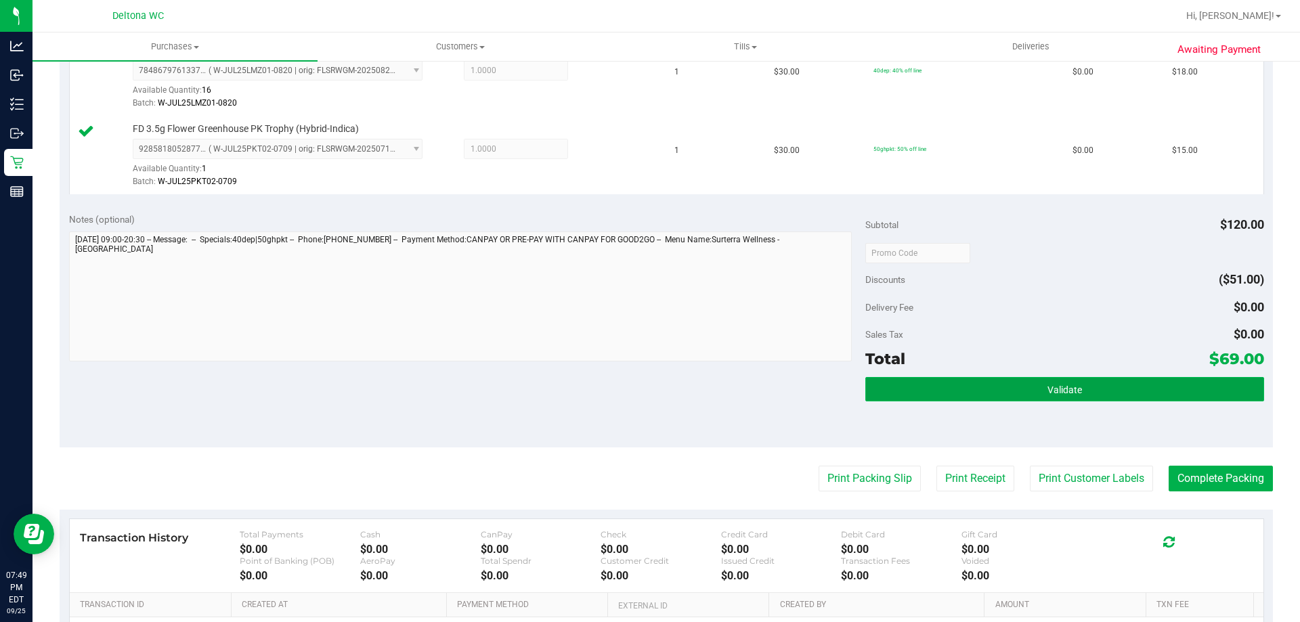
click at [1196, 400] on button "Validate" at bounding box center [1064, 389] width 398 height 24
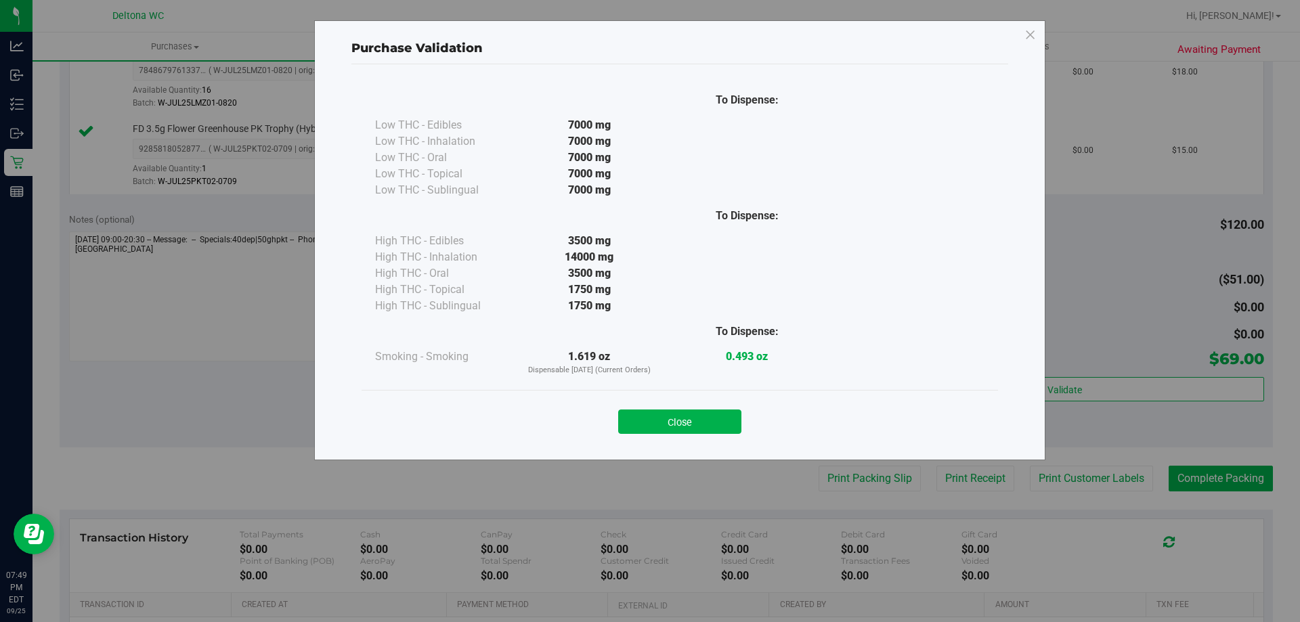
click at [652, 414] on button "Close" at bounding box center [679, 422] width 123 height 24
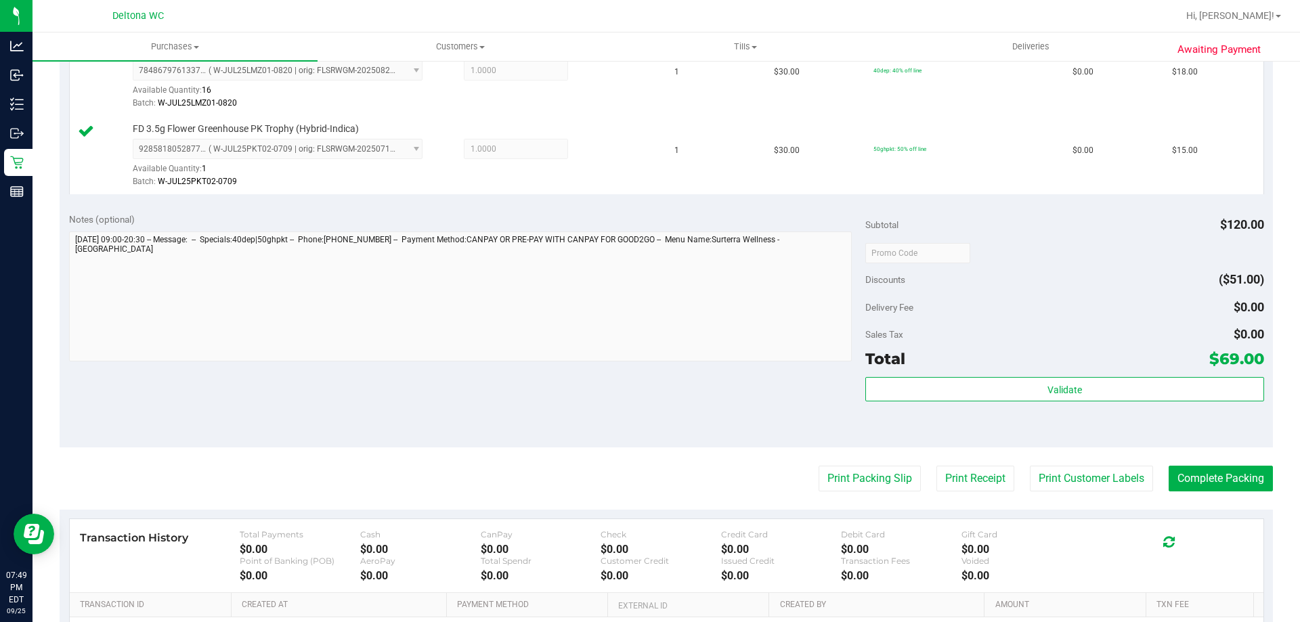
click at [1172, 460] on purchase-details "Back Edit Purchase Cancel Purchase View Profile # 12006199 BioTrack ID: - Submi…" at bounding box center [667, 181] width 1214 height 1164
click at [1182, 471] on button "Complete Packing" at bounding box center [1221, 479] width 104 height 26
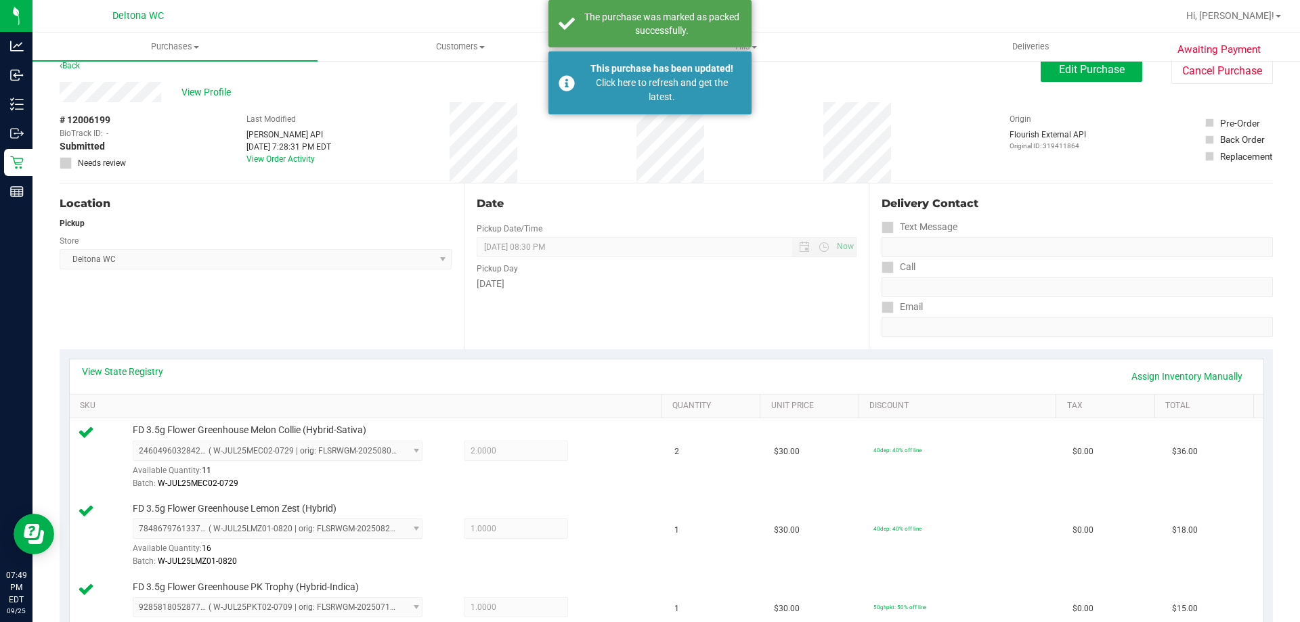
scroll to position [0, 0]
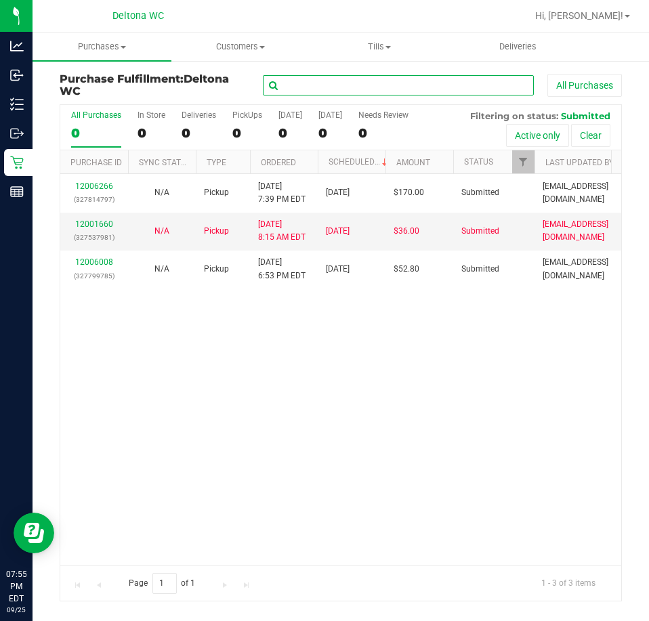
click at [350, 84] on input "text" at bounding box center [398, 85] width 271 height 20
type input "brittany"
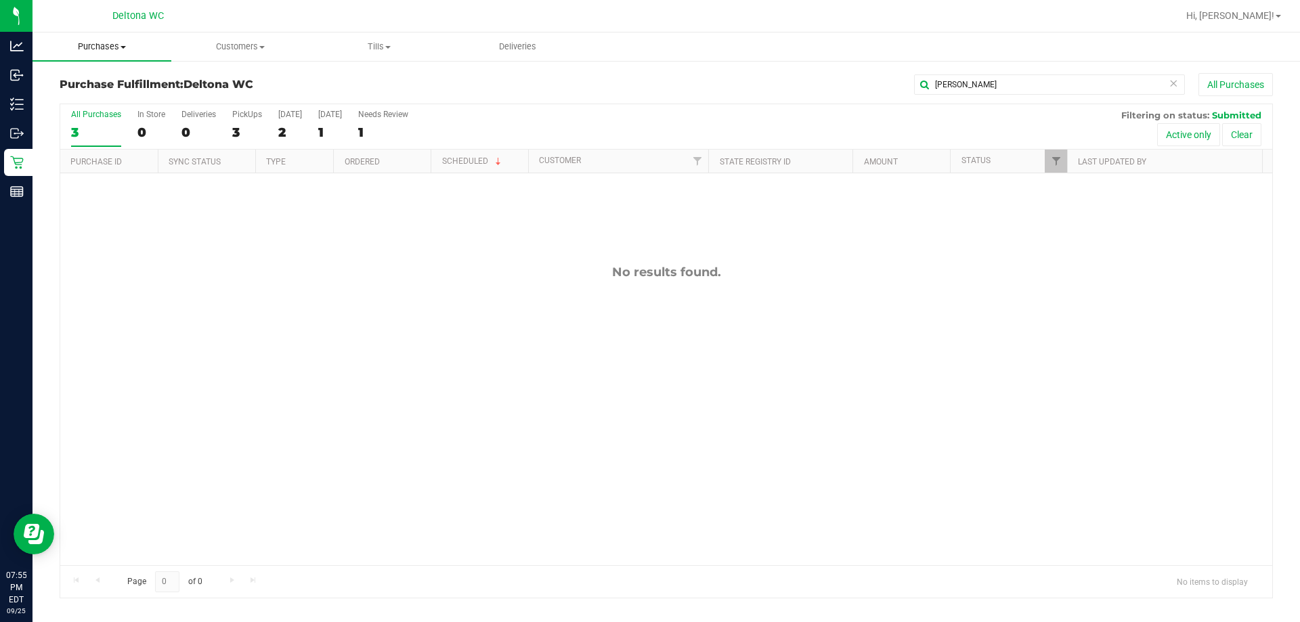
click at [123, 44] on span "Purchases" at bounding box center [102, 47] width 139 height 12
click at [109, 83] on span "Summary of purchases" at bounding box center [102, 82] width 139 height 12
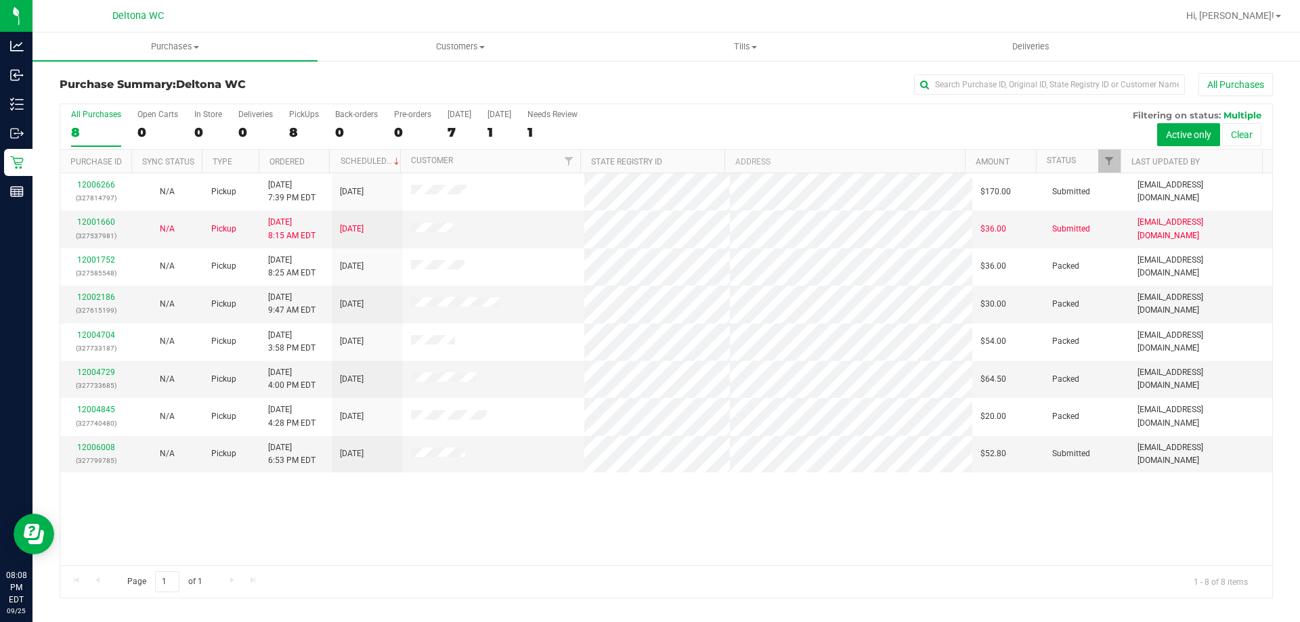
click at [505, 517] on div "12006266 (327814797) N/A Pickup [DATE] 7:39 PM EDT 9/26/2025 $170.00 Submitted …" at bounding box center [666, 369] width 1212 height 392
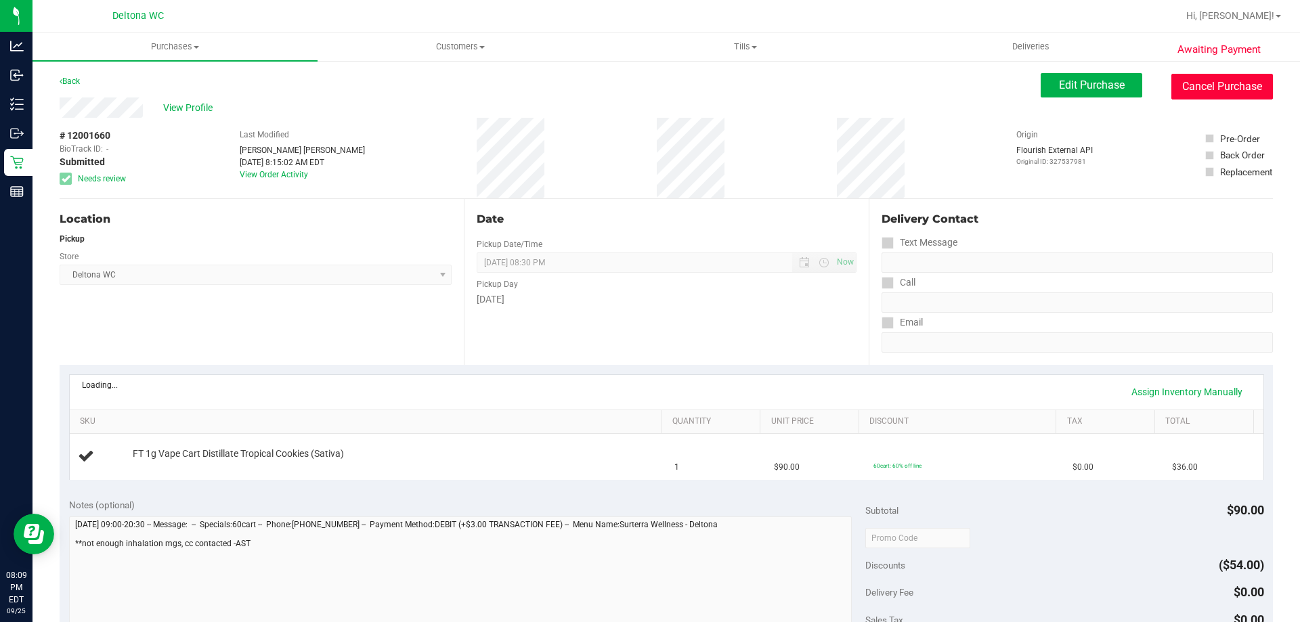
click at [1235, 81] on button "Cancel Purchase" at bounding box center [1223, 87] width 102 height 26
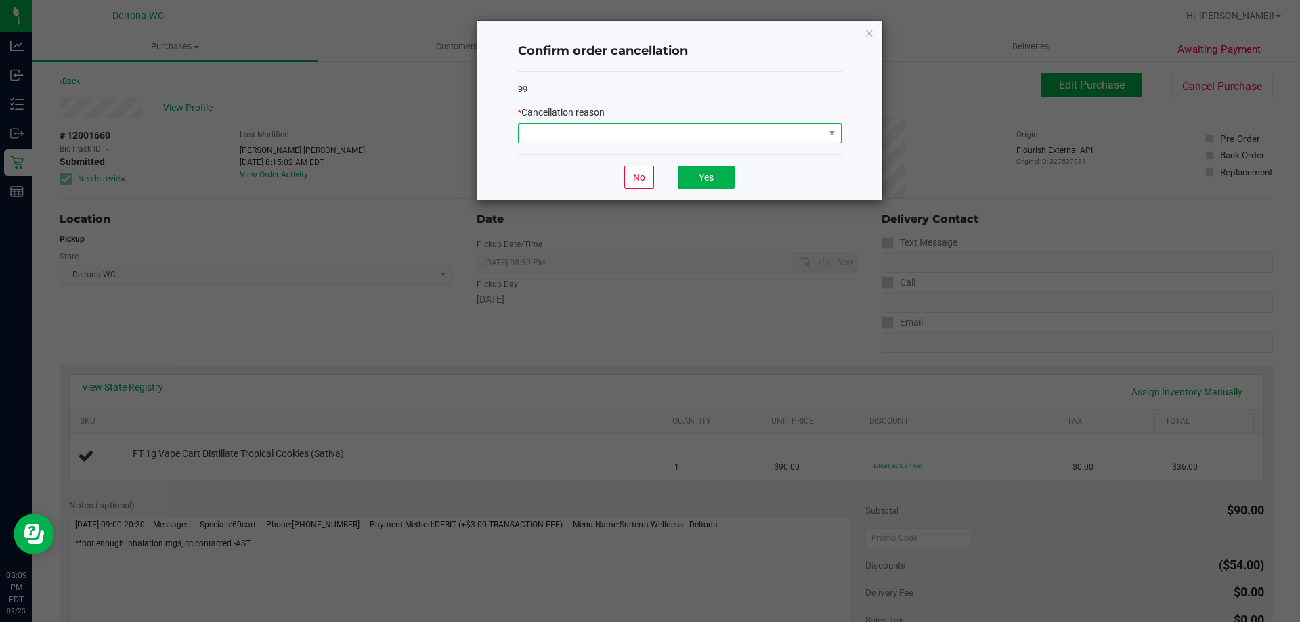
click at [716, 141] on span at bounding box center [671, 133] width 305 height 19
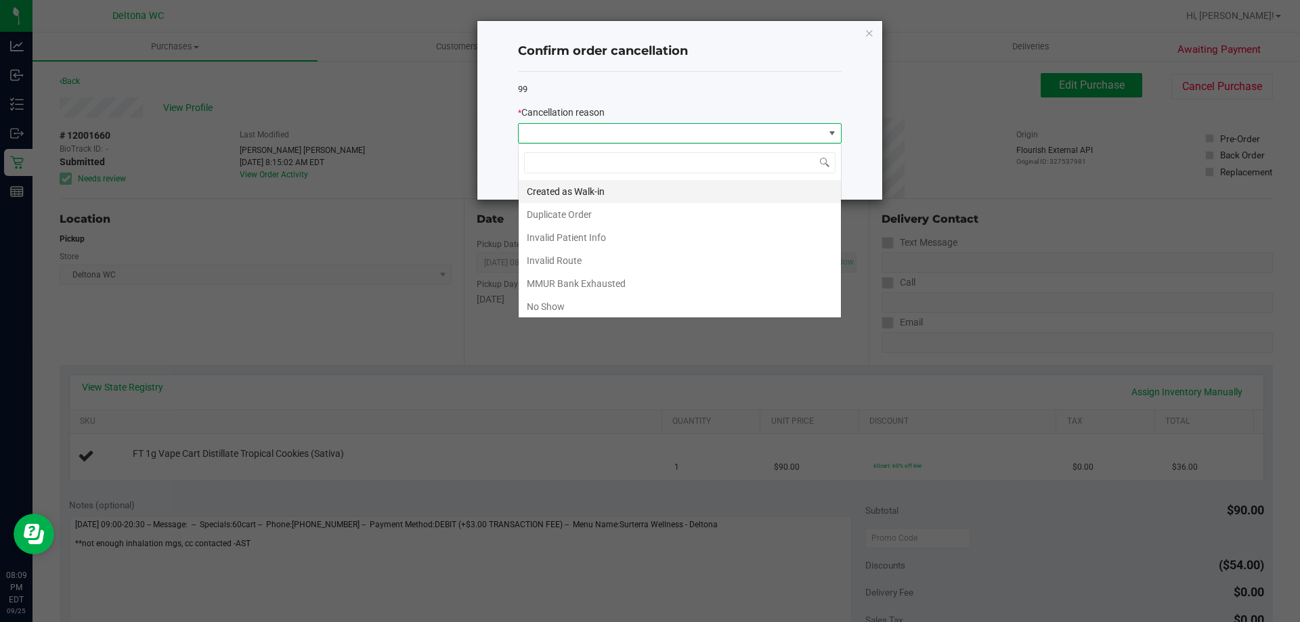
scroll to position [20, 324]
click at [643, 302] on li "No Show" at bounding box center [680, 306] width 322 height 23
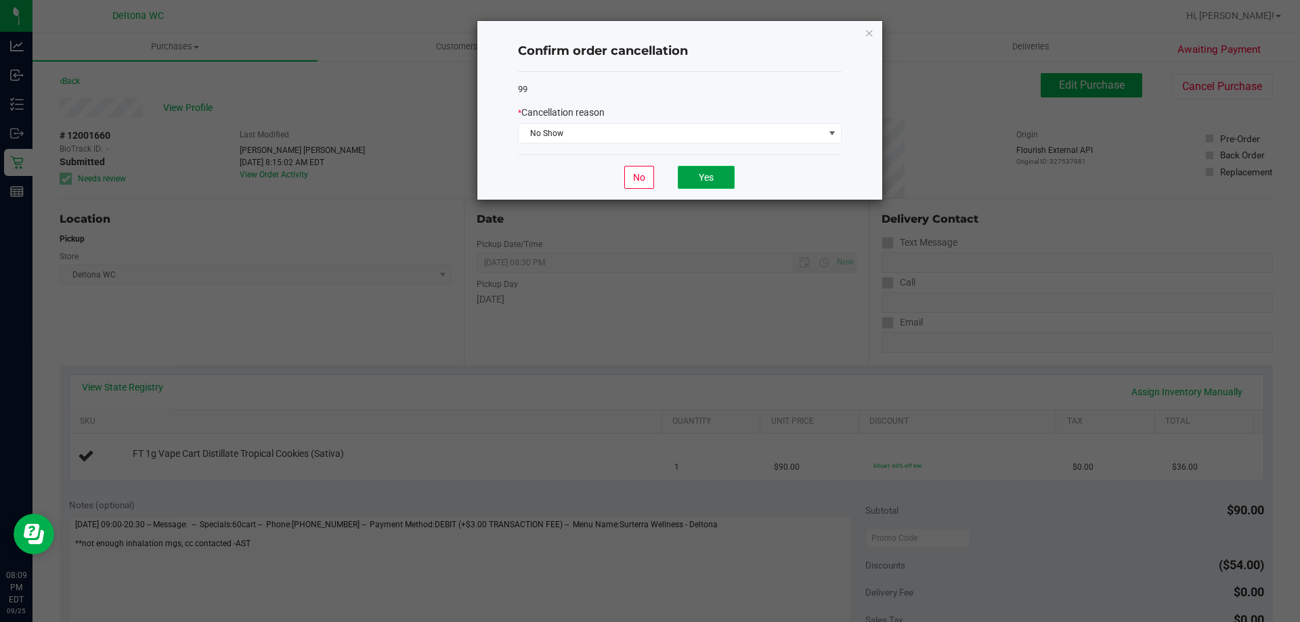
click at [709, 167] on button "Yes" at bounding box center [706, 177] width 57 height 23
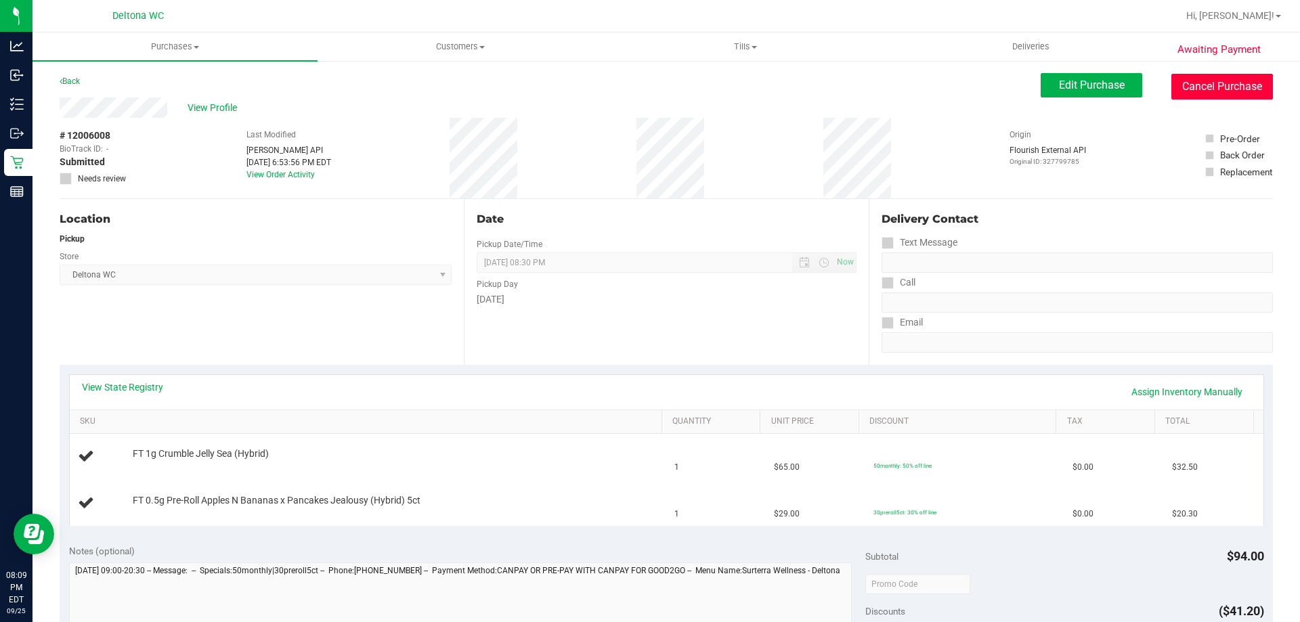
click at [1218, 83] on button "Cancel Purchase" at bounding box center [1223, 87] width 102 height 26
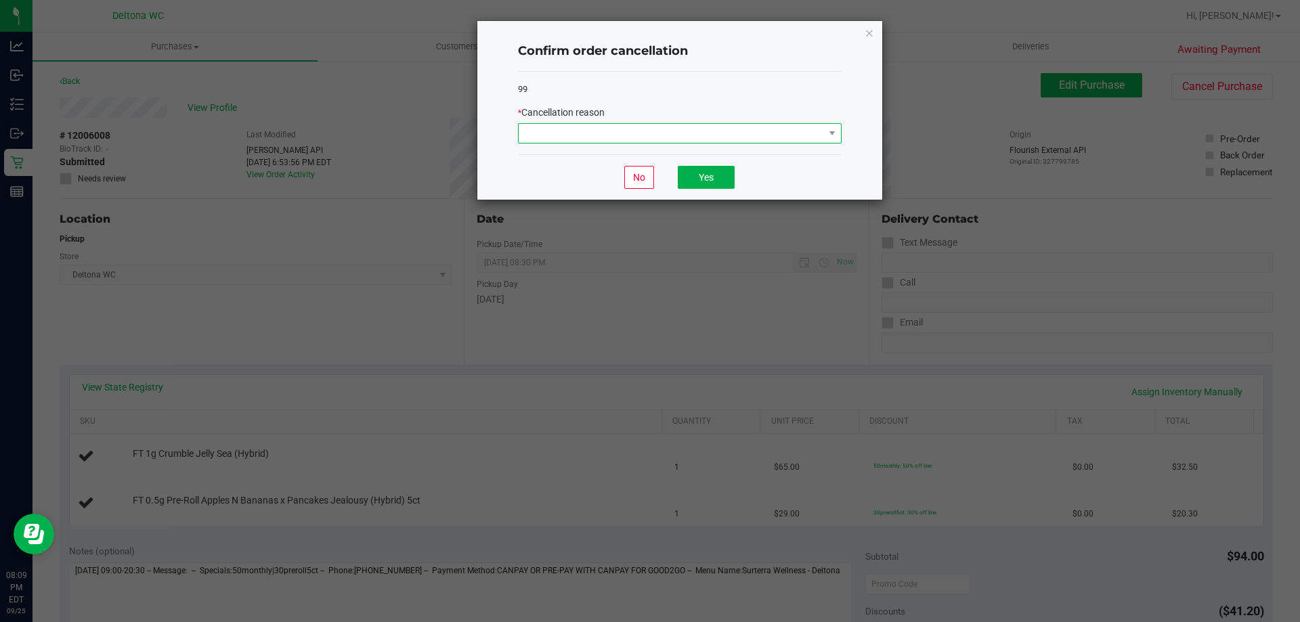
click at [679, 128] on span at bounding box center [671, 133] width 305 height 19
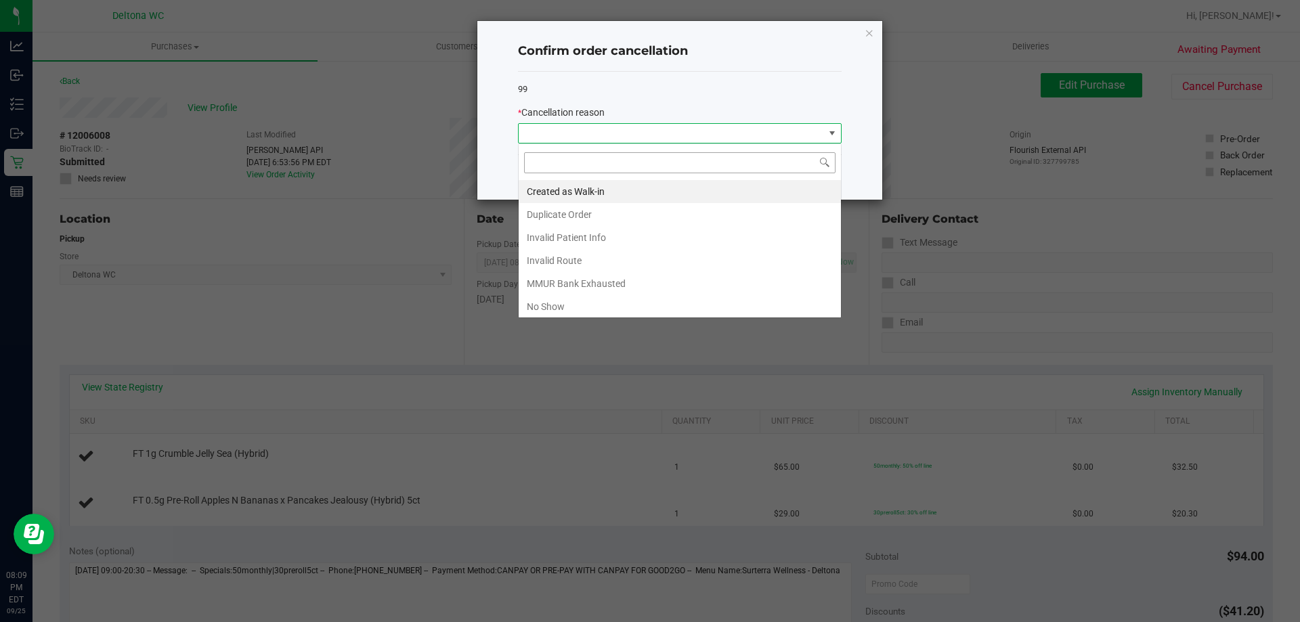
scroll to position [20, 324]
click at [593, 305] on li "No Show" at bounding box center [680, 306] width 322 height 23
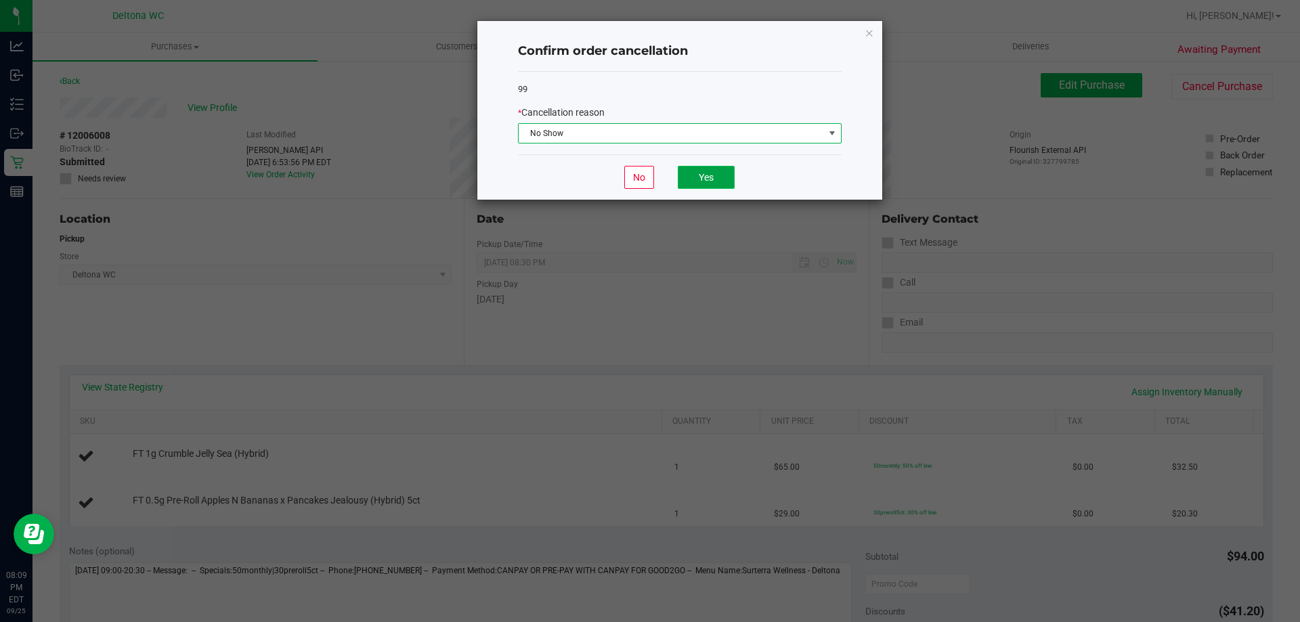
click at [723, 179] on button "Yes" at bounding box center [706, 177] width 57 height 23
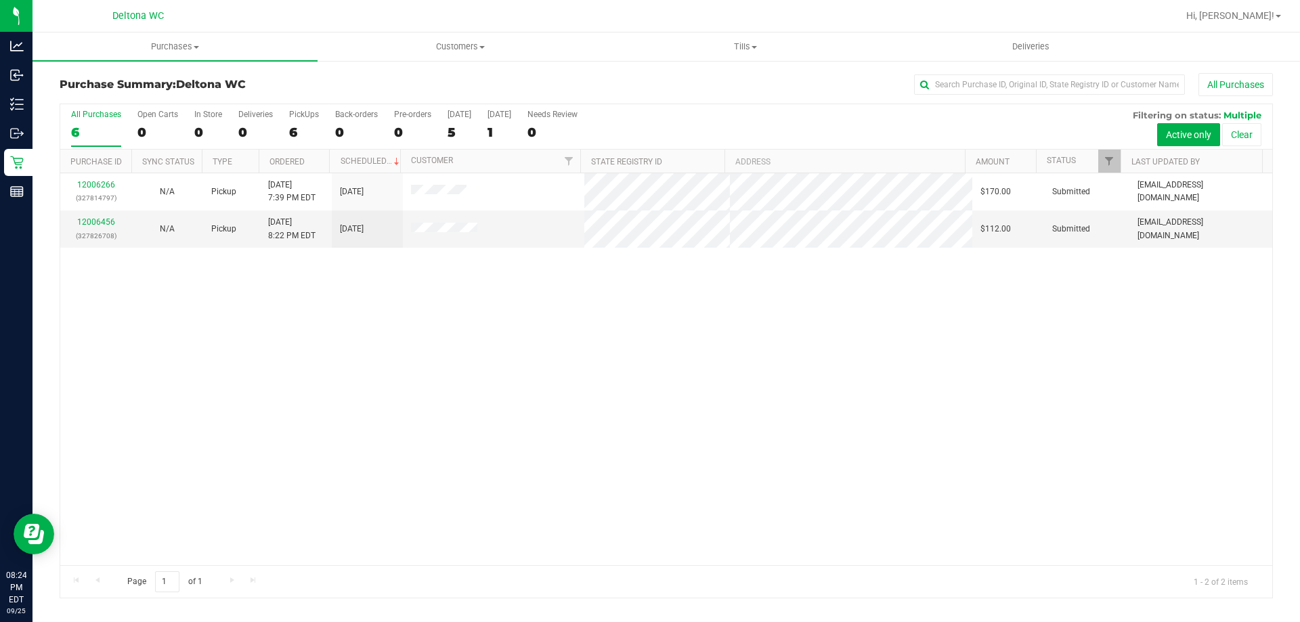
click at [427, 348] on div "12006266 (327814797) N/A Pickup 9/25/2025 7:39 PM EDT 9/26/2025 $170.00 Submitt…" at bounding box center [666, 369] width 1212 height 392
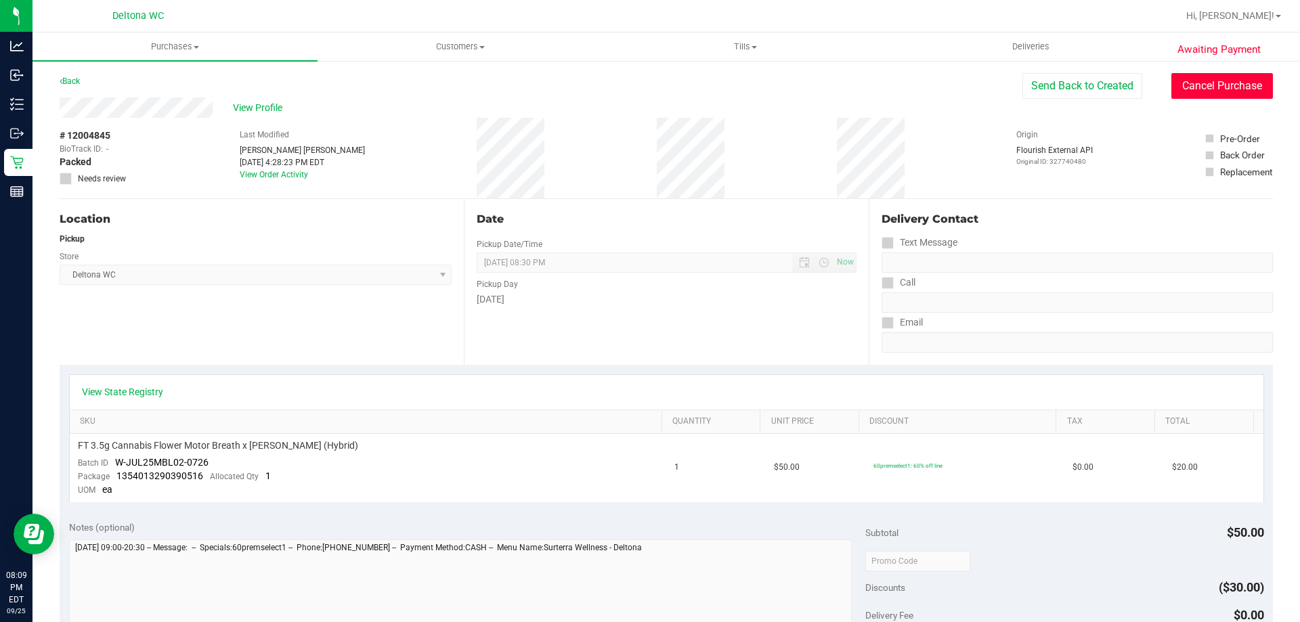
click at [1214, 79] on button "Cancel Purchase" at bounding box center [1223, 86] width 102 height 26
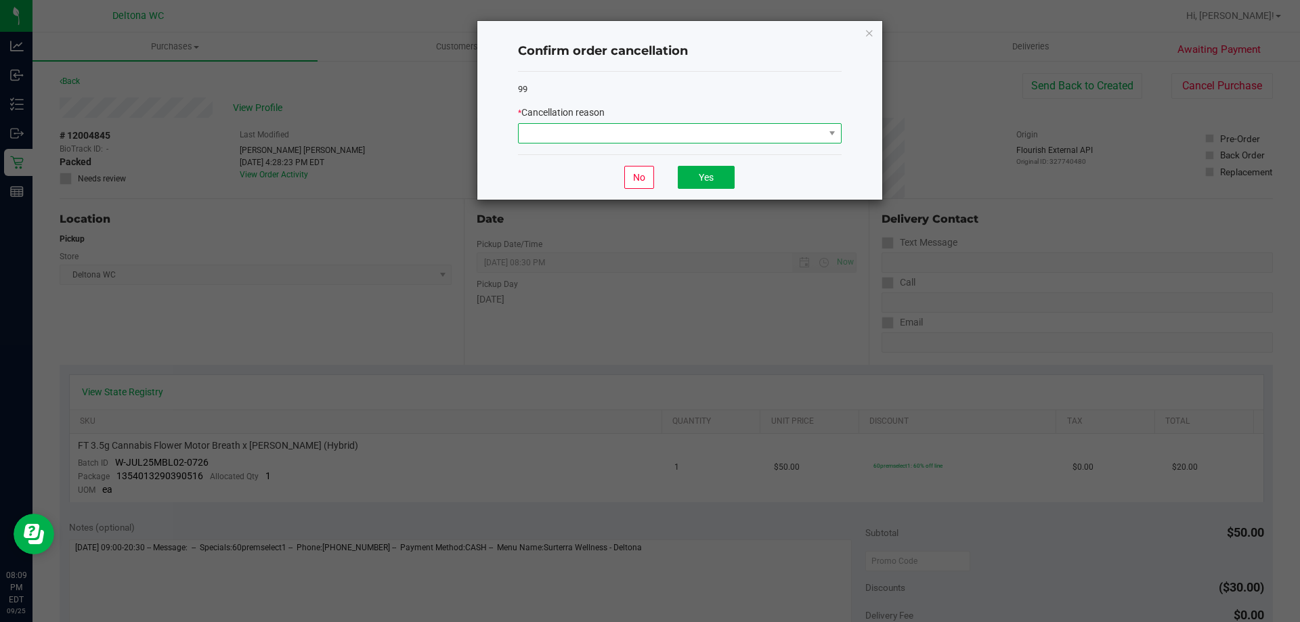
click at [806, 133] on span at bounding box center [671, 133] width 305 height 19
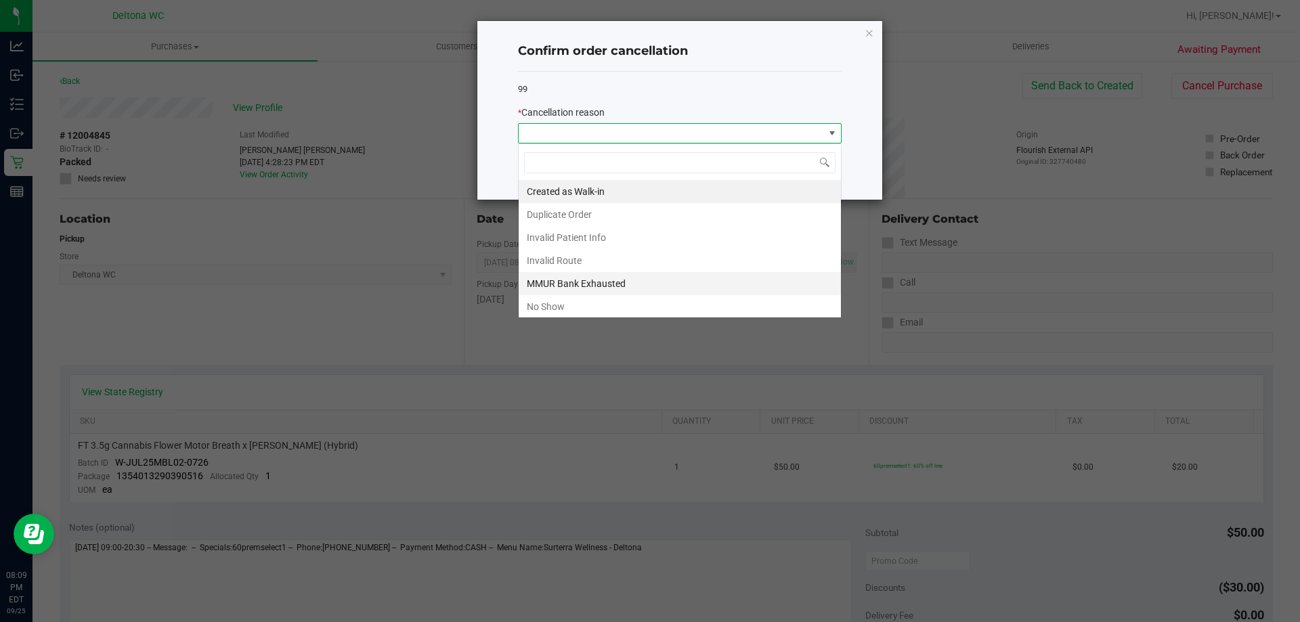
scroll to position [20, 324]
click at [670, 303] on li "No Show" at bounding box center [680, 306] width 322 height 23
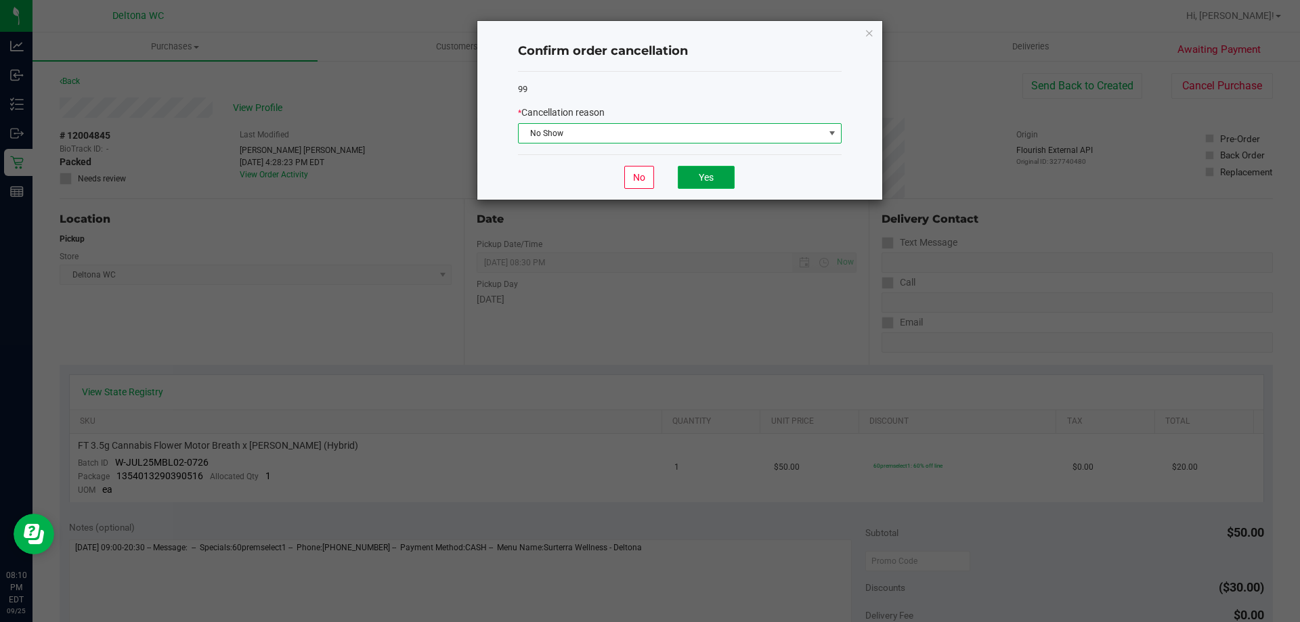
click at [729, 178] on button "Yes" at bounding box center [706, 177] width 57 height 23
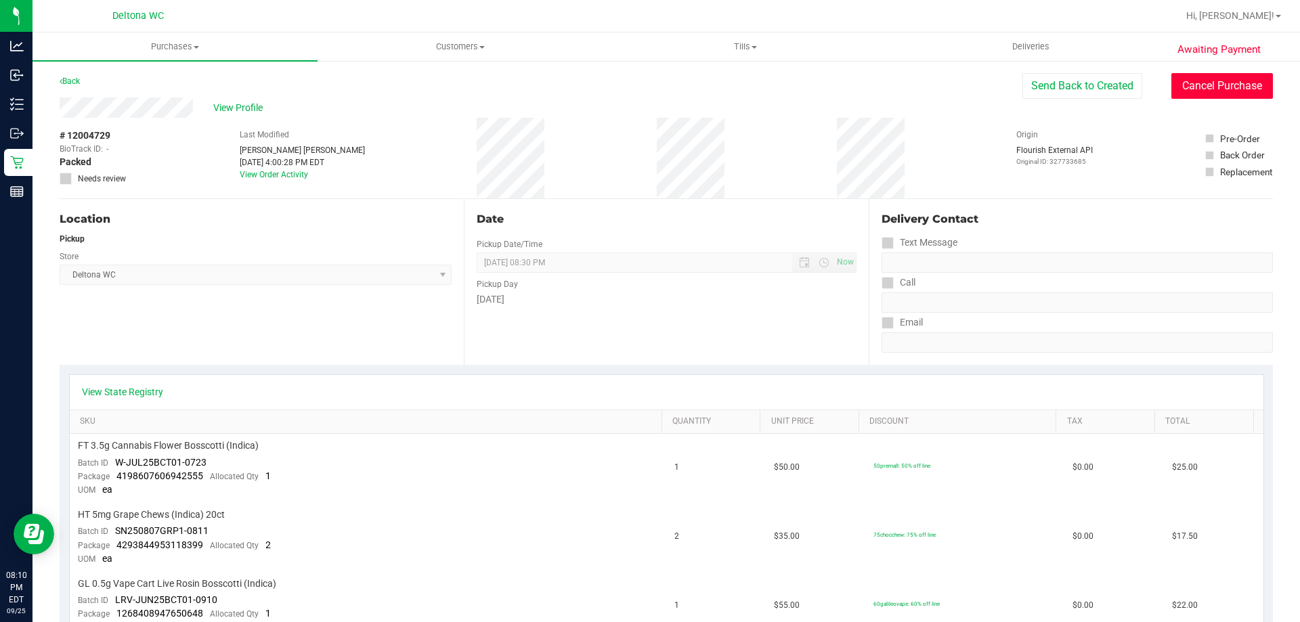
click at [1179, 89] on button "Cancel Purchase" at bounding box center [1223, 86] width 102 height 26
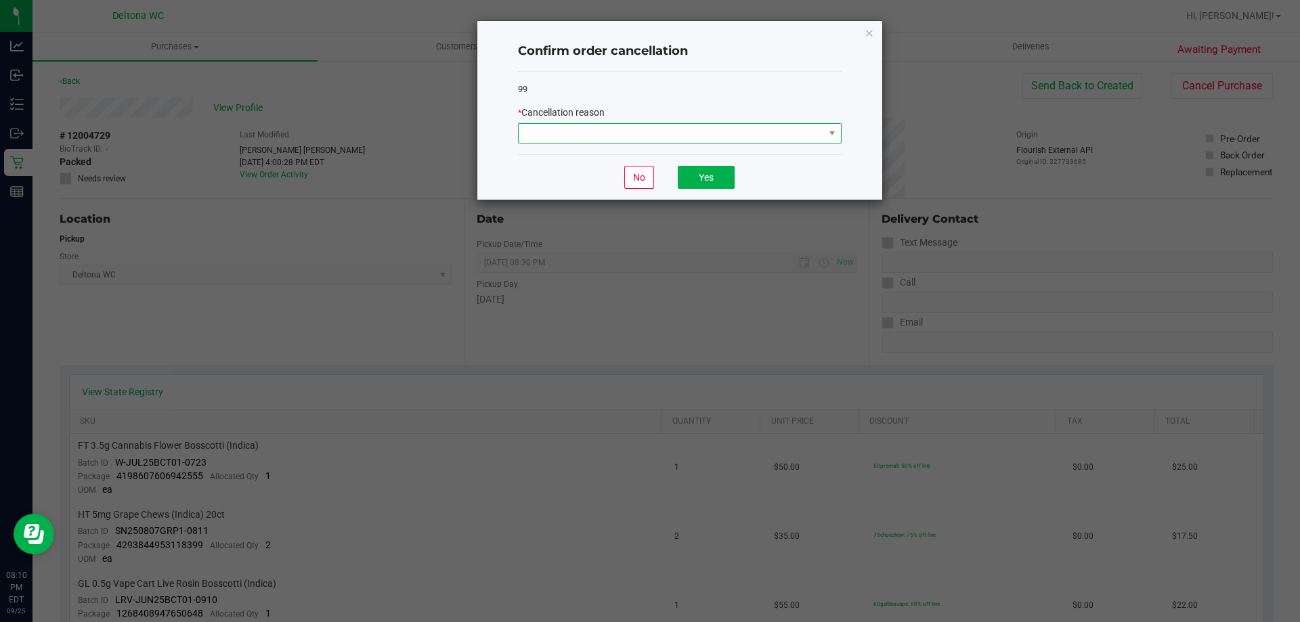
click at [662, 137] on span at bounding box center [671, 133] width 305 height 19
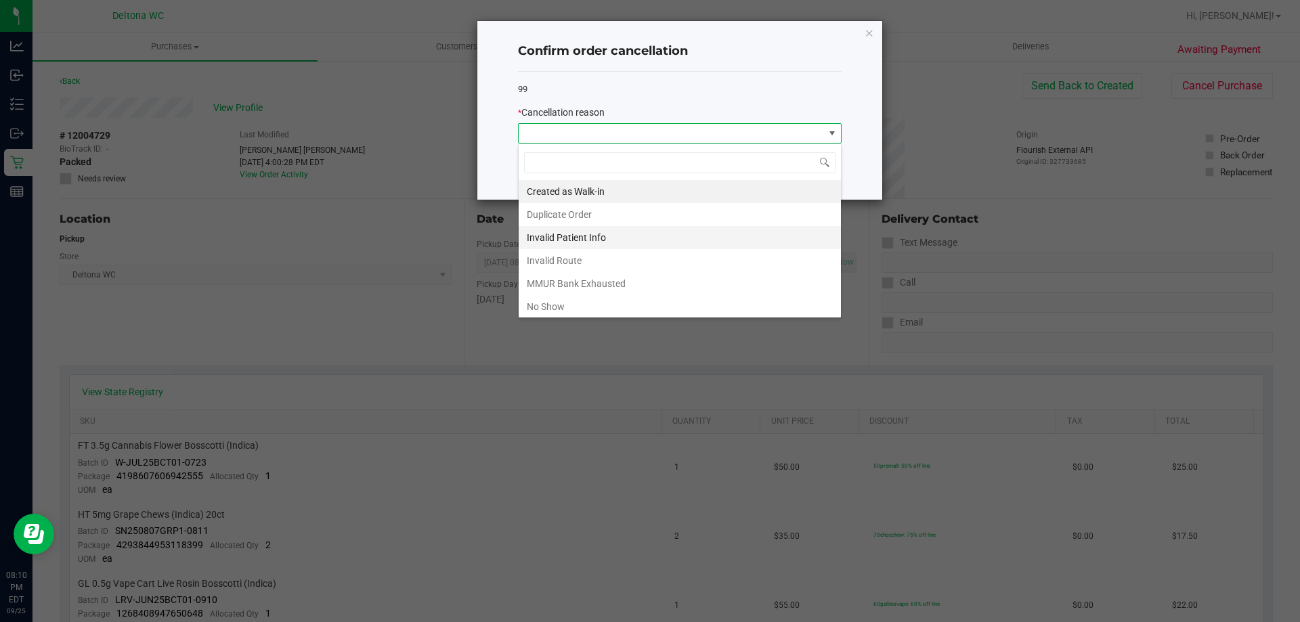
scroll to position [20, 324]
click at [532, 308] on li "No Show" at bounding box center [680, 306] width 322 height 23
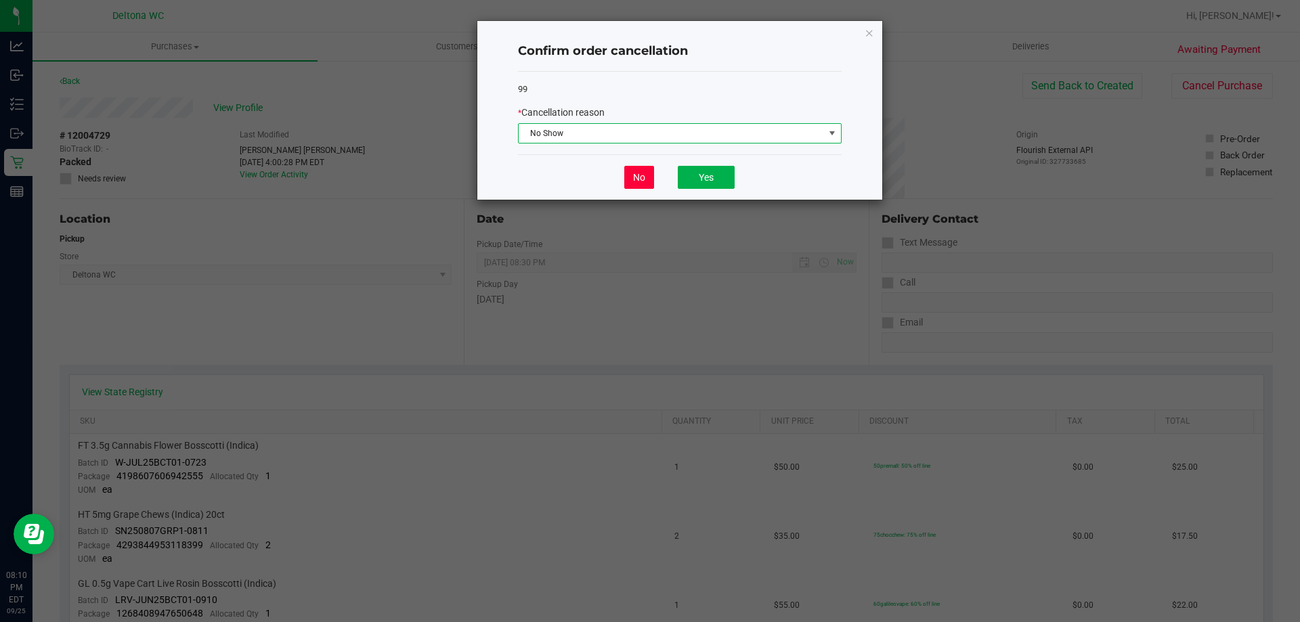
click at [638, 175] on button "No" at bounding box center [639, 177] width 30 height 23
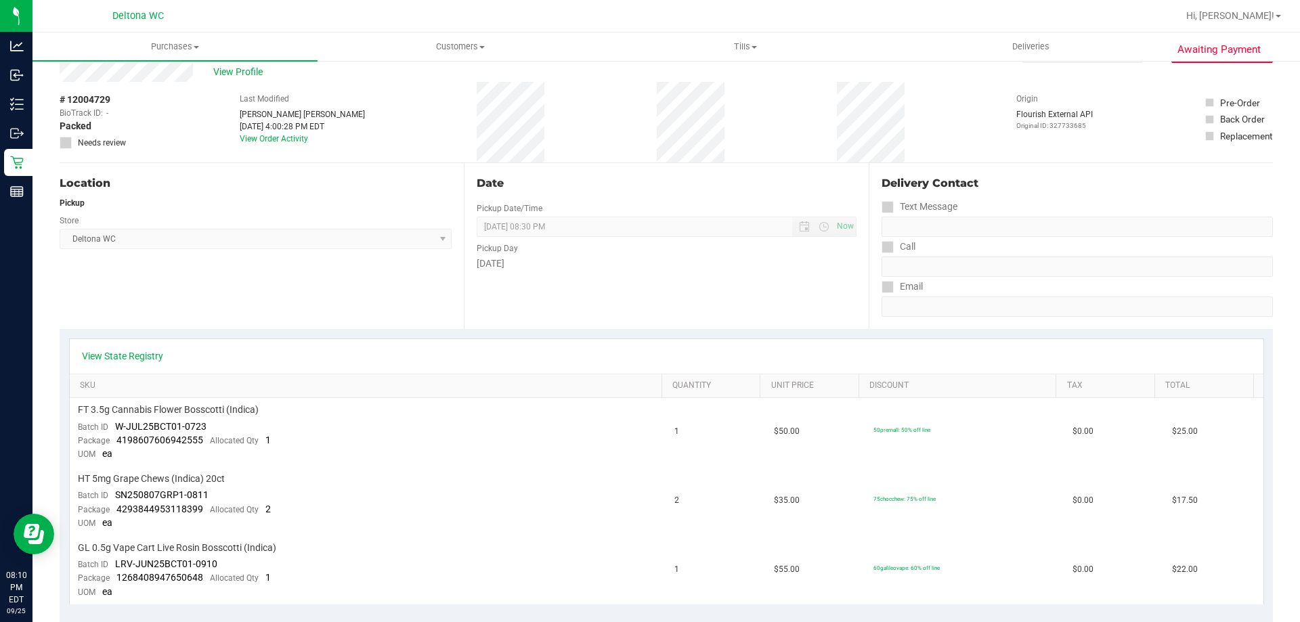
scroll to position [0, 0]
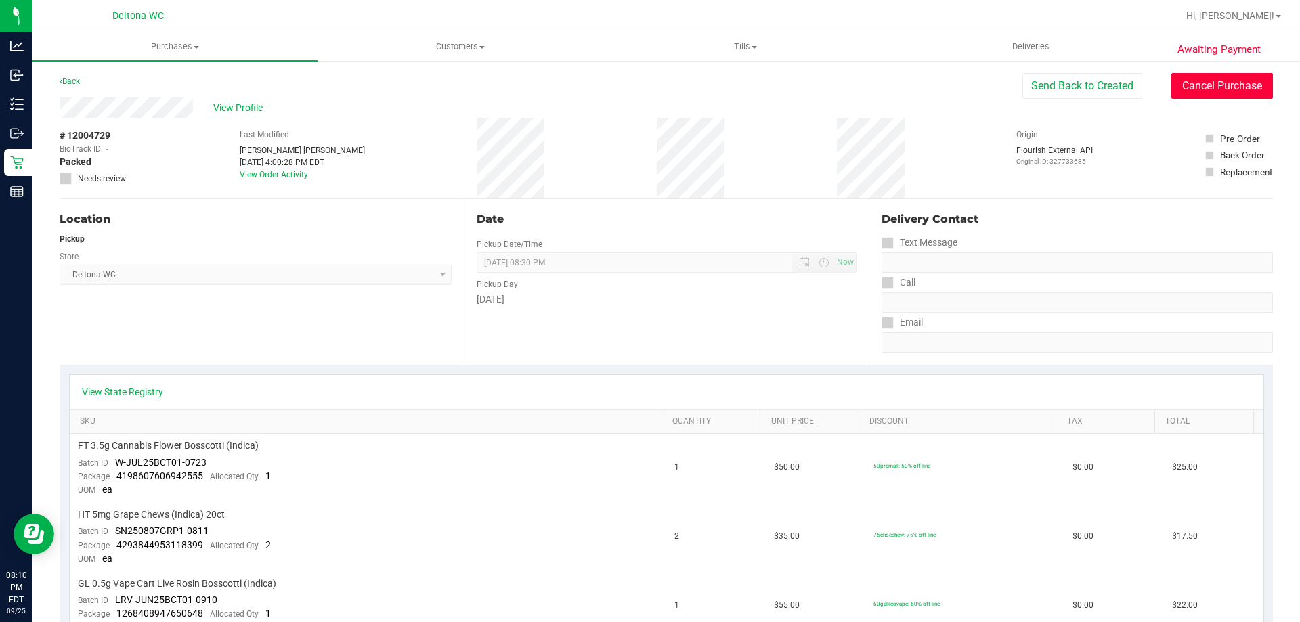
click at [1200, 82] on button "Cancel Purchase" at bounding box center [1223, 86] width 102 height 26
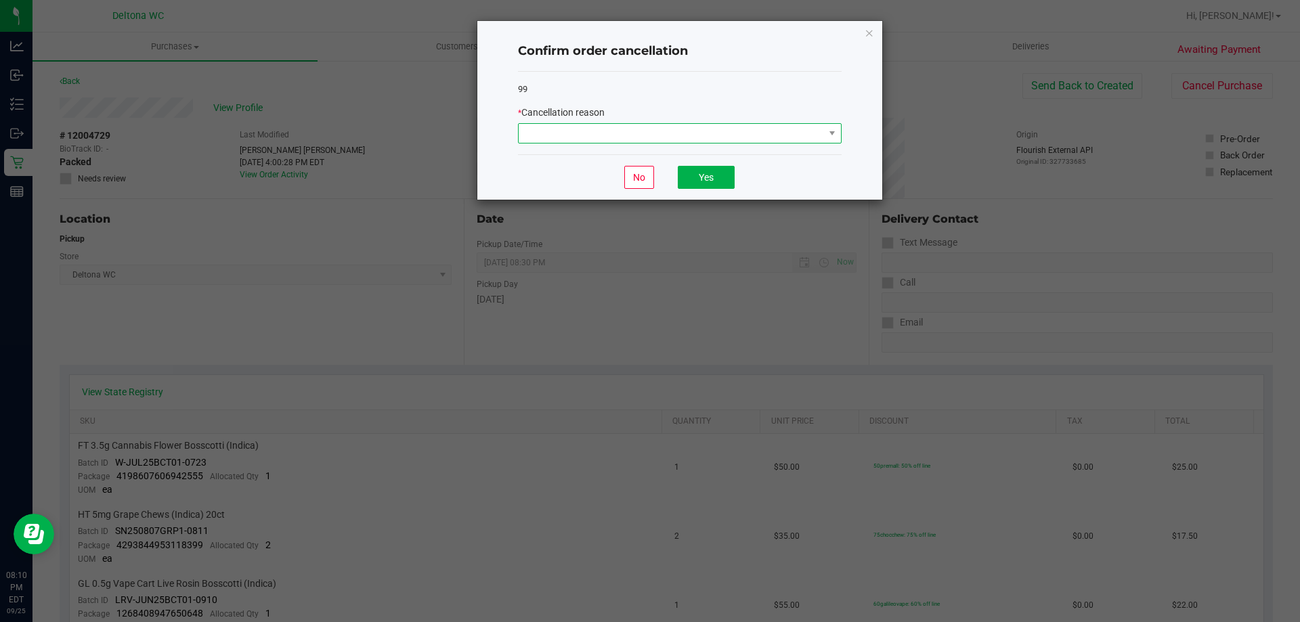
click at [800, 134] on span at bounding box center [671, 133] width 305 height 19
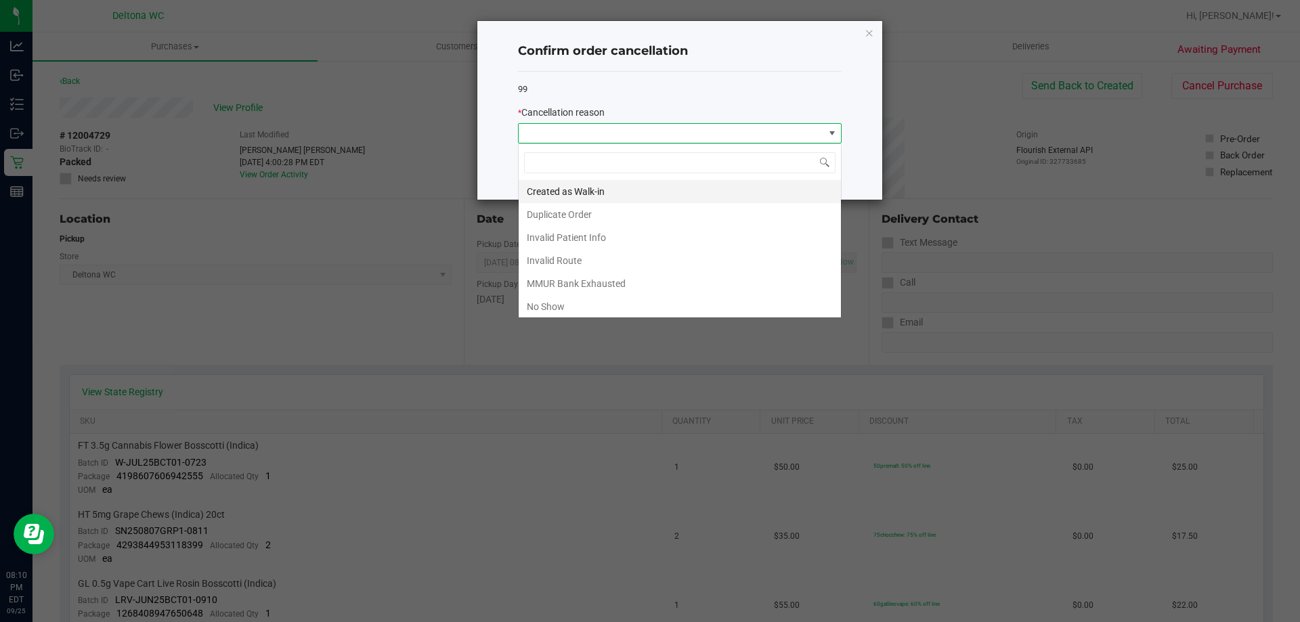
scroll to position [20, 324]
click at [660, 299] on li "No Show" at bounding box center [680, 306] width 322 height 23
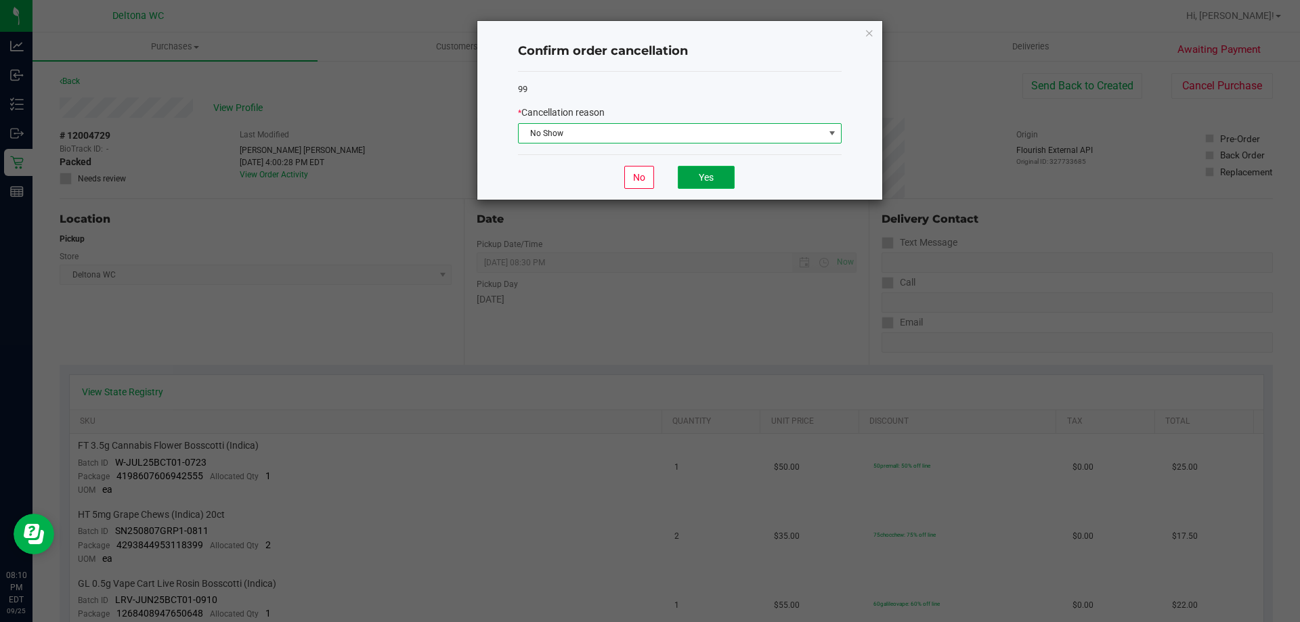
click at [714, 177] on button "Yes" at bounding box center [706, 177] width 57 height 23
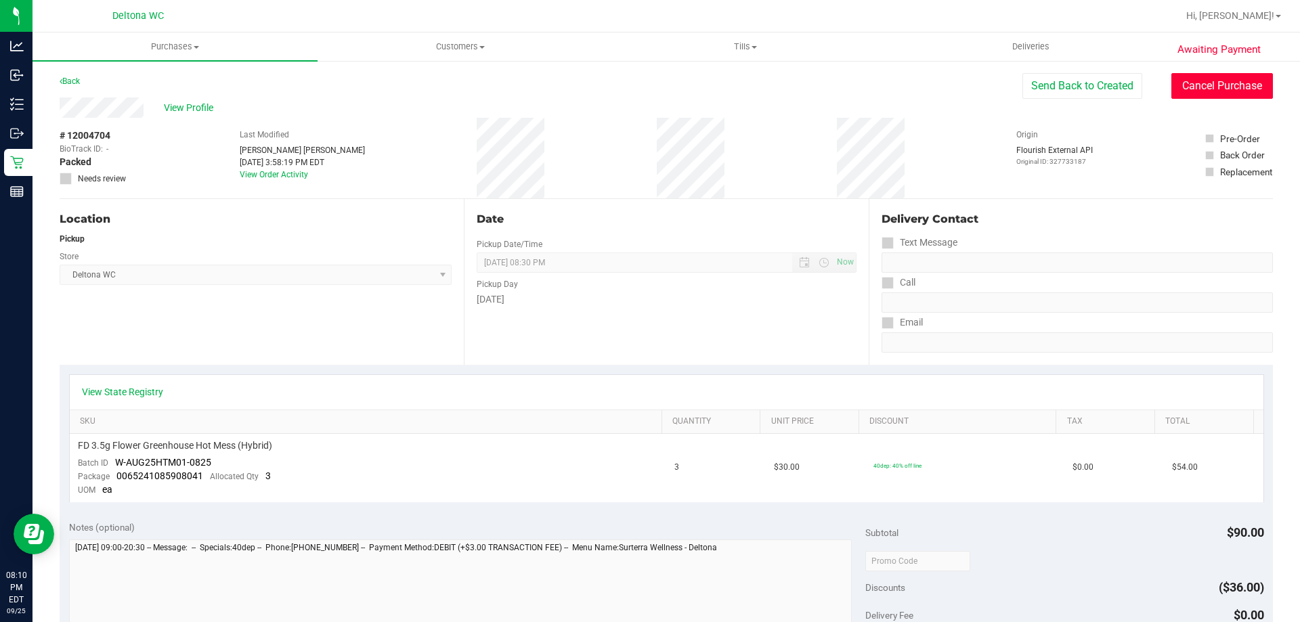
click at [1191, 95] on button "Cancel Purchase" at bounding box center [1223, 86] width 102 height 26
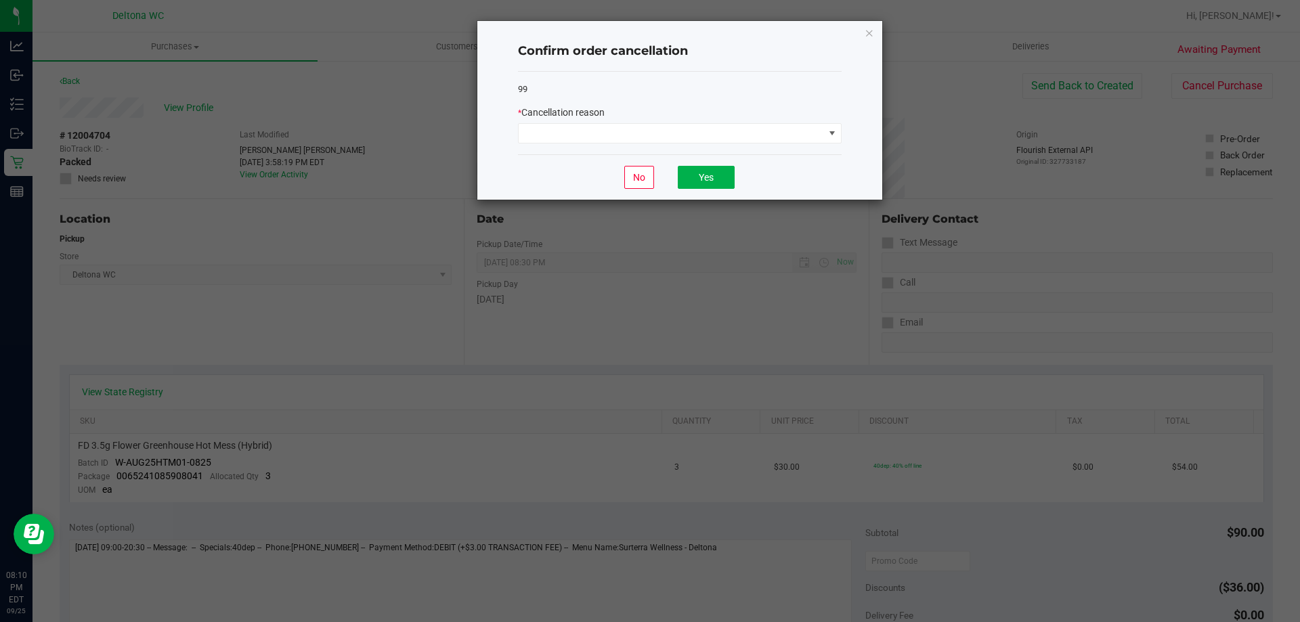
click at [629, 144] on div "99 * Cancellation reason" at bounding box center [680, 113] width 324 height 83
click at [626, 139] on span at bounding box center [671, 133] width 305 height 19
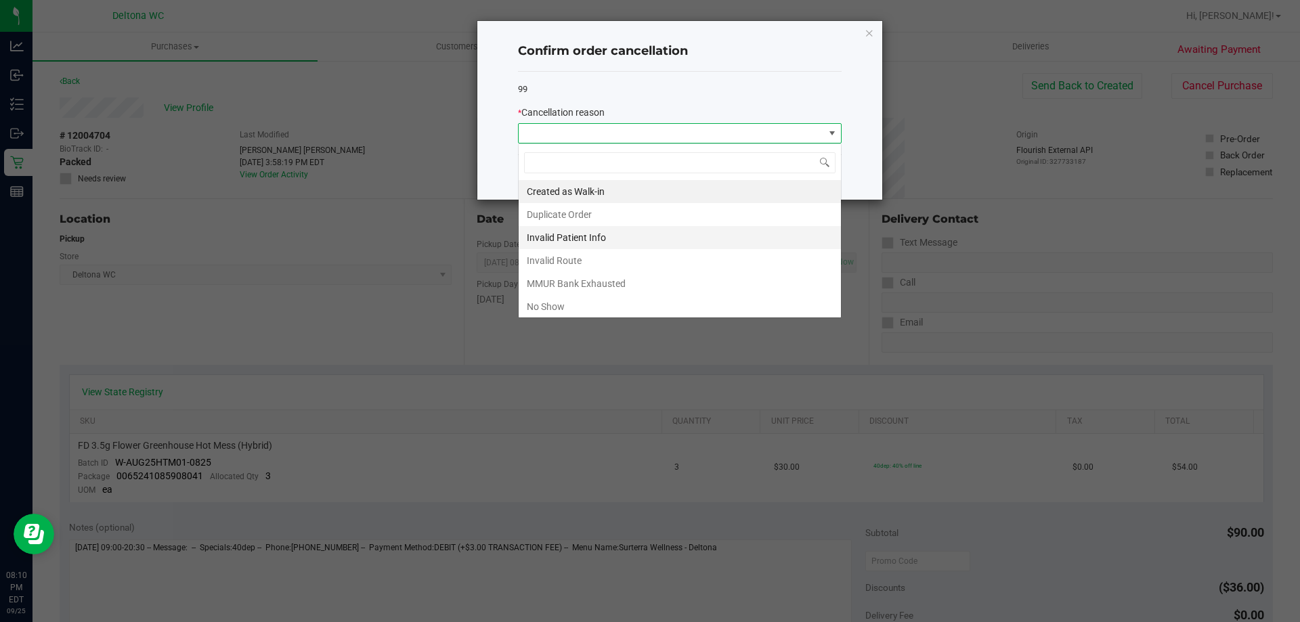
scroll to position [20, 324]
click at [567, 304] on li "No Show" at bounding box center [680, 306] width 322 height 23
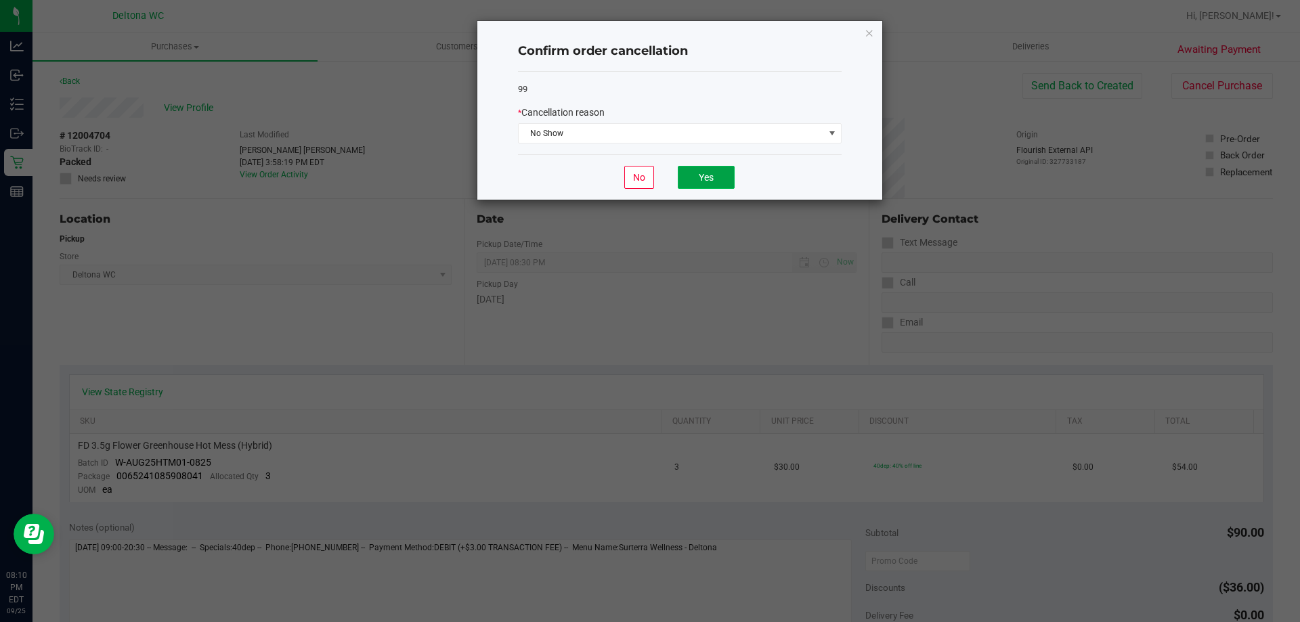
click at [700, 173] on button "Yes" at bounding box center [706, 177] width 57 height 23
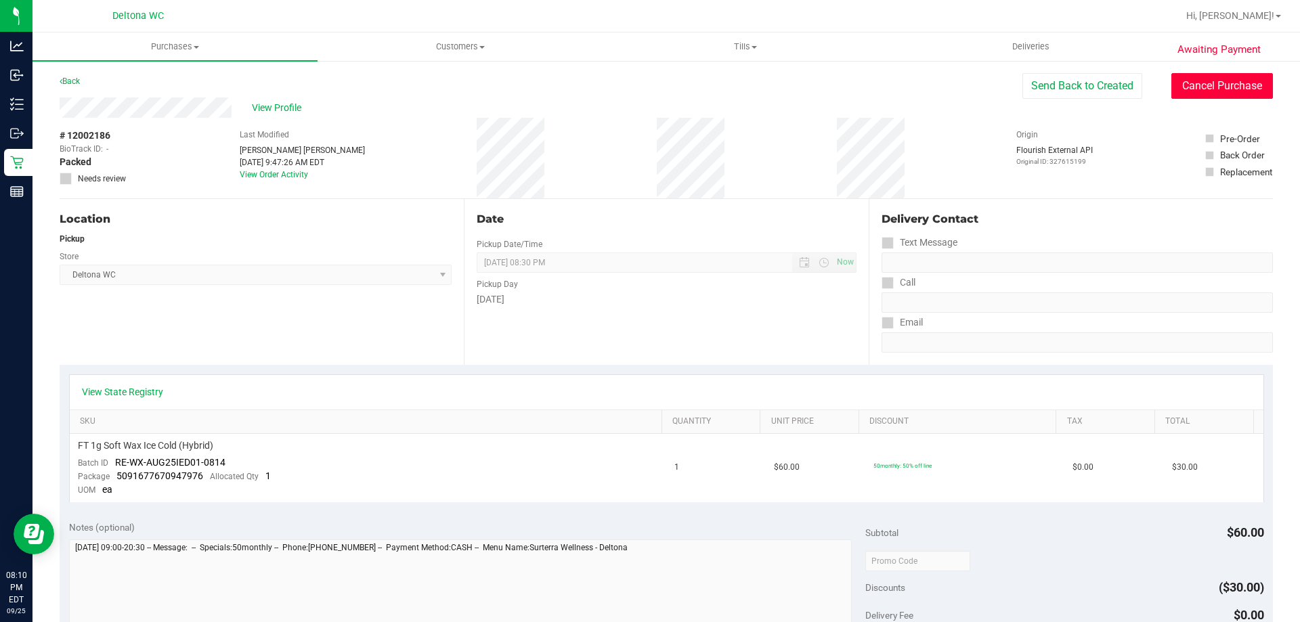
click at [1218, 82] on button "Cancel Purchase" at bounding box center [1223, 86] width 102 height 26
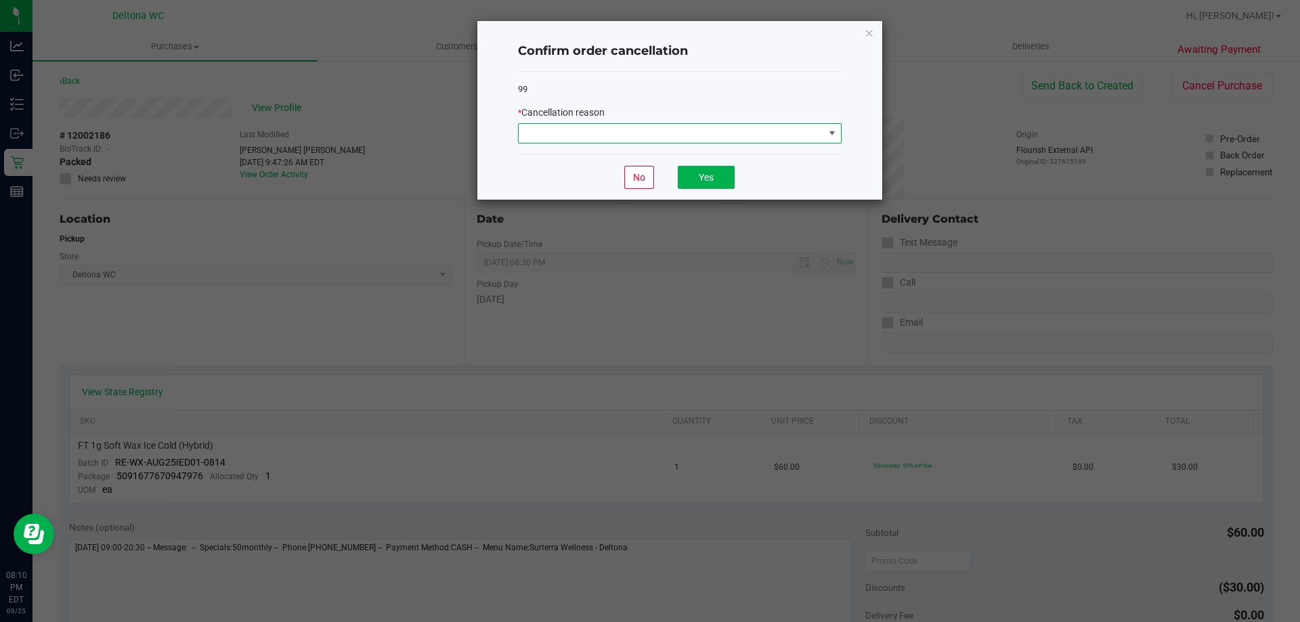
click at [766, 133] on span at bounding box center [671, 133] width 305 height 19
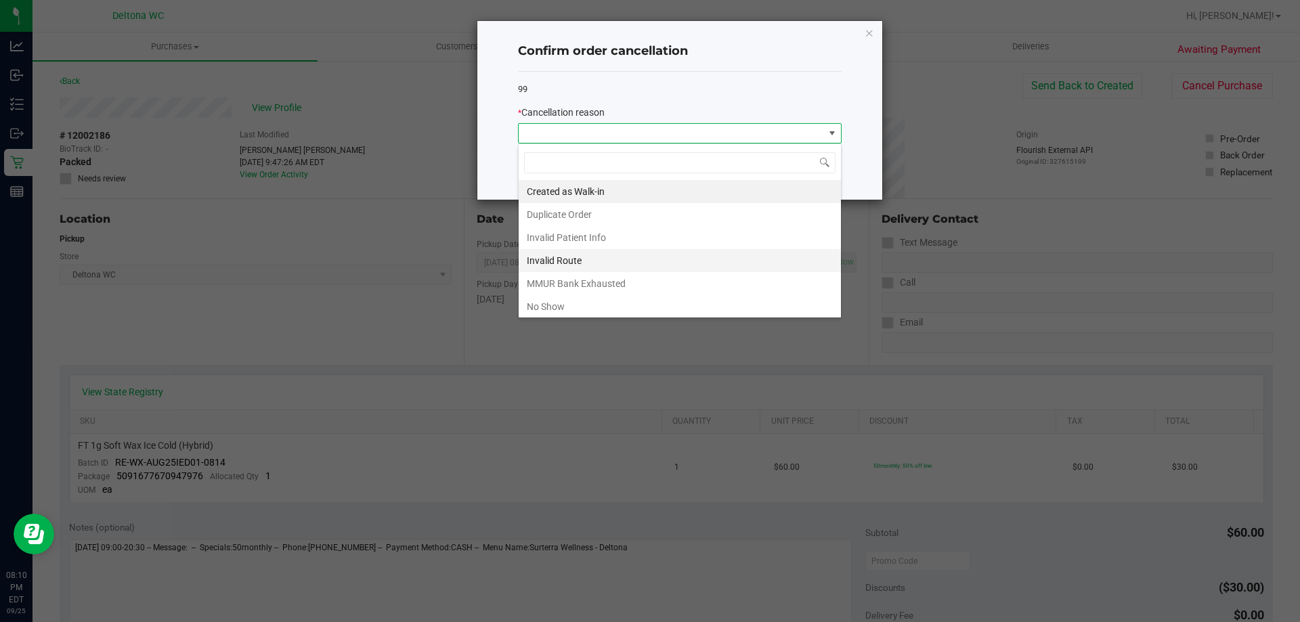
scroll to position [20, 324]
click at [582, 301] on li "No Show" at bounding box center [680, 306] width 322 height 23
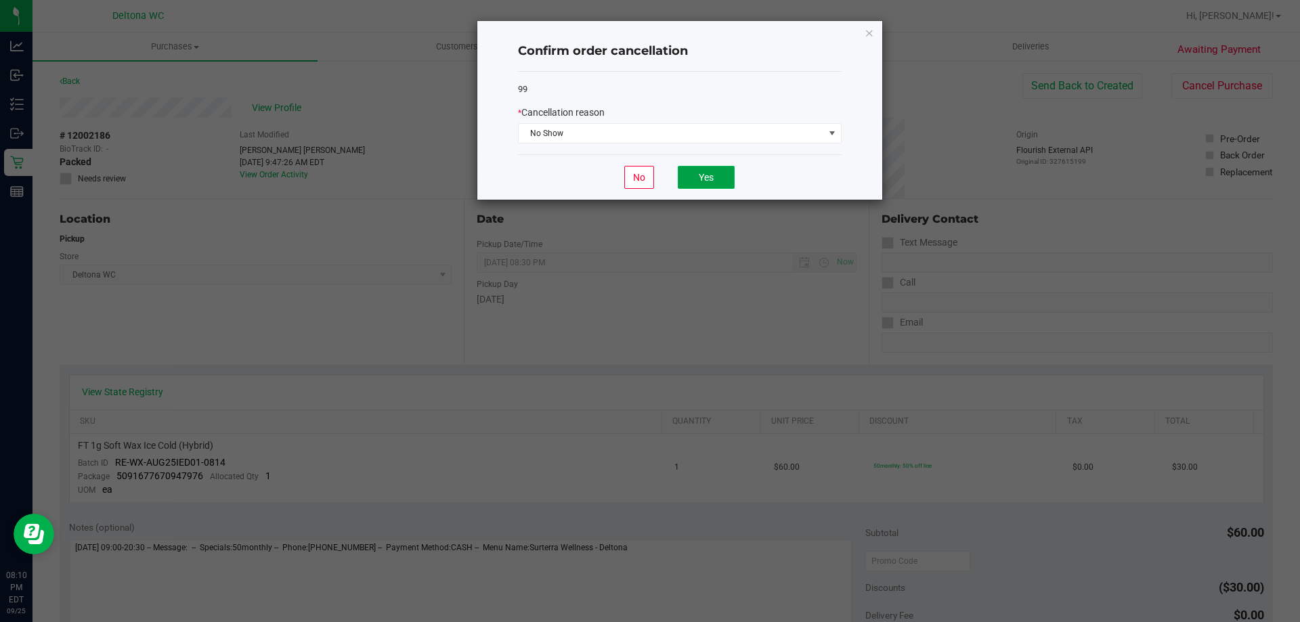
click at [691, 174] on button "Yes" at bounding box center [706, 177] width 57 height 23
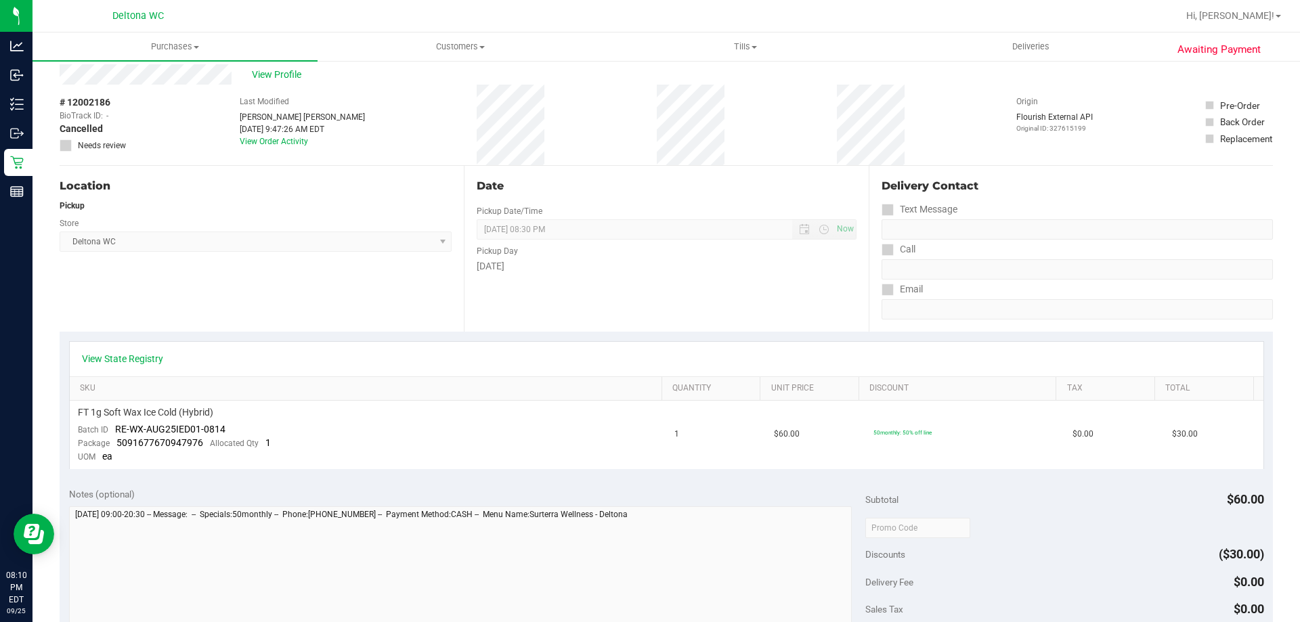
scroll to position [0, 0]
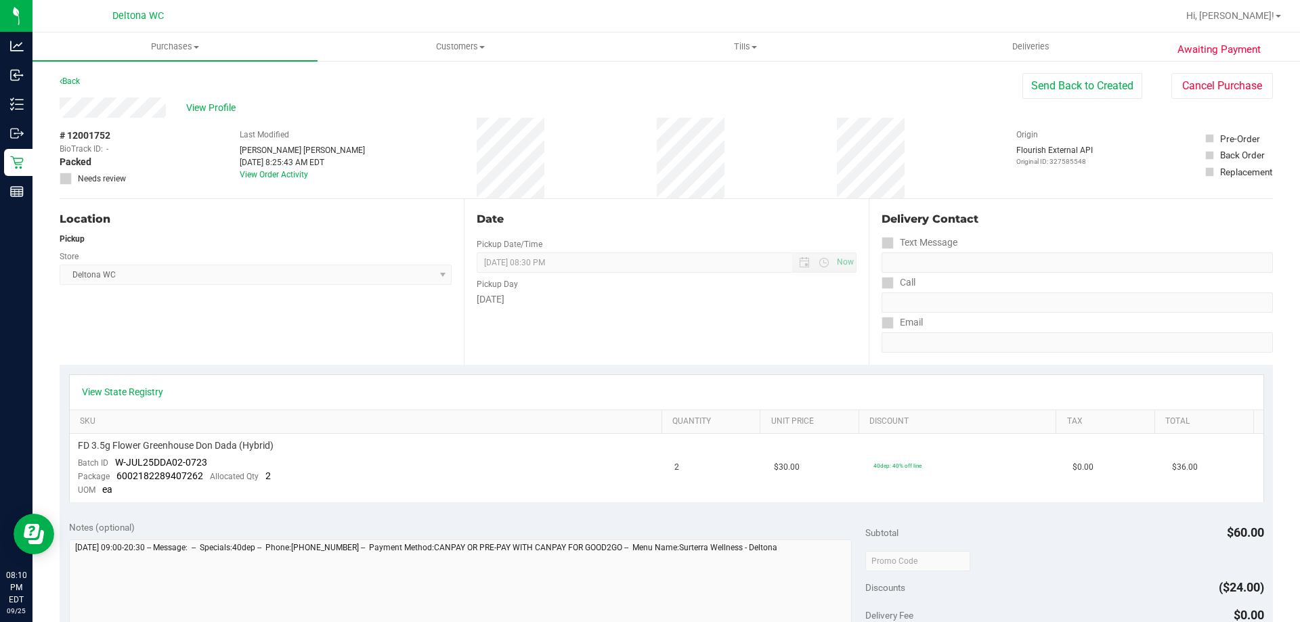
click at [1222, 99] on div "View Profile # 12001752 BioTrack ID: - Packed Needs review Last Modified [PERSO…" at bounding box center [667, 149] width 1214 height 102
click at [1209, 93] on button "Cancel Purchase" at bounding box center [1223, 86] width 102 height 26
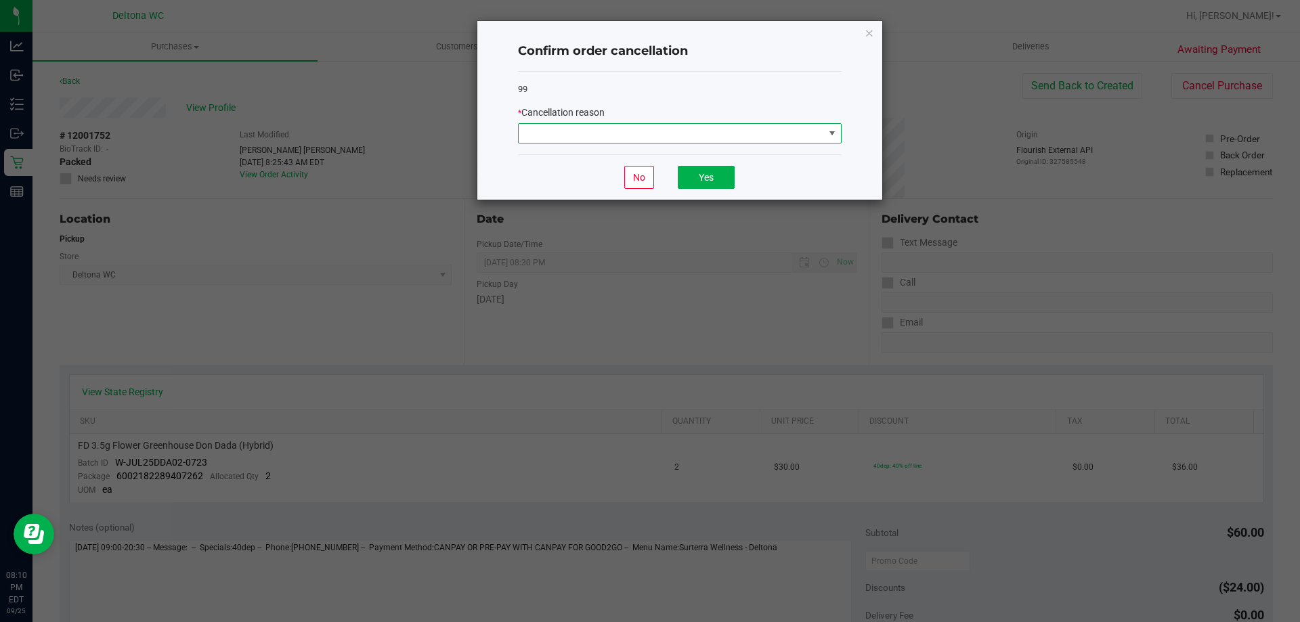
click at [817, 133] on span at bounding box center [671, 133] width 305 height 19
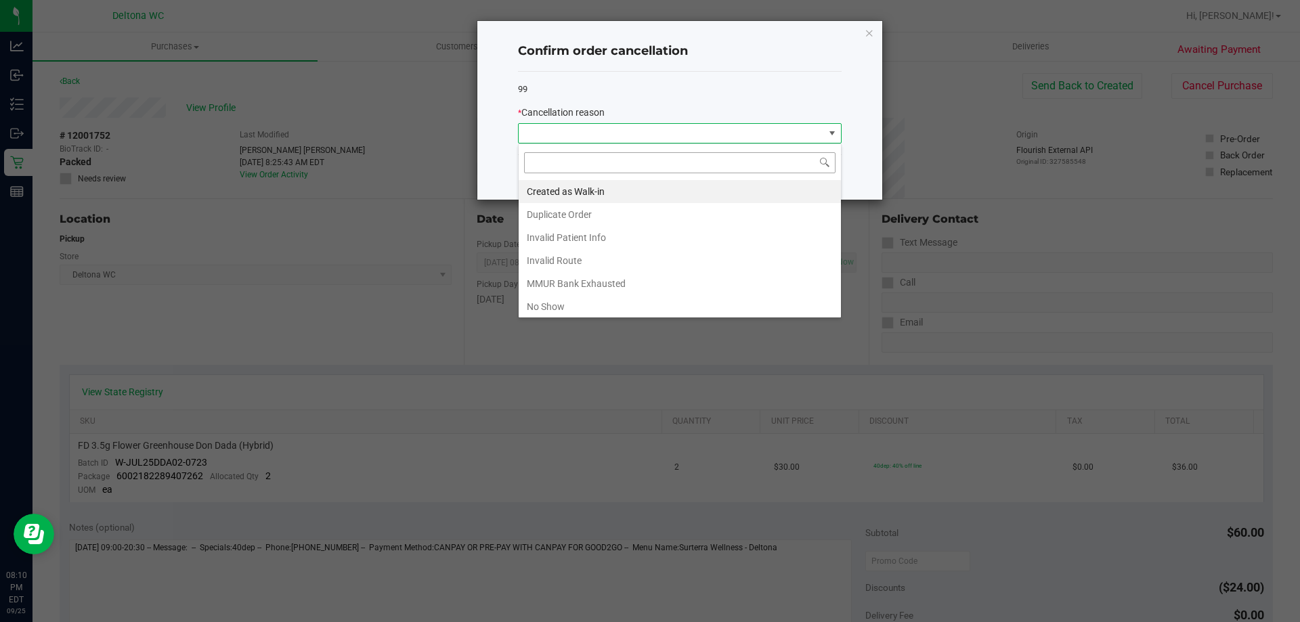
scroll to position [20, 324]
click at [594, 308] on li "No Show" at bounding box center [680, 306] width 322 height 23
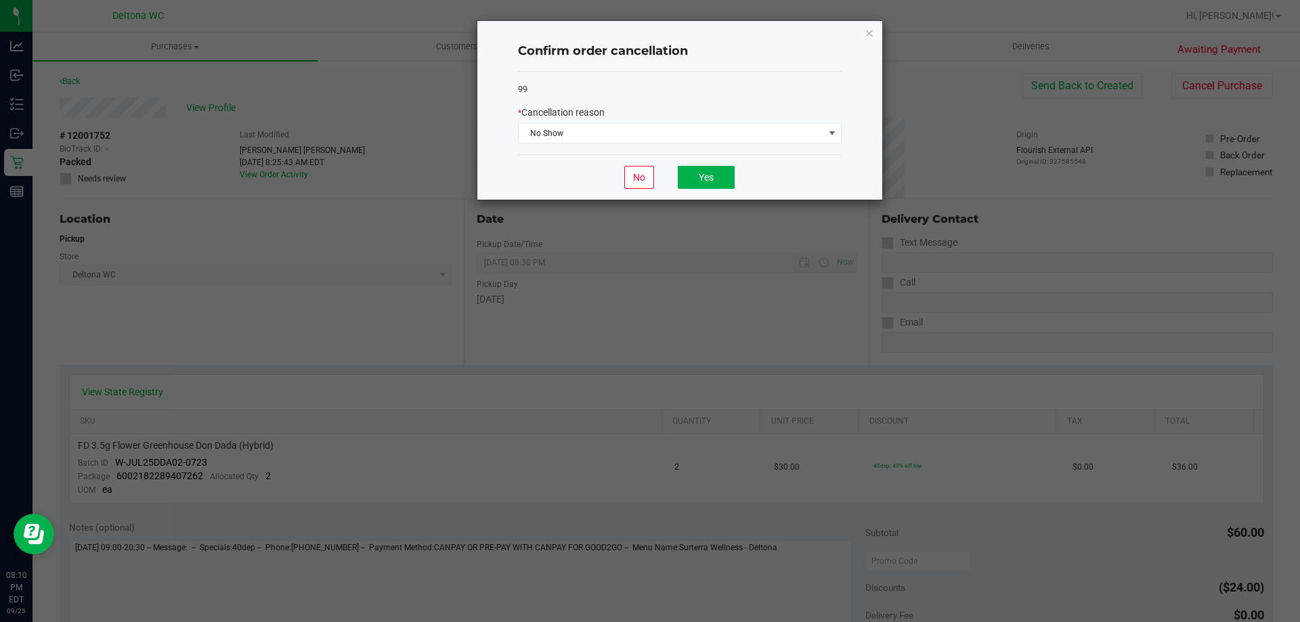
click at [712, 160] on div "No Yes" at bounding box center [680, 176] width 324 height 45
click at [710, 178] on button "Yes" at bounding box center [706, 177] width 57 height 23
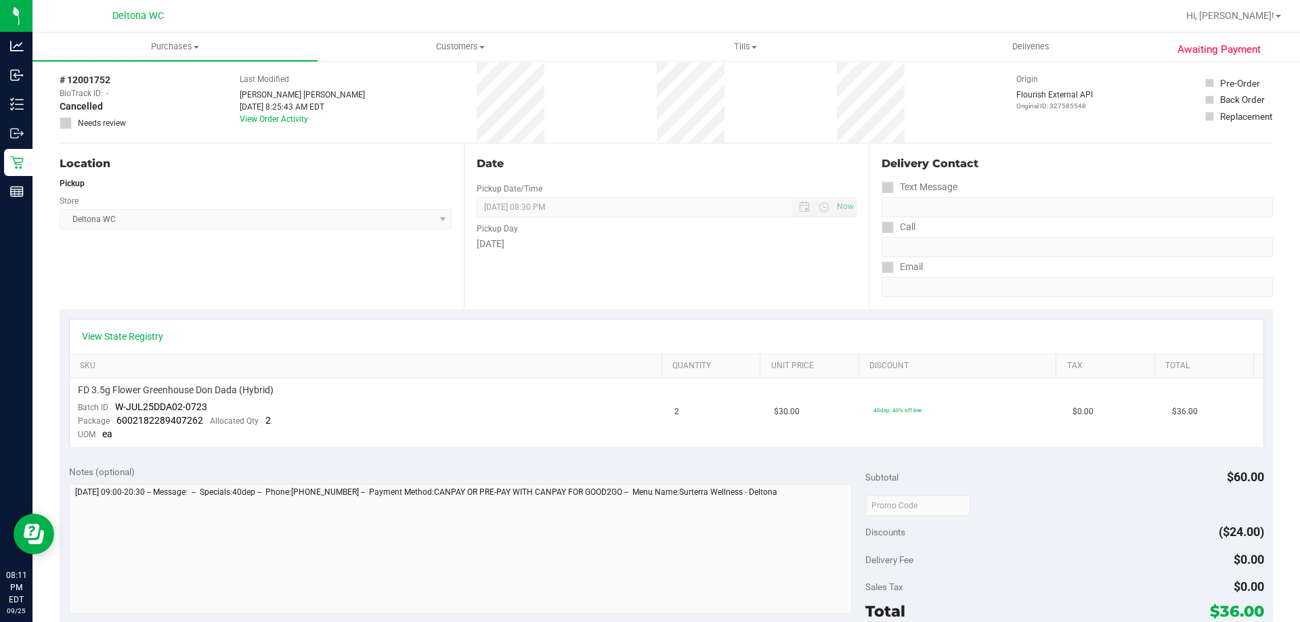
scroll to position [0, 0]
